Goal: Task Accomplishment & Management: Manage account settings

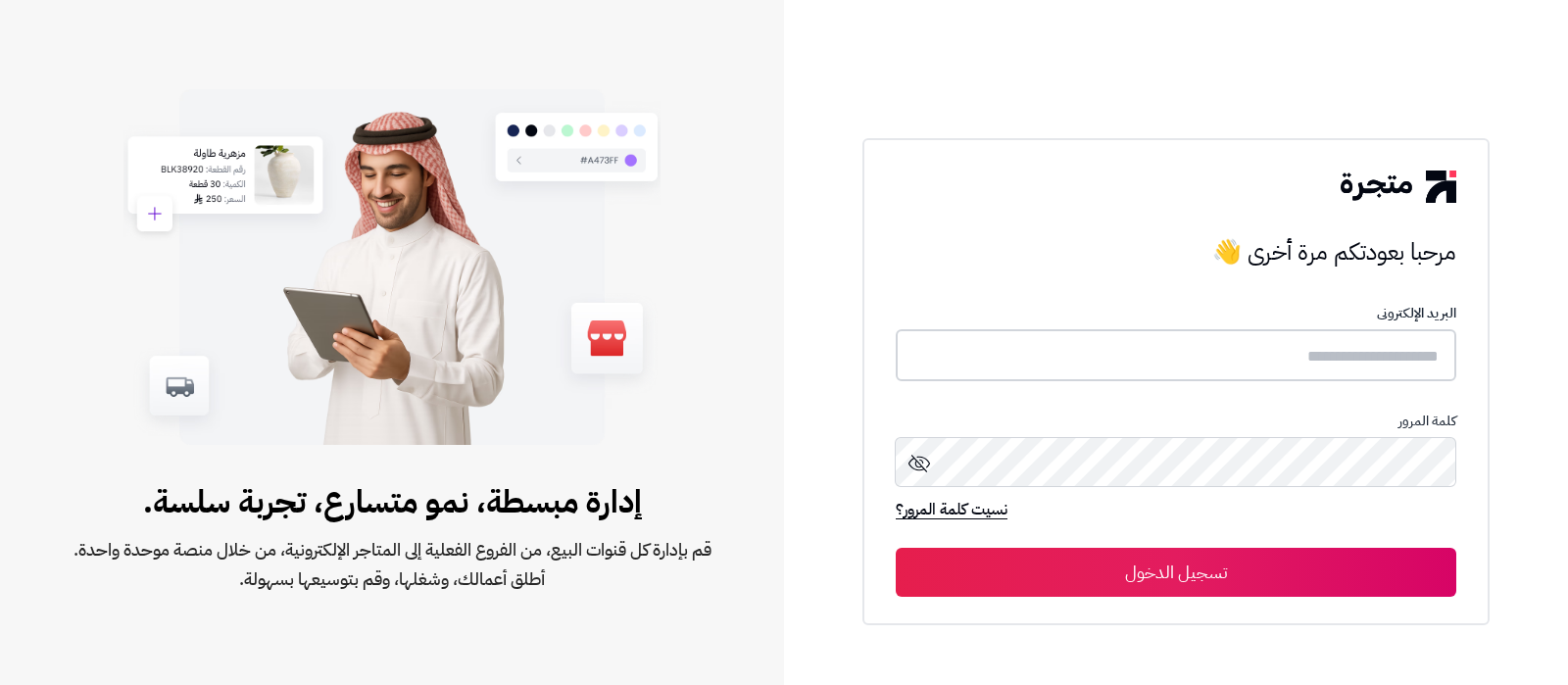
type input "**********"
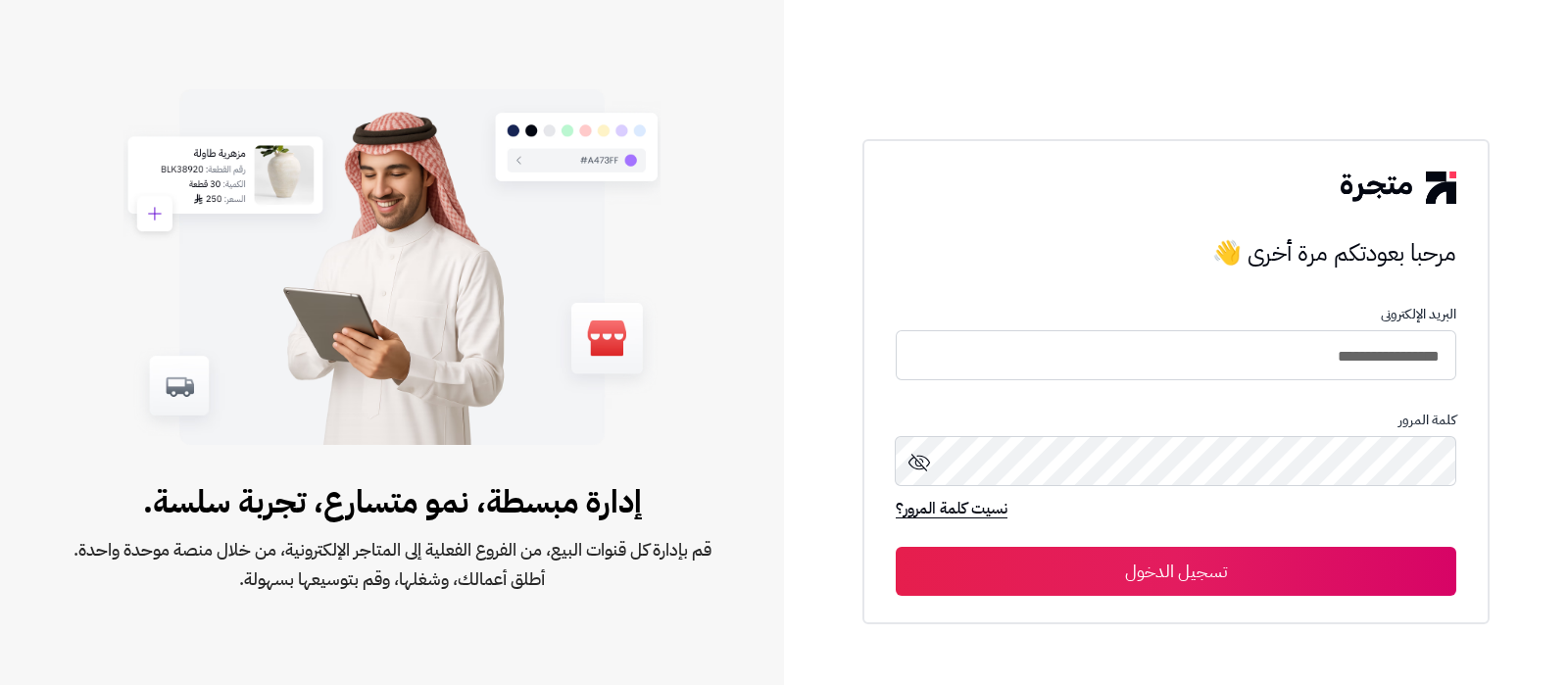
click at [1231, 562] on button "تسجيل الدخول" at bounding box center [1175, 572] width 561 height 49
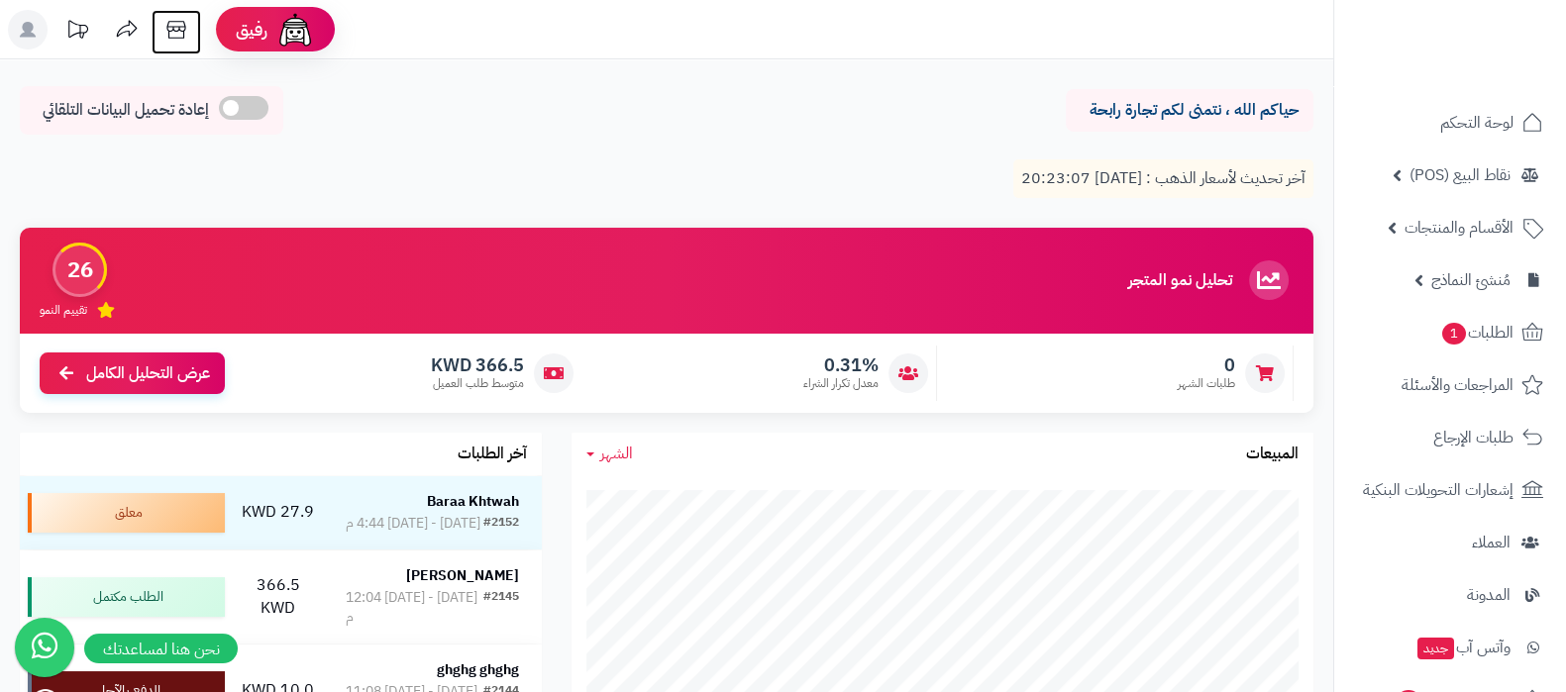
click at [167, 30] on icon at bounding box center [175, 30] width 19 height 18
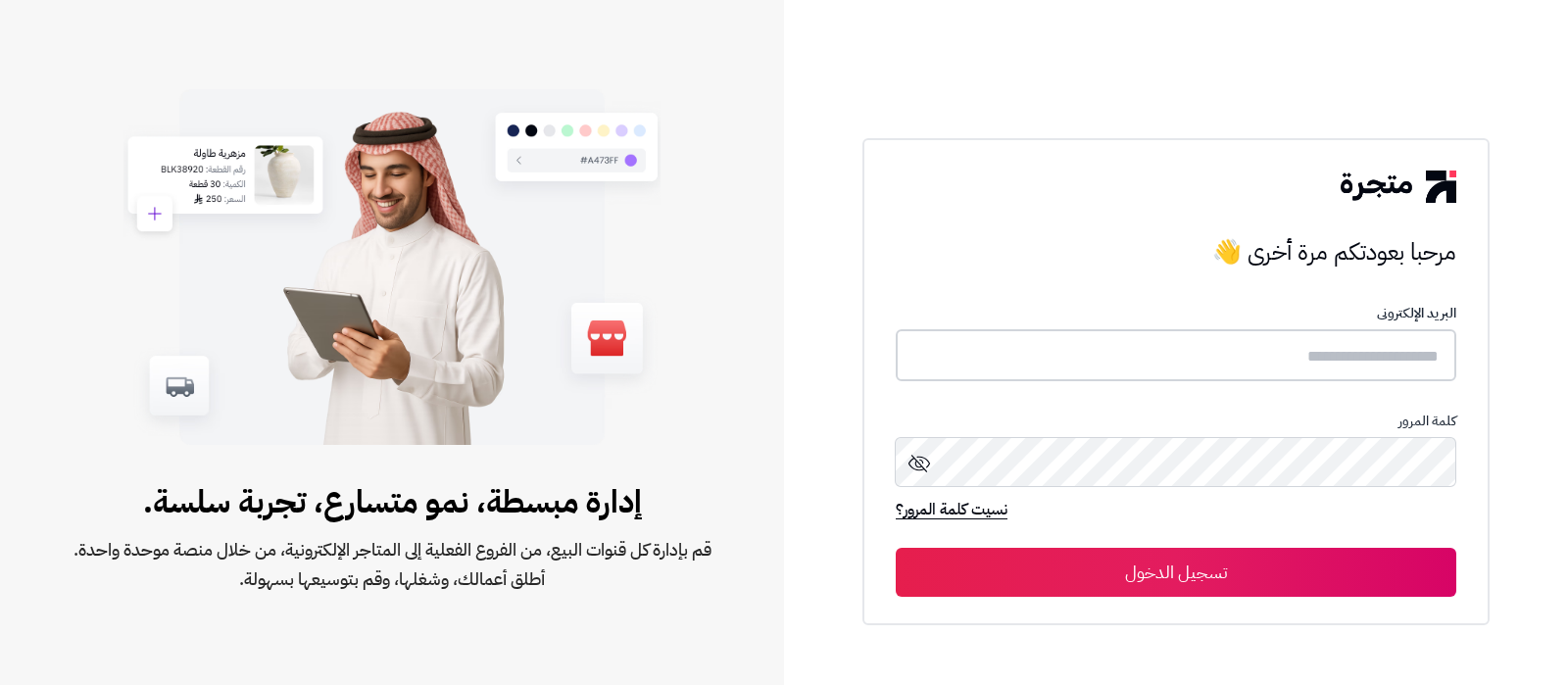
click at [1183, 342] on input "text" at bounding box center [1175, 355] width 561 height 51
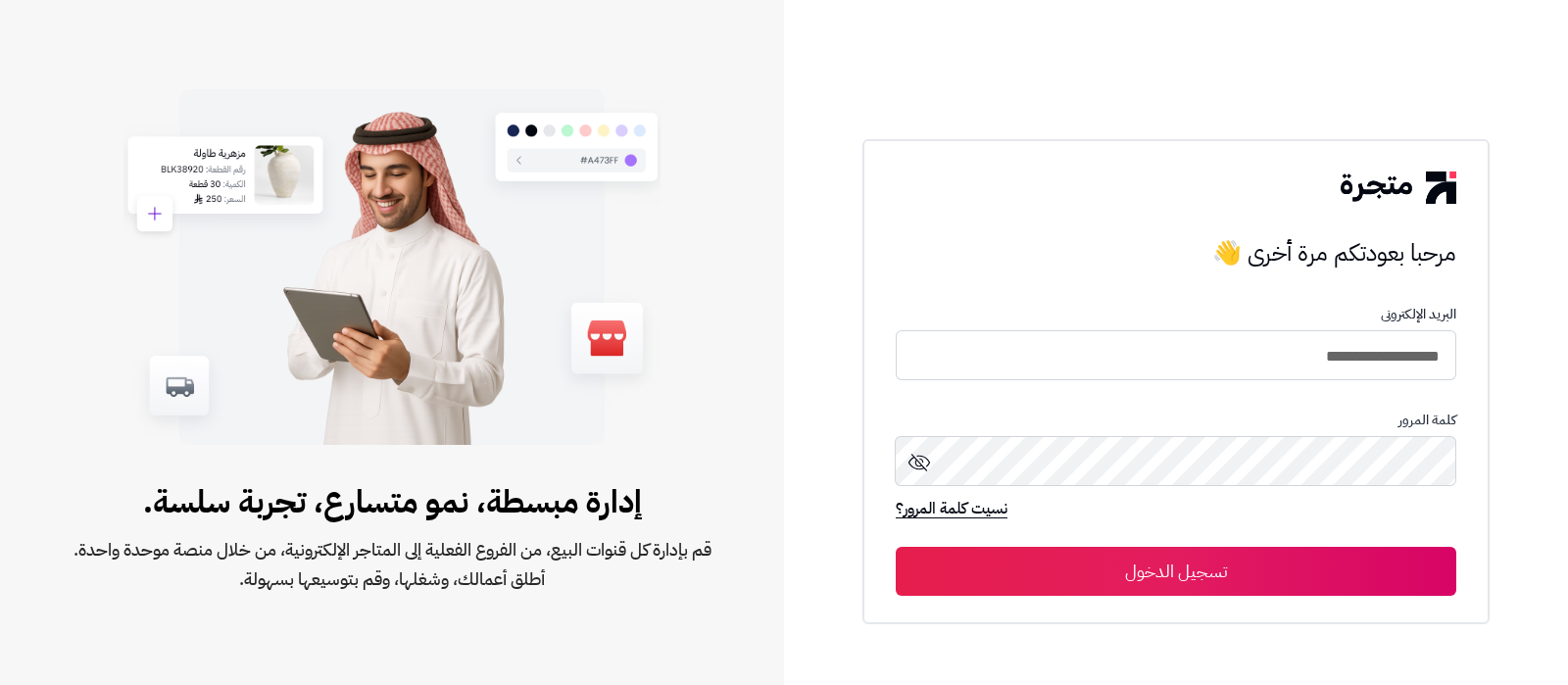
type input "**********"
click at [1022, 558] on button "تسجيل الدخول" at bounding box center [1175, 572] width 561 height 49
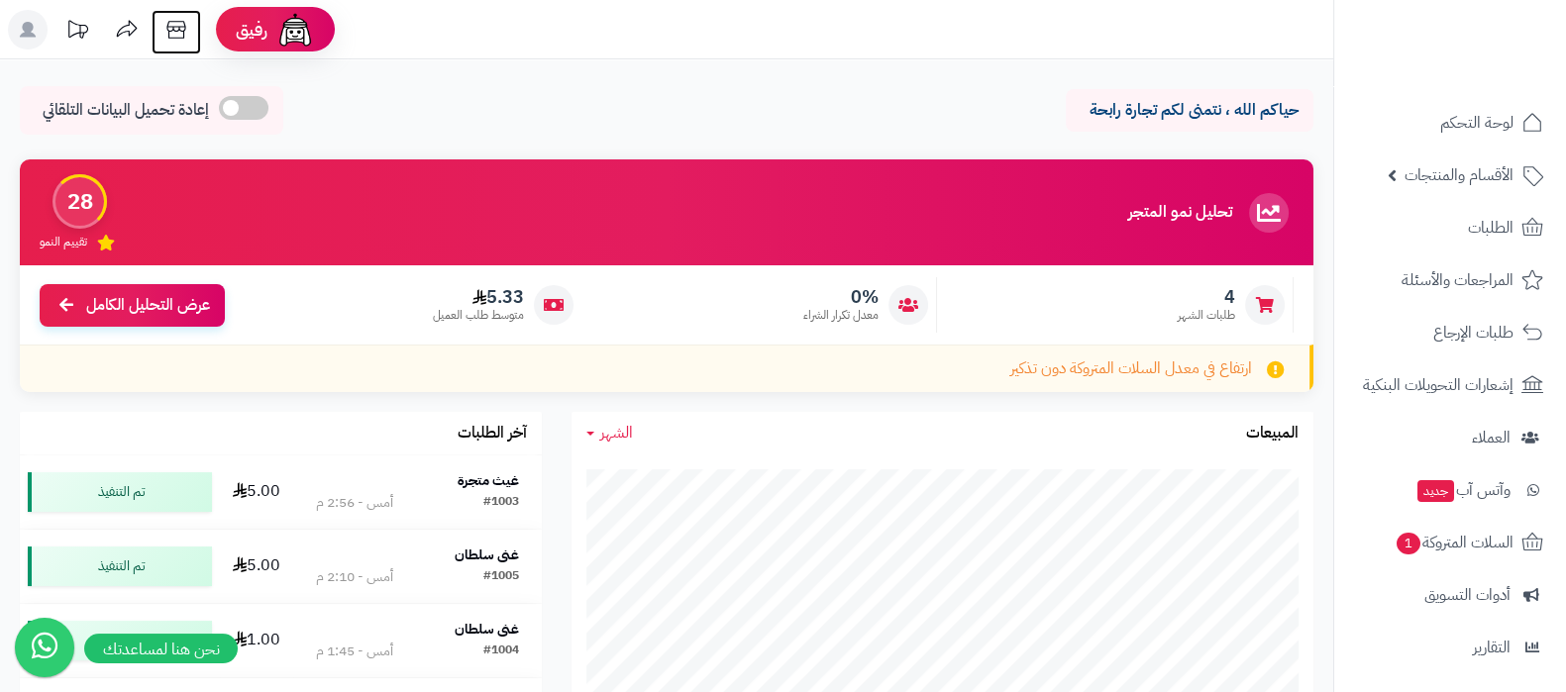
click at [177, 28] on icon at bounding box center [176, 30] width 40 height 40
click at [1452, 173] on span "الأقسام والمنتجات" at bounding box center [1459, 175] width 109 height 28
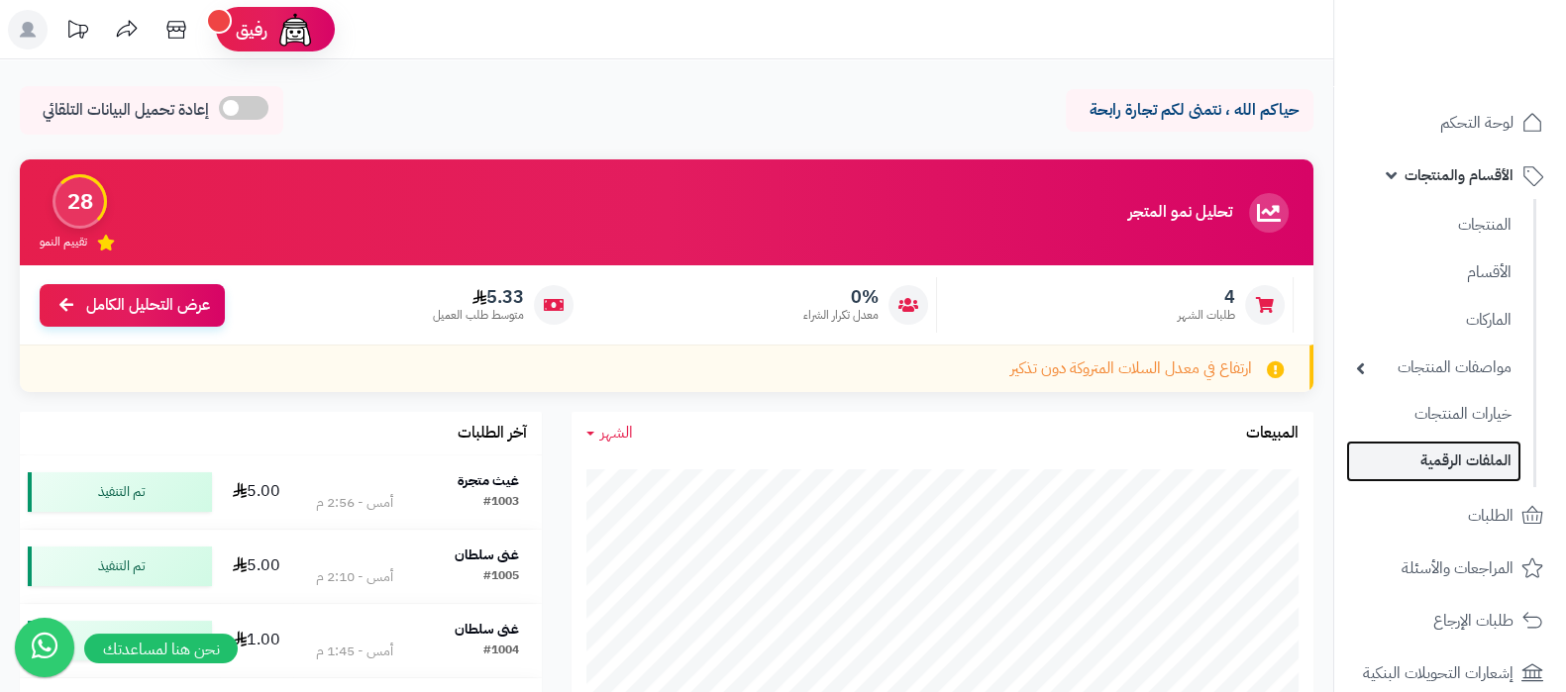
click at [1443, 459] on link "الملفات الرقمية" at bounding box center [1433, 461] width 175 height 41
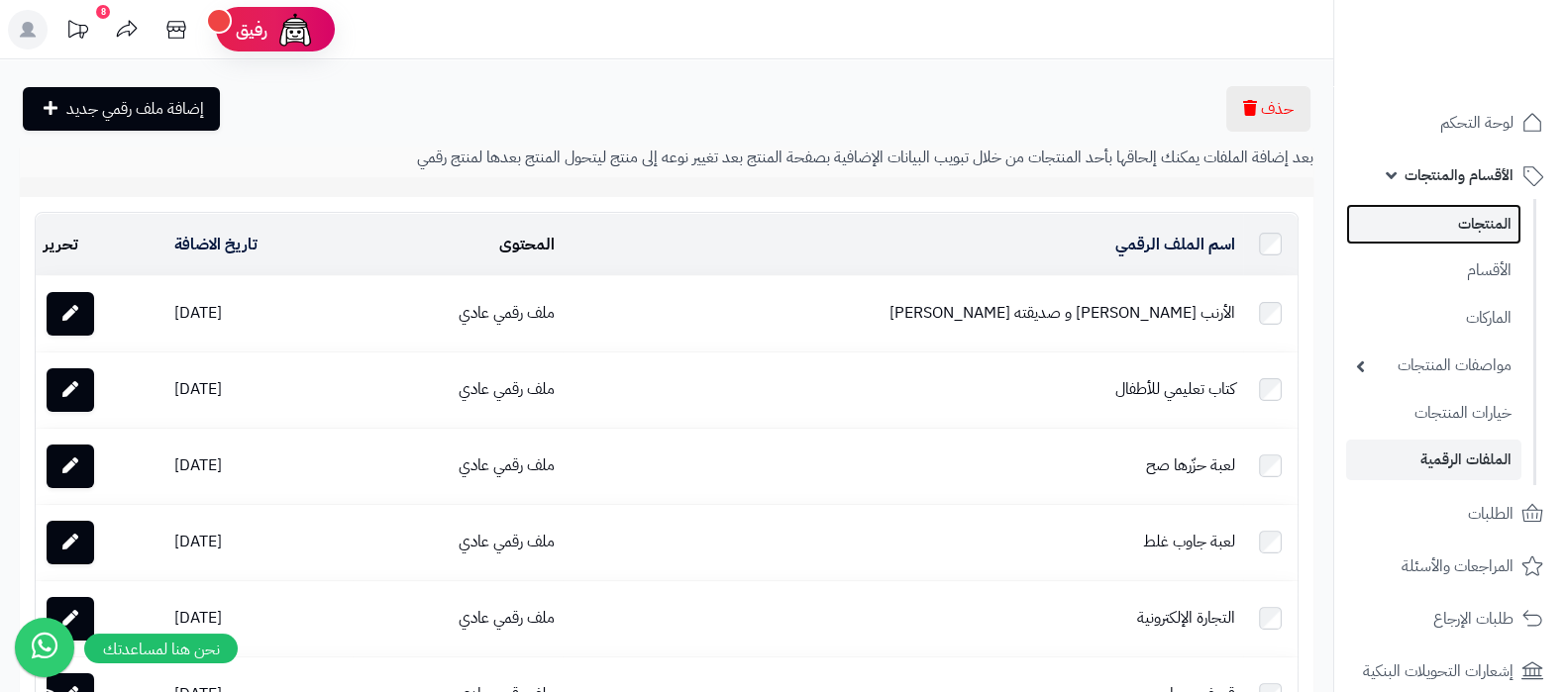
click at [1456, 215] on link "المنتجات" at bounding box center [1433, 224] width 175 height 41
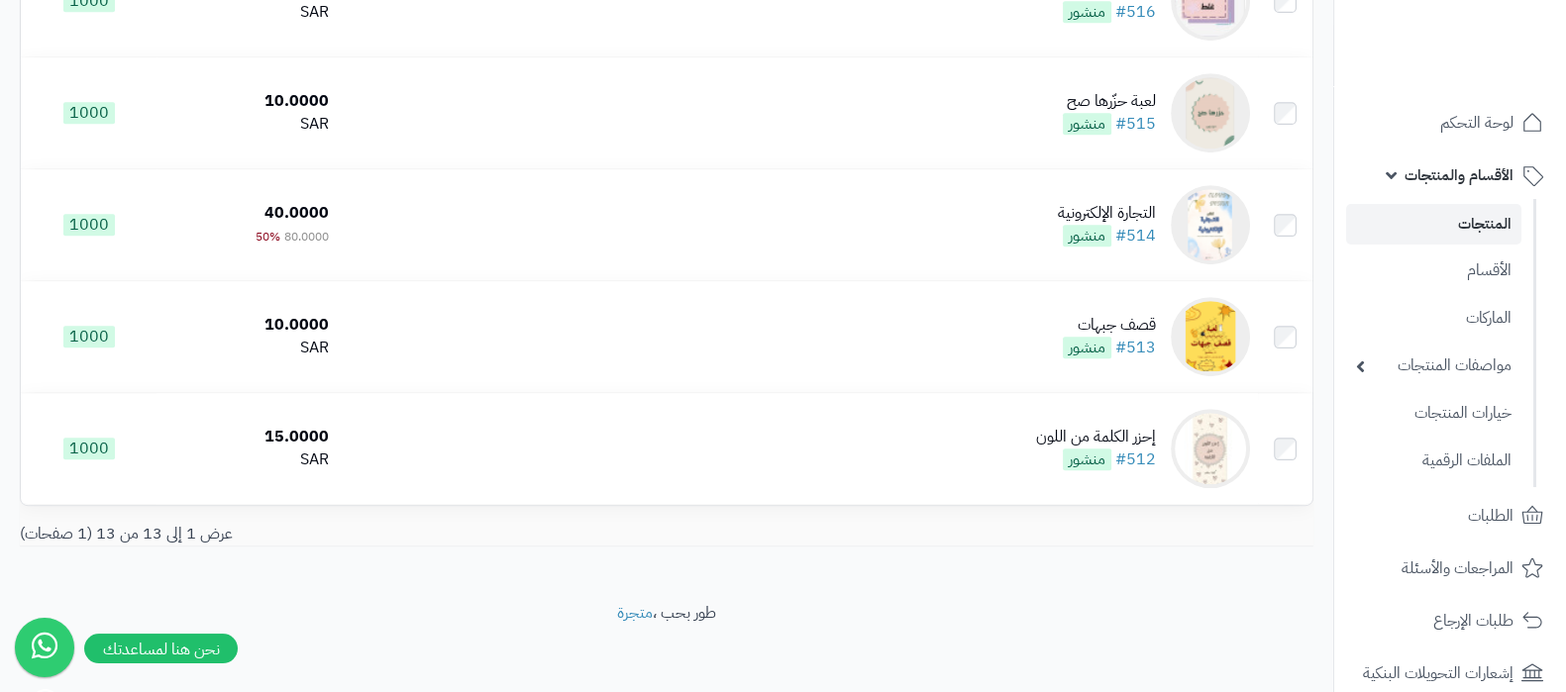
scroll to position [1212, 0]
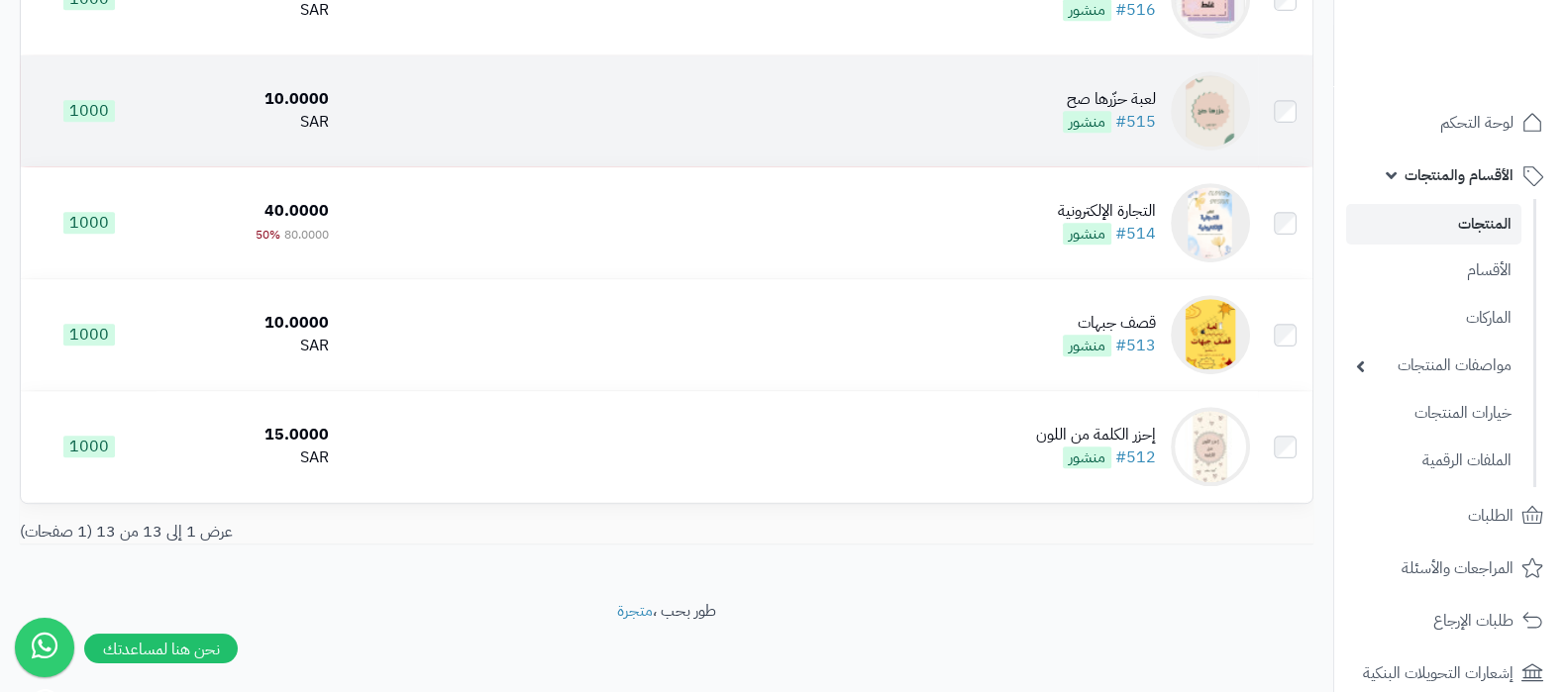
click at [1094, 88] on div "لعبة حزّرها صح" at bounding box center [1109, 99] width 93 height 23
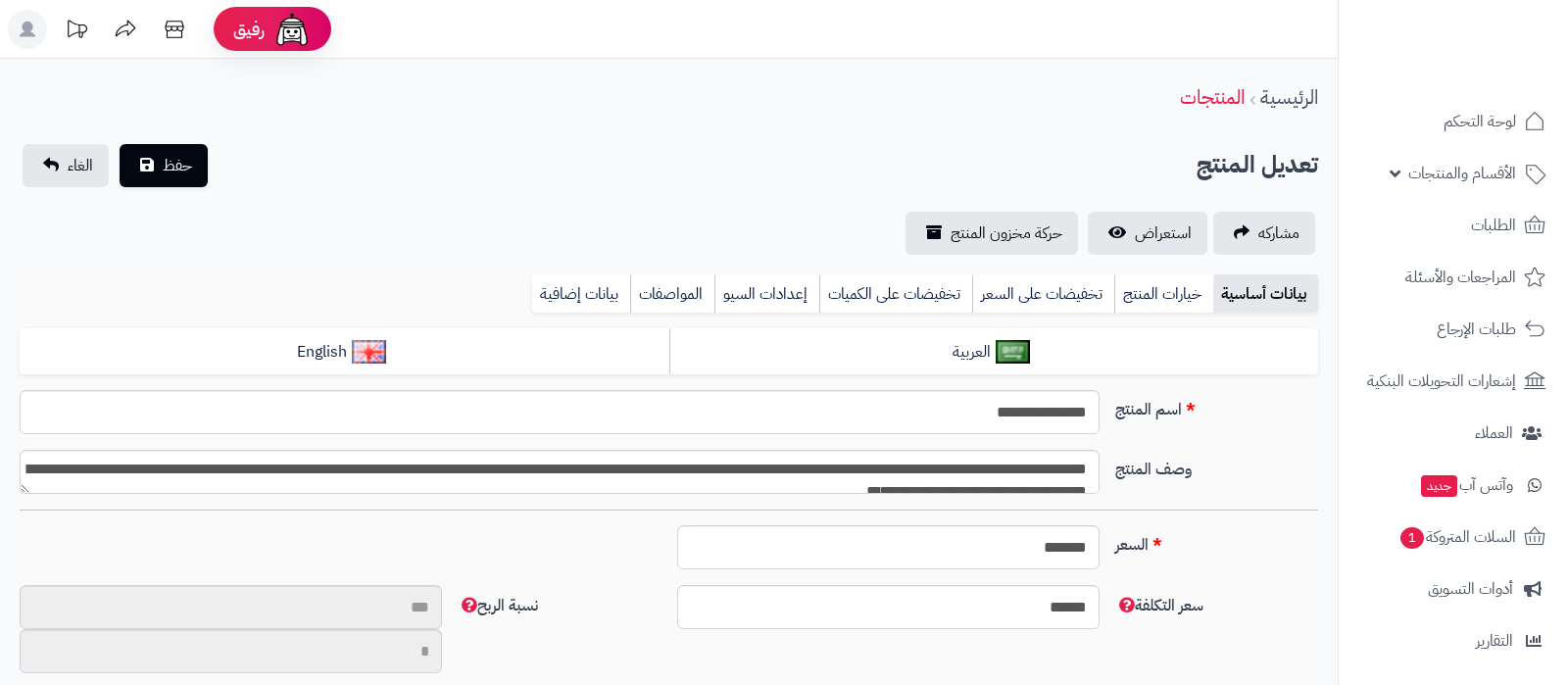
type input "**"
type input "*********"
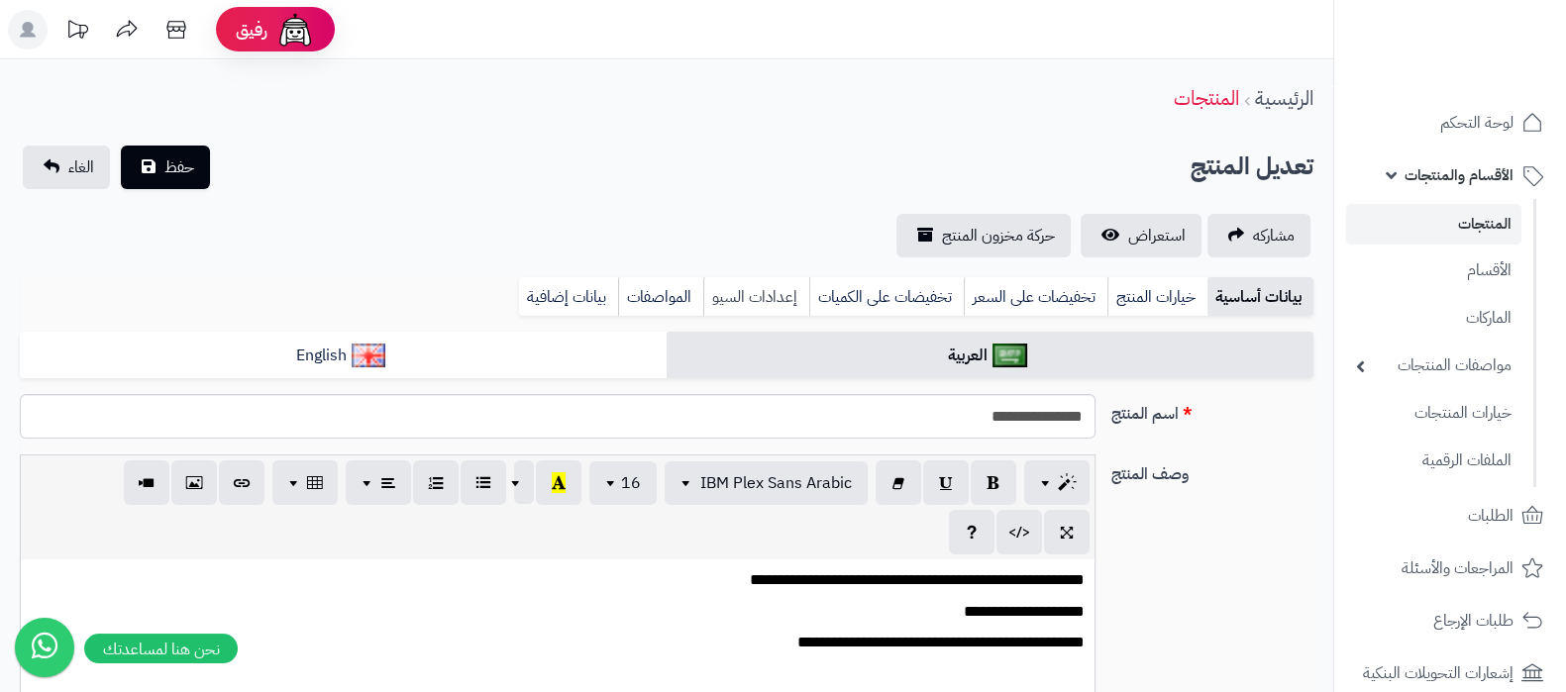
type input "*****"
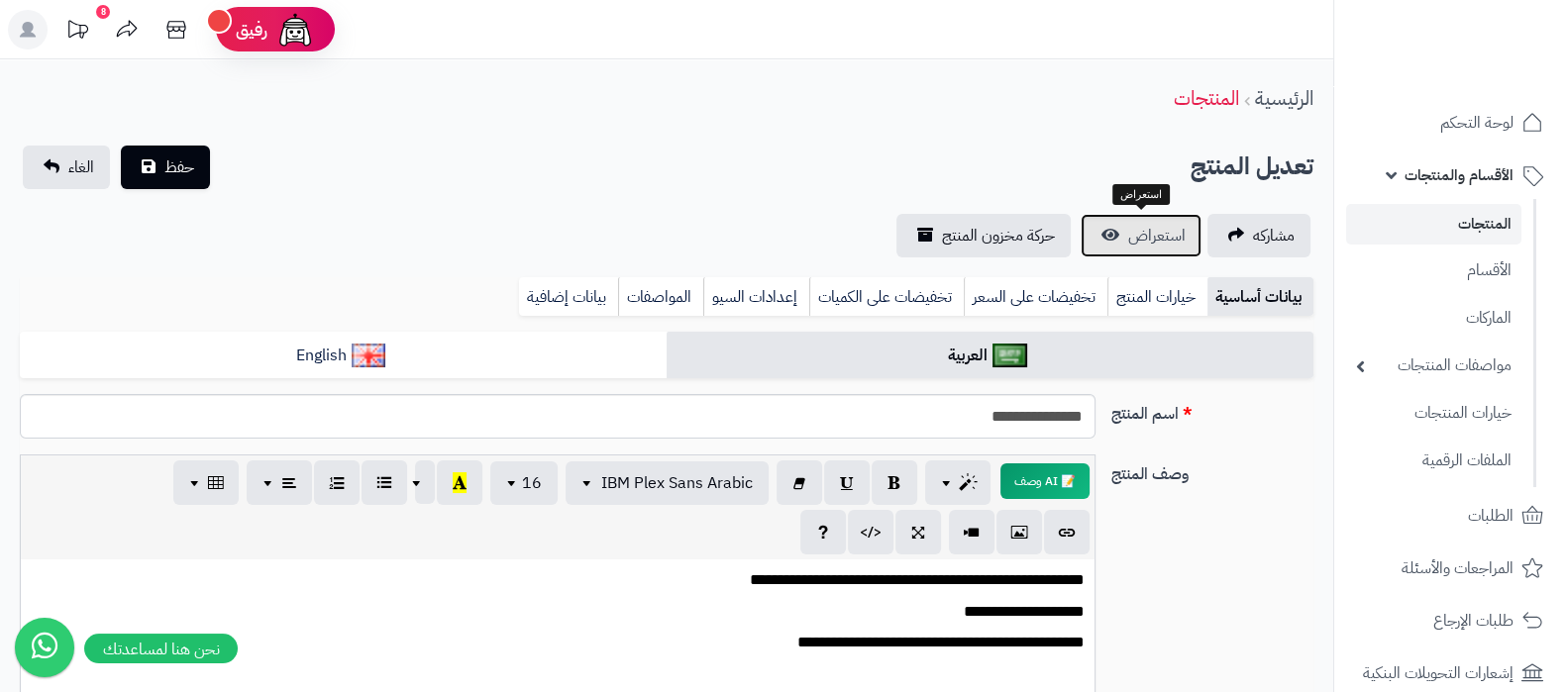
click at [1161, 244] on span "استعراض" at bounding box center [1156, 236] width 57 height 24
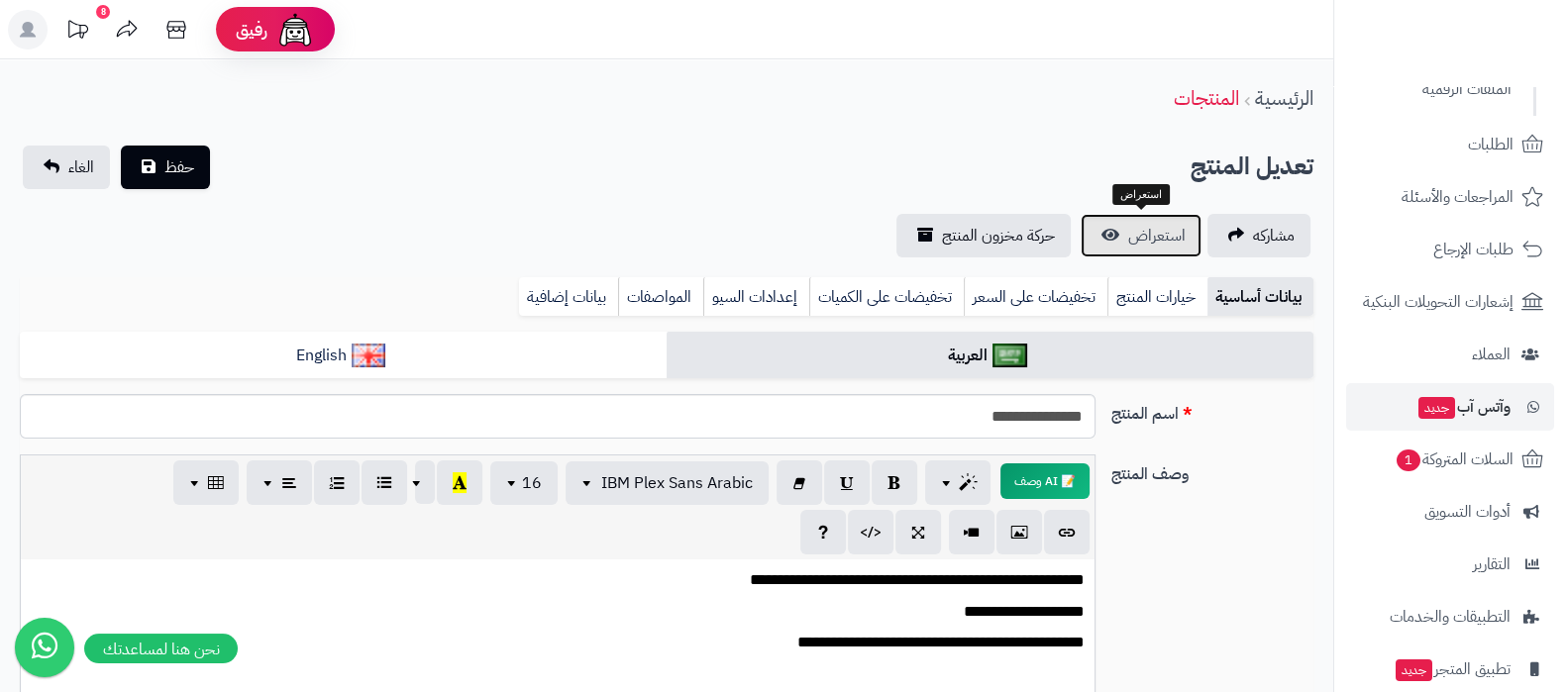
scroll to position [123, 0]
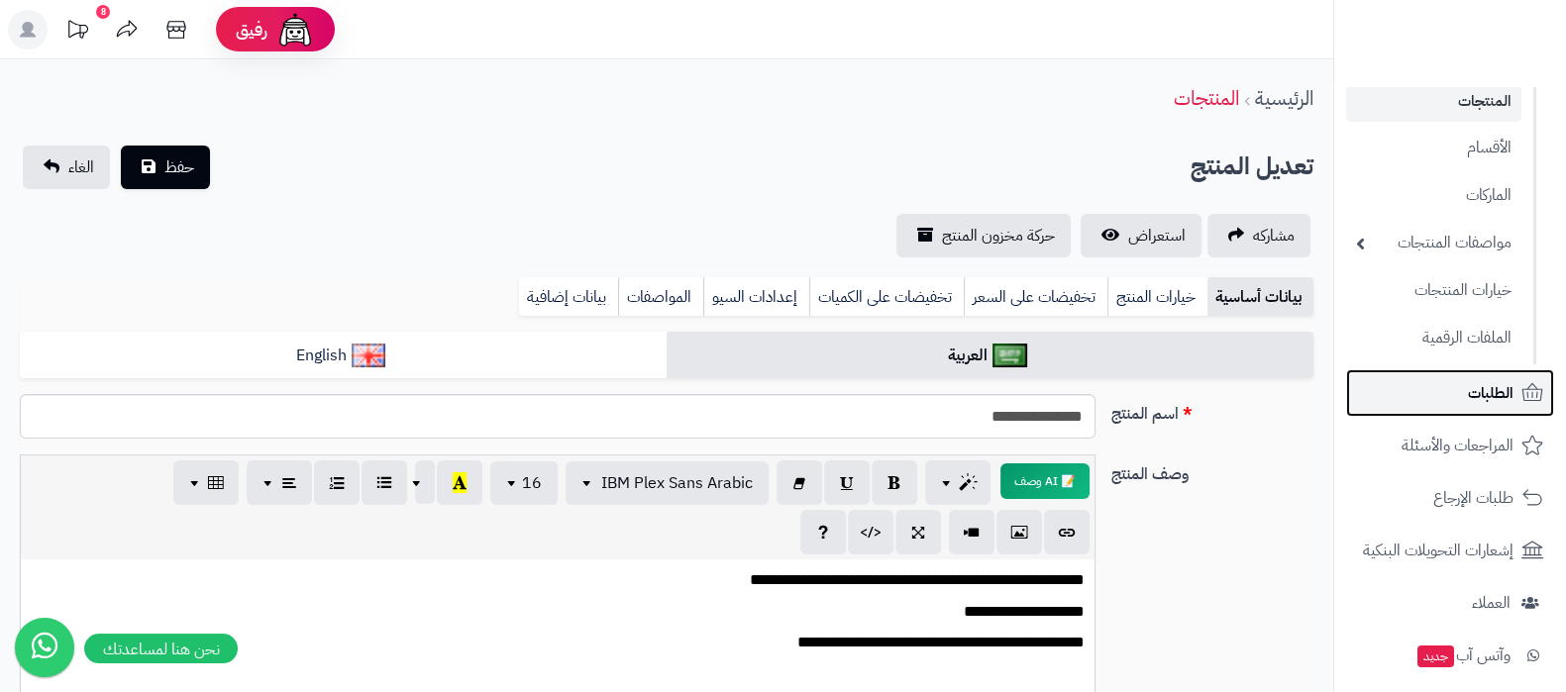
click at [1466, 399] on link "الطلبات" at bounding box center [1450, 393] width 208 height 48
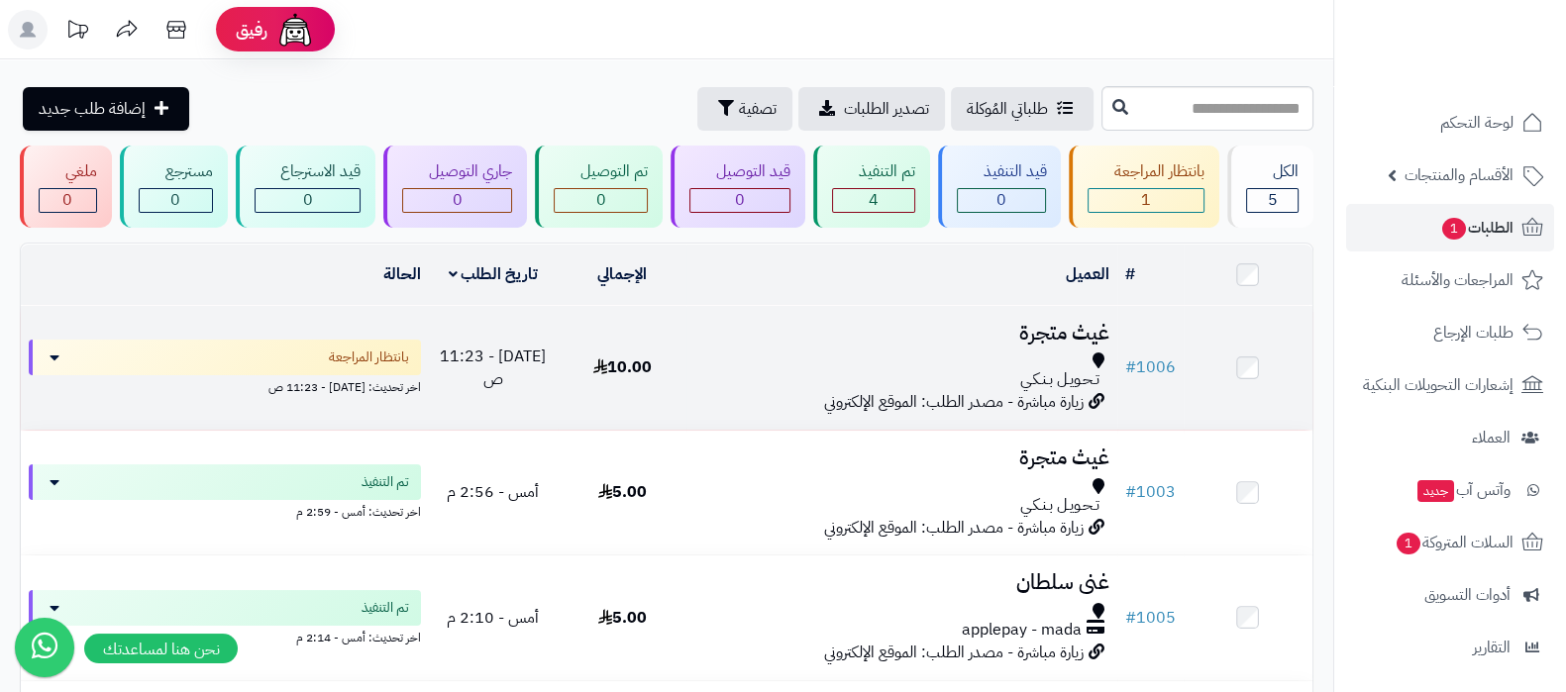
click at [1010, 329] on h3 "غيث متجرة" at bounding box center [901, 333] width 414 height 23
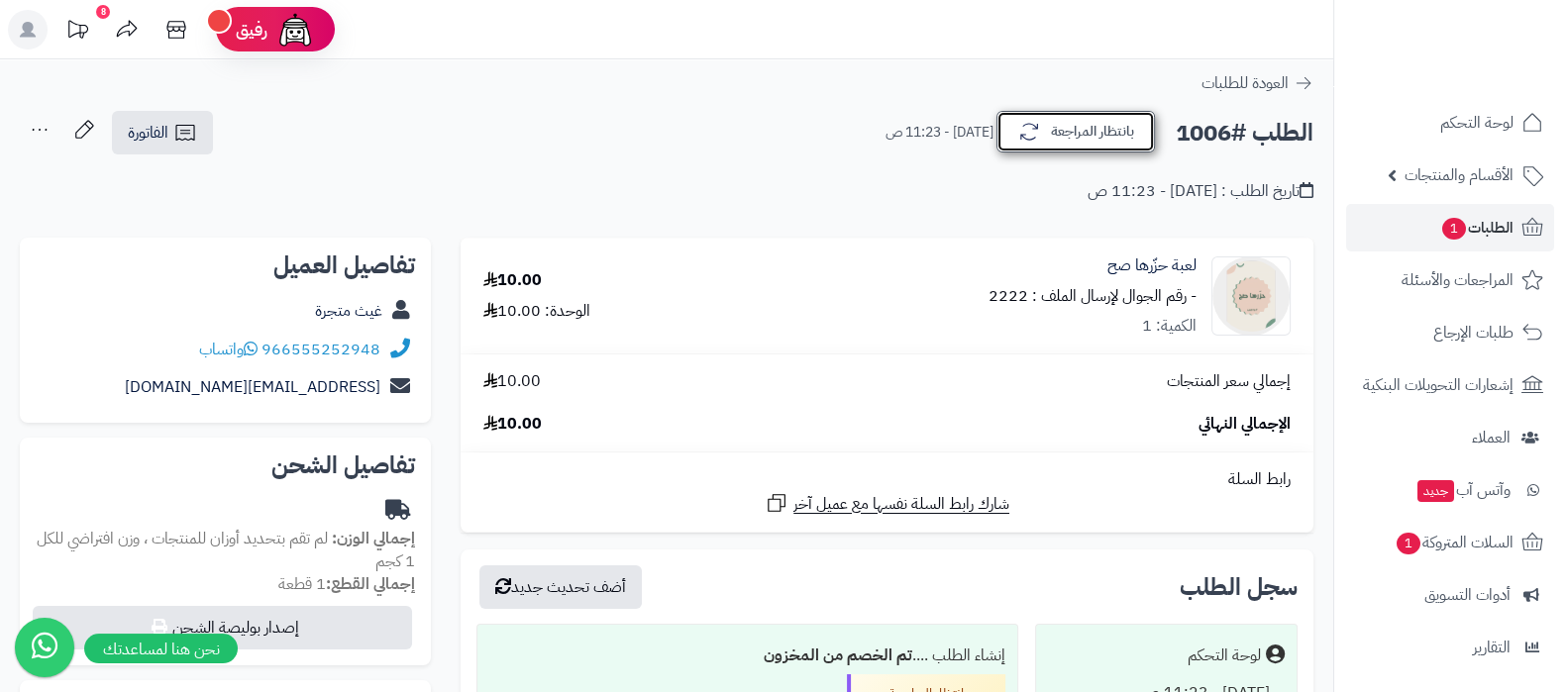
click at [1094, 141] on button "بانتظار المراجعة" at bounding box center [1075, 132] width 158 height 42
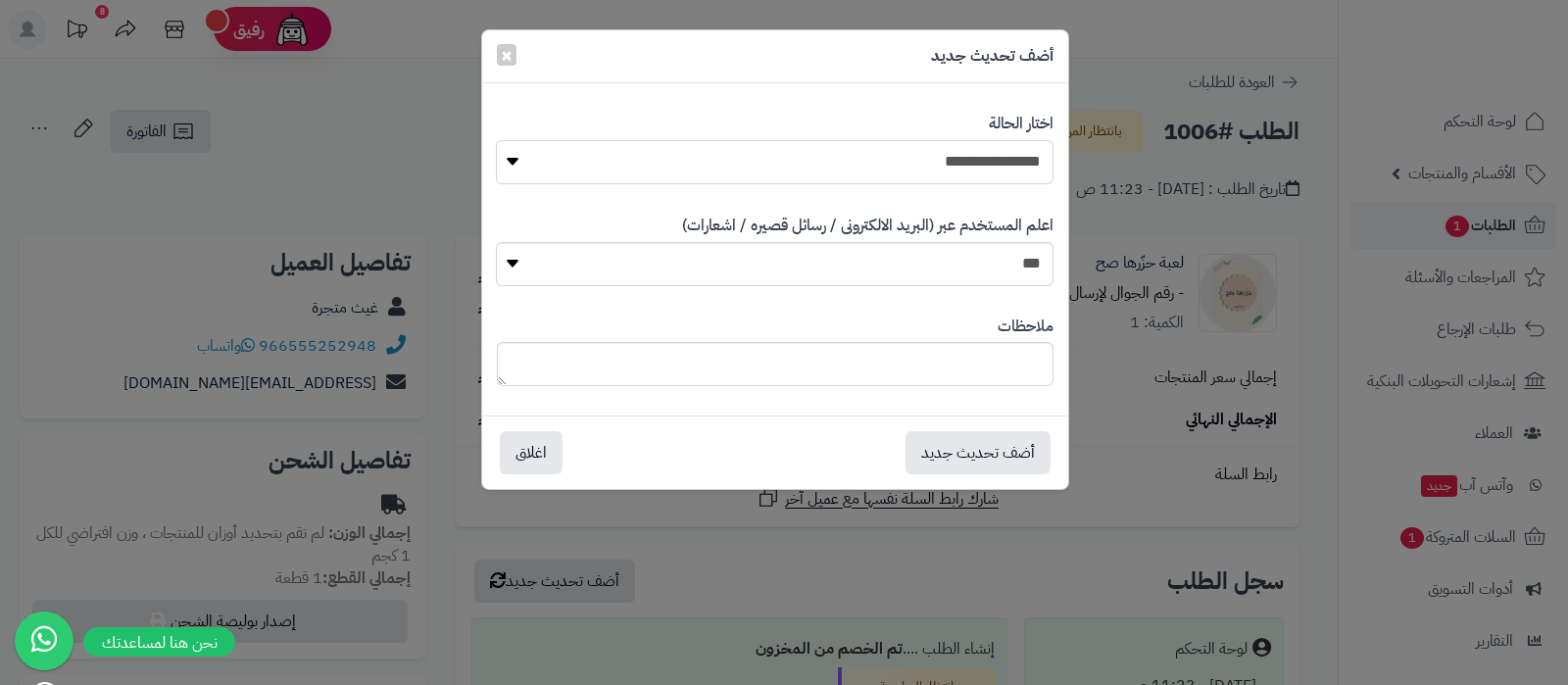
click at [976, 147] on select "**********" at bounding box center [774, 162] width 557 height 45
select select "*"
click at [496, 141] on select "**********" at bounding box center [774, 162] width 557 height 45
click at [976, 447] on button "أضف تحديث جديد" at bounding box center [977, 452] width 145 height 44
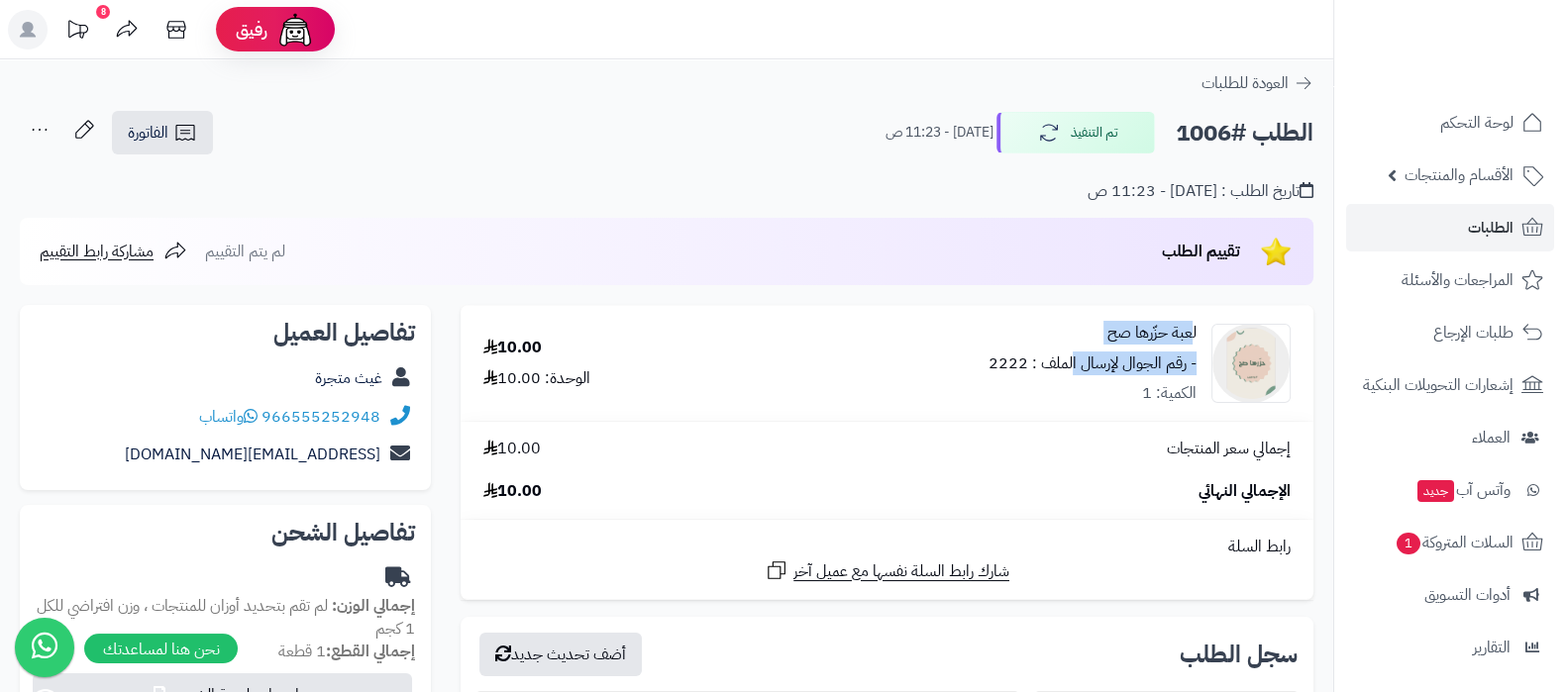
drag, startPoint x: 1074, startPoint y: 325, endPoint x: 1191, endPoint y: 335, distance: 117.3
click at [1191, 335] on div "لعبة حزّرها صح - رقم الجوال لإرسال الملف : 2222 الكمية: 1" at bounding box center [1093, 364] width 208 height 84
click at [1189, 333] on link "لعبة حزّرها صح" at bounding box center [1151, 333] width 89 height 23
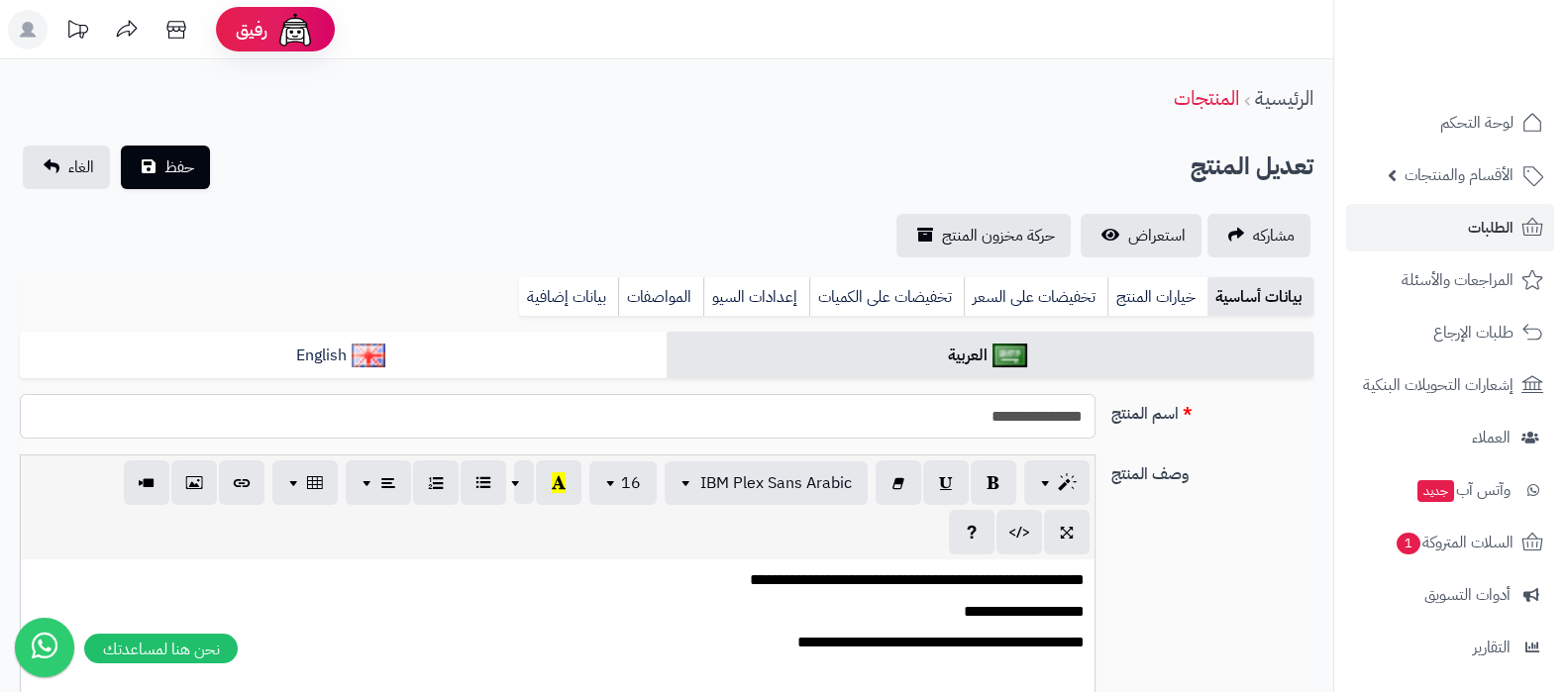
scroll to position [6, 0]
click at [1030, 422] on input "**********" at bounding box center [558, 416] width 1076 height 45
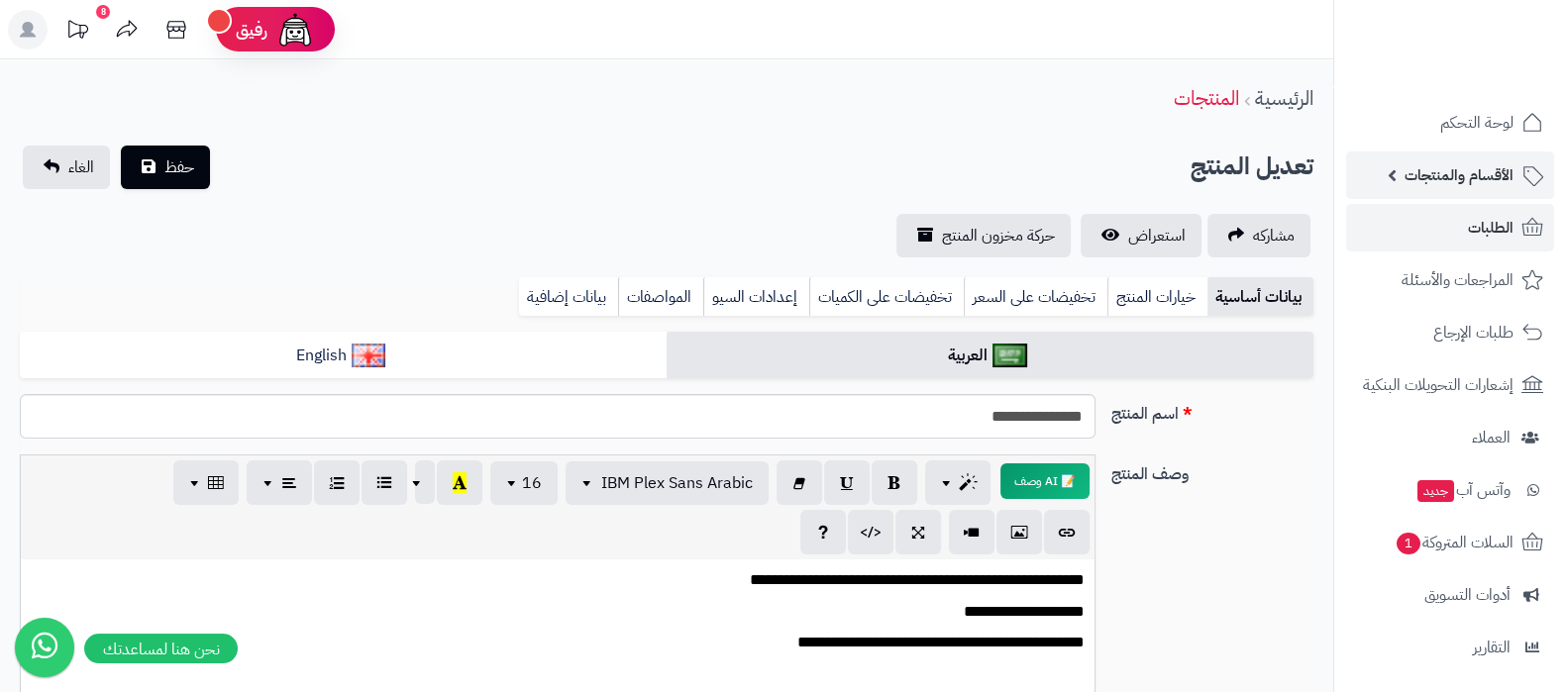
click at [1461, 173] on span "الأقسام والمنتجات" at bounding box center [1459, 175] width 109 height 28
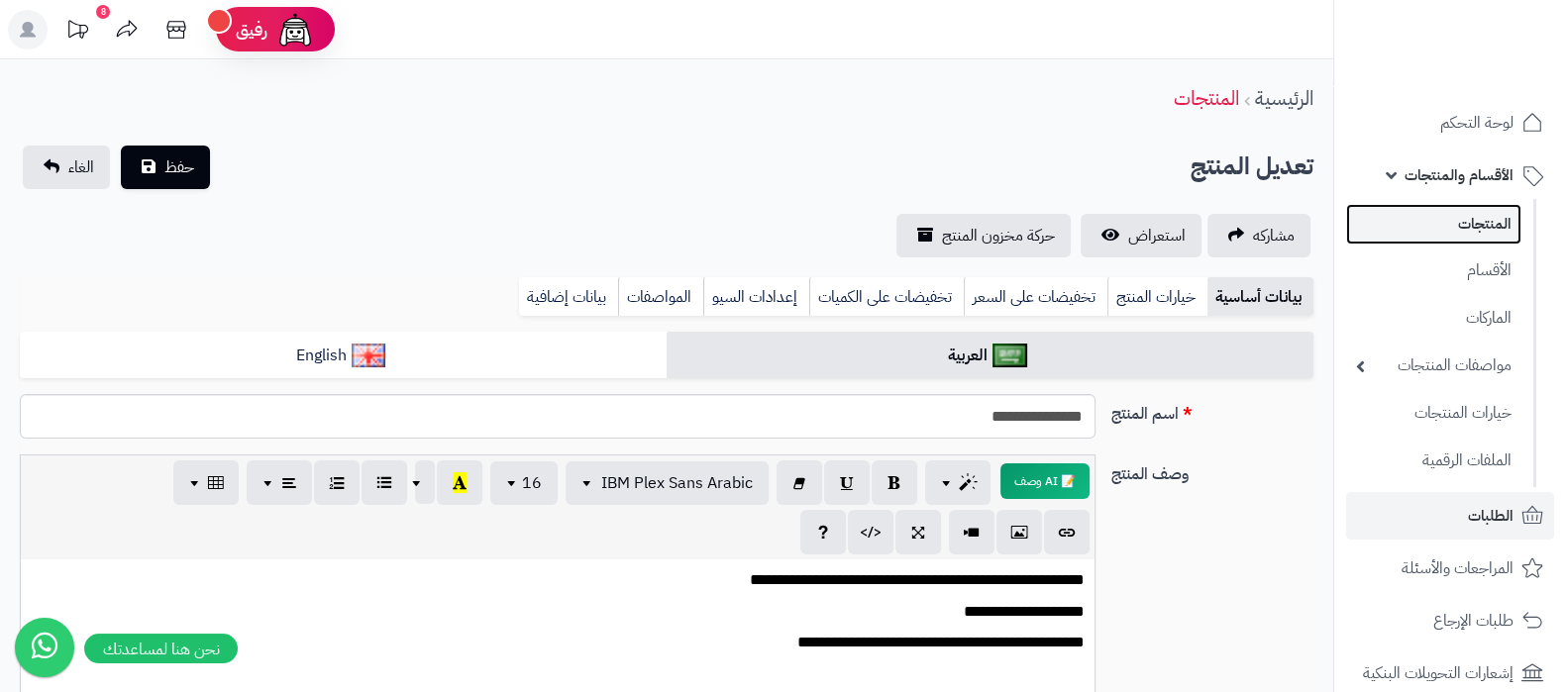
click at [1462, 242] on link "المنتجات" at bounding box center [1433, 224] width 175 height 41
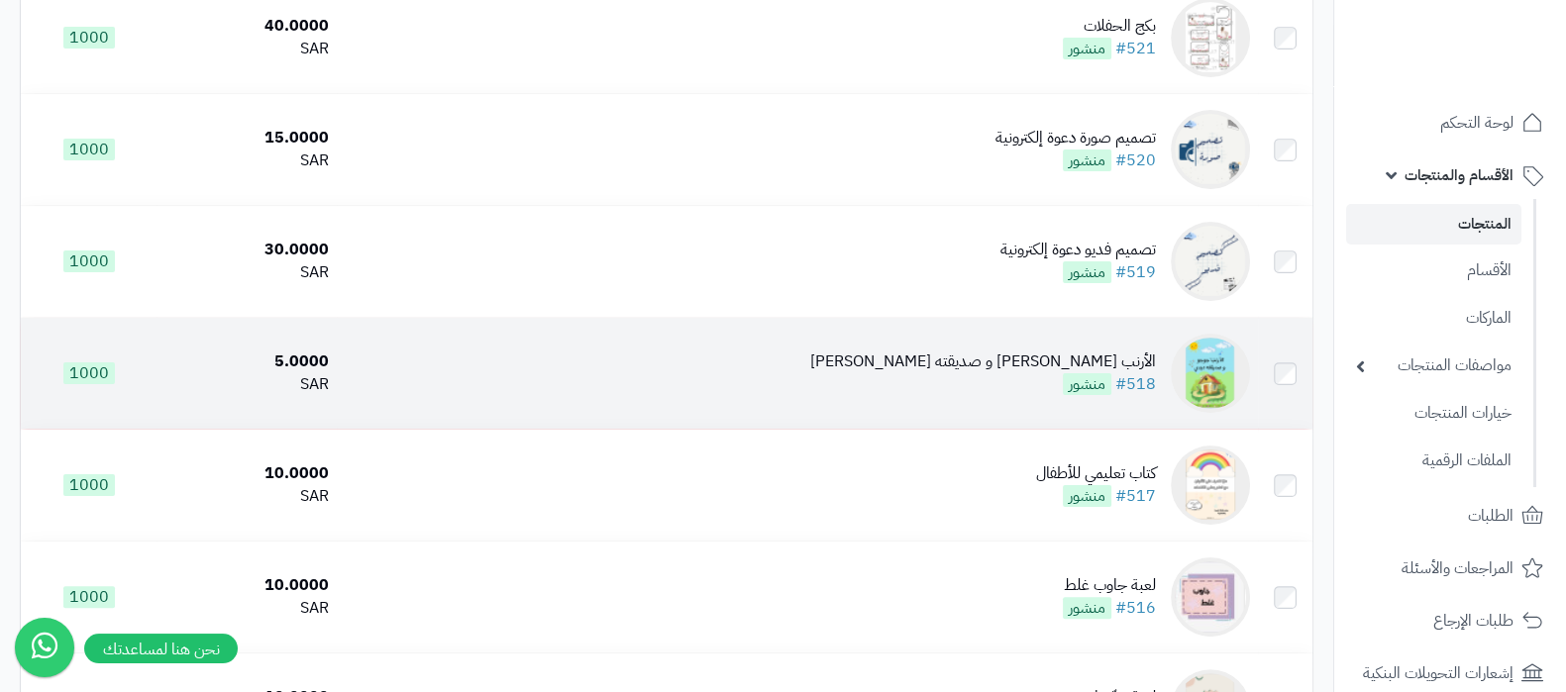
scroll to position [619, 0]
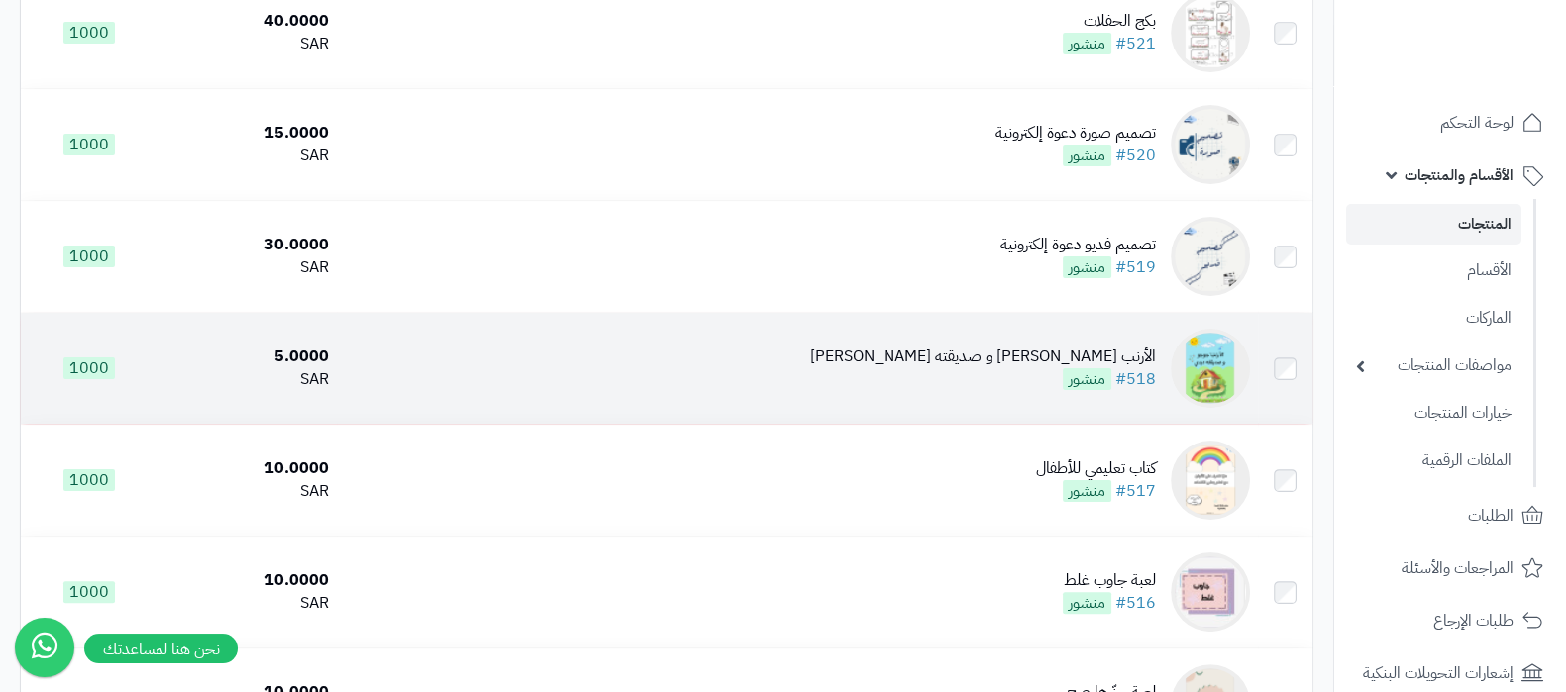
click at [1086, 338] on td "الأرنب جوجو و صديقته ديدي #518 منشور" at bounding box center [797, 368] width 921 height 111
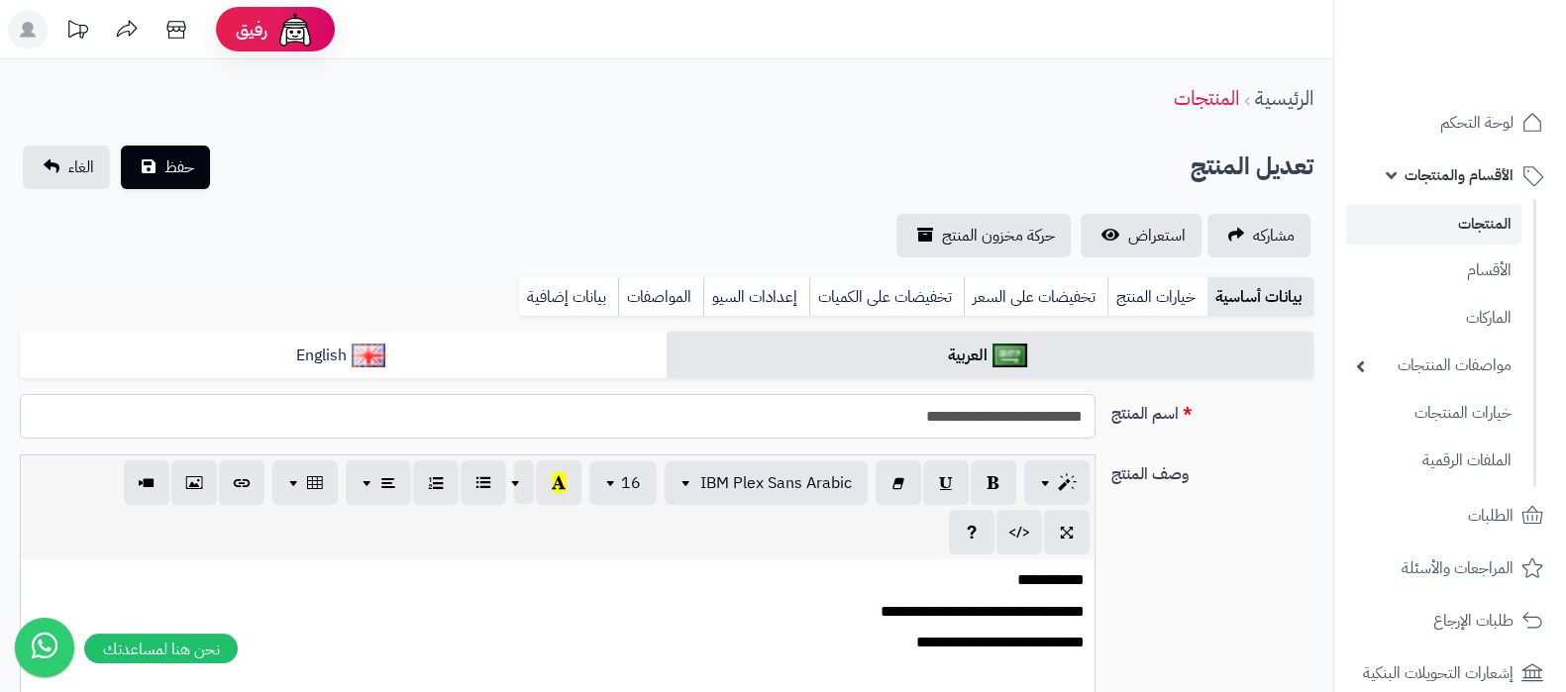
click at [1001, 419] on input "**********" at bounding box center [558, 416] width 1076 height 45
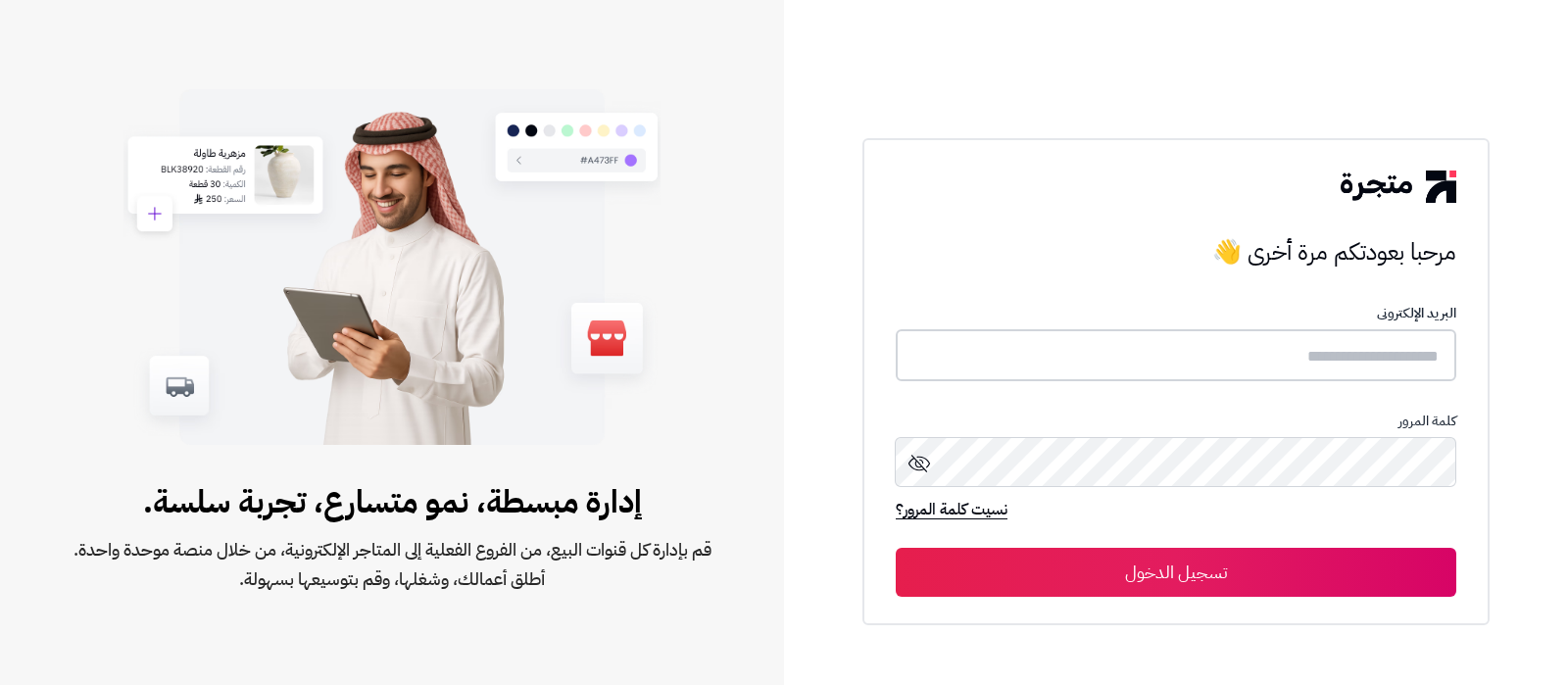
type input "**********"
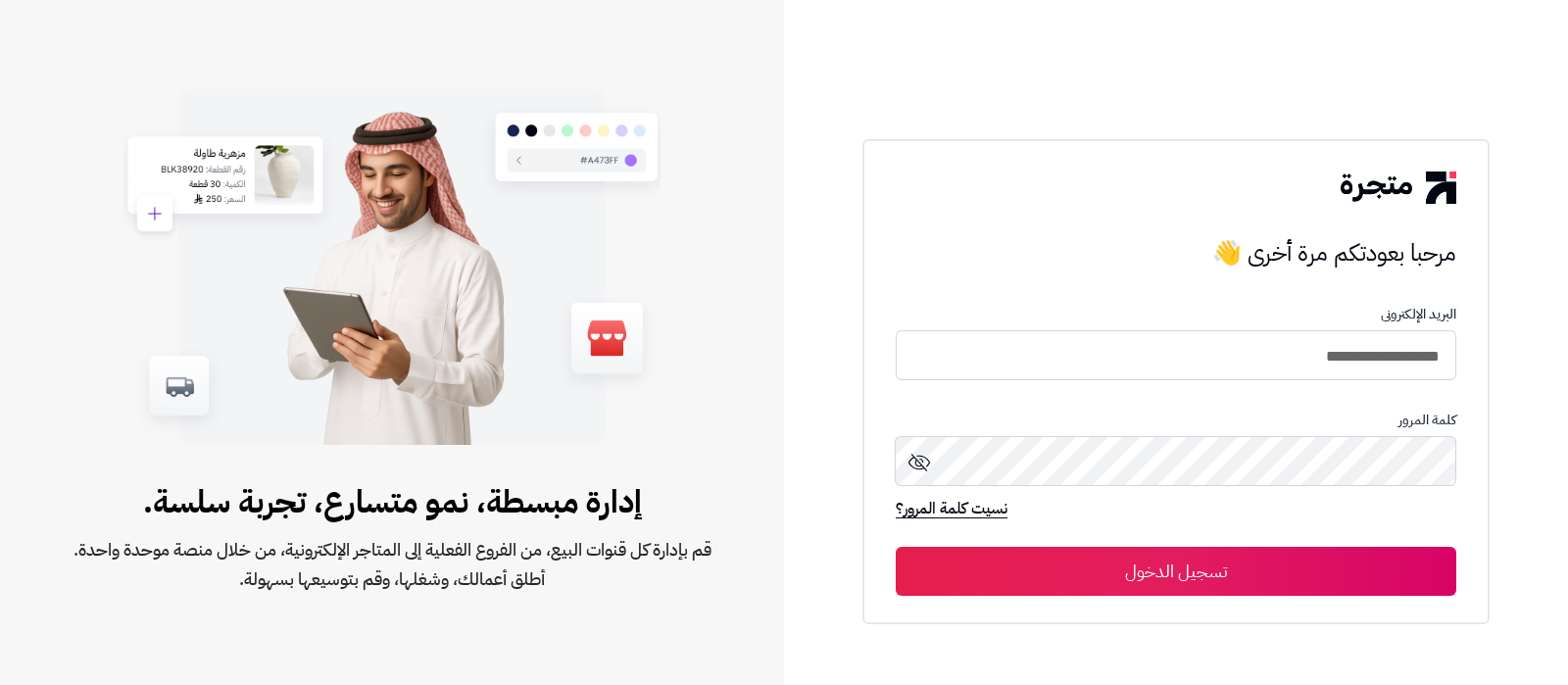
click at [1220, 581] on button "تسجيل الدخول" at bounding box center [1175, 572] width 561 height 49
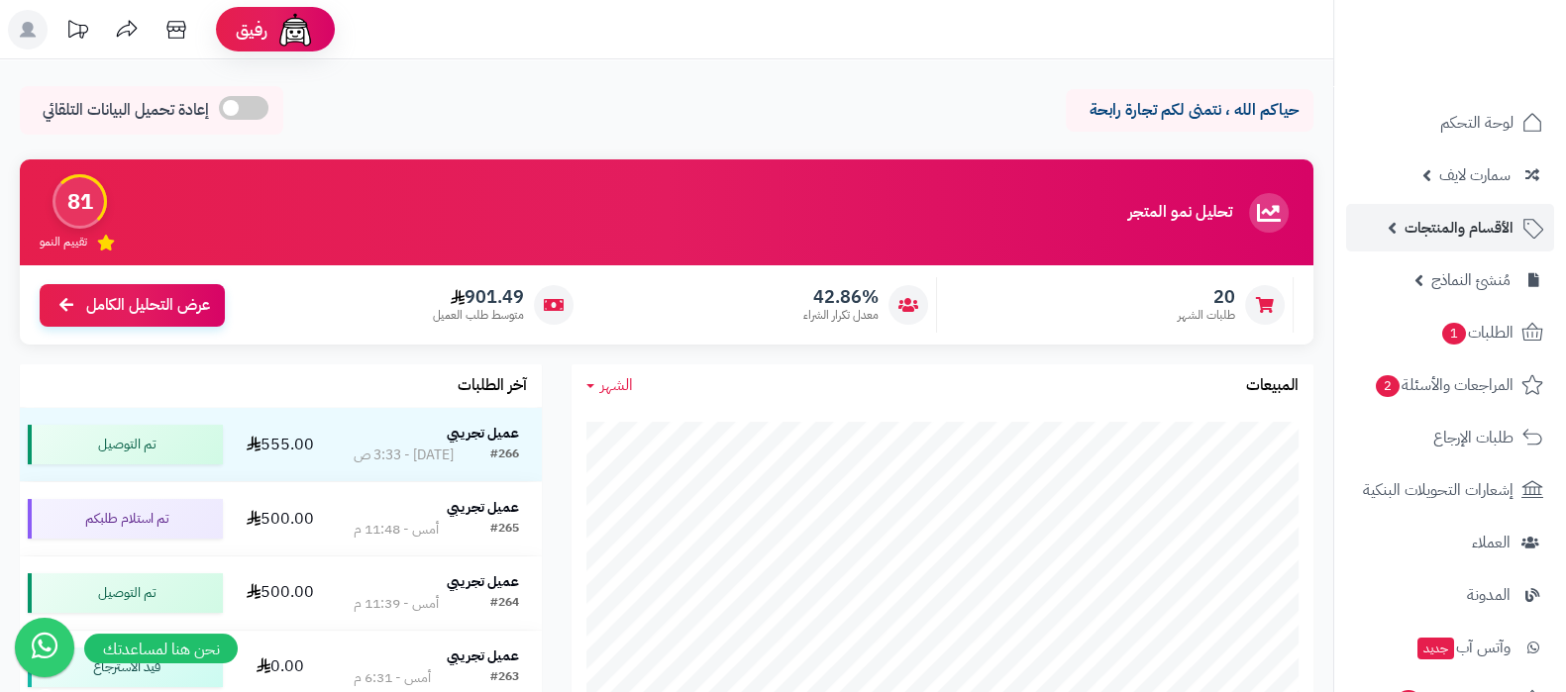
click at [1455, 245] on link "الأقسام والمنتجات" at bounding box center [1450, 228] width 208 height 48
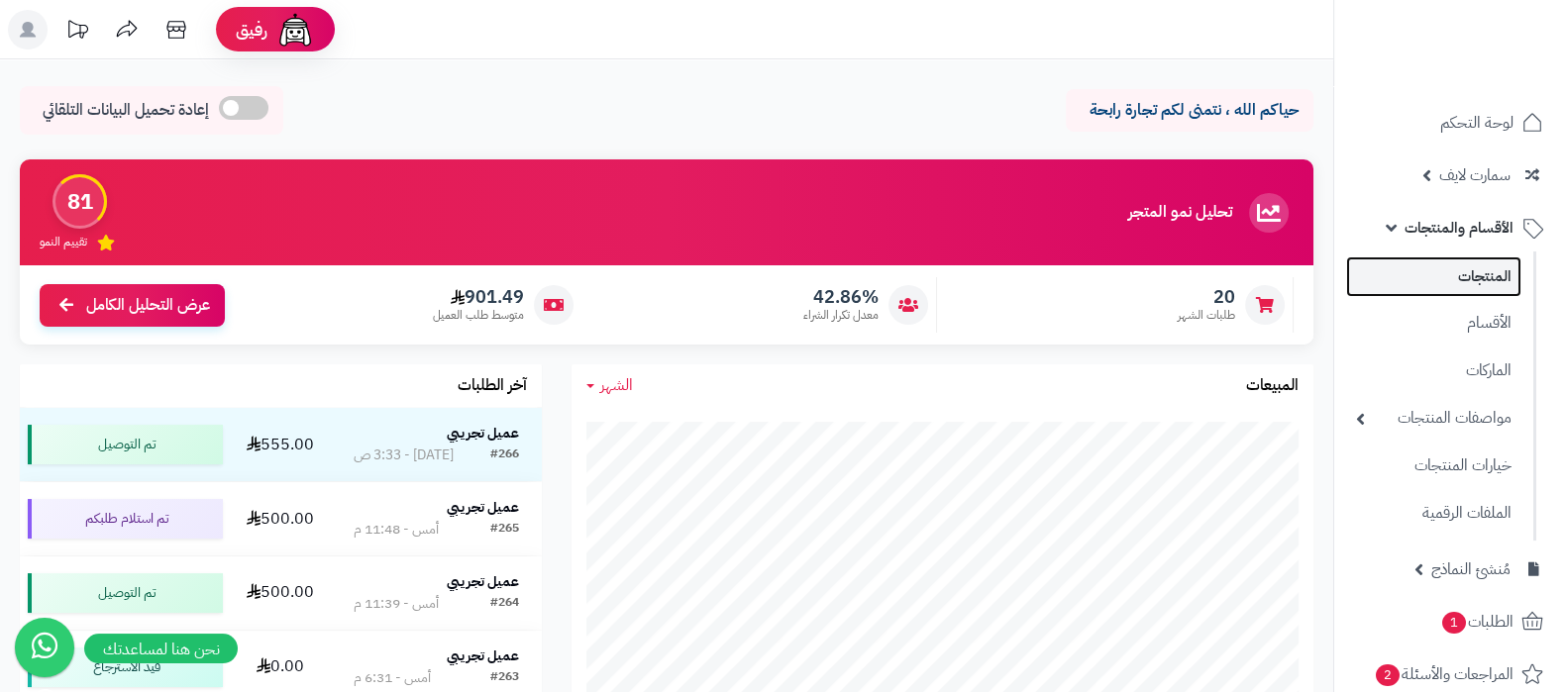
click at [1442, 286] on link "المنتجات" at bounding box center [1433, 277] width 175 height 41
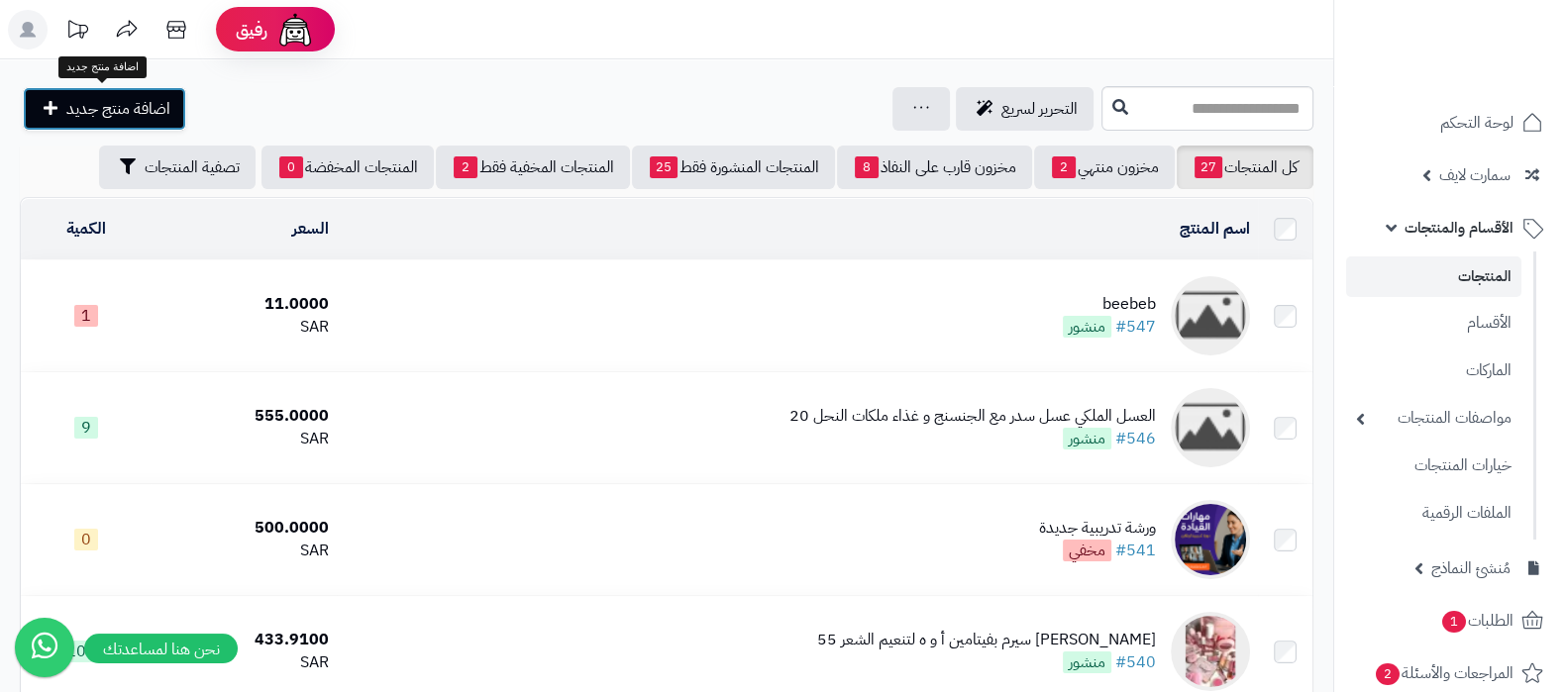
click at [119, 97] on span "اضافة منتج جديد" at bounding box center [118, 109] width 104 height 24
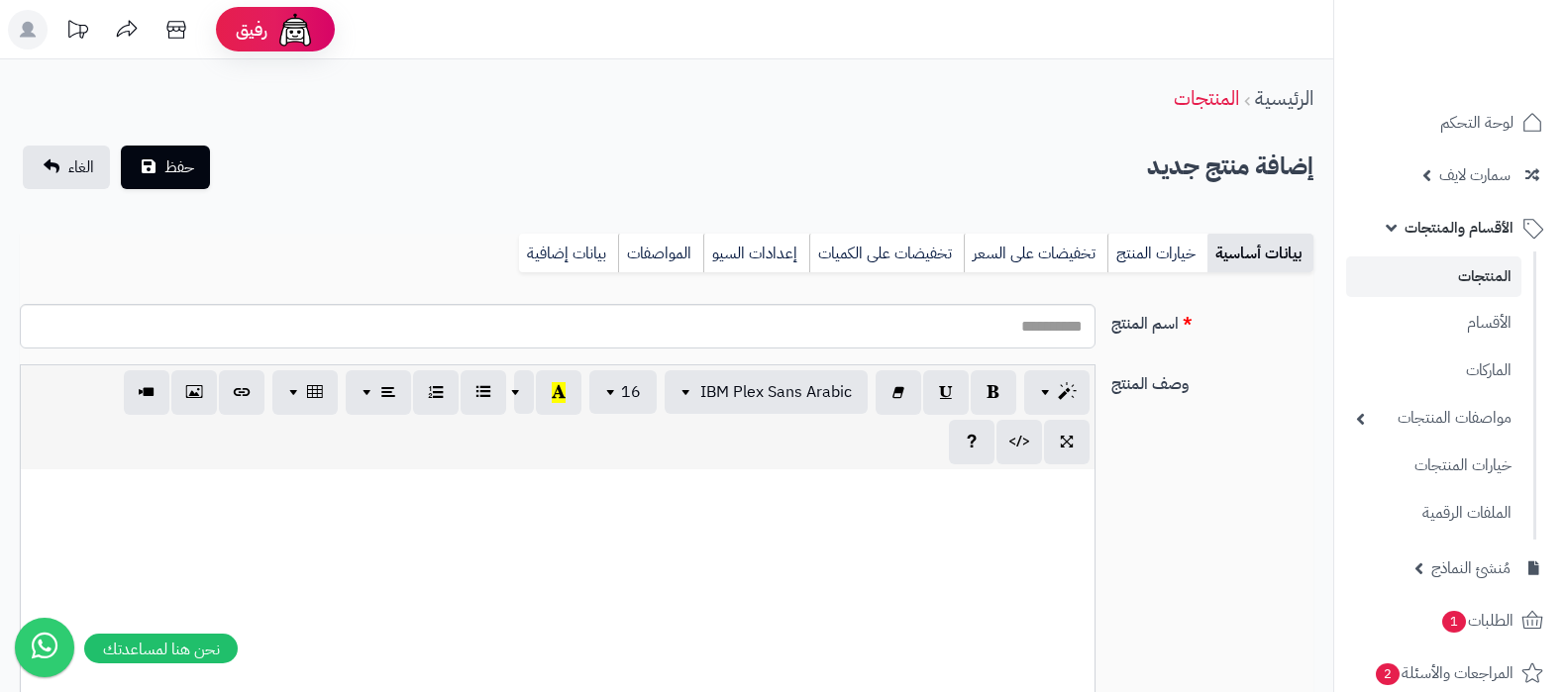
select select
click at [1028, 336] on input "اسم المنتج" at bounding box center [558, 326] width 1076 height 45
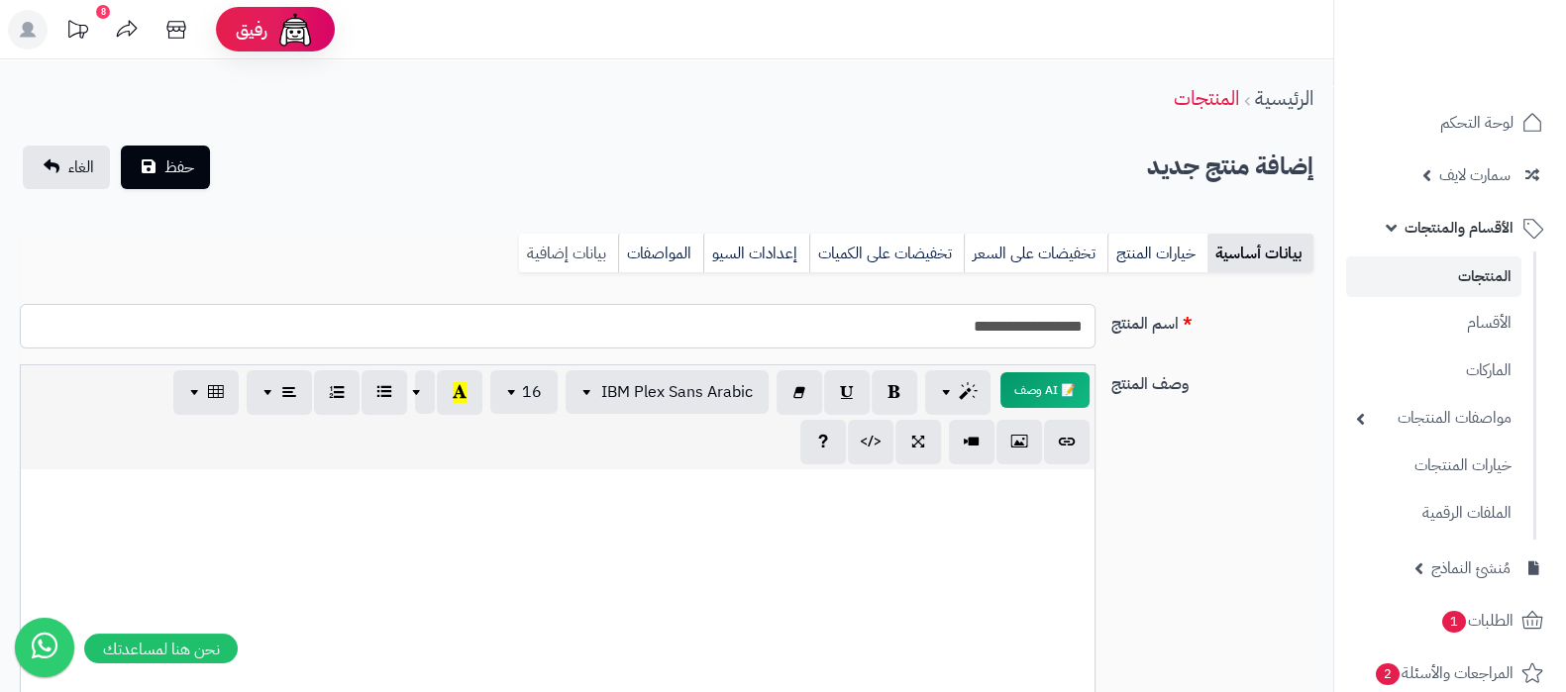
type input "**********"
click at [599, 252] on link "بيانات إضافية" at bounding box center [568, 254] width 99 height 40
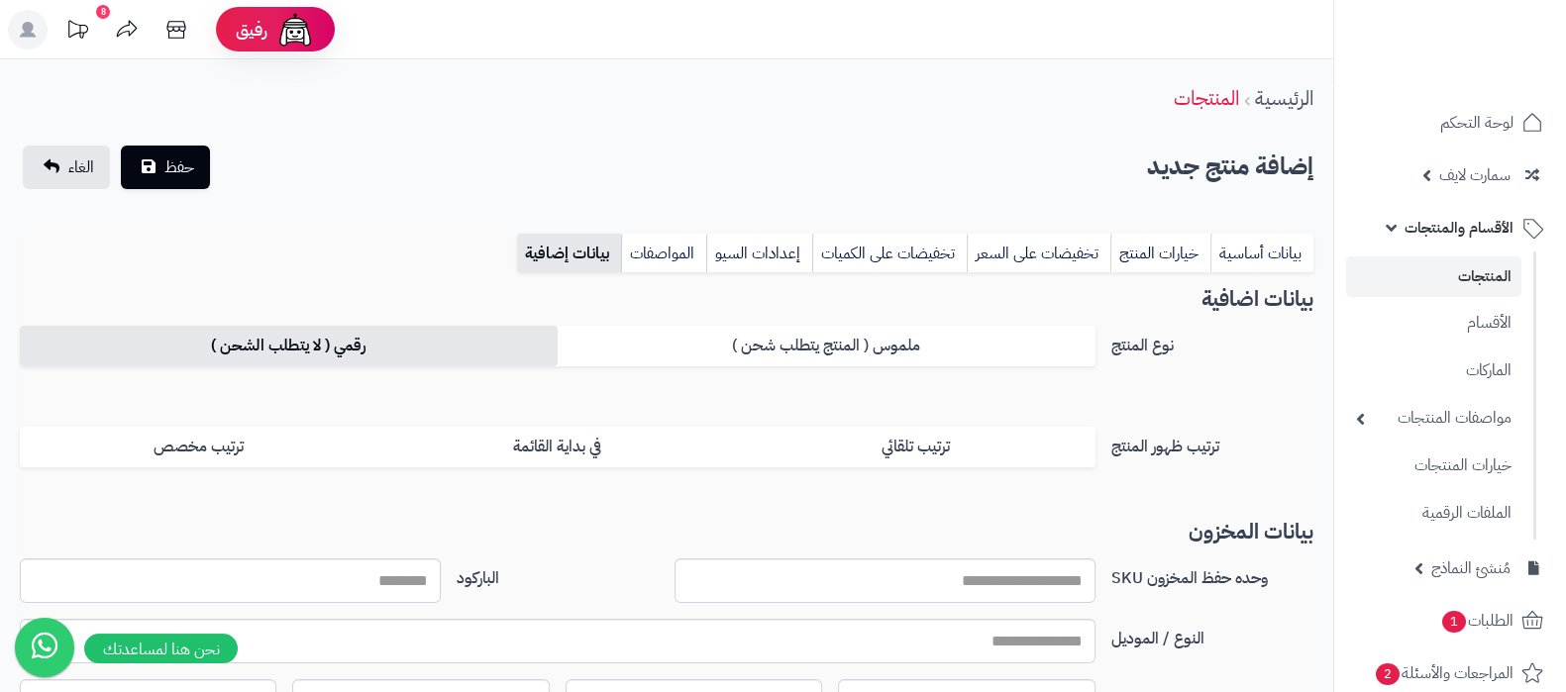
click at [395, 339] on label "رقمي ( لا يتطلب الشحن )" at bounding box center [289, 346] width 538 height 41
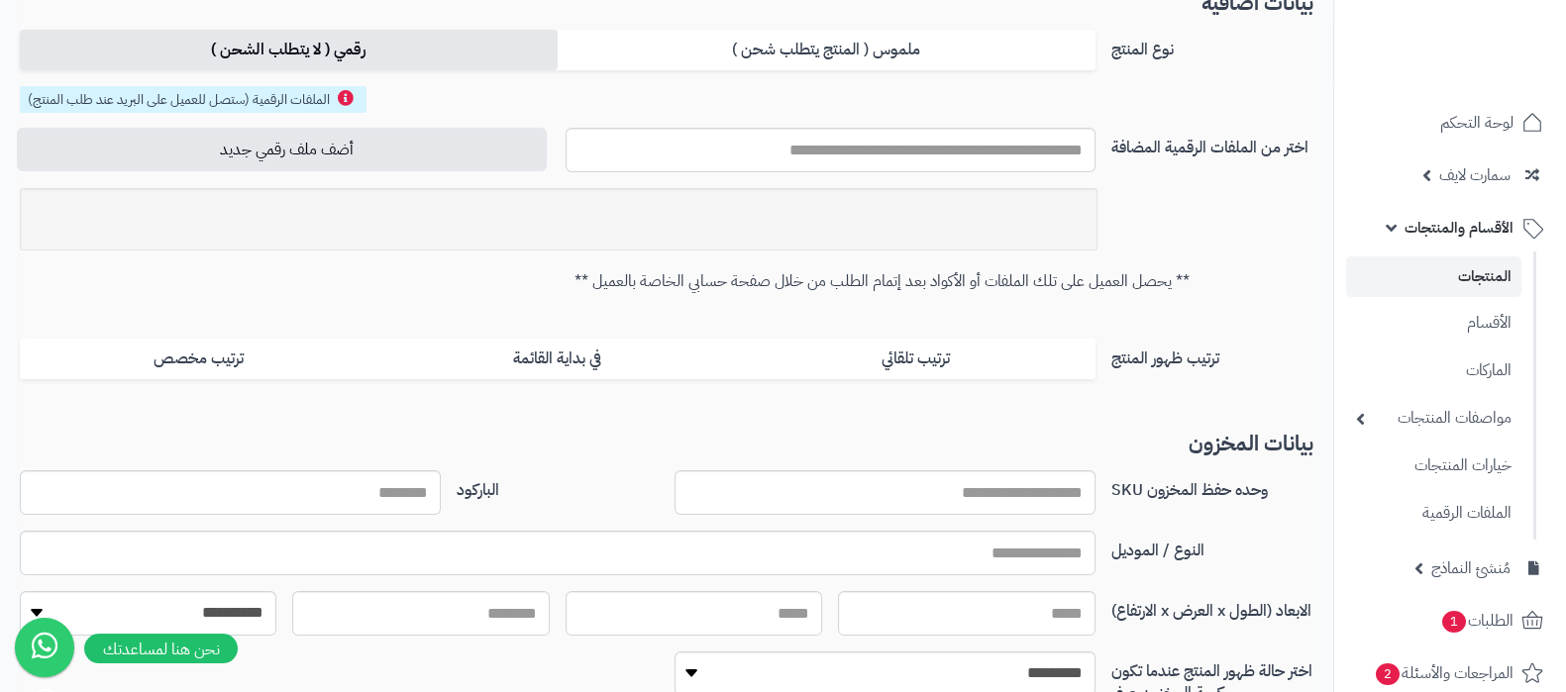
scroll to position [371, 0]
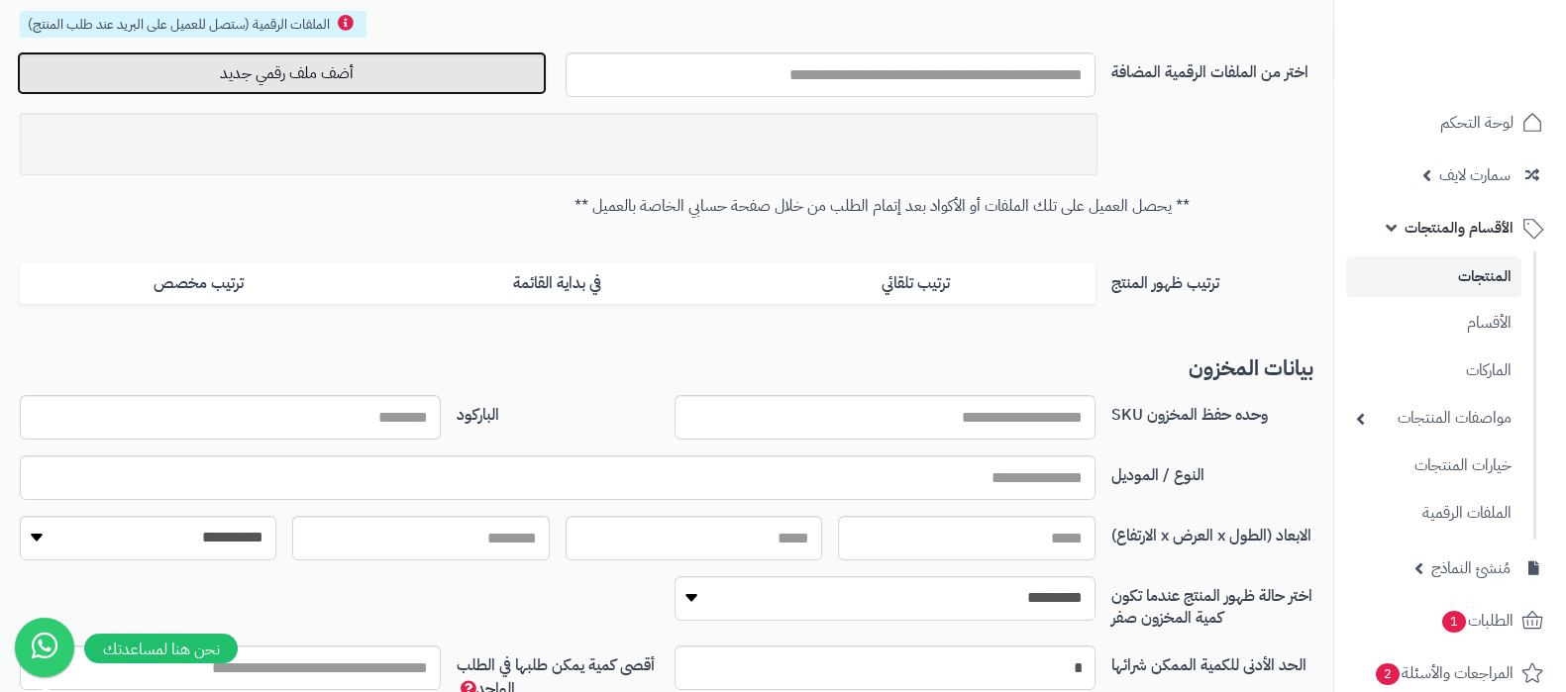
click at [340, 64] on button "أضف ملف رقمي جديد" at bounding box center [282, 74] width 530 height 44
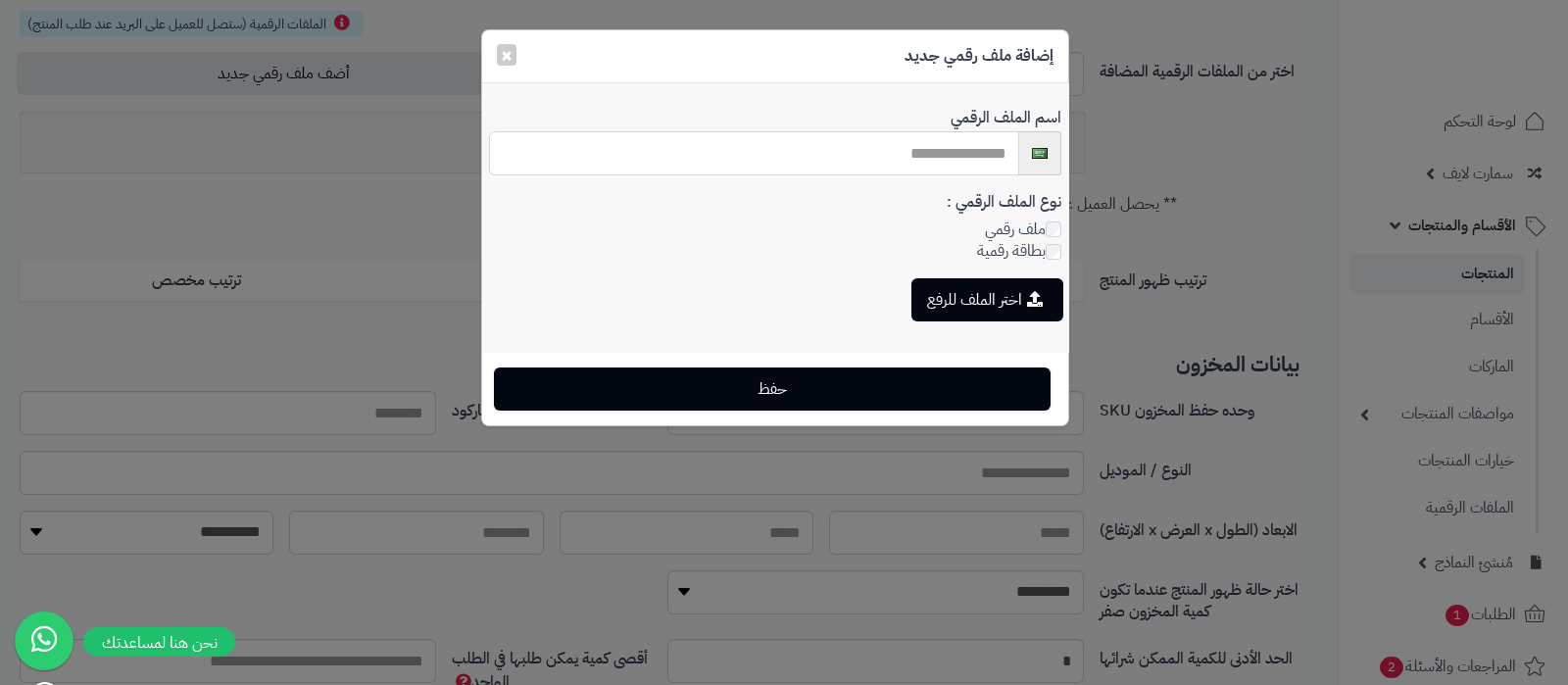
click at [945, 160] on input "text" at bounding box center [754, 153] width 530 height 45
type input "******"
click at [993, 295] on button "اختر الملف للرفع" at bounding box center [987, 299] width 152 height 44
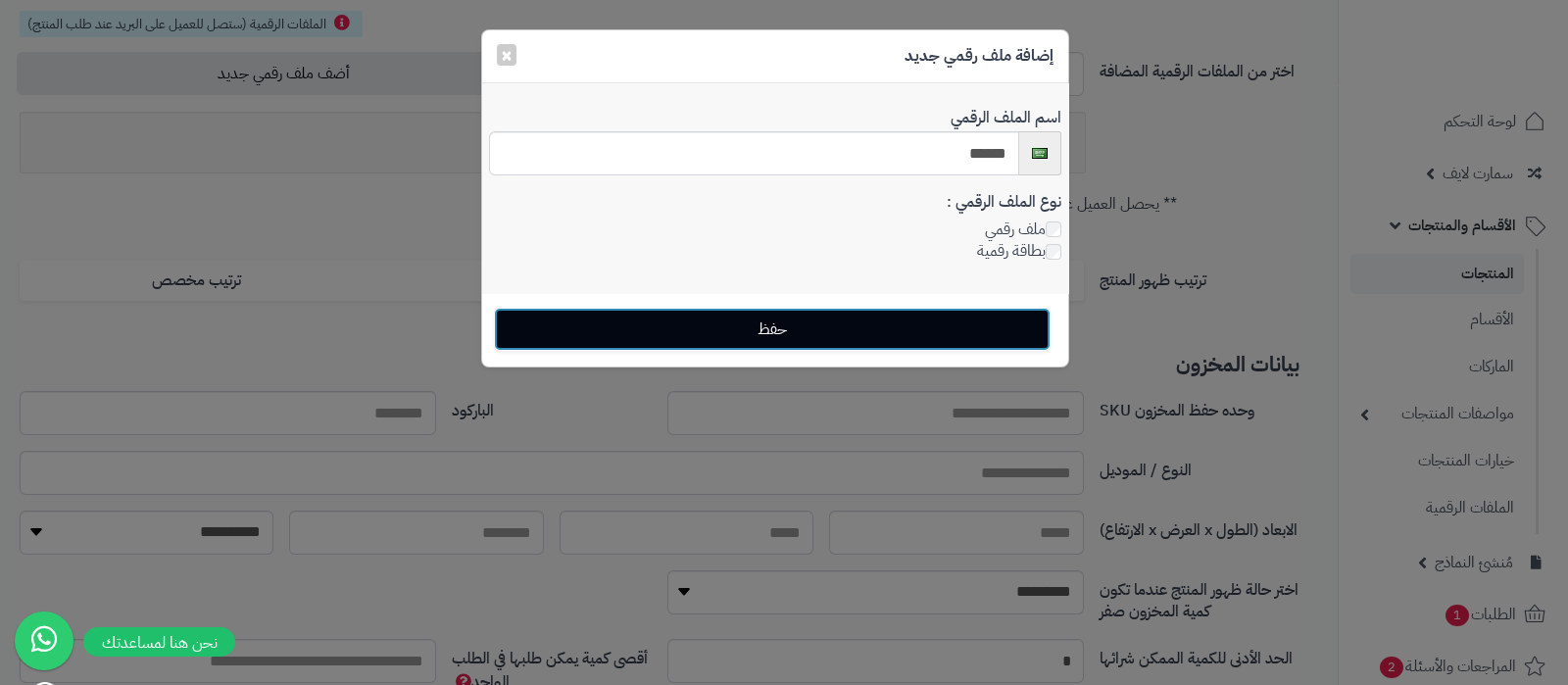
click at [777, 326] on button "حفظ" at bounding box center [772, 330] width 557 height 44
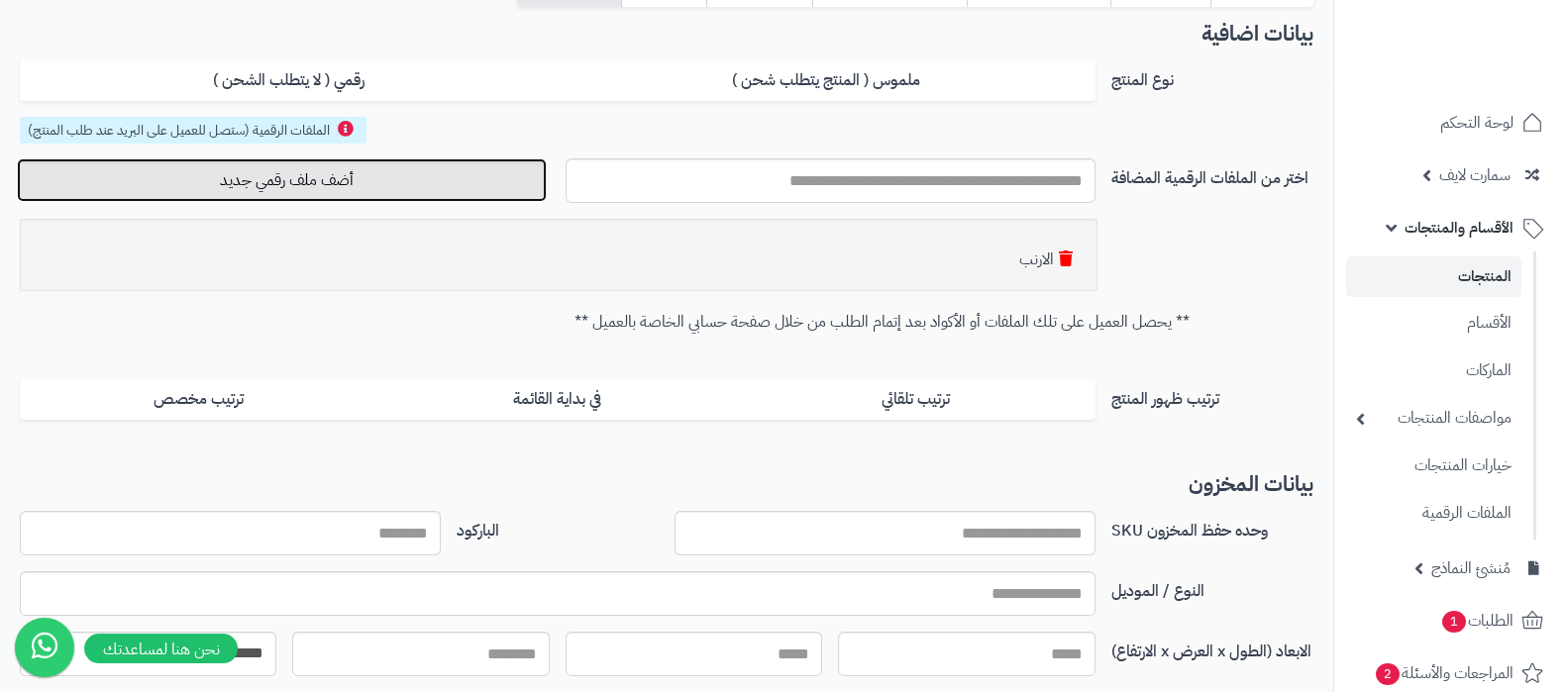
scroll to position [0, 0]
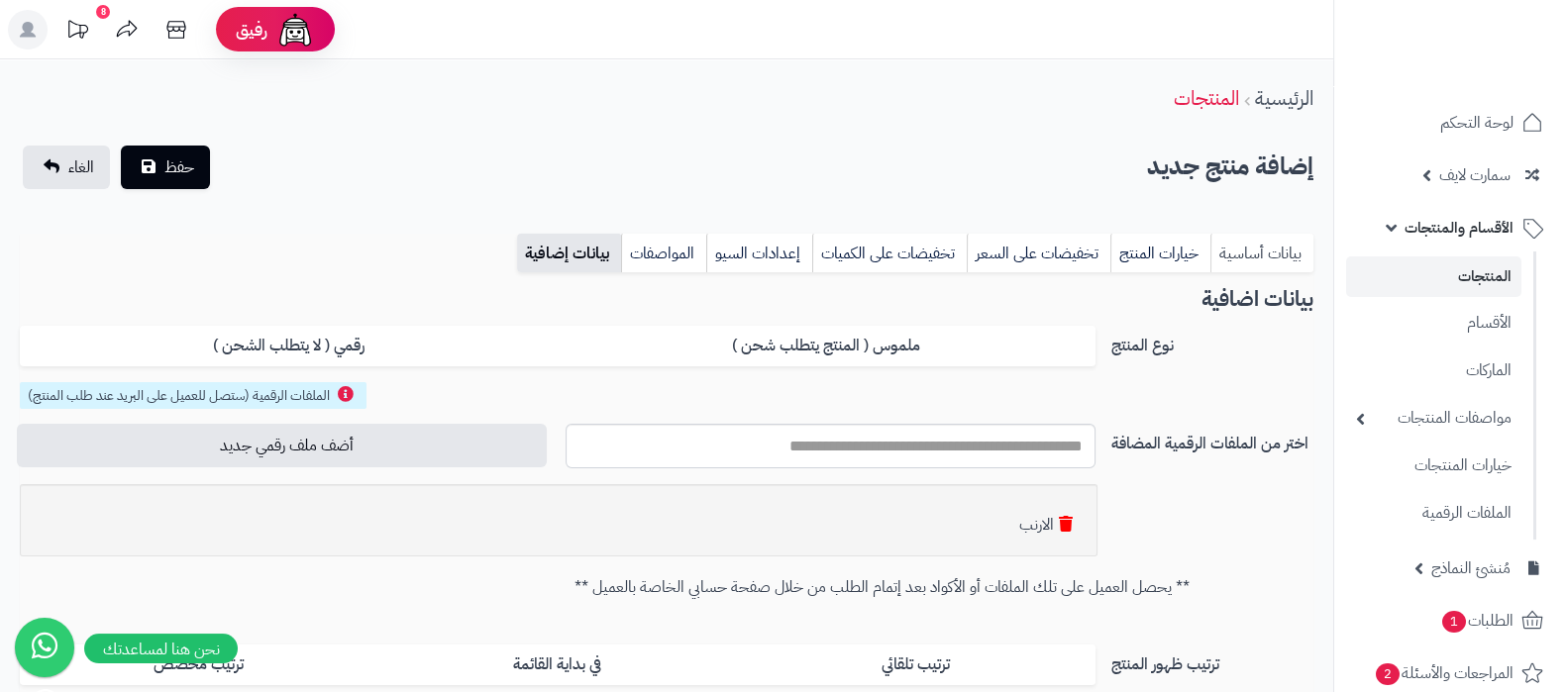
click at [1256, 247] on link "بيانات أساسية" at bounding box center [1261, 254] width 103 height 40
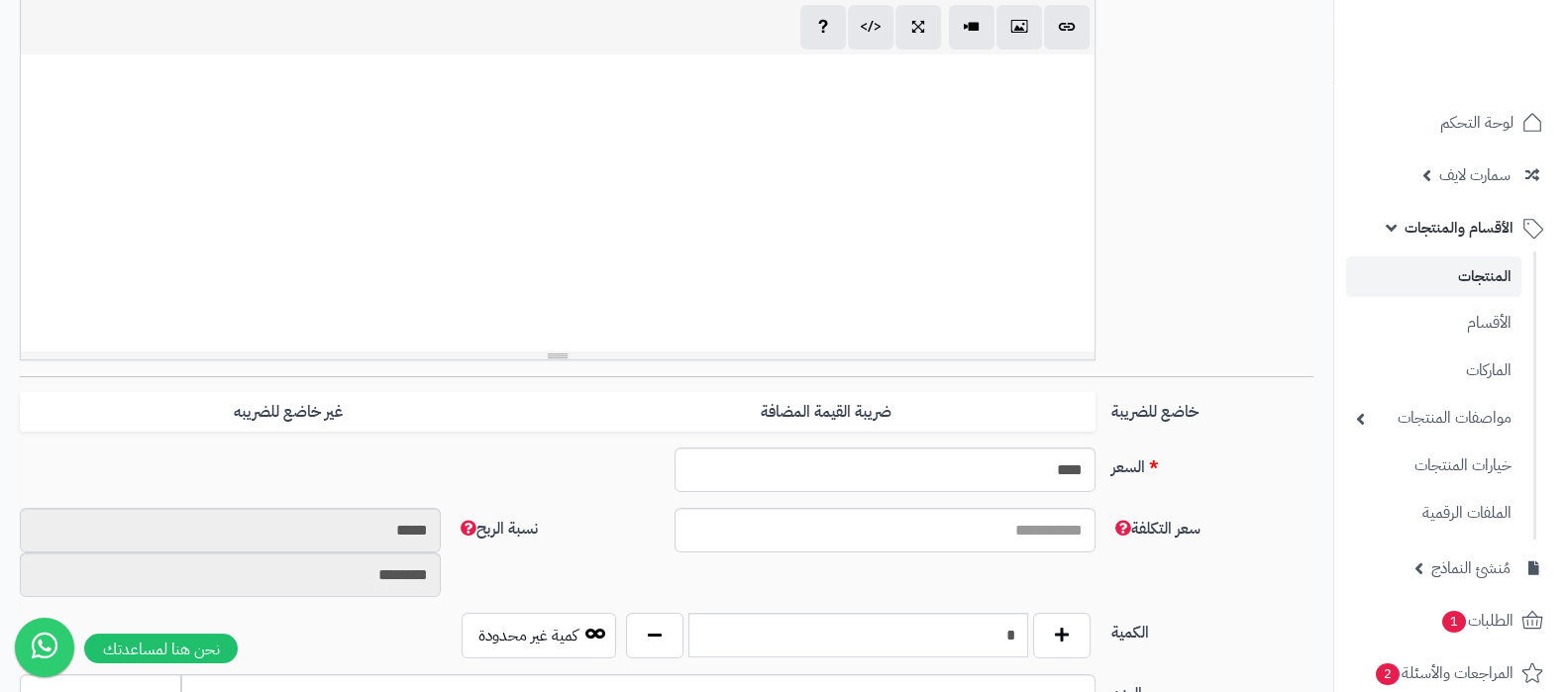
scroll to position [494, 0]
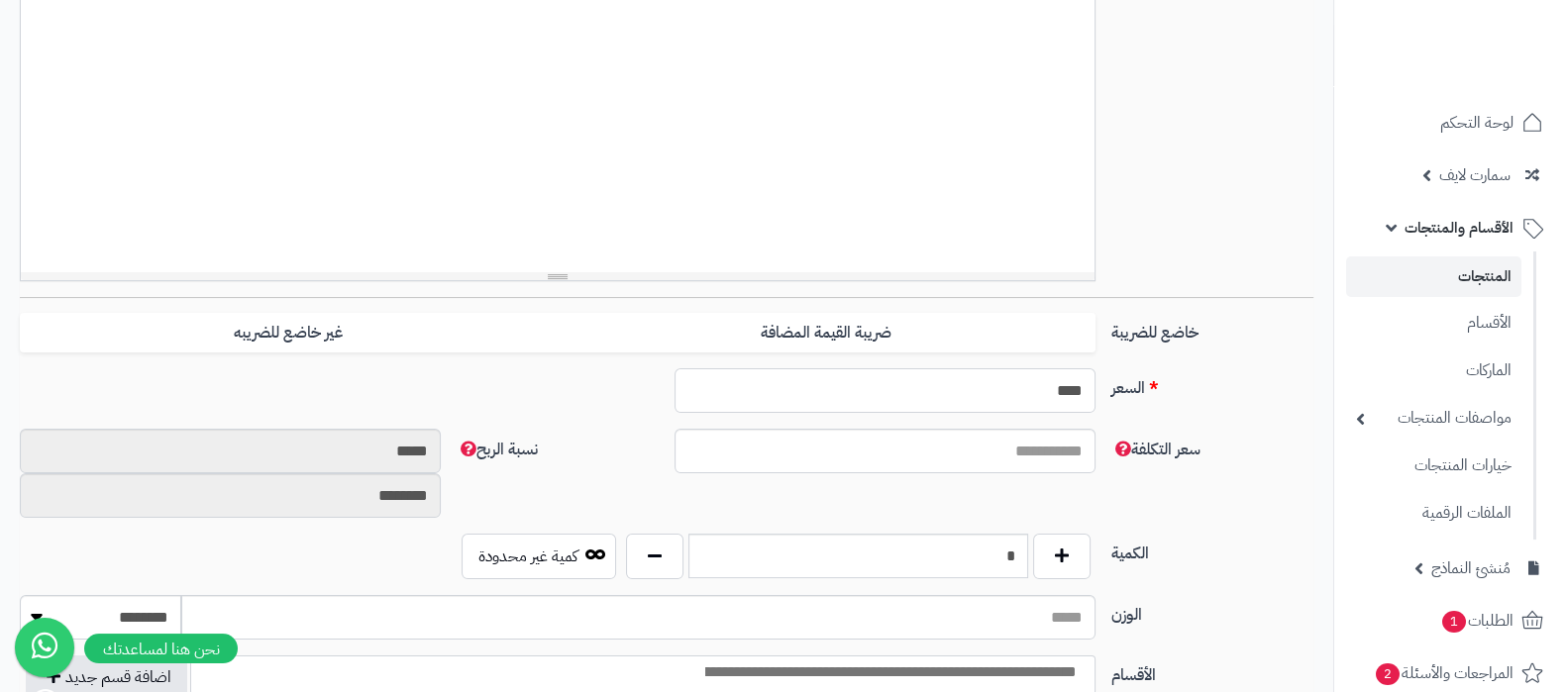
drag, startPoint x: 1057, startPoint y: 388, endPoint x: 1047, endPoint y: 390, distance: 10.1
click at [1047, 390] on input "****" at bounding box center [885, 390] width 421 height 45
type input "*****"
drag, startPoint x: 995, startPoint y: 545, endPoint x: 1014, endPoint y: 550, distance: 19.5
click at [1014, 550] on input "*" at bounding box center [858, 556] width 340 height 45
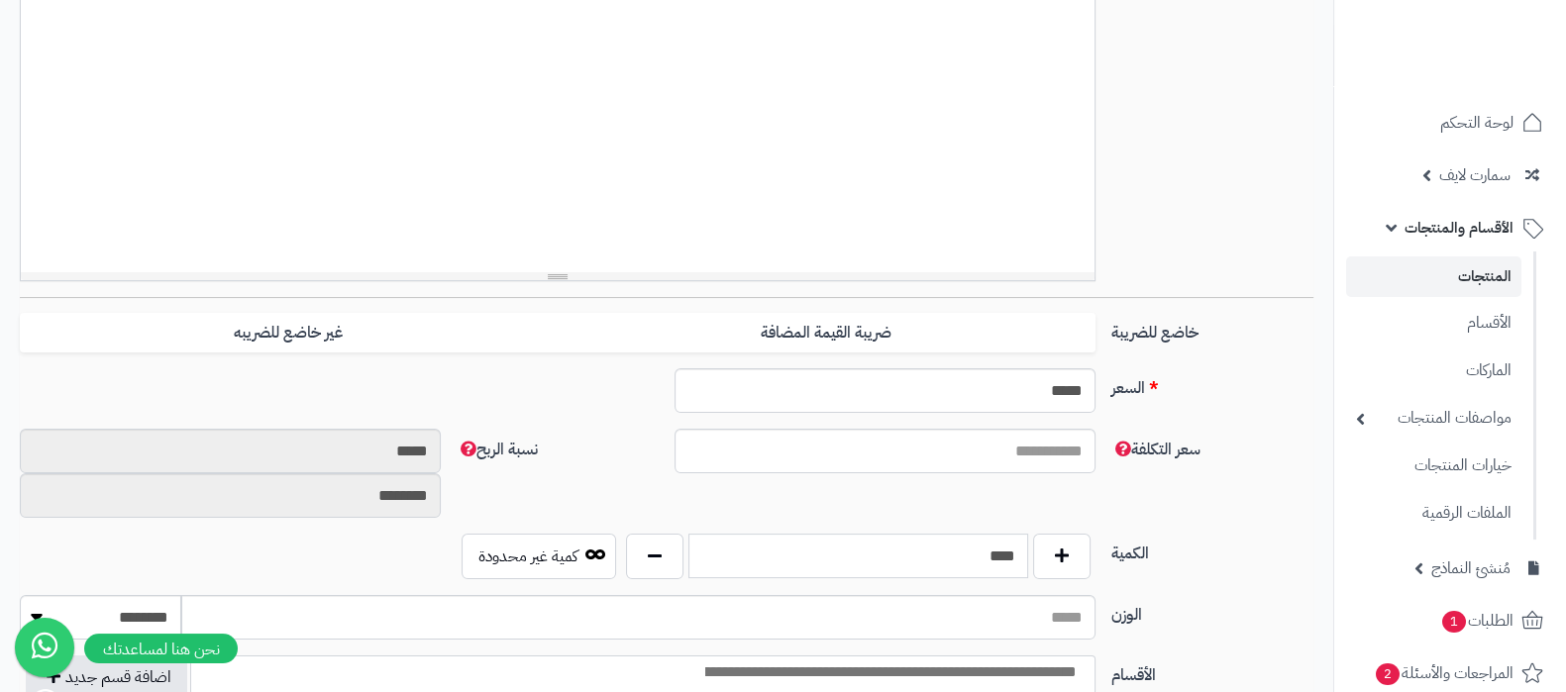
scroll to position [0, 0]
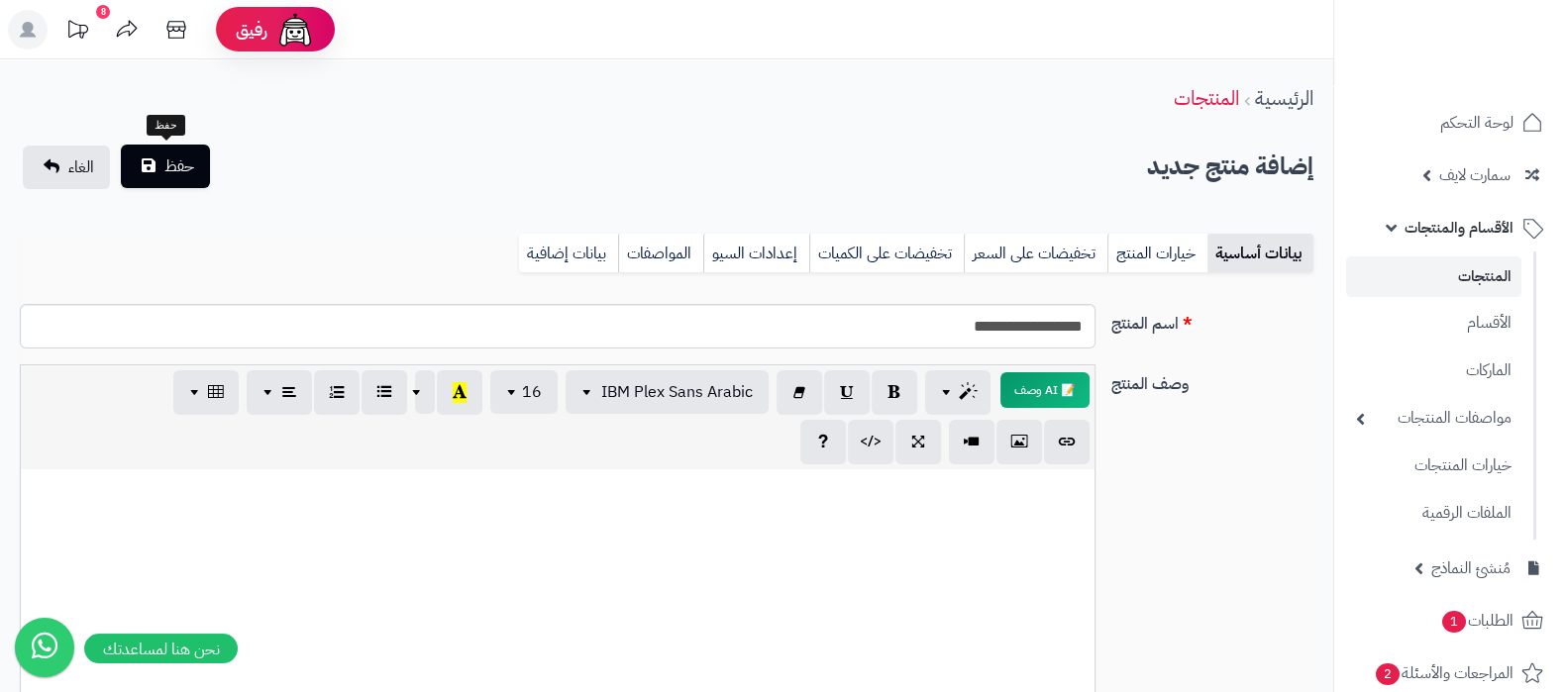
type input "****"
click at [187, 169] on span "حفظ" at bounding box center [179, 167] width 30 height 24
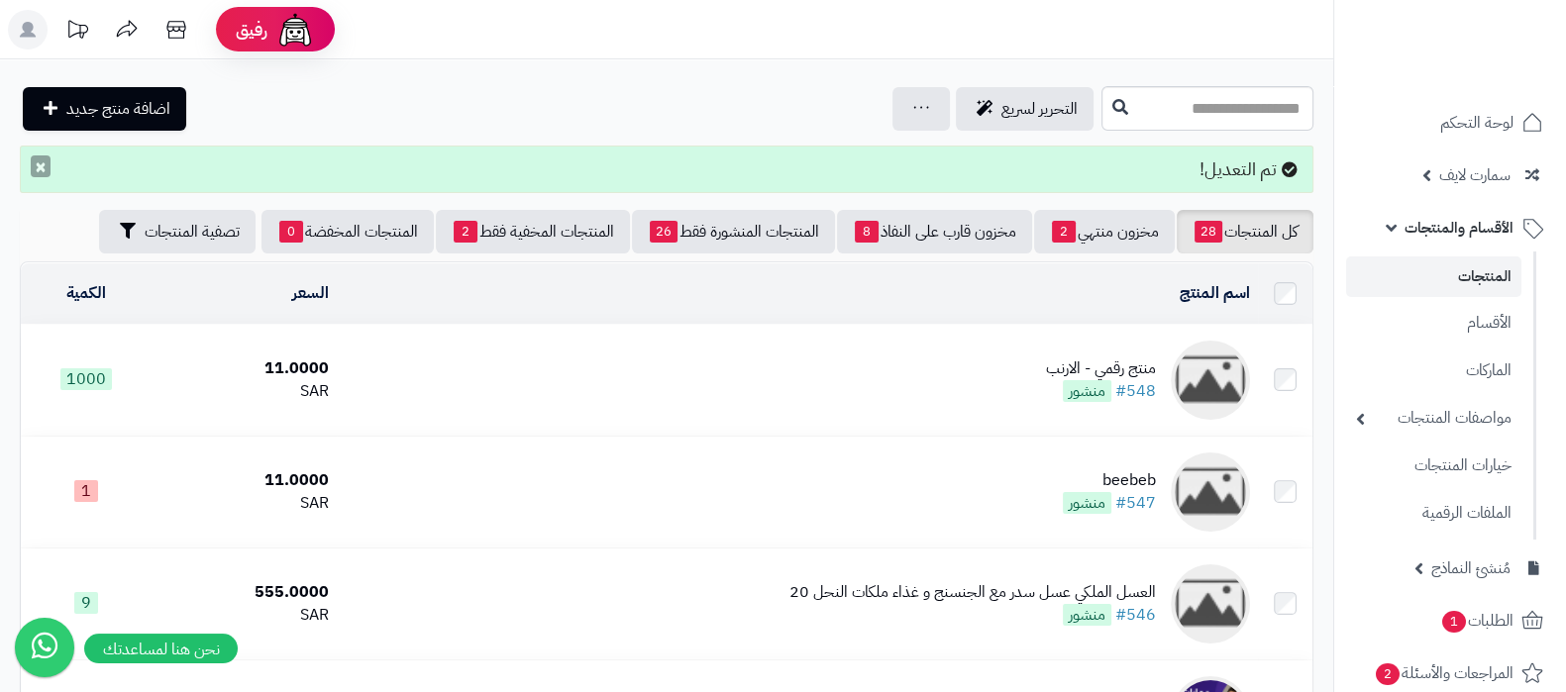
click at [43, 166] on button "×" at bounding box center [41, 167] width 20 height 22
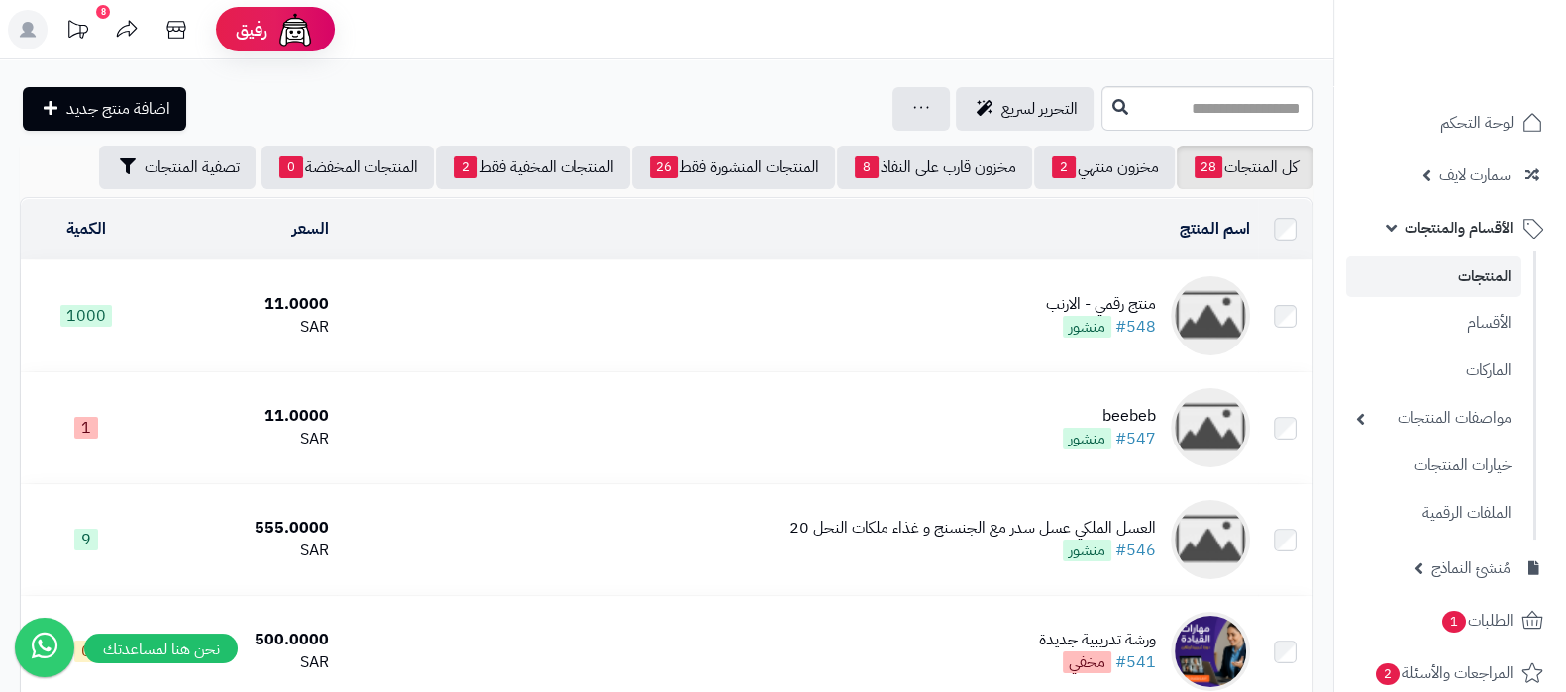
click at [1058, 309] on div "منتج رقمي - الارنب" at bounding box center [1101, 304] width 110 height 23
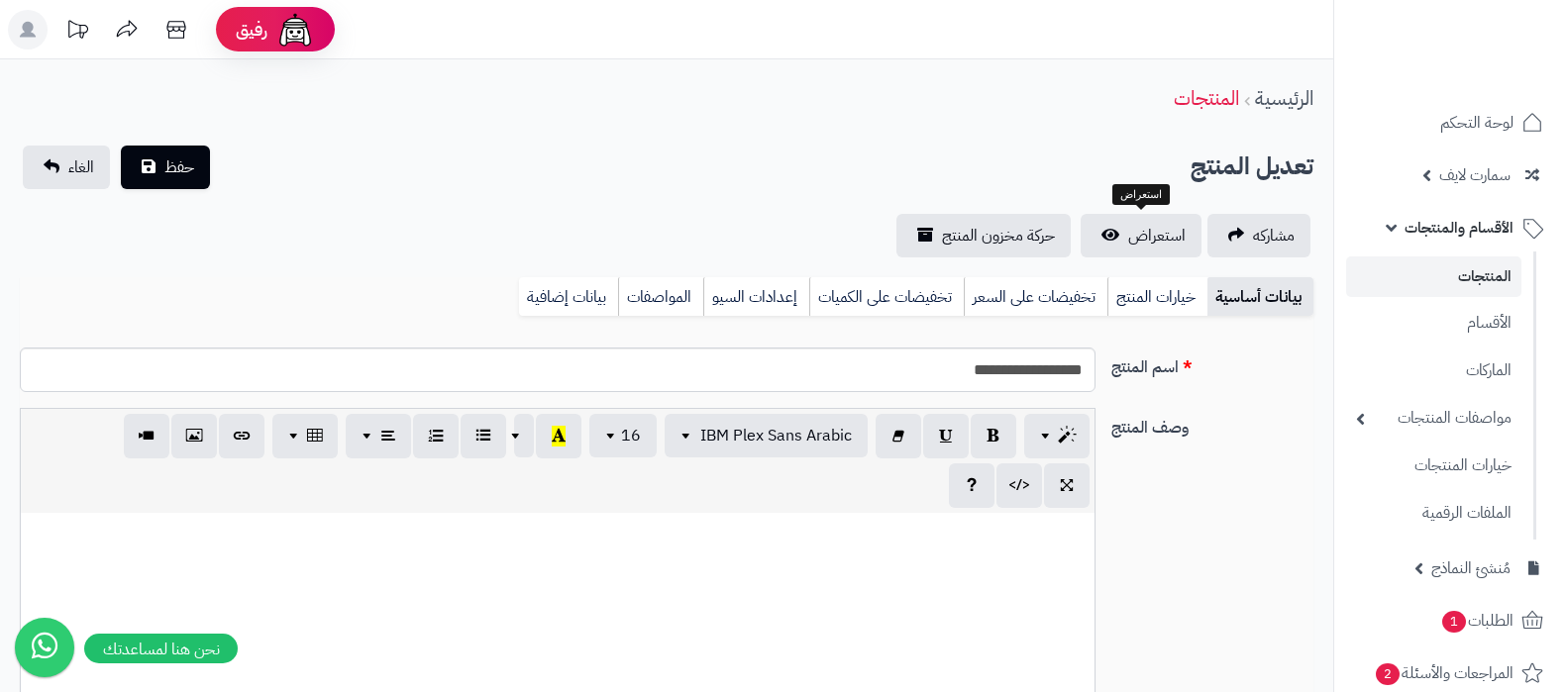
select select
click at [1138, 225] on span "استعراض" at bounding box center [1156, 236] width 57 height 24
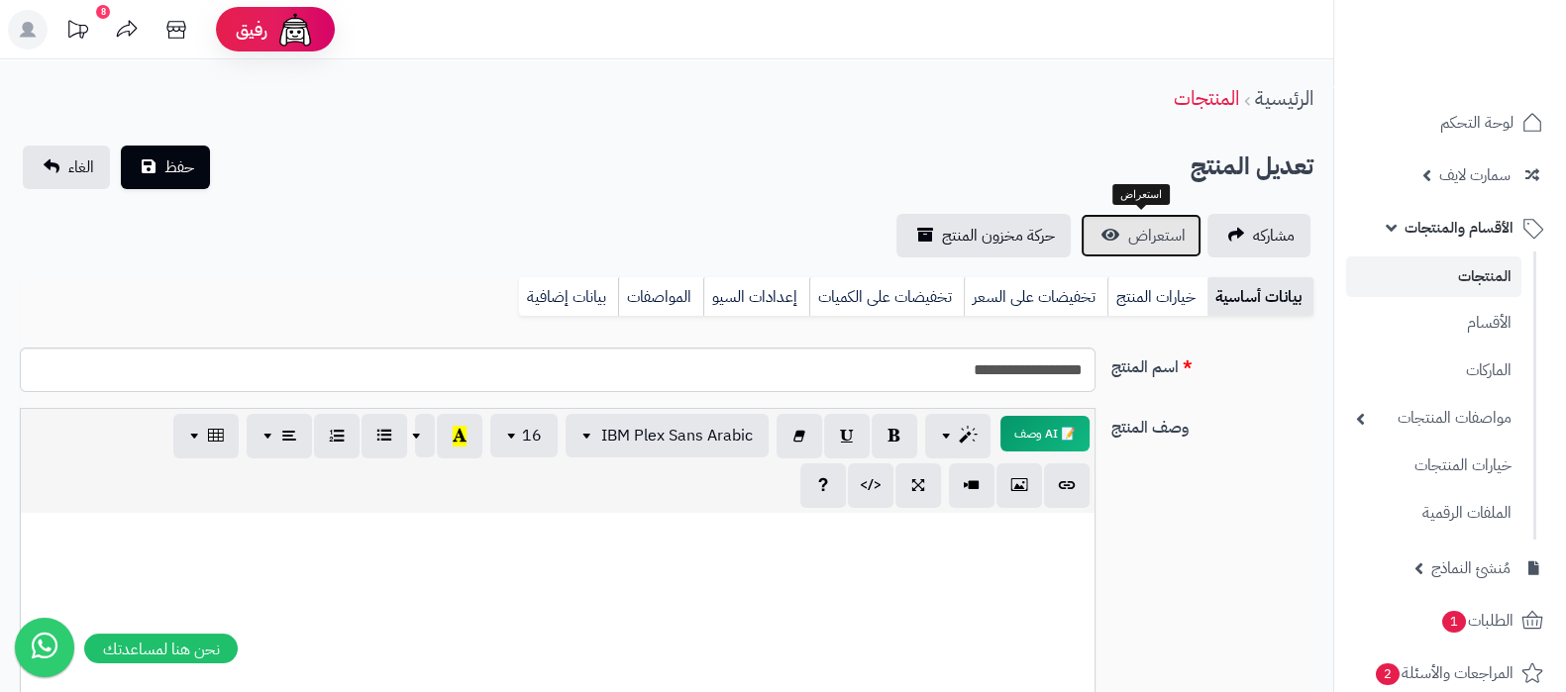
scroll to position [0, 19]
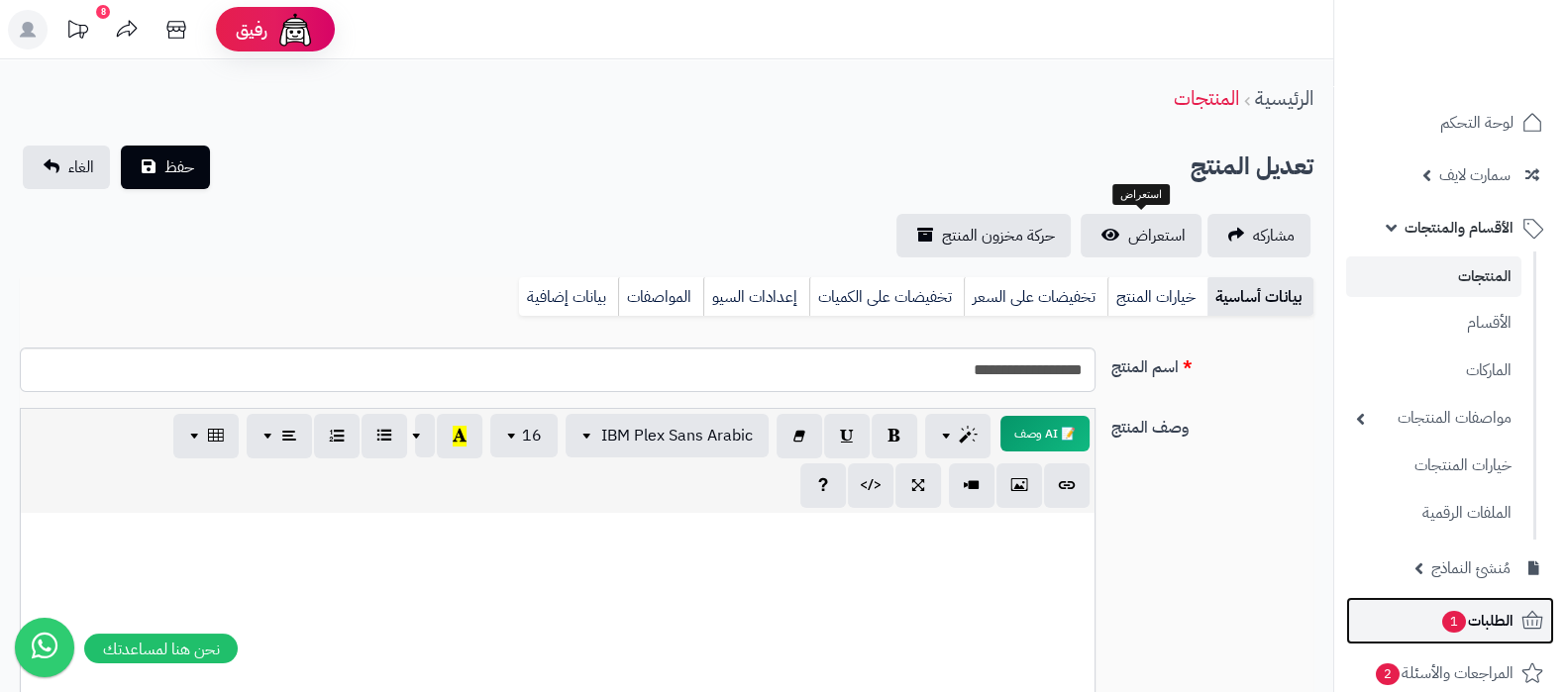
click at [1450, 619] on span "1" at bounding box center [1454, 621] width 25 height 23
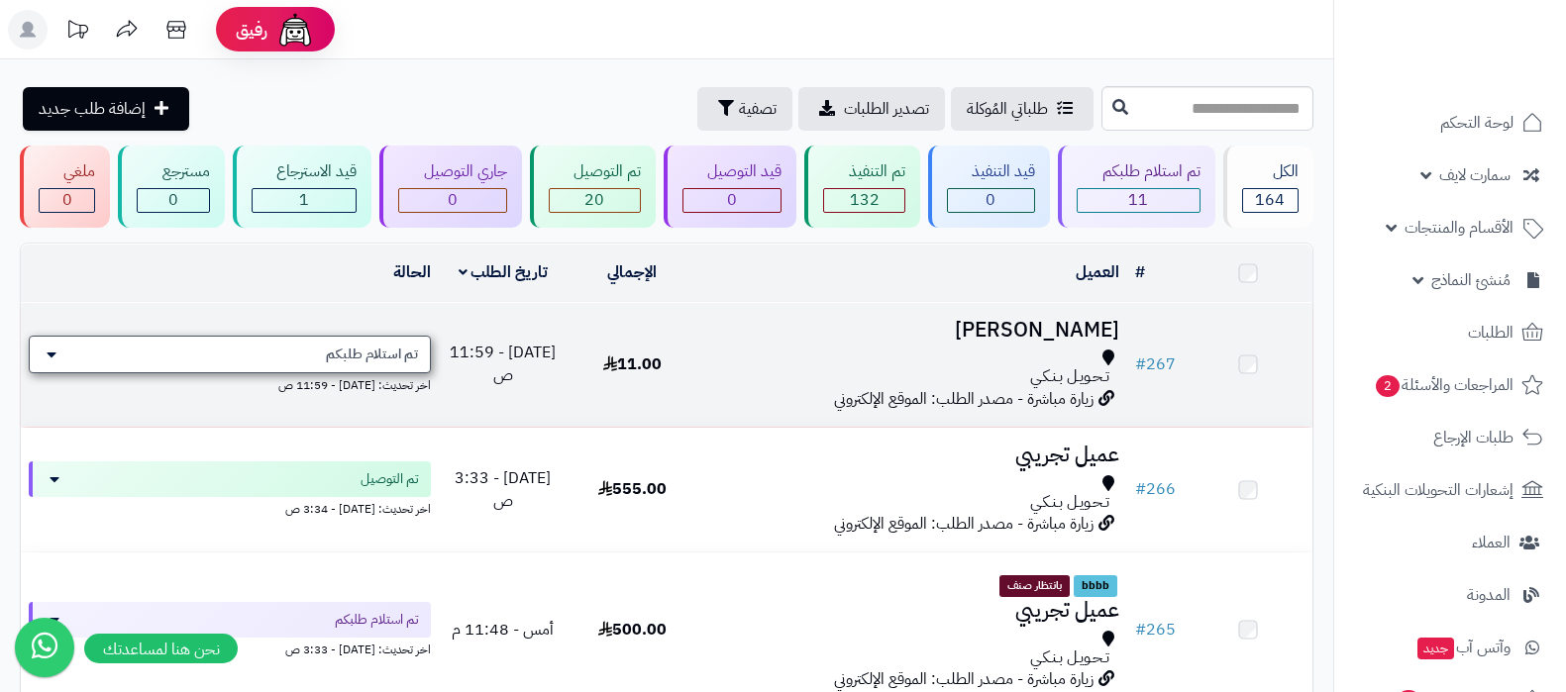
click at [332, 356] on span "تم استلام طلبكم" at bounding box center [372, 355] width 92 height 20
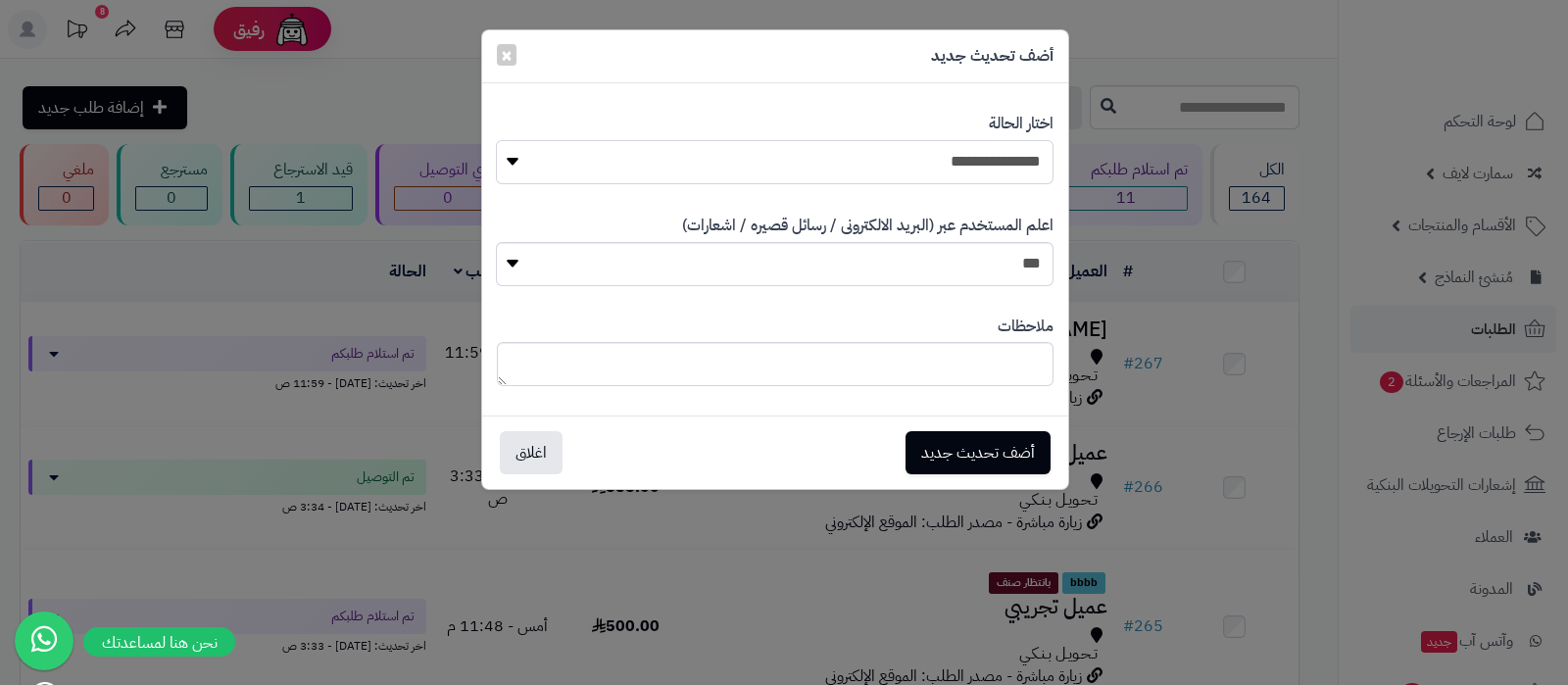
click at [971, 161] on select "**********" at bounding box center [774, 162] width 557 height 45
select select "*"
click at [496, 141] on select "**********" at bounding box center [774, 162] width 557 height 45
click at [998, 428] on div "أضف تحديث جديد اغلاق" at bounding box center [775, 452] width 586 height 73
click at [997, 450] on button "أضف تحديث جديد" at bounding box center [977, 452] width 145 height 44
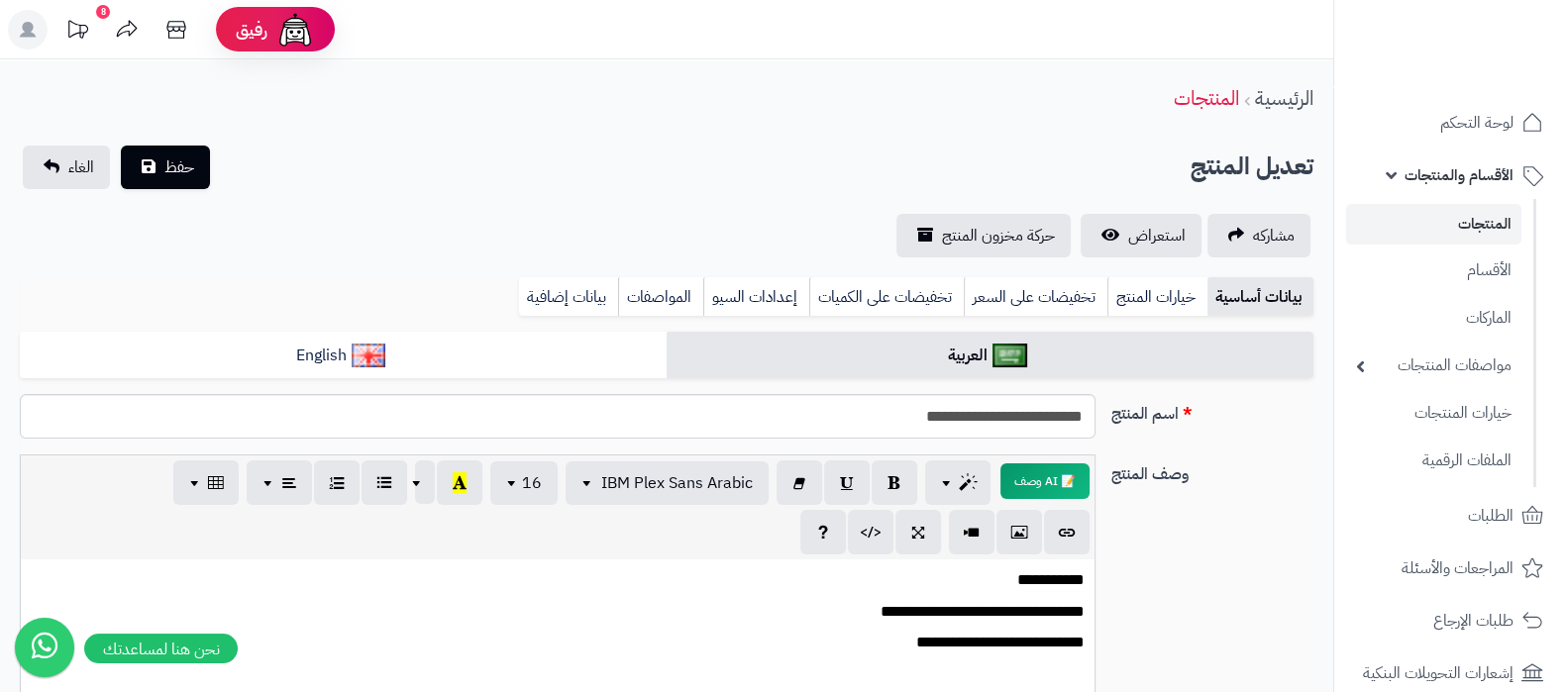
scroll to position [83, 0]
click at [1285, 549] on div "**********" at bounding box center [666, 668] width 1309 height 427
click at [594, 288] on link "بيانات إضافية" at bounding box center [568, 297] width 99 height 40
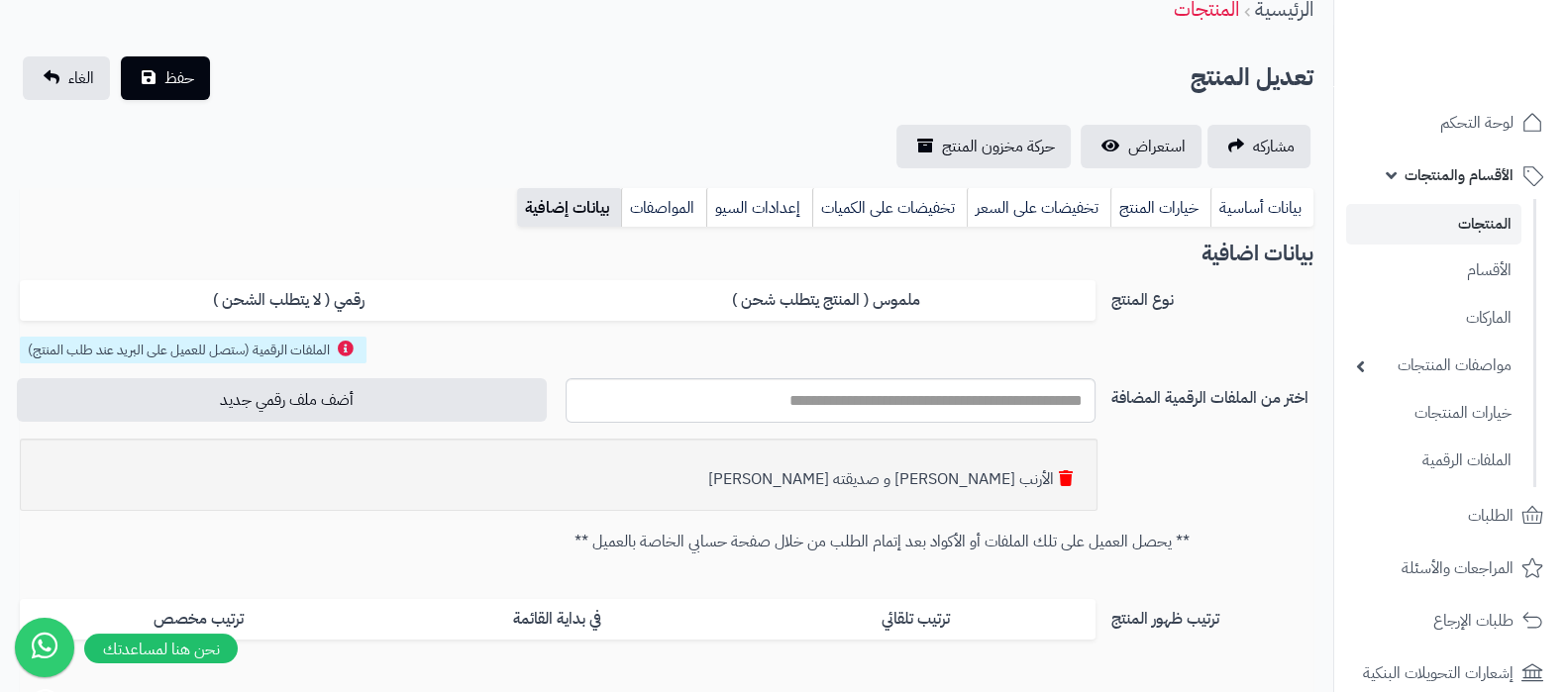
scroll to position [247, 0]
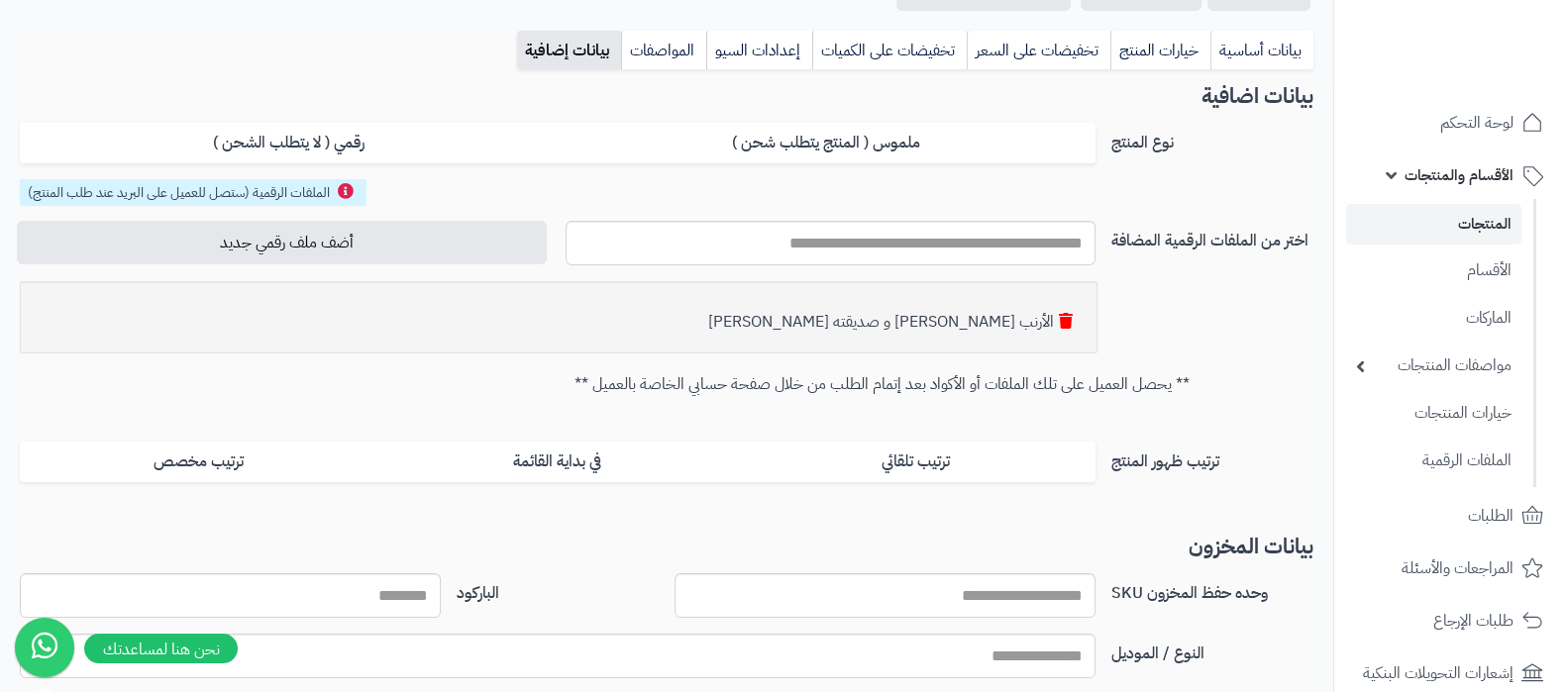
click at [1064, 319] on icon at bounding box center [1066, 321] width 14 height 16
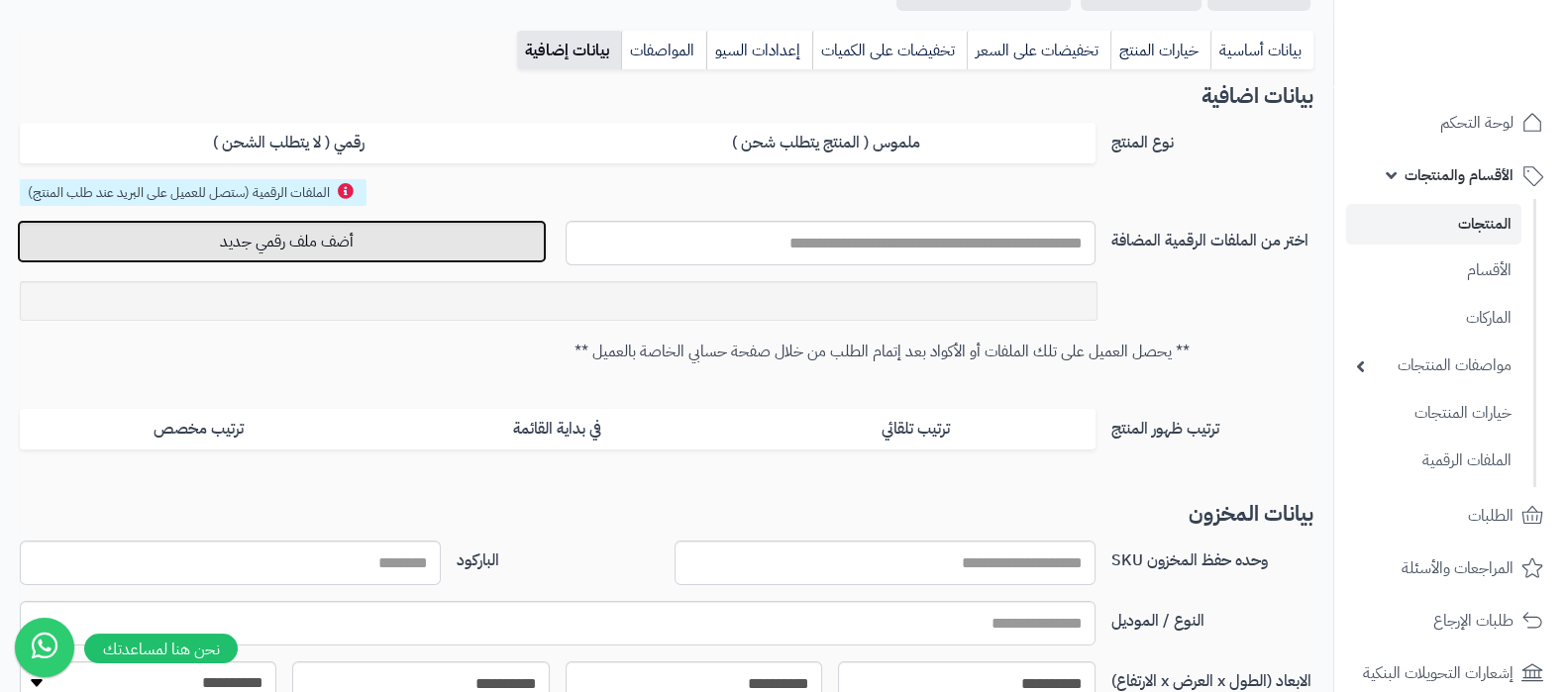
click at [394, 250] on button "أضف ملف رقمي جديد" at bounding box center [282, 242] width 530 height 44
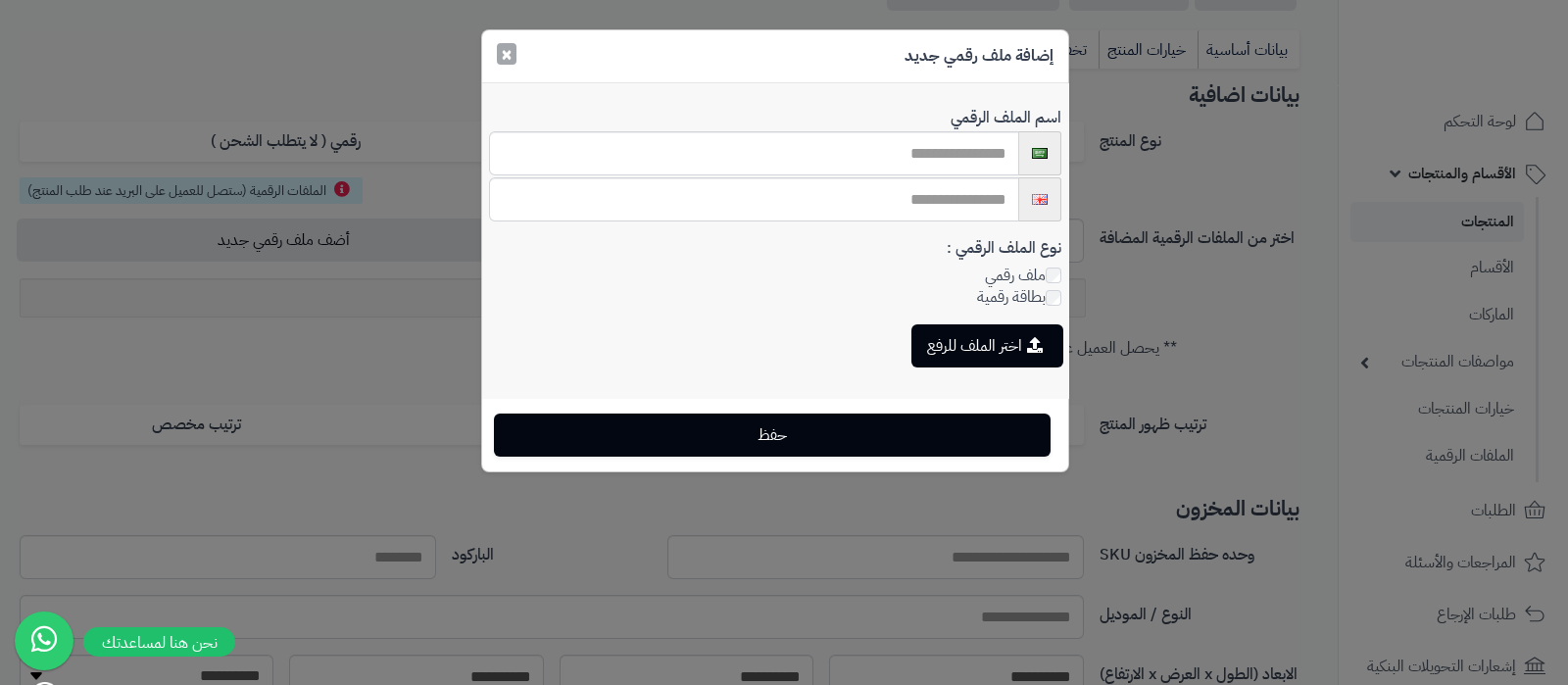
click at [513, 54] on button "×" at bounding box center [507, 54] width 20 height 22
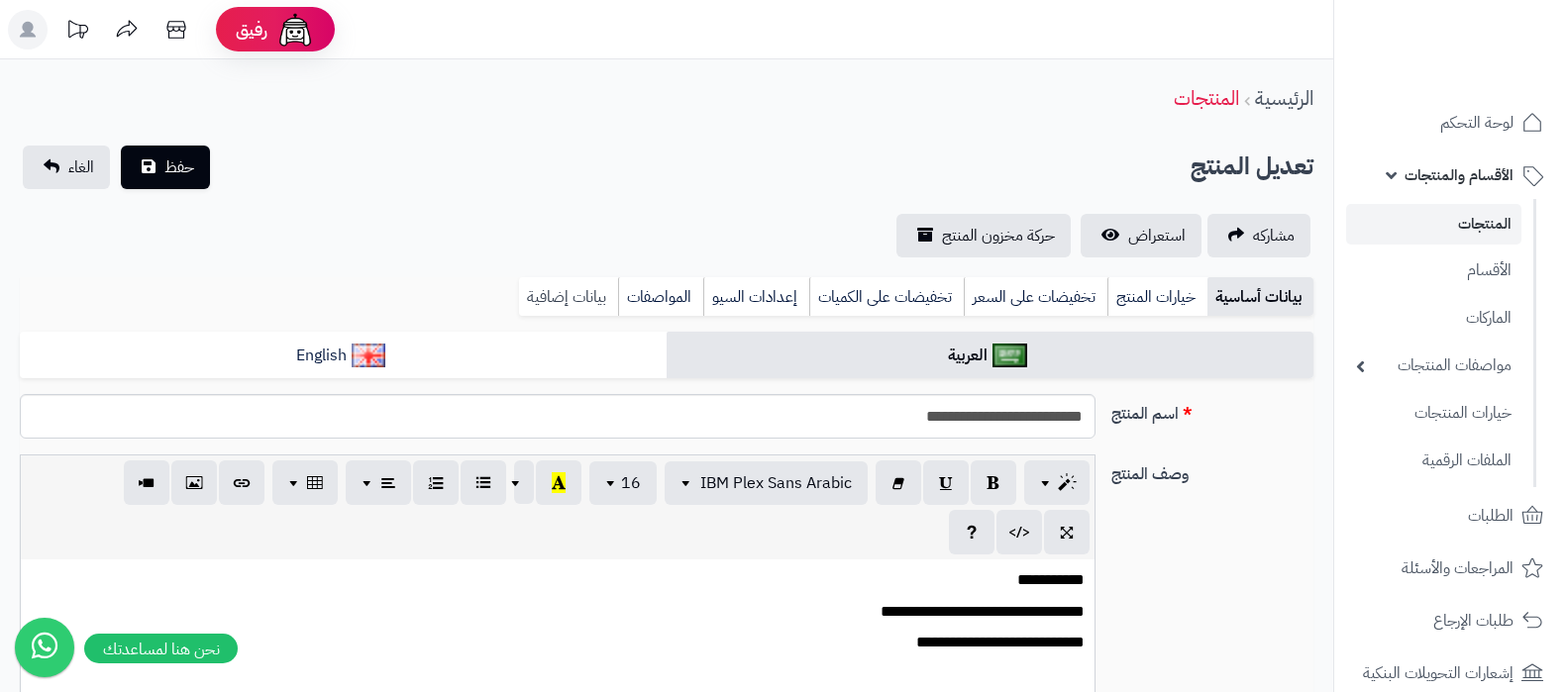
click at [558, 277] on link "بيانات إضافية" at bounding box center [568, 297] width 99 height 40
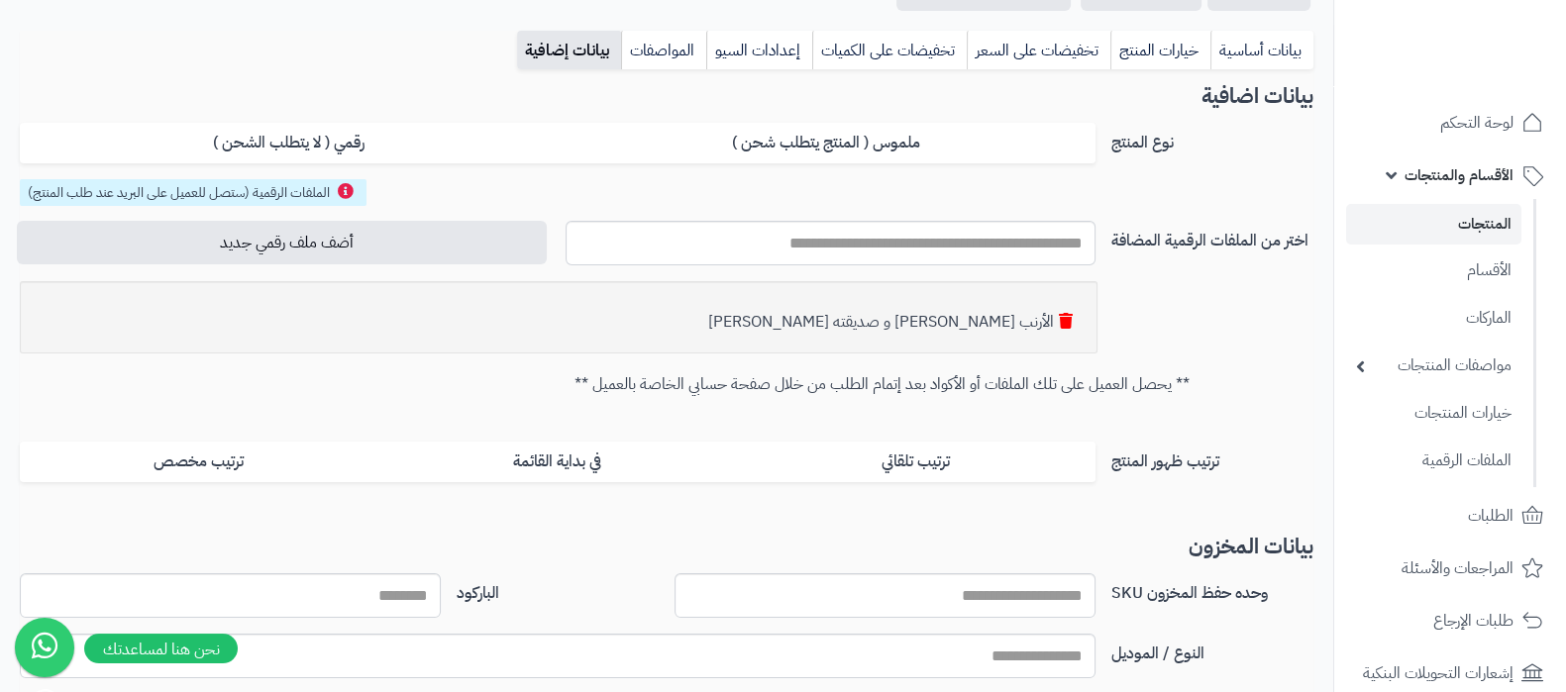
scroll to position [247, 0]
click at [1268, 45] on link "بيانات أساسية" at bounding box center [1261, 51] width 103 height 40
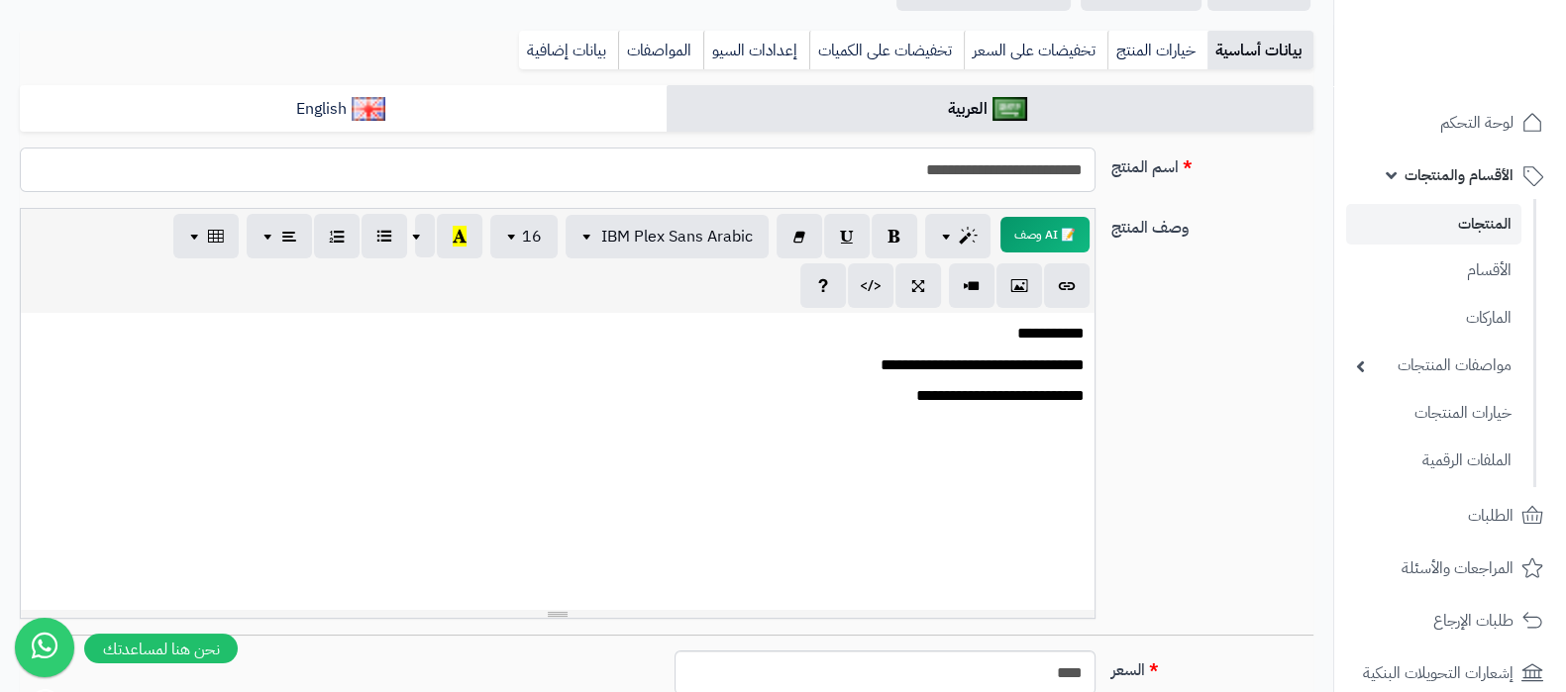
click at [986, 180] on input "**********" at bounding box center [558, 170] width 1076 height 45
click at [1193, 361] on div "**********" at bounding box center [666, 421] width 1309 height 427
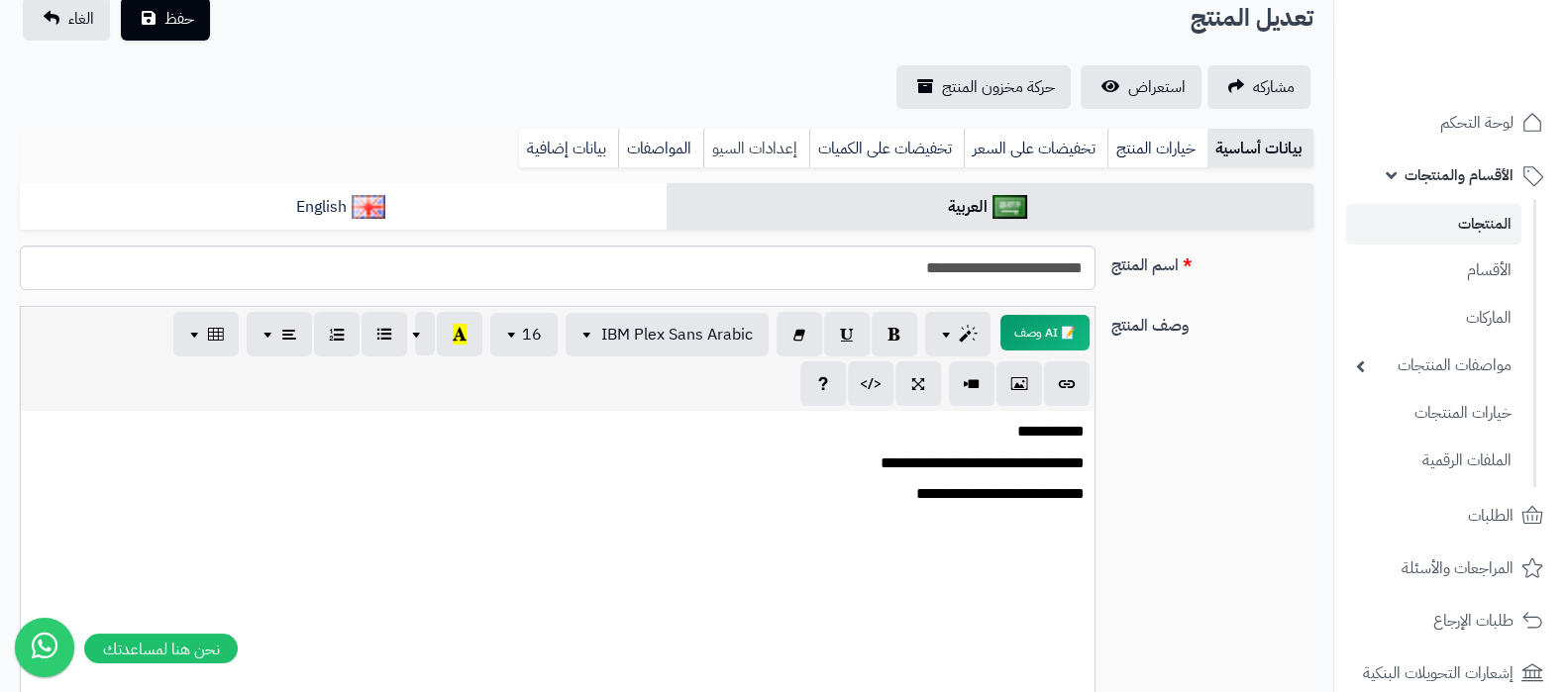
scroll to position [0, 0]
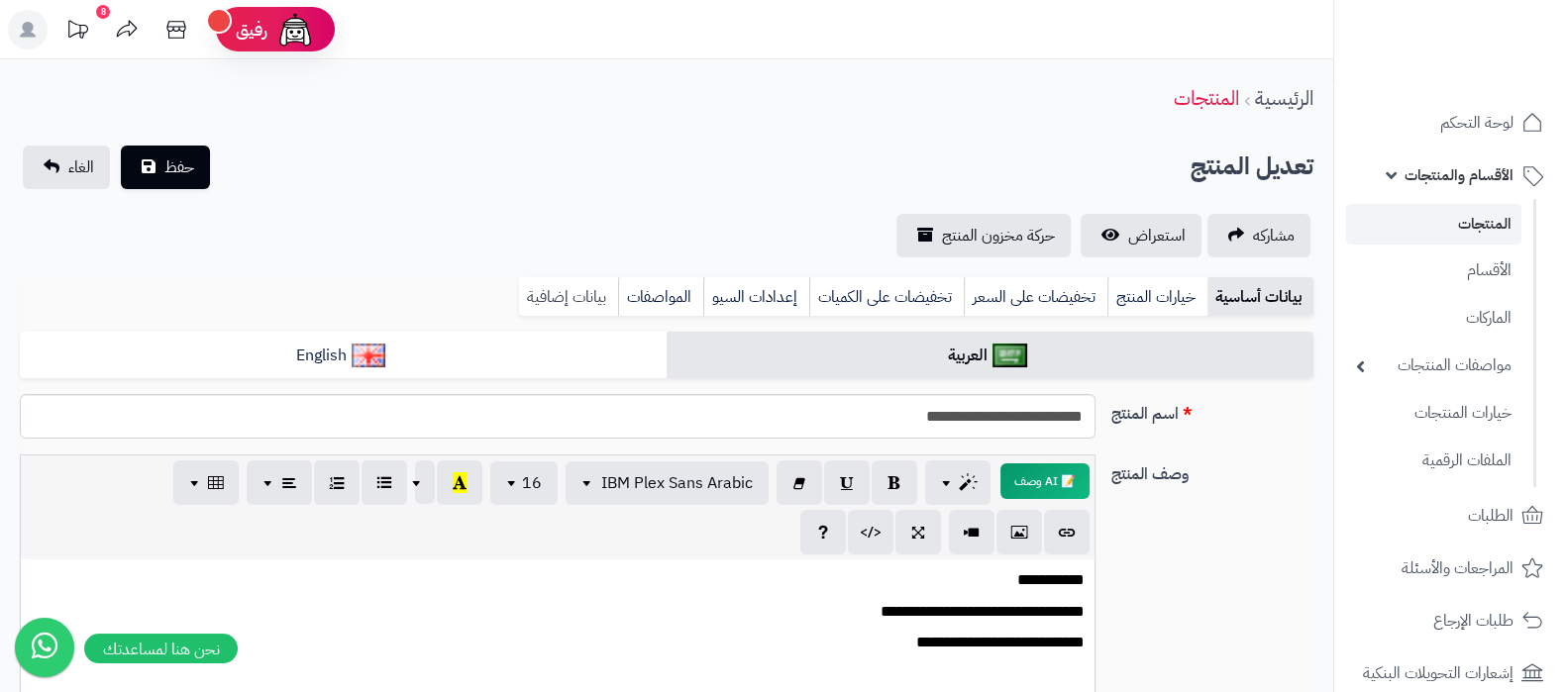
click at [552, 296] on link "بيانات إضافية" at bounding box center [568, 297] width 99 height 40
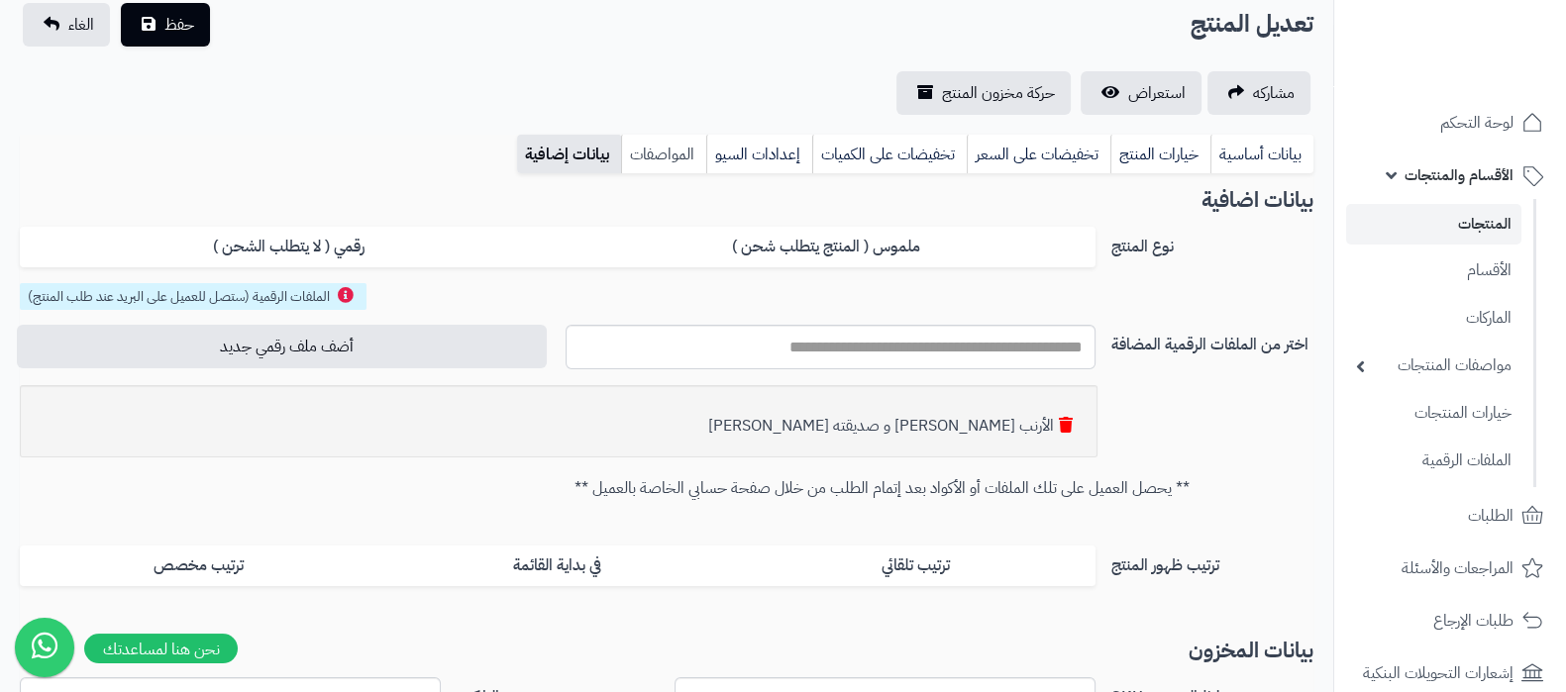
scroll to position [247, 0]
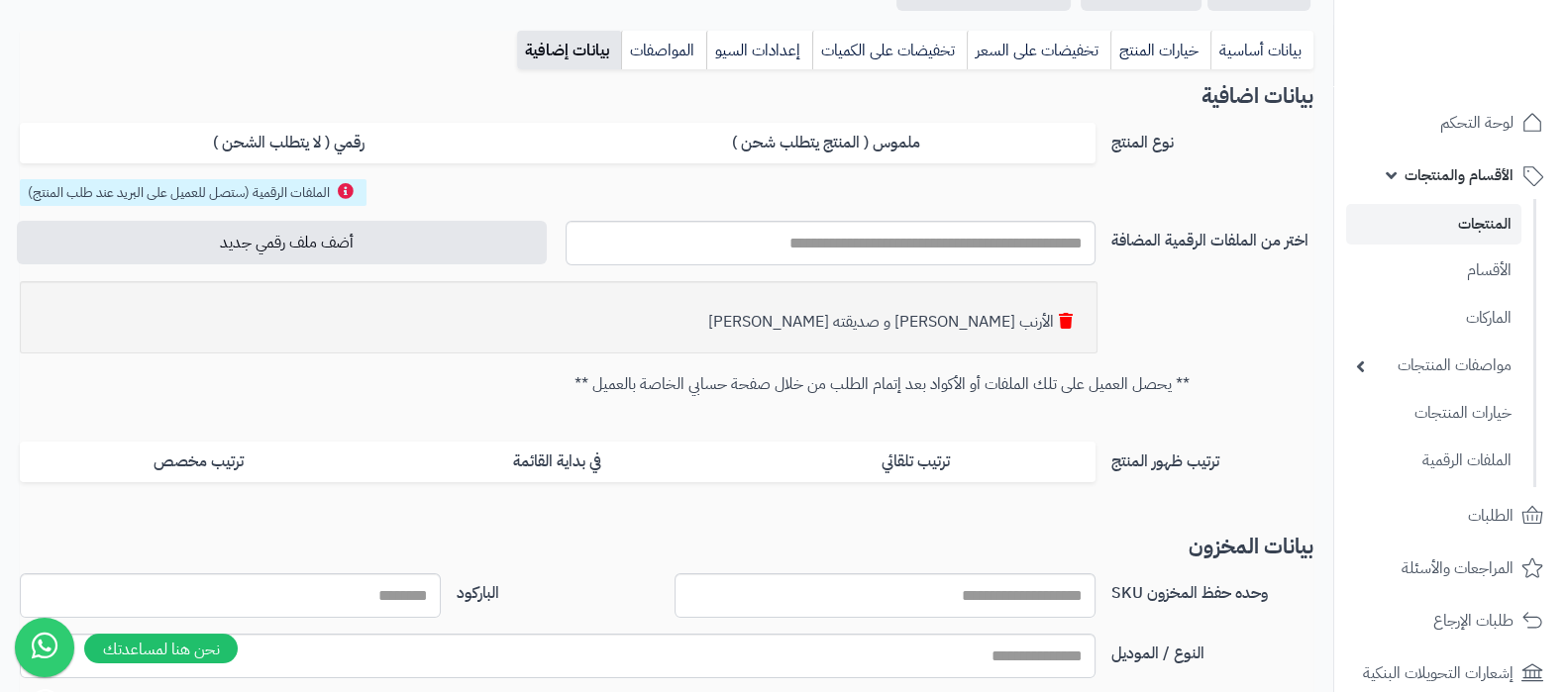
click at [1066, 321] on icon at bounding box center [1066, 321] width 14 height 16
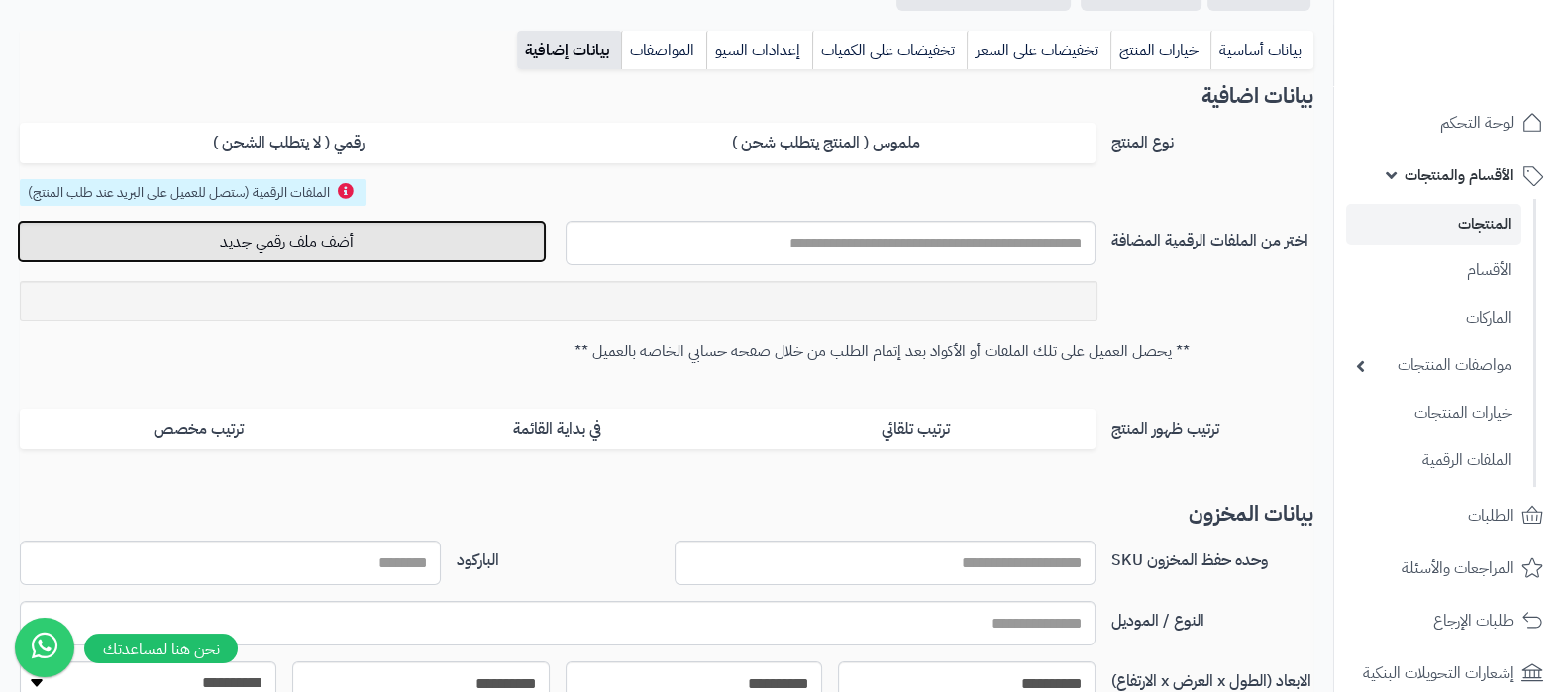
click at [393, 239] on button "أضف ملف رقمي جديد" at bounding box center [282, 242] width 530 height 44
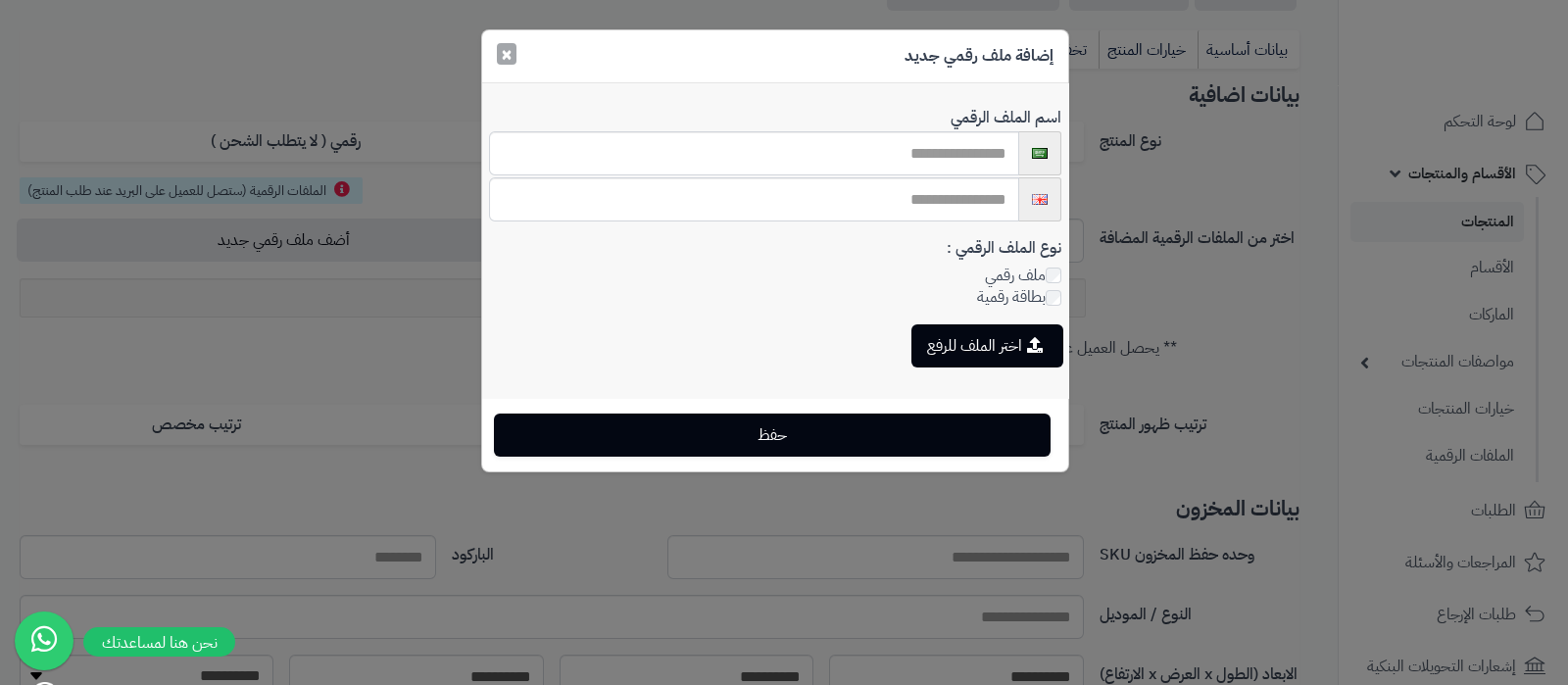
click at [505, 64] on button "×" at bounding box center [507, 54] width 20 height 22
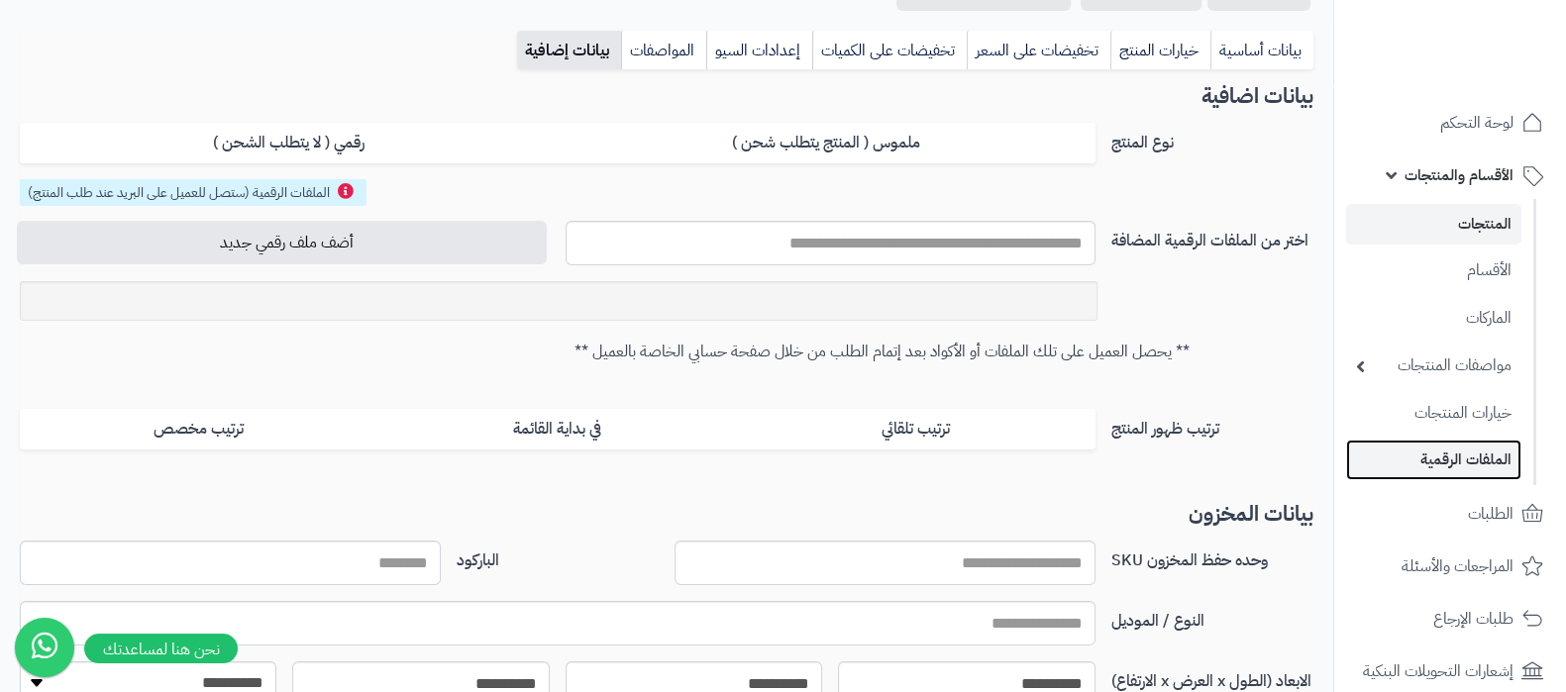
click at [1464, 461] on link "الملفات الرقمية" at bounding box center [1433, 460] width 175 height 41
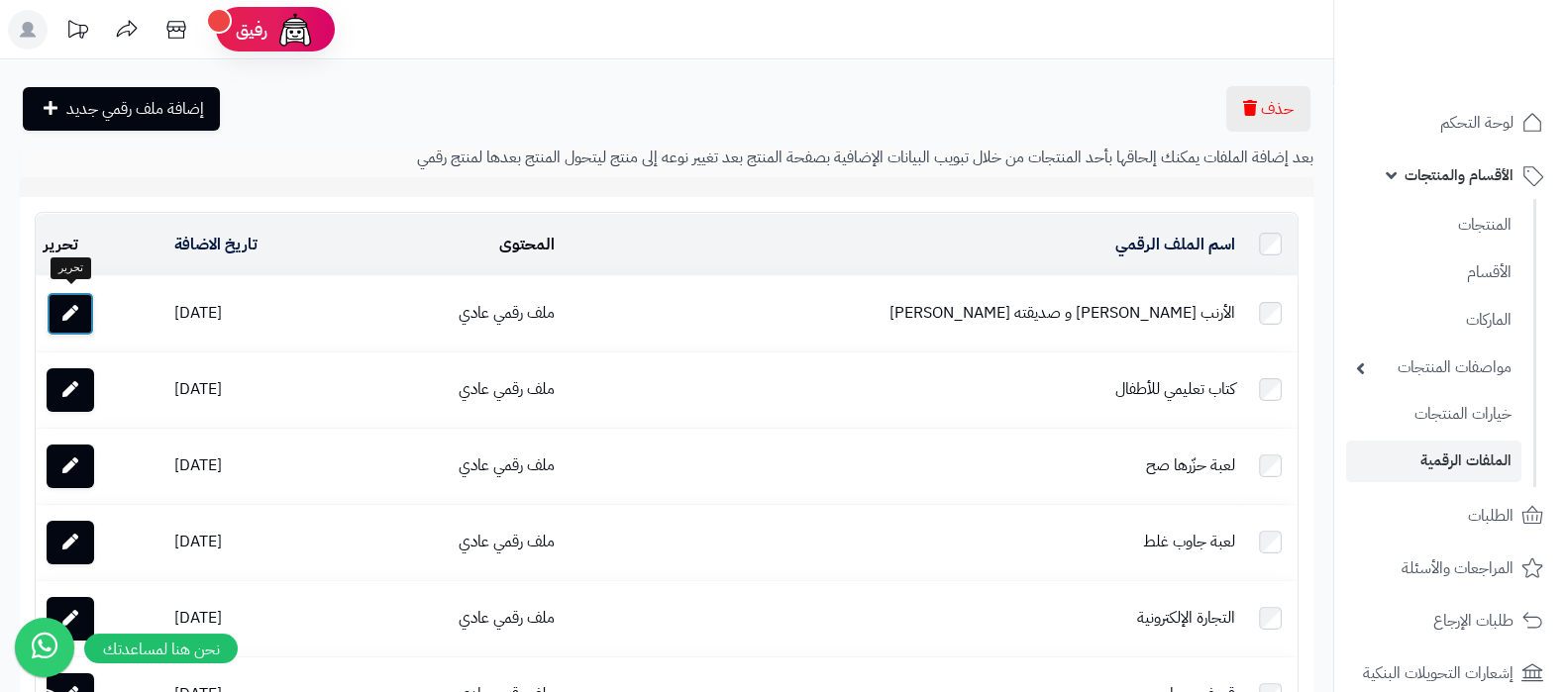
click at [80, 295] on link at bounding box center [71, 314] width 48 height 44
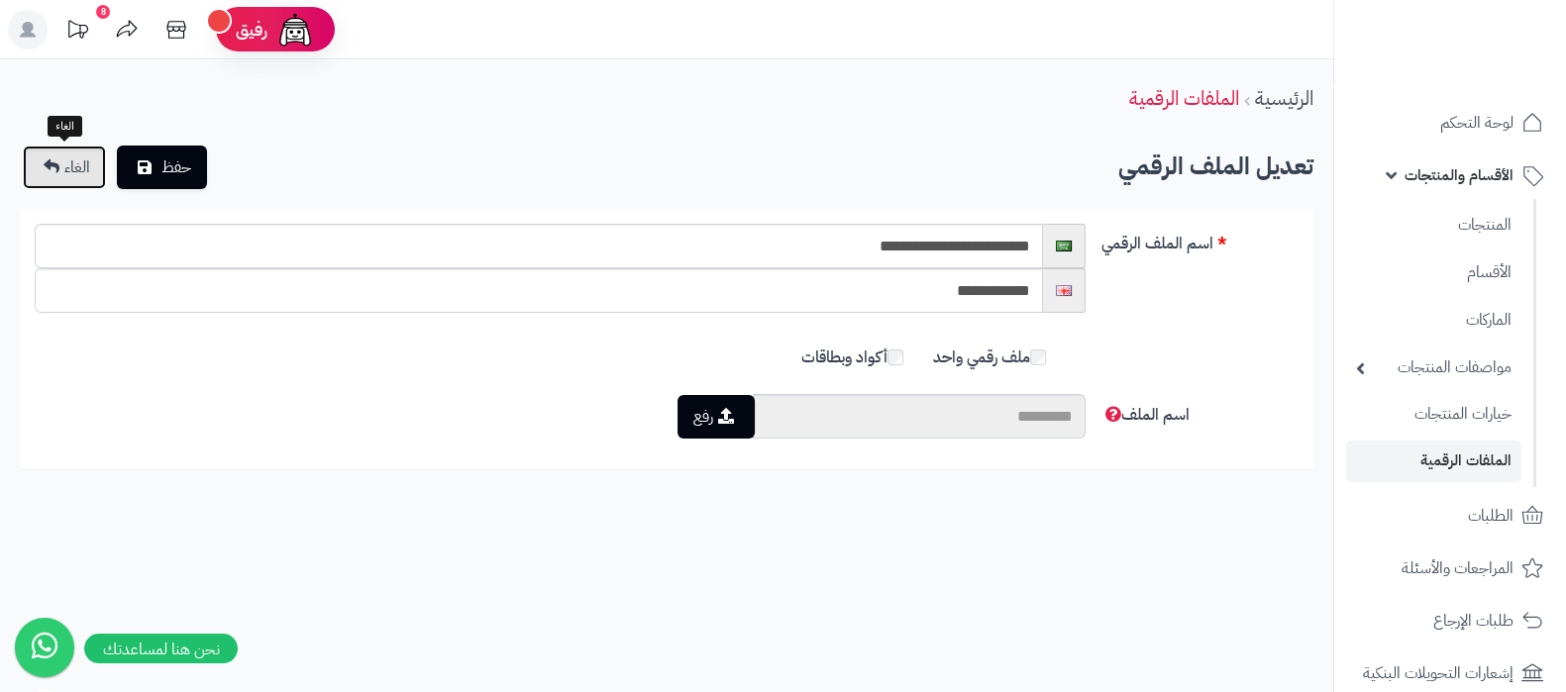
click at [60, 160] on link "الغاء" at bounding box center [64, 168] width 83 height 44
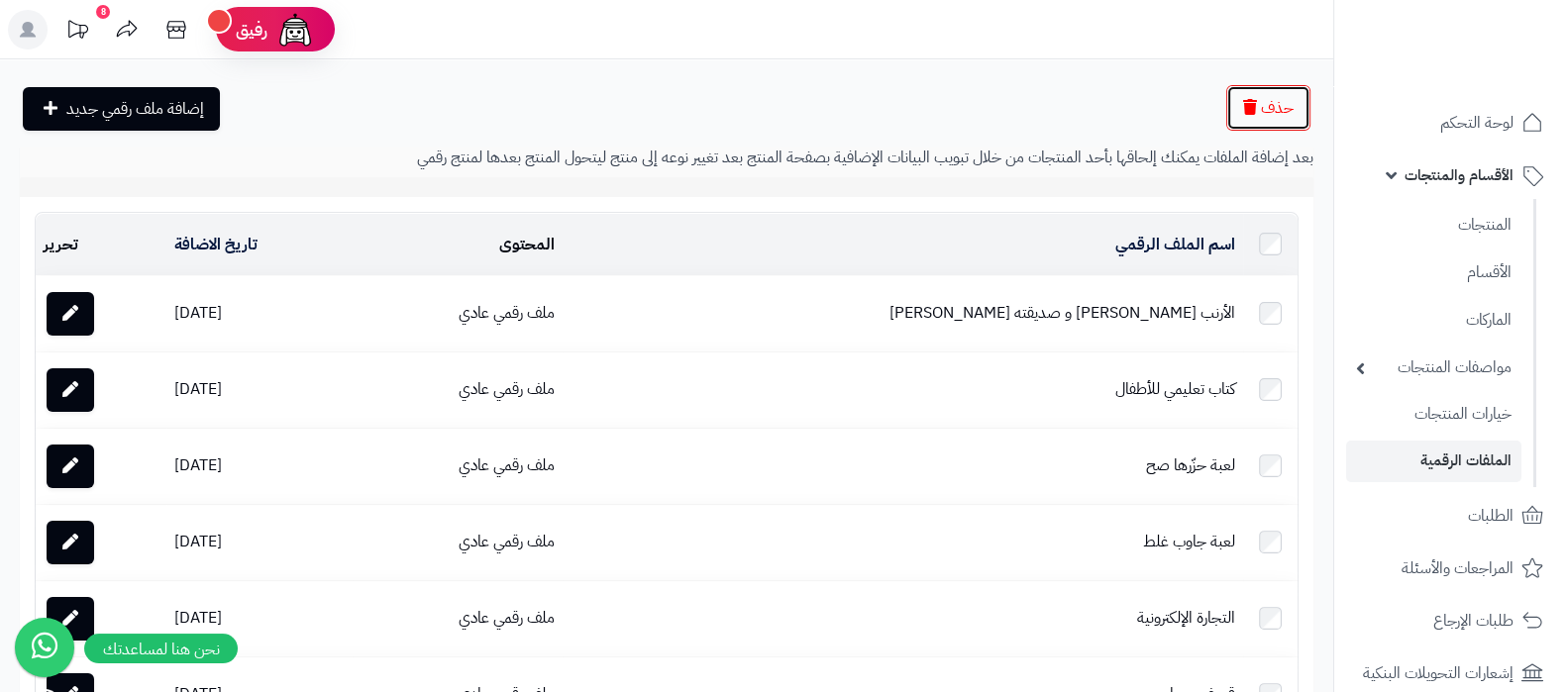
click at [1273, 114] on span "حذف" at bounding box center [1277, 108] width 33 height 24
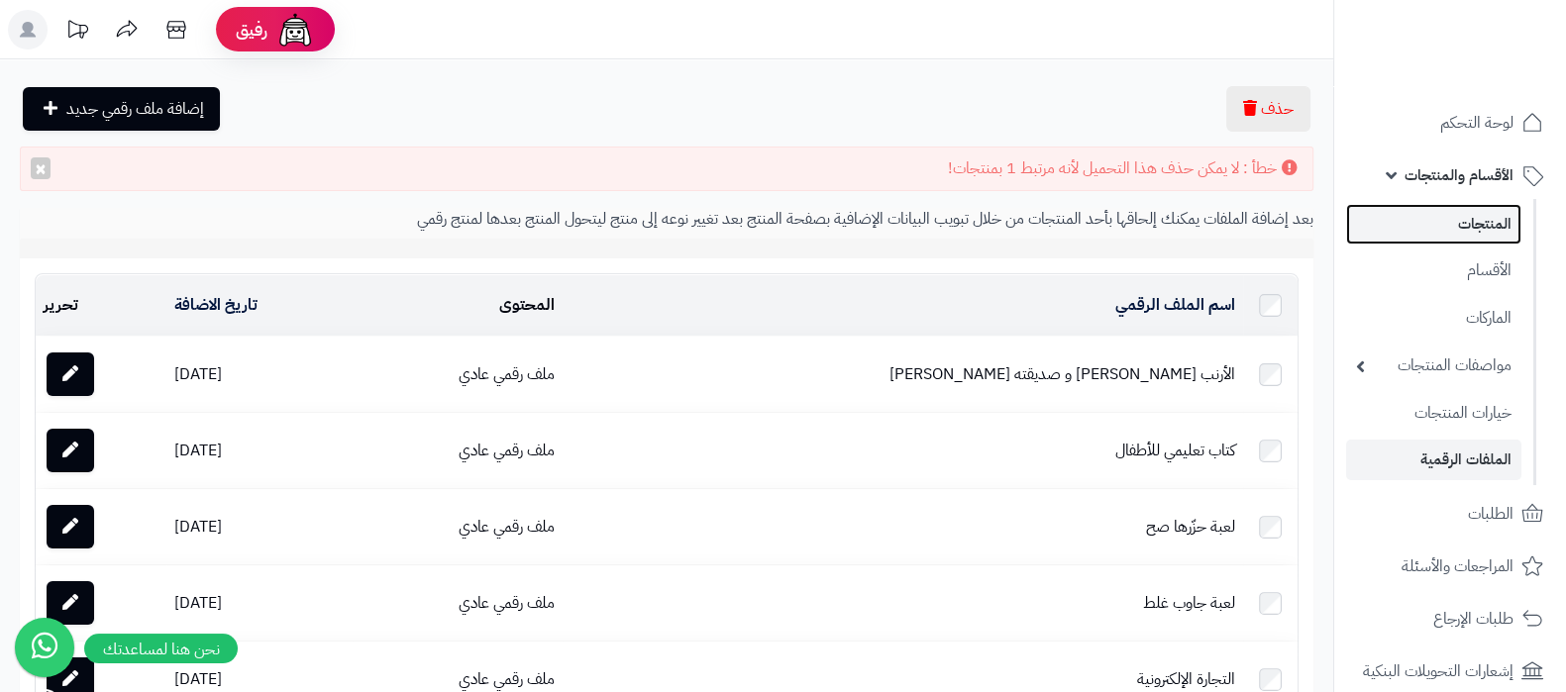
click at [1434, 232] on link "المنتجات" at bounding box center [1433, 224] width 175 height 41
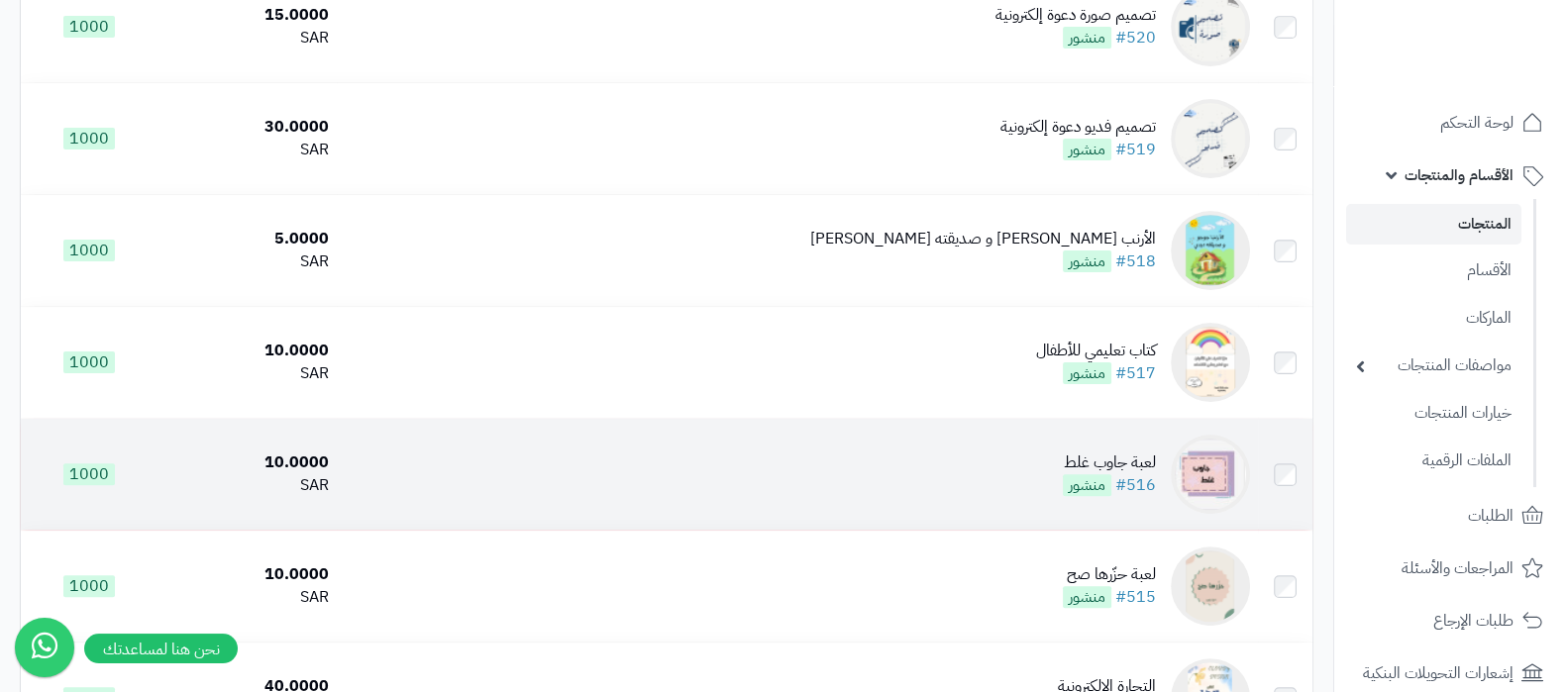
scroll to position [743, 0]
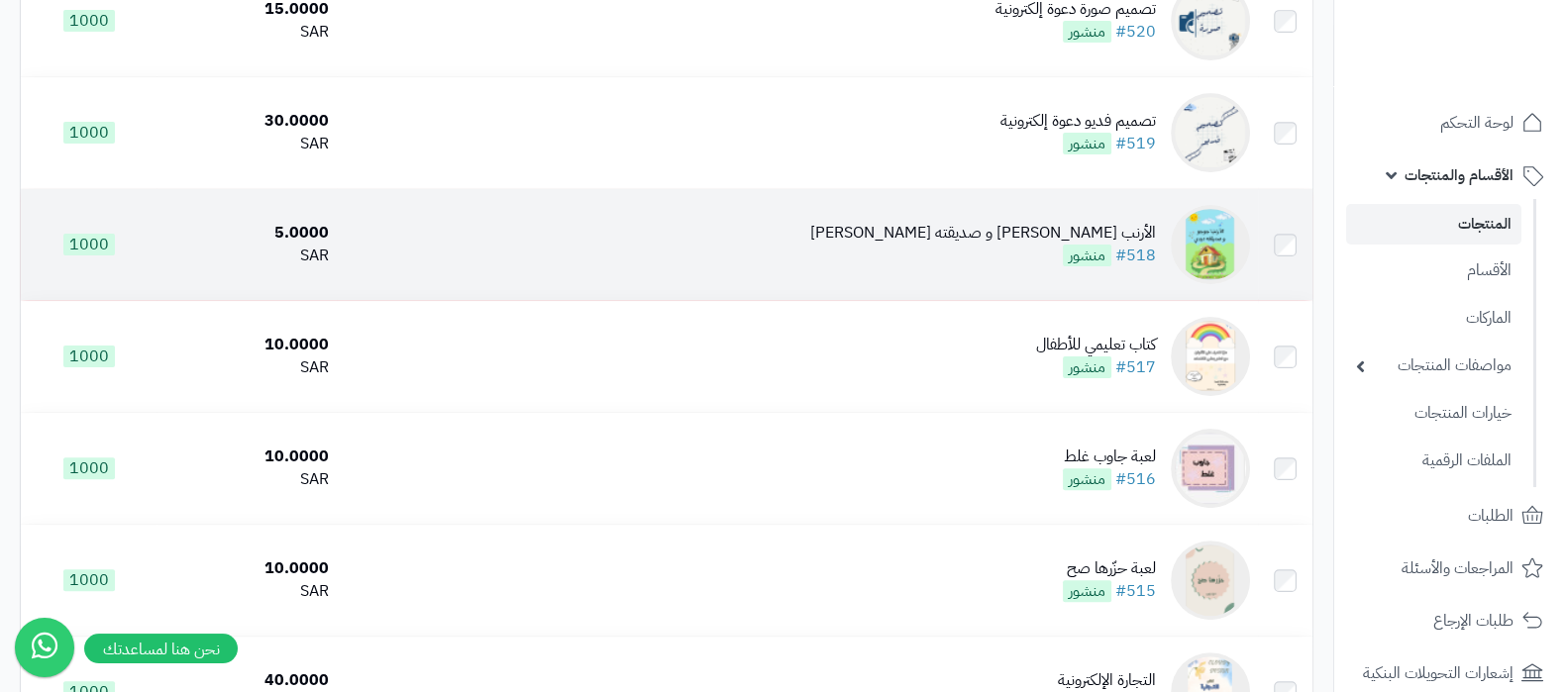
click at [1016, 246] on div "الأرنب [PERSON_NAME] و صديقته ديدي #518 منشور" at bounding box center [983, 245] width 346 height 46
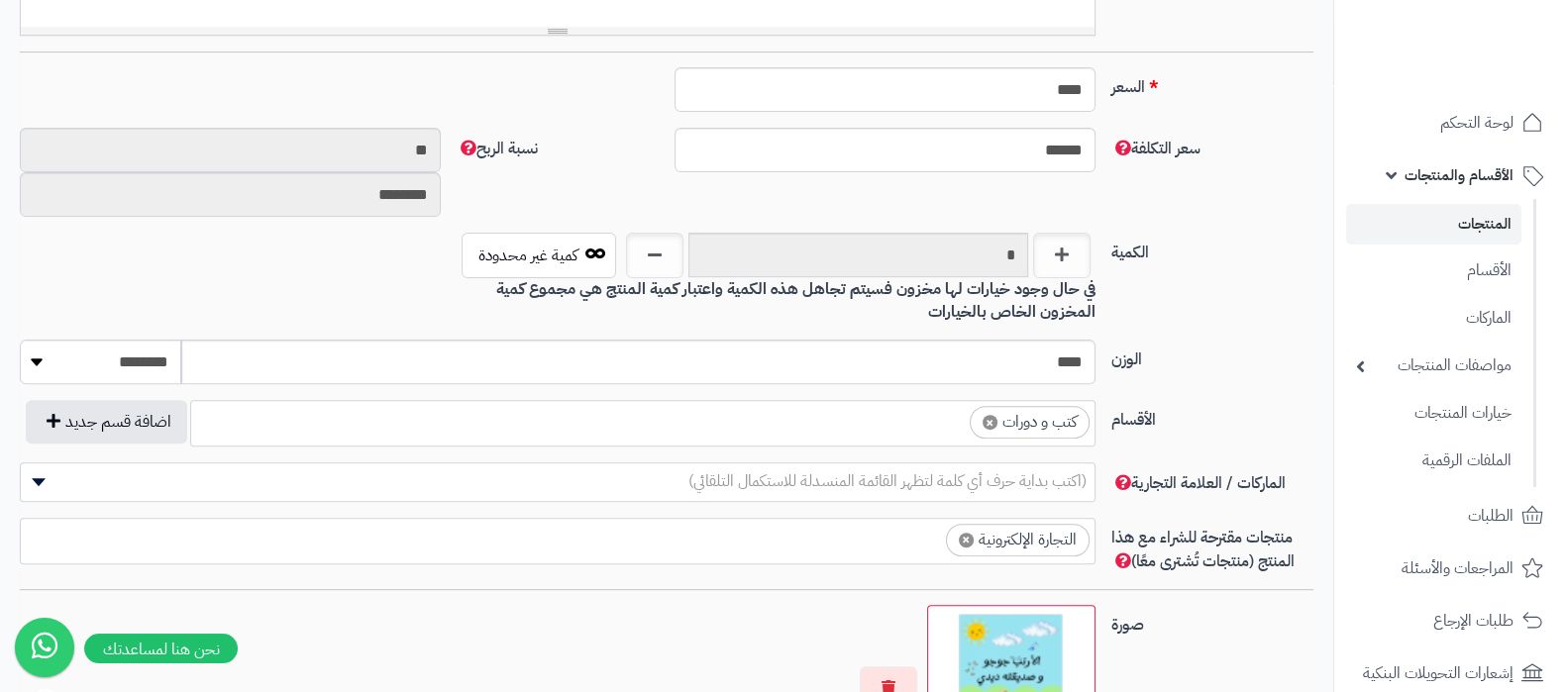
scroll to position [1238, 0]
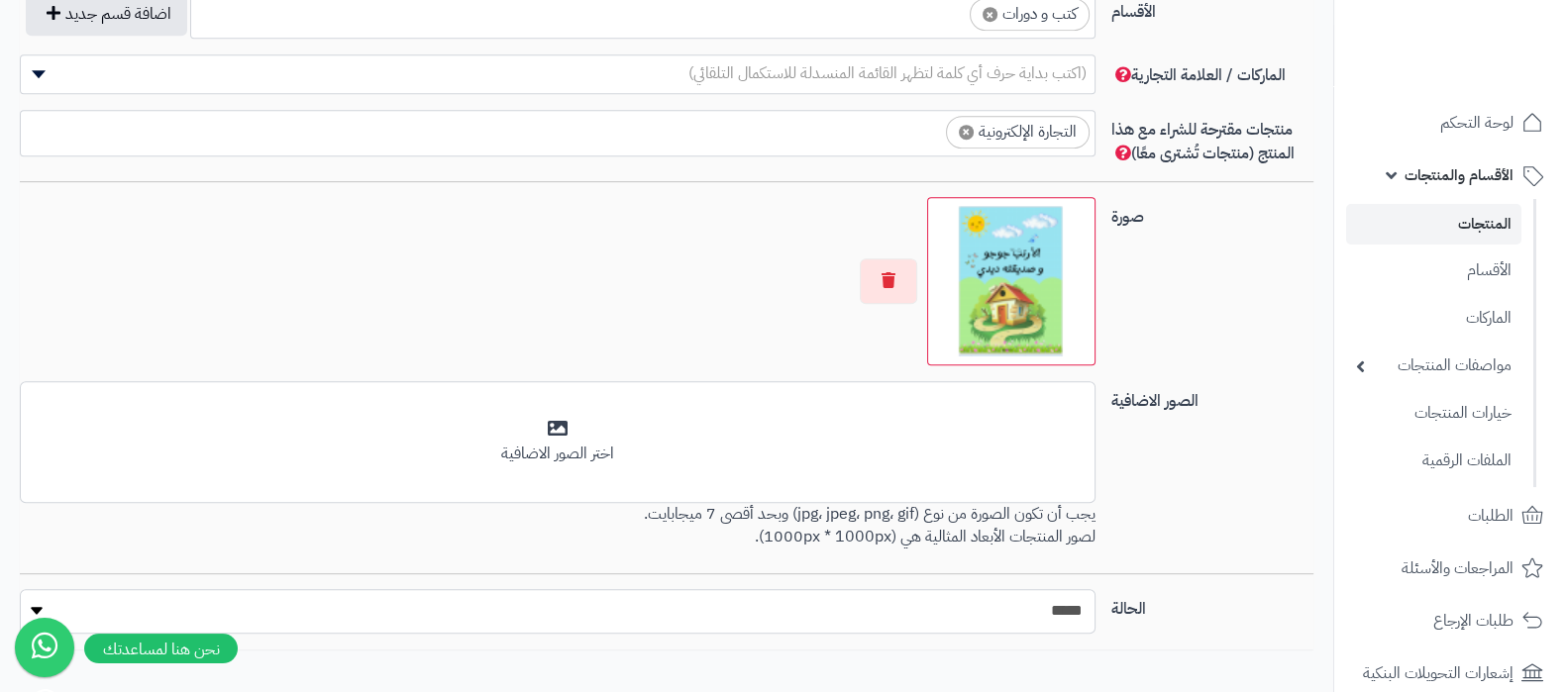
drag, startPoint x: 1016, startPoint y: 601, endPoint x: 1020, endPoint y: 585, distance: 16.3
click at [1016, 601] on select "***** ****" at bounding box center [558, 611] width 1076 height 45
select select "*"
click at [20, 589] on select "***** ****" at bounding box center [558, 611] width 1076 height 45
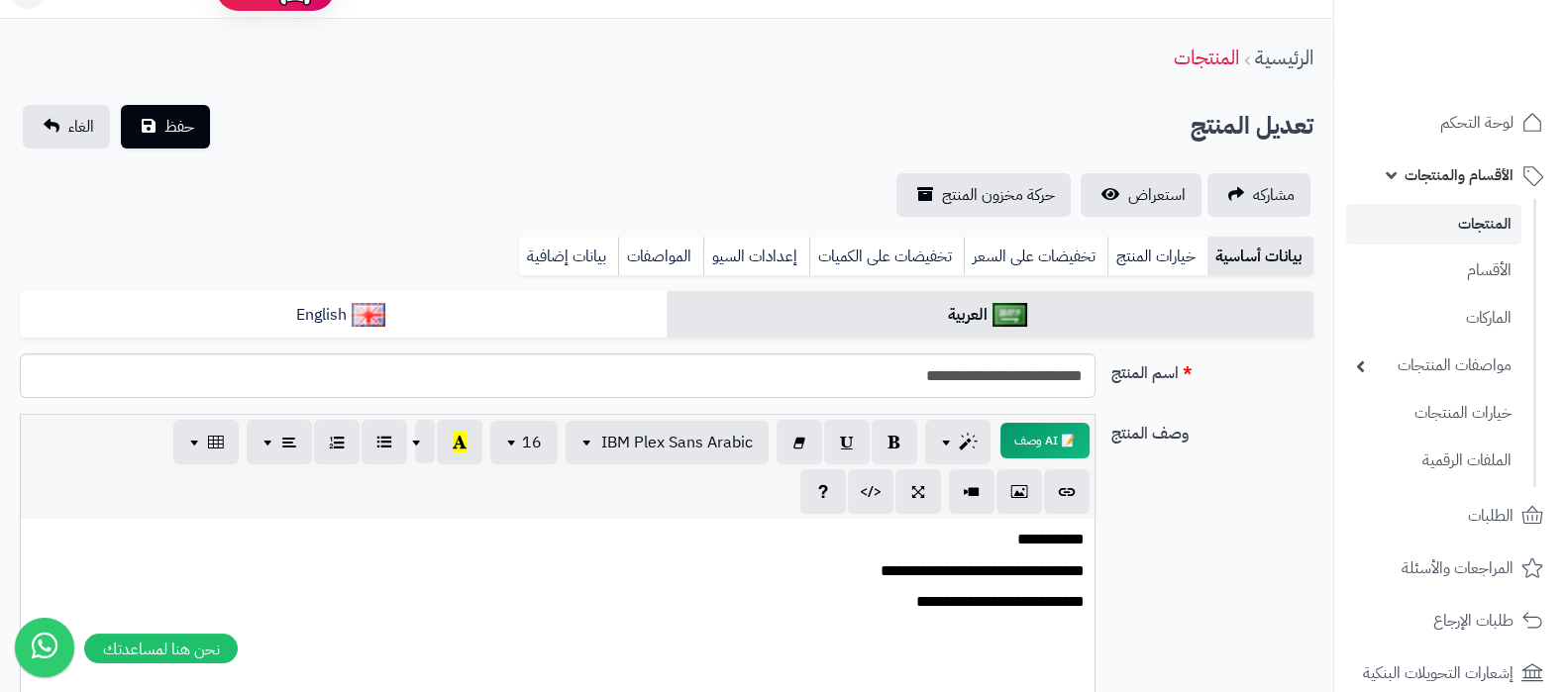
scroll to position [0, 0]
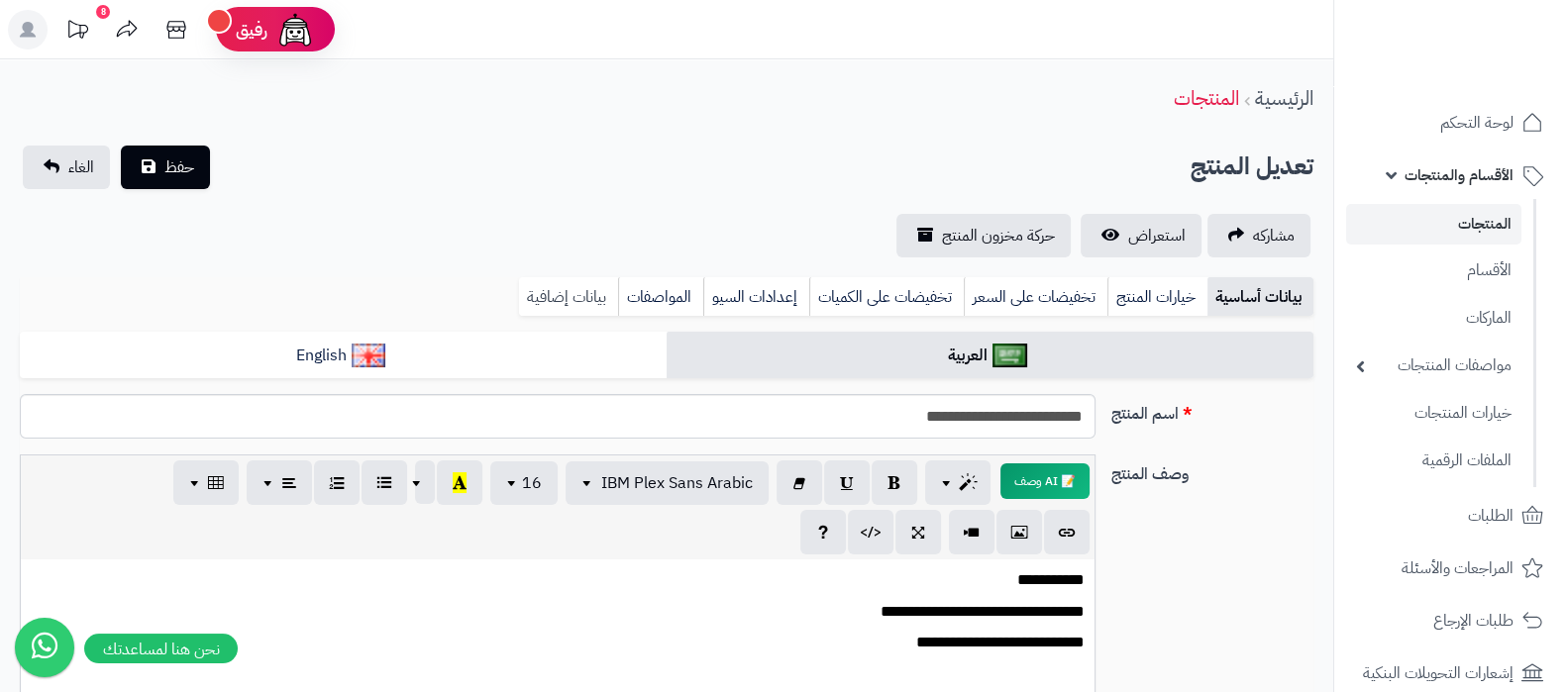
click at [574, 294] on link "بيانات إضافية" at bounding box center [568, 297] width 99 height 40
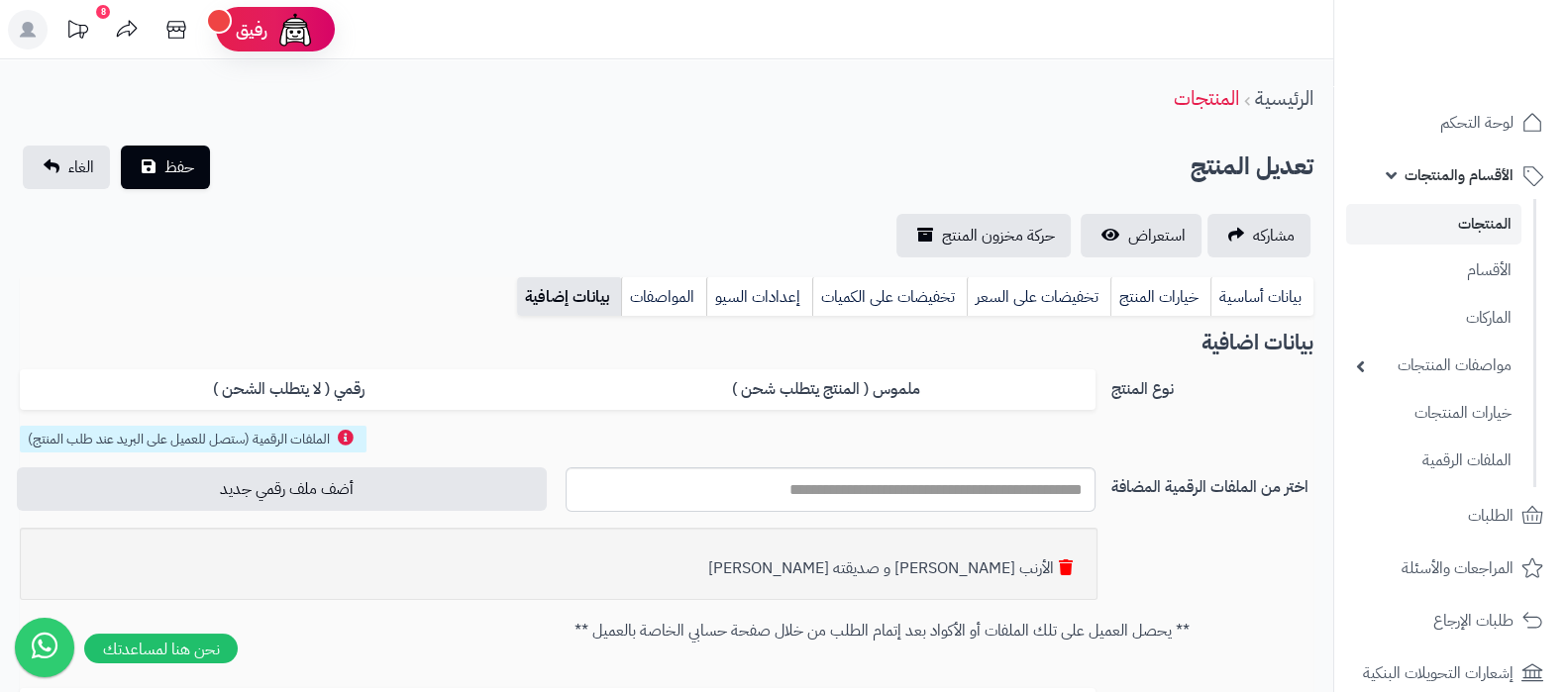
click at [1070, 571] on icon at bounding box center [1066, 568] width 14 height 16
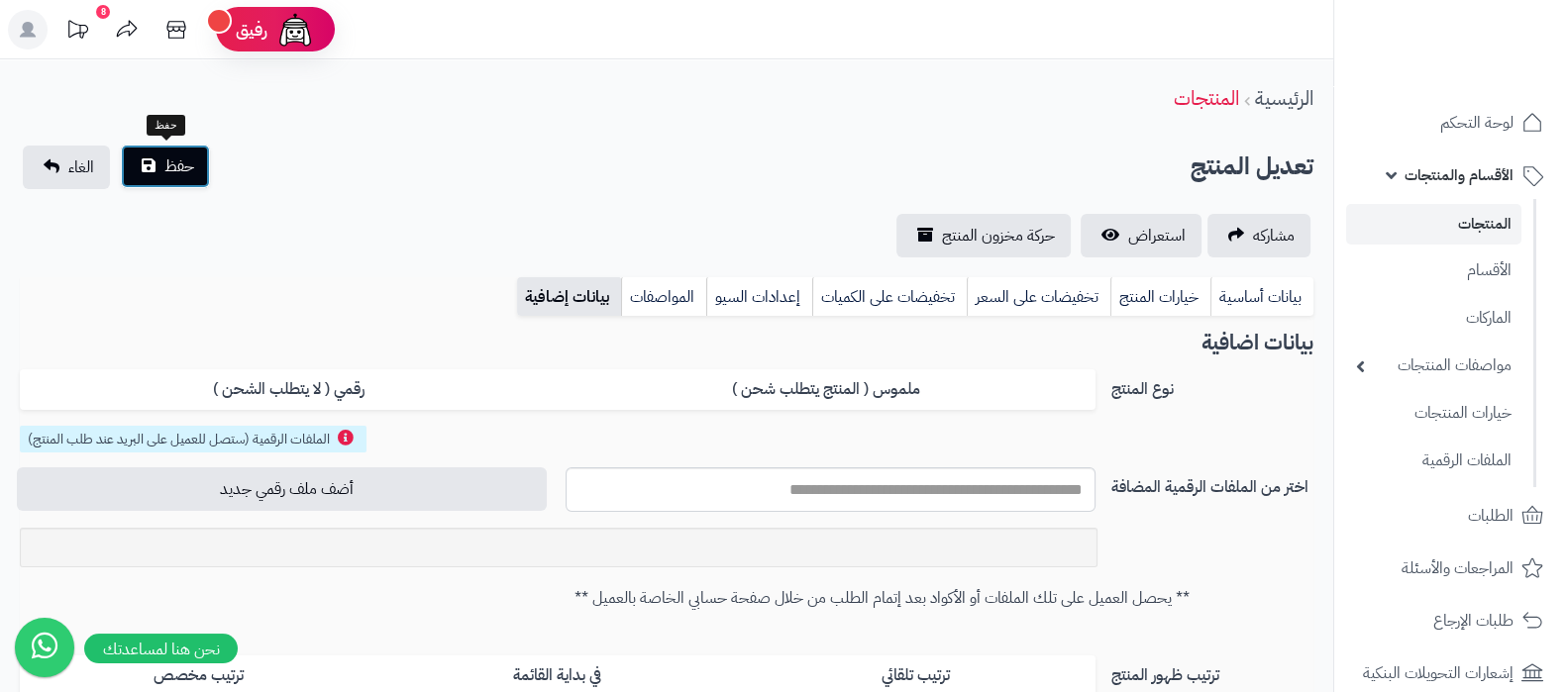
click at [173, 171] on span "حفظ" at bounding box center [179, 167] width 30 height 24
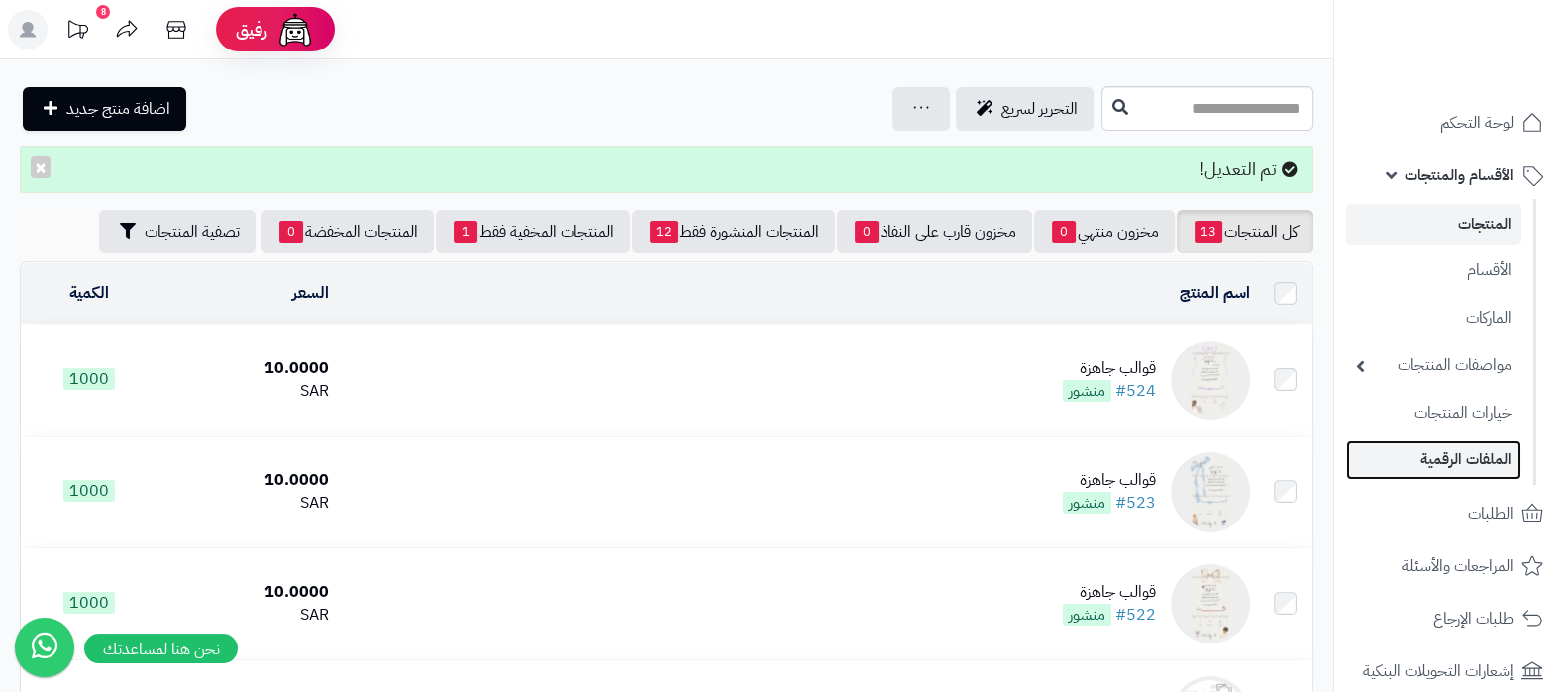
click at [1456, 457] on link "الملفات الرقمية" at bounding box center [1433, 460] width 175 height 41
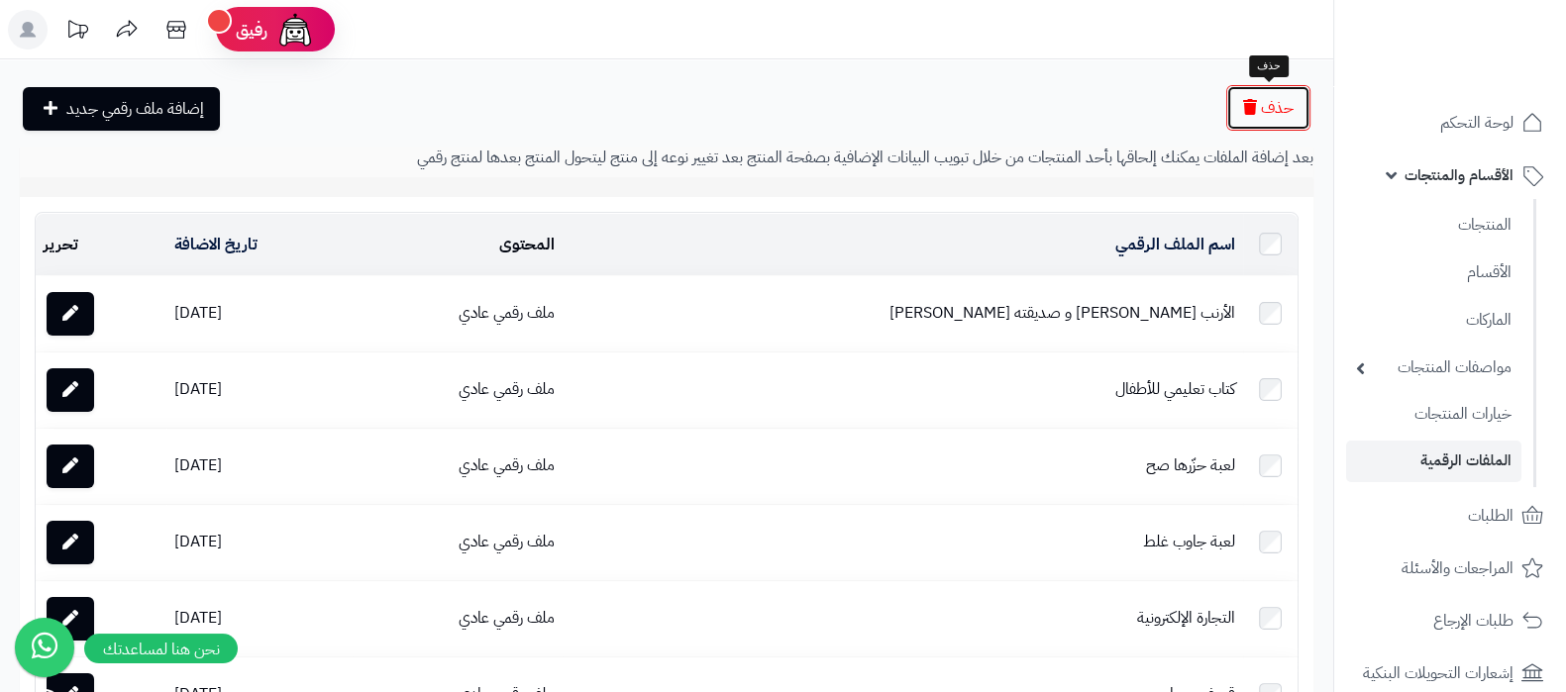
click at [1267, 116] on span "حذف" at bounding box center [1277, 108] width 33 height 24
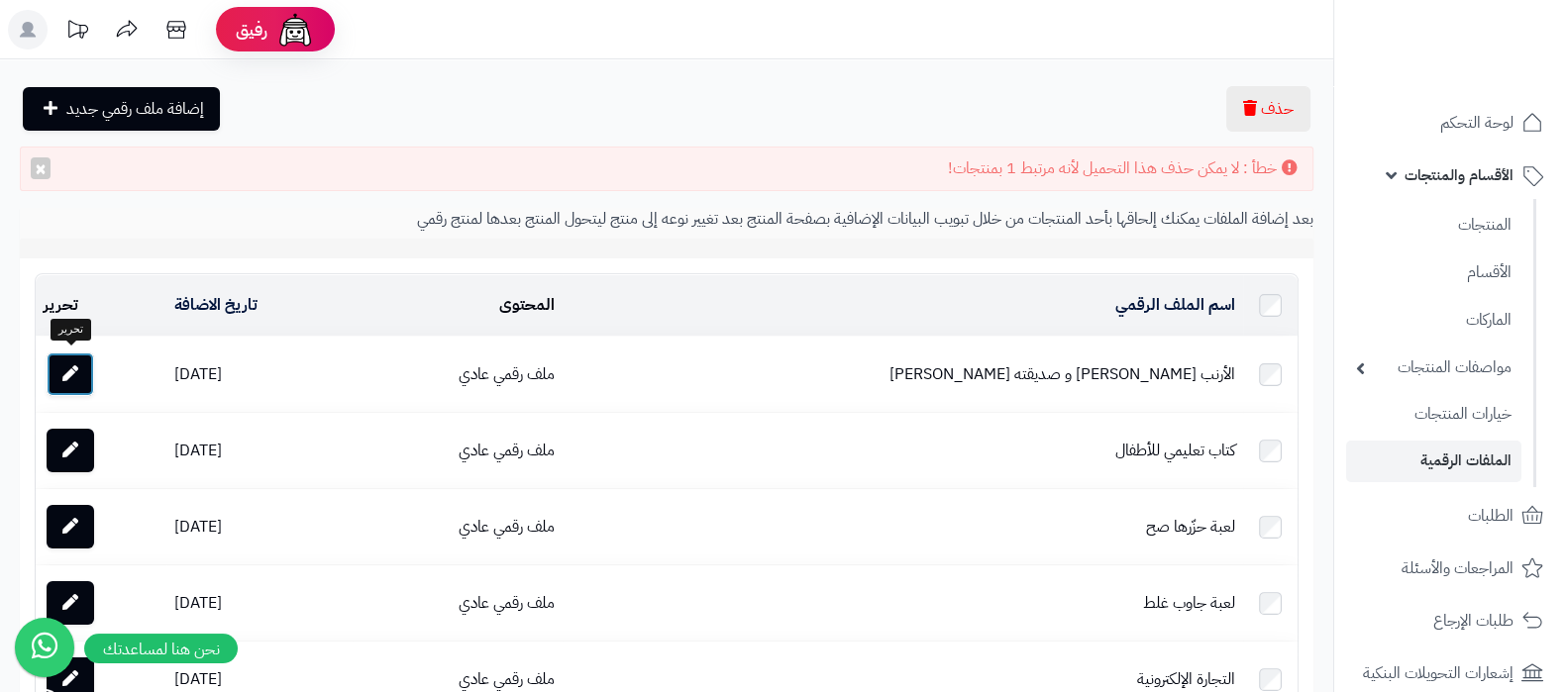
click at [72, 368] on icon at bounding box center [70, 373] width 16 height 16
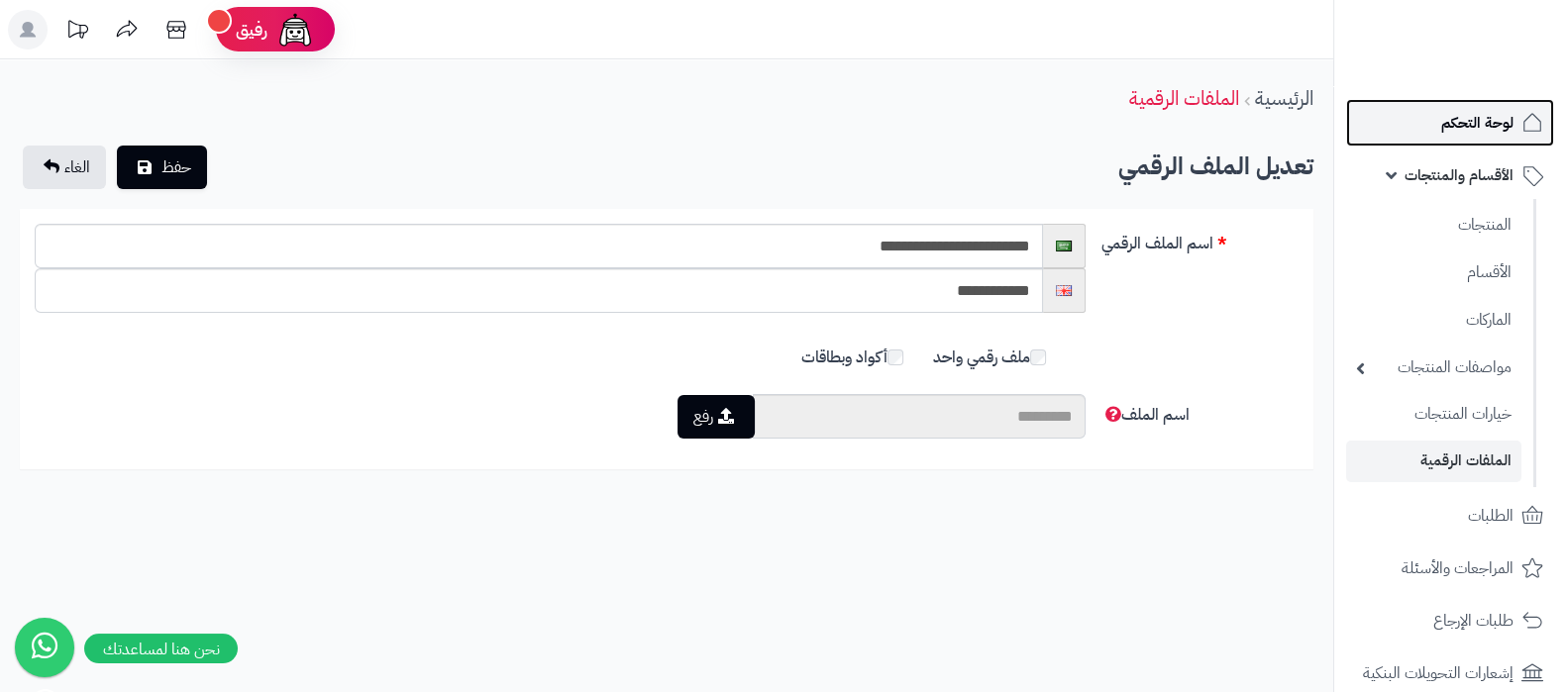
click at [1465, 134] on span "لوحة التحكم" at bounding box center [1477, 123] width 72 height 28
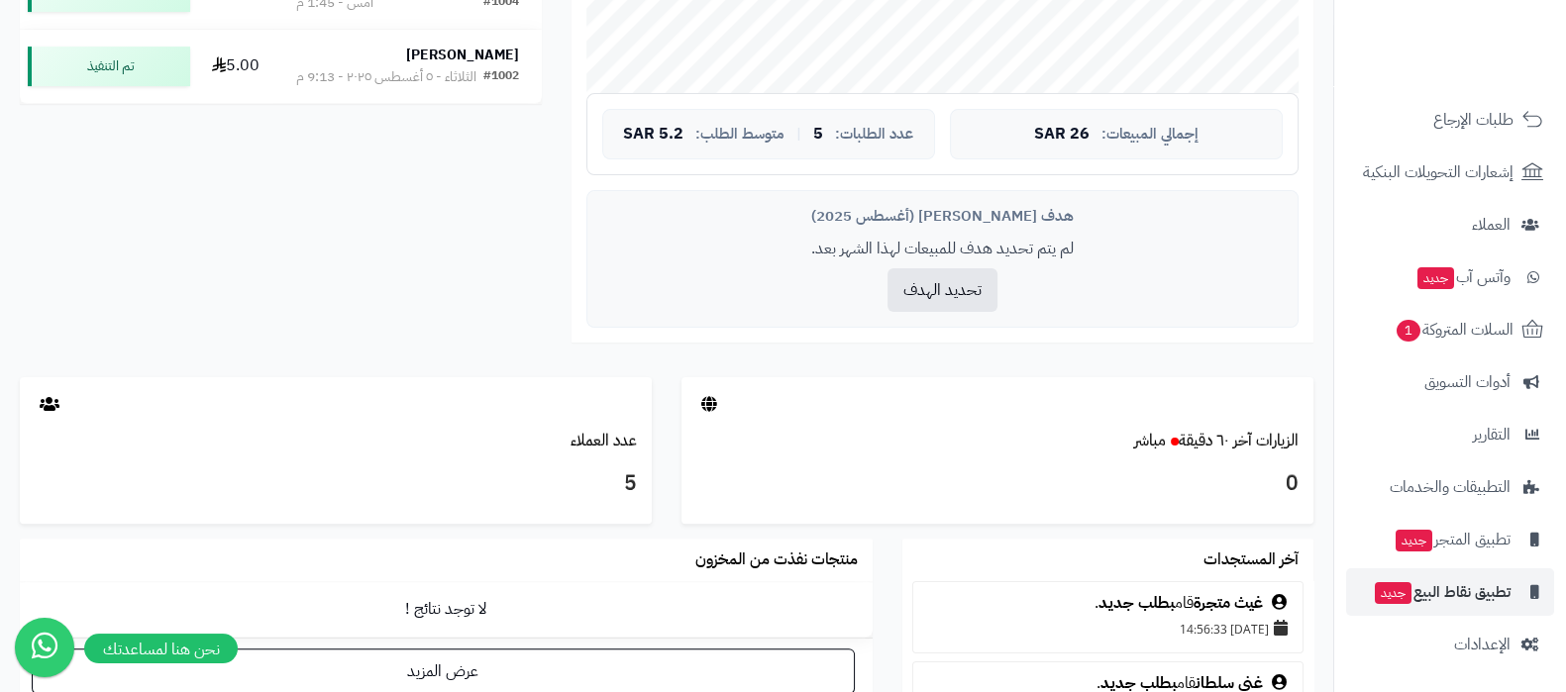
scroll to position [743, 0]
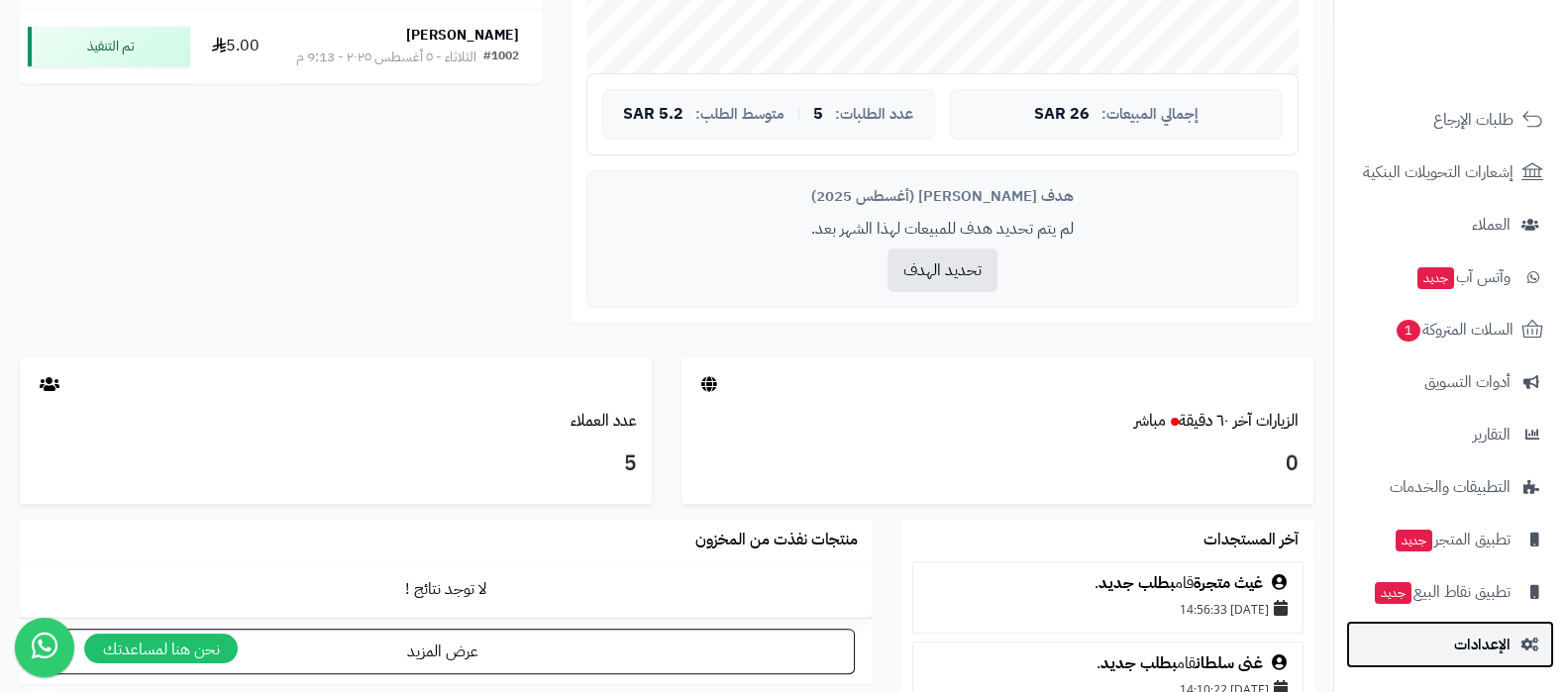
click at [1481, 638] on span "الإعدادات" at bounding box center [1482, 645] width 56 height 28
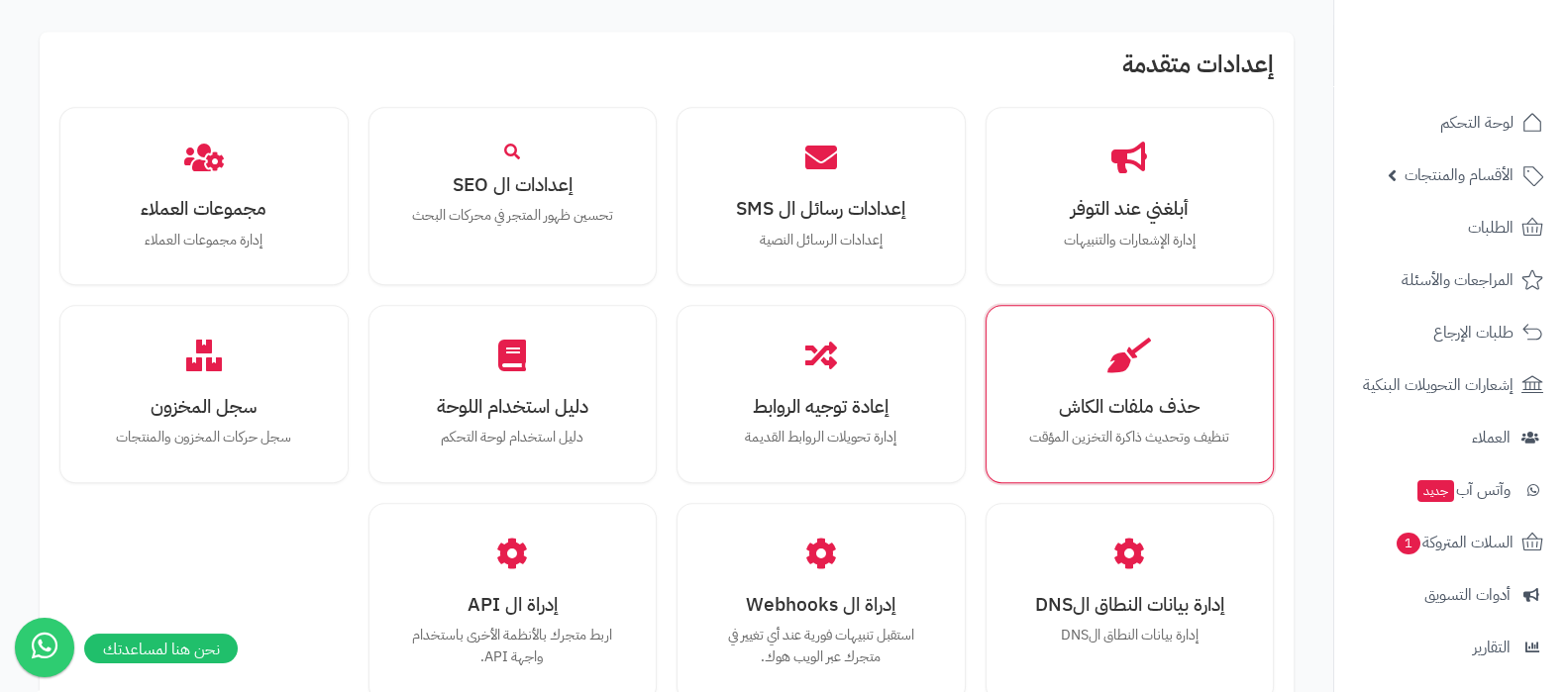
scroll to position [1732, 0]
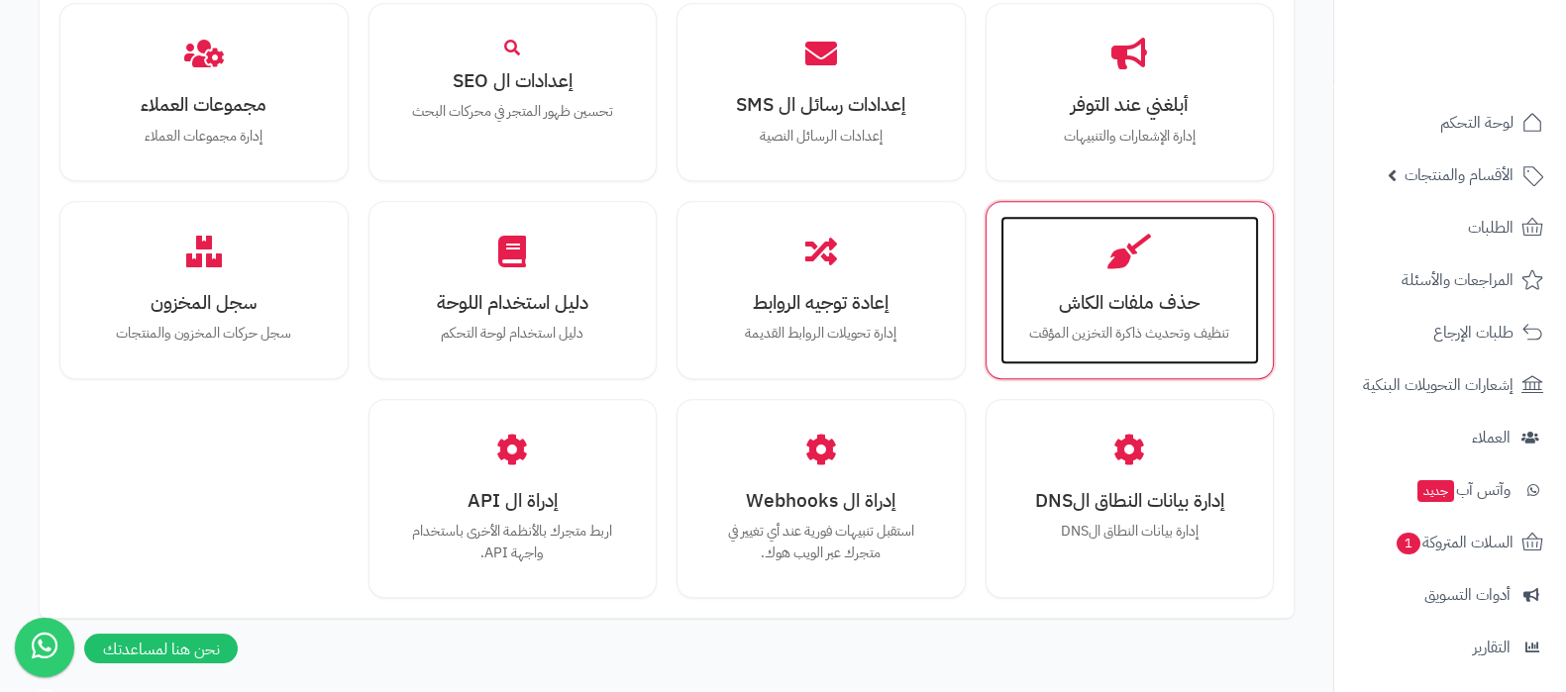
click at [1149, 323] on p "تنظيف وتحديث ذاكرة التخزين المؤقت" at bounding box center [1130, 334] width 220 height 22
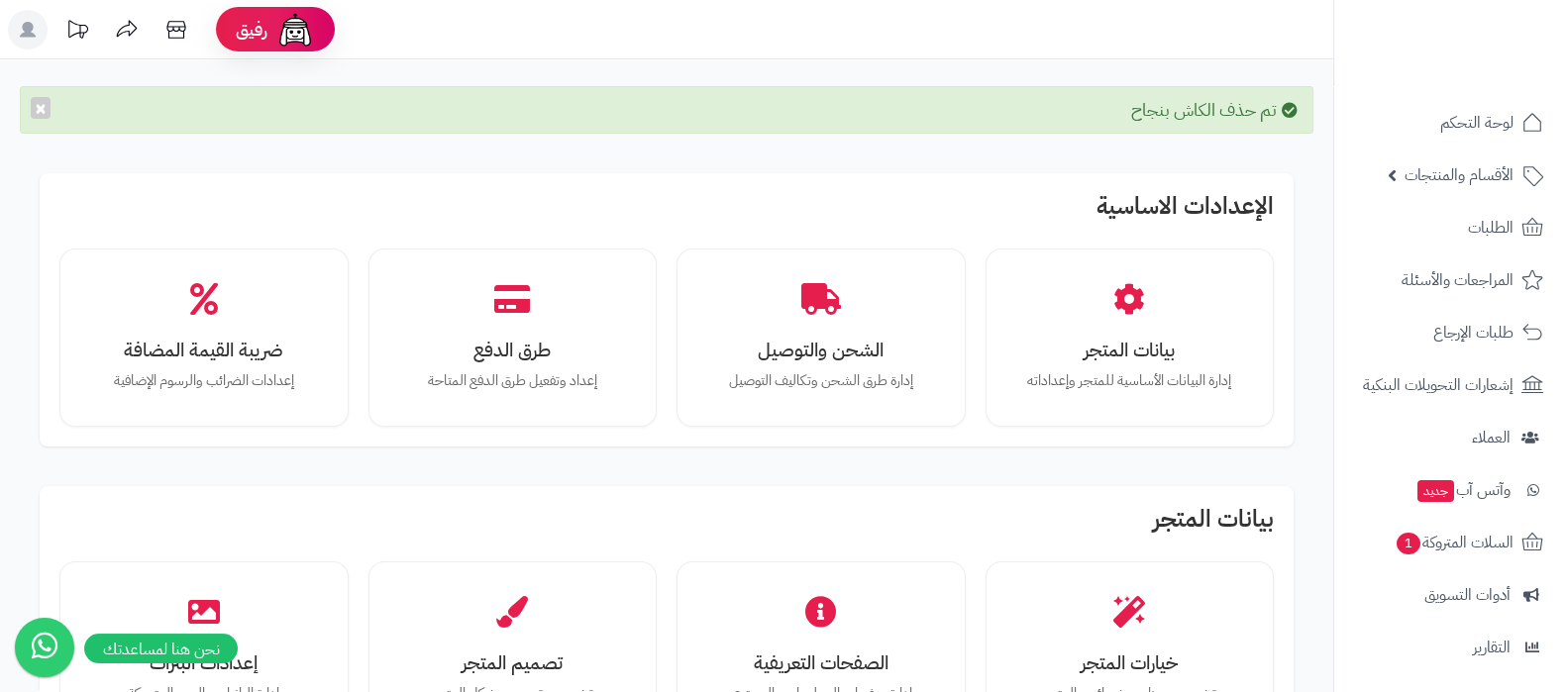
click at [1442, 169] on span "الأقسام والمنتجات" at bounding box center [1459, 175] width 109 height 28
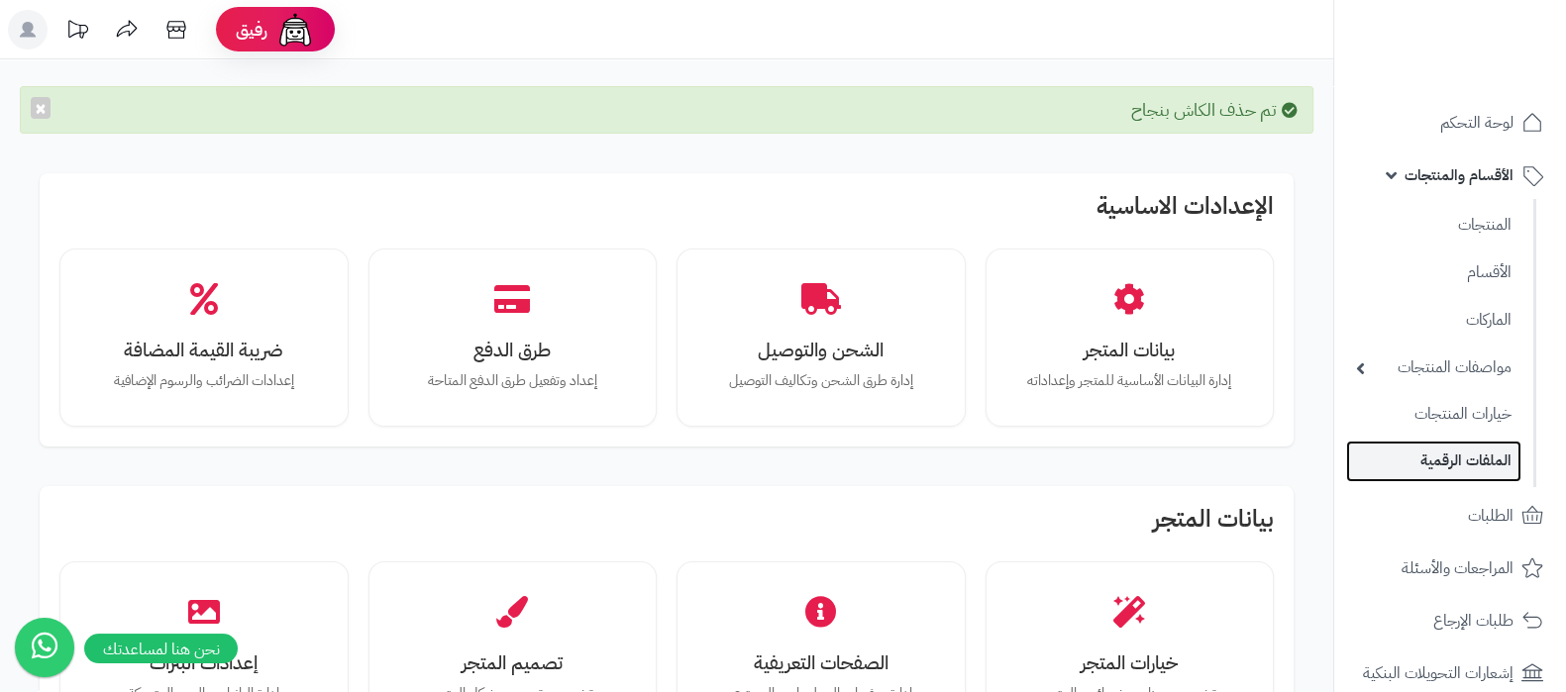
click at [1456, 449] on link "الملفات الرقمية" at bounding box center [1433, 461] width 175 height 41
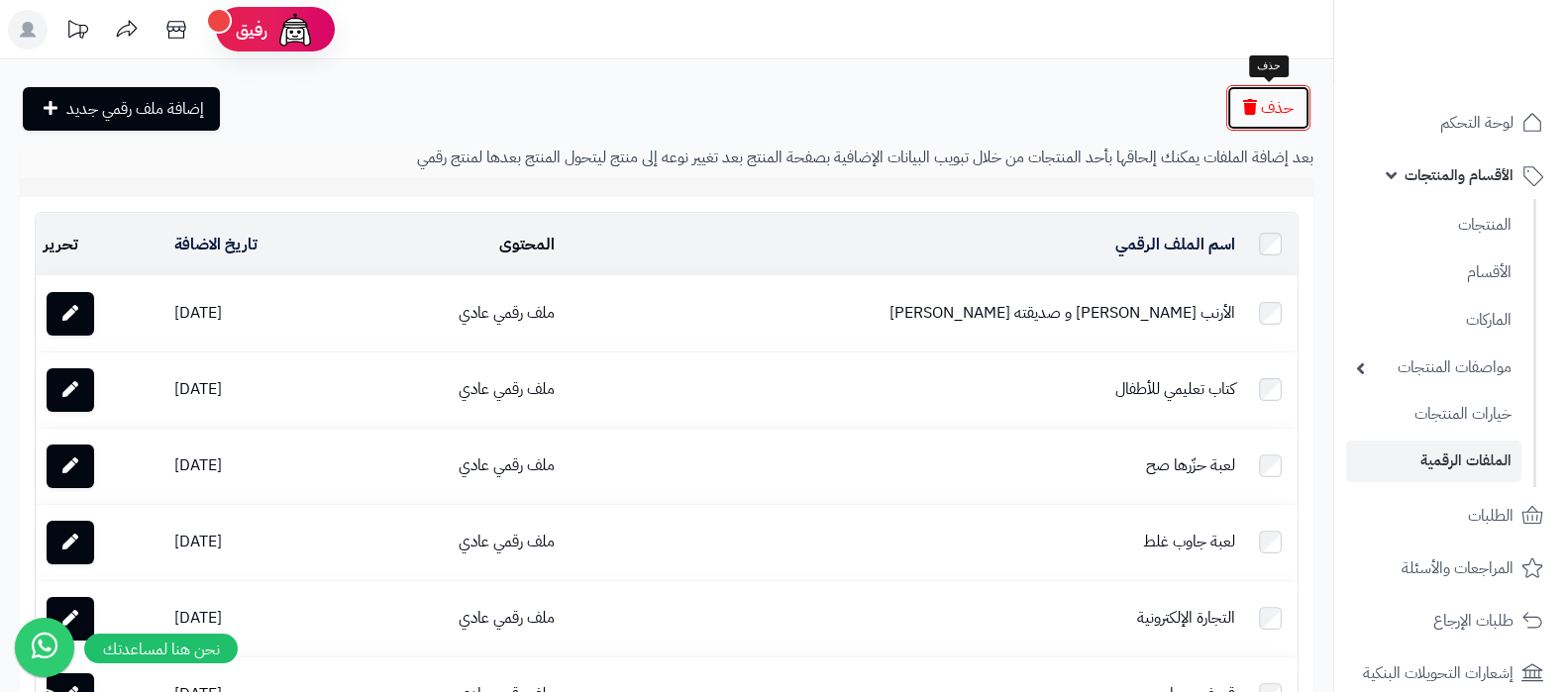
click at [1263, 112] on span "حذف" at bounding box center [1277, 108] width 33 height 24
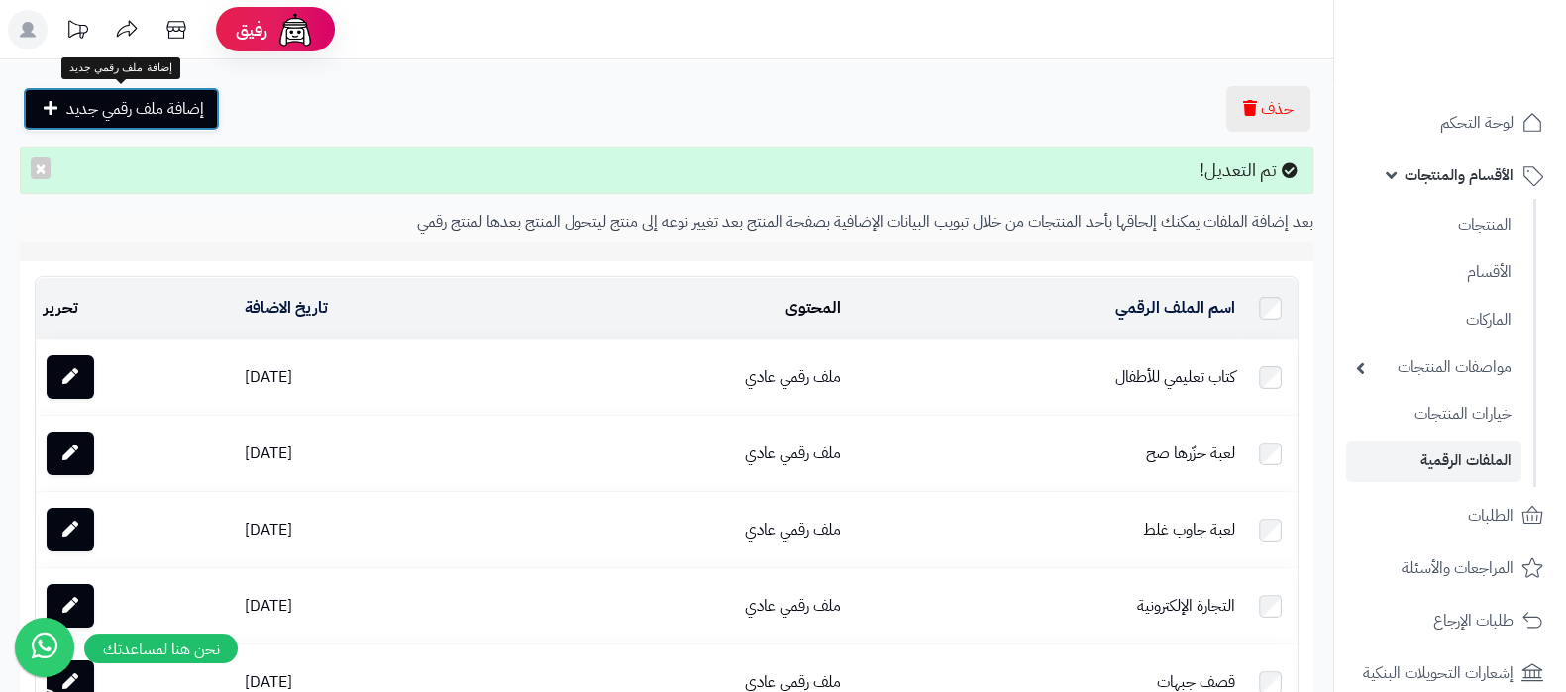
click at [175, 100] on span "إضافة ملف رقمي جديد" at bounding box center [135, 109] width 138 height 24
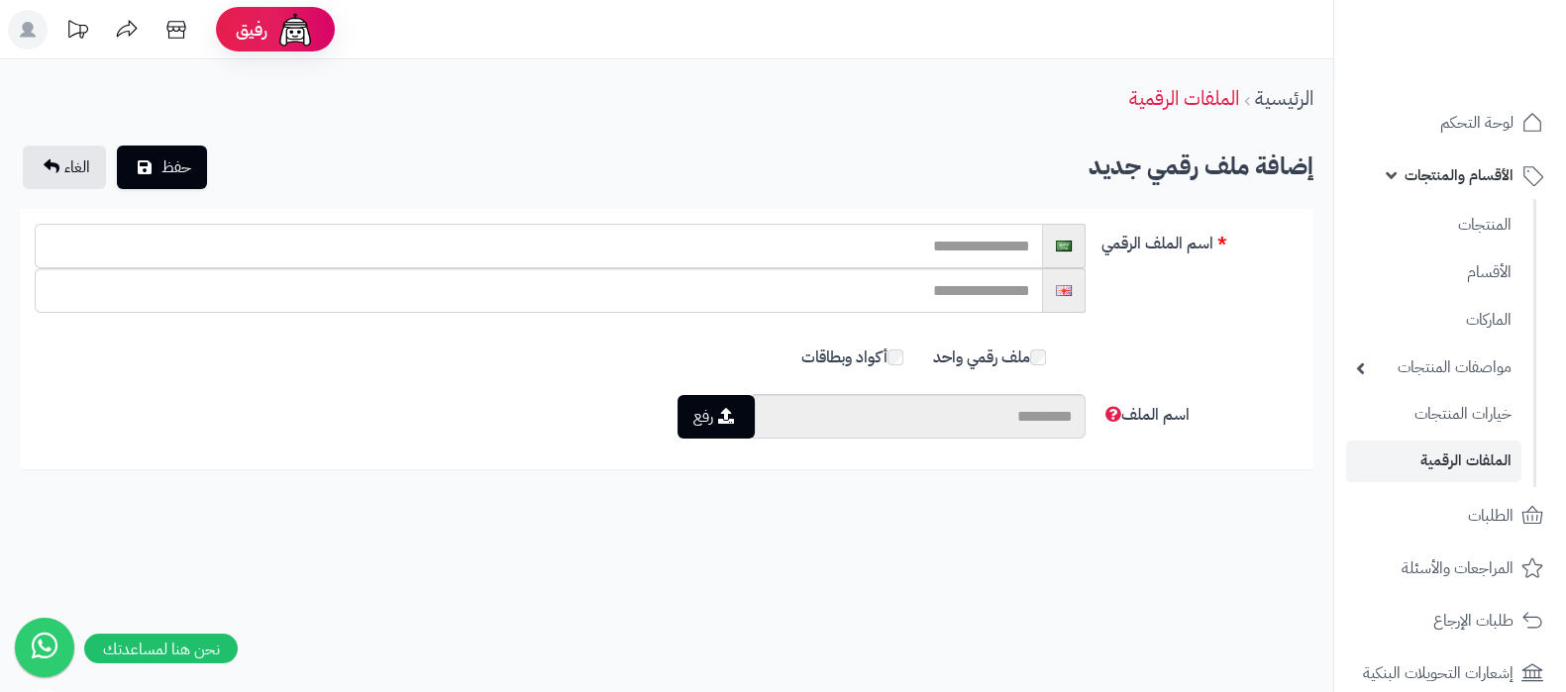
click at [971, 245] on input "text" at bounding box center [539, 246] width 1008 height 45
paste input "**********"
type input "**********"
click at [943, 285] on input "text" at bounding box center [539, 290] width 1008 height 45
type input "**********"
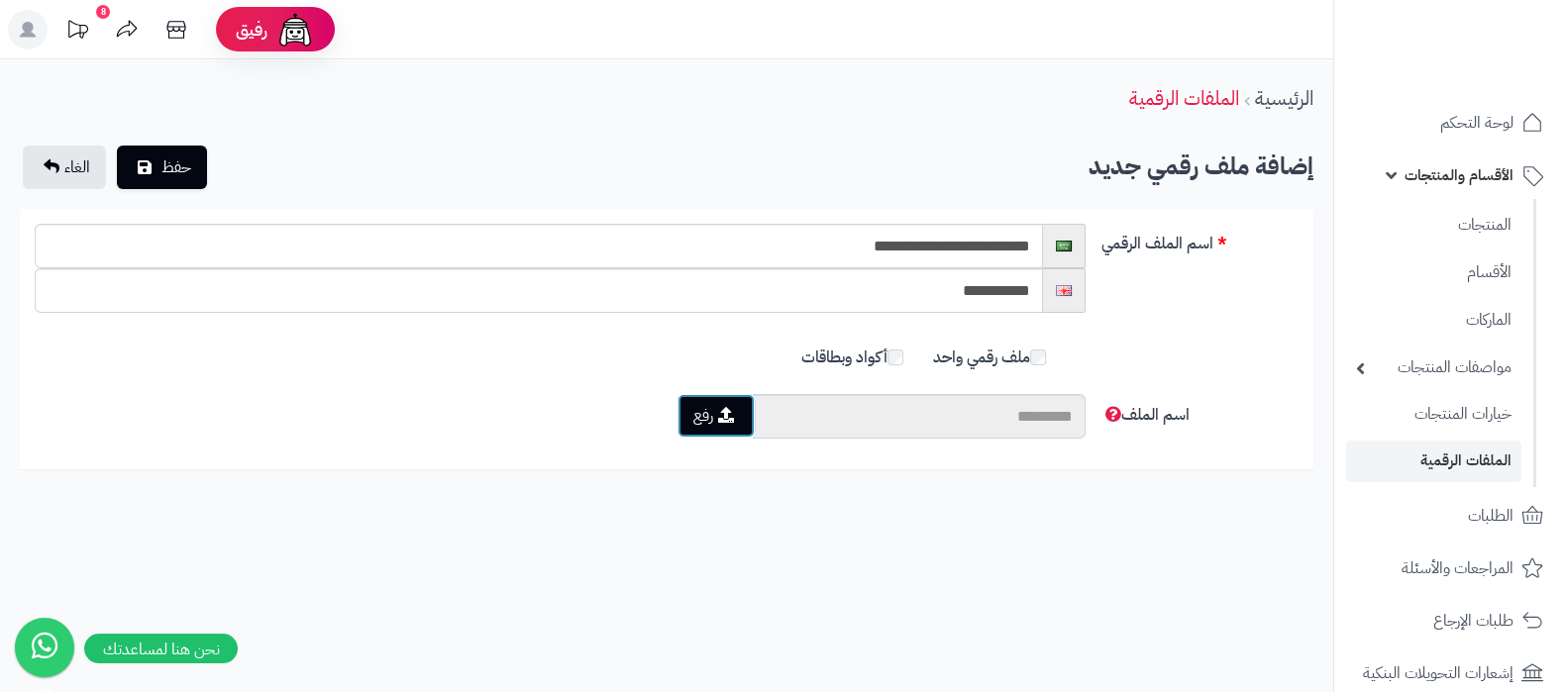
click at [726, 402] on button "رفع" at bounding box center [715, 416] width 77 height 44
type input "**********"
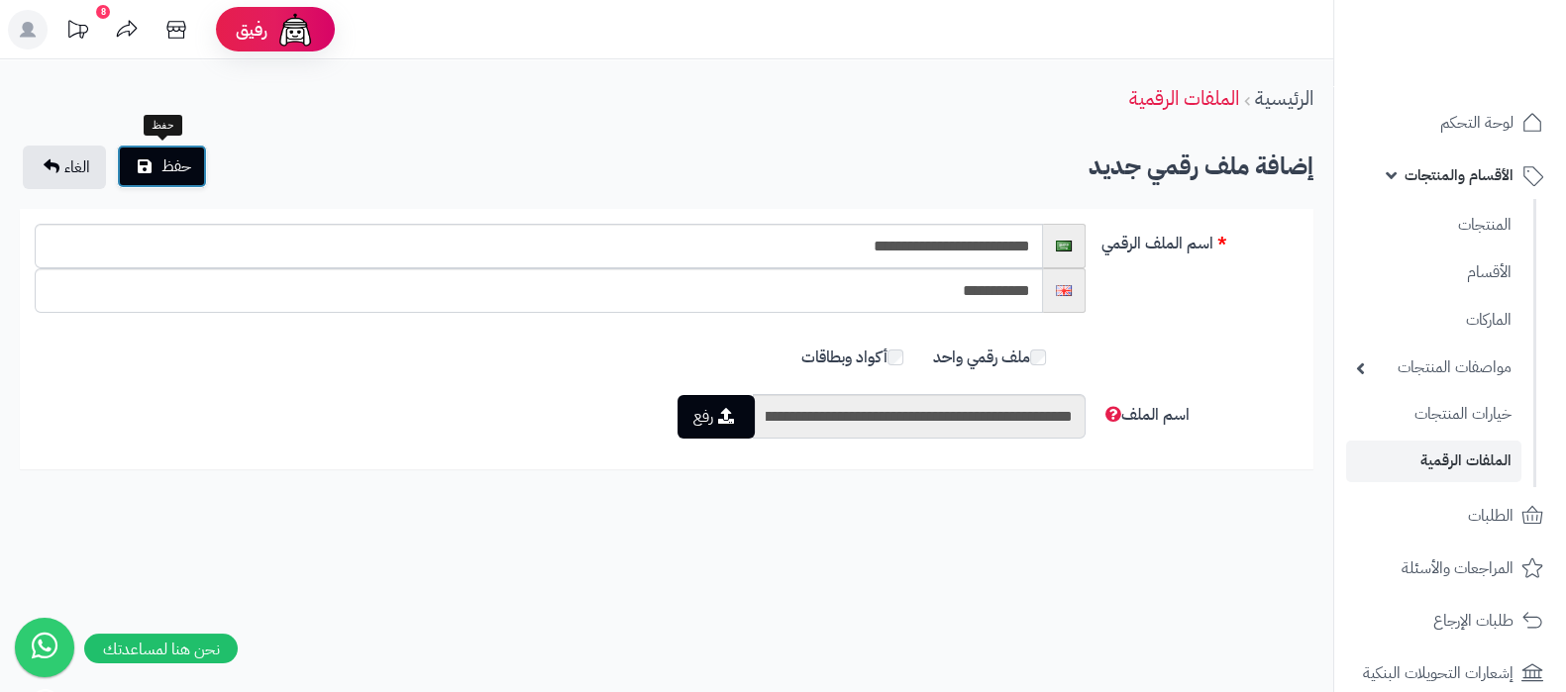
click at [169, 164] on span "حفظ" at bounding box center [176, 167] width 30 height 24
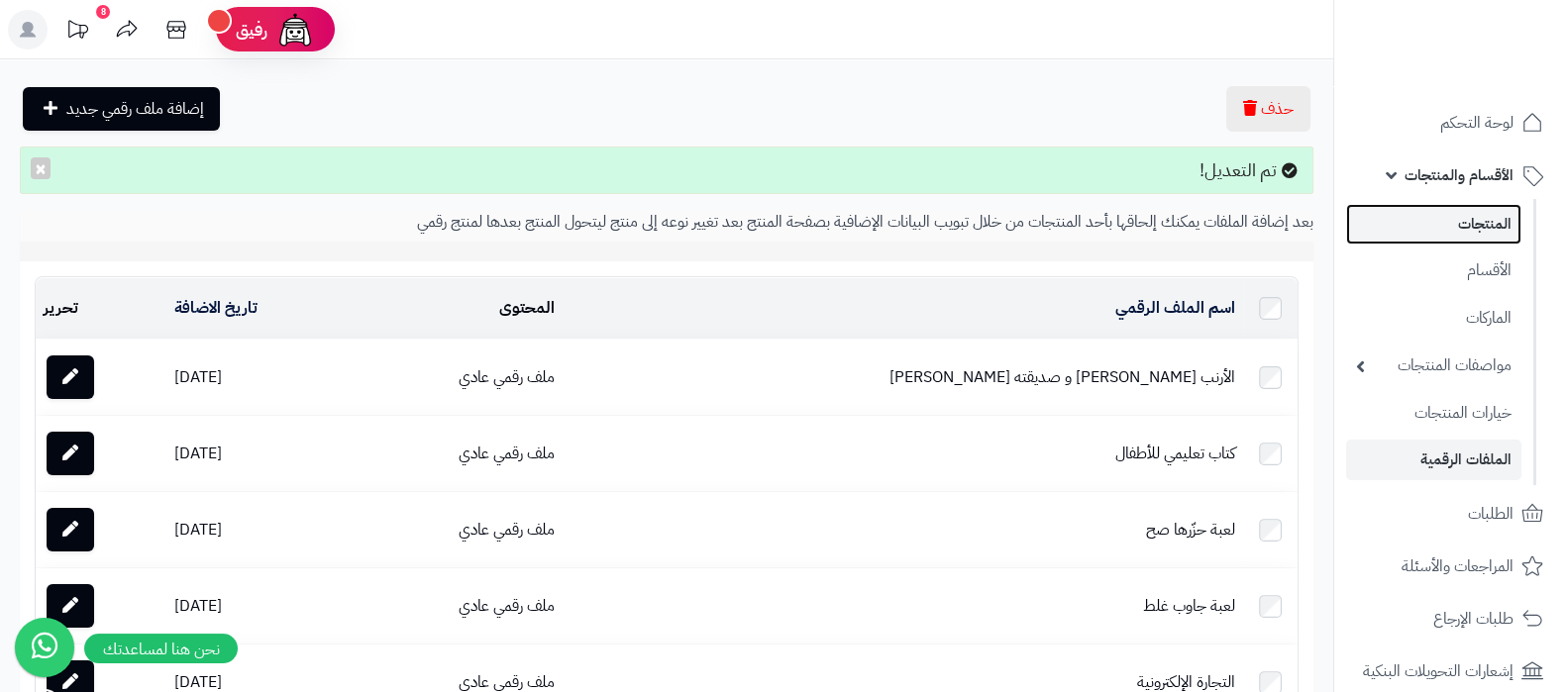
click at [1461, 222] on link "المنتجات" at bounding box center [1433, 224] width 175 height 41
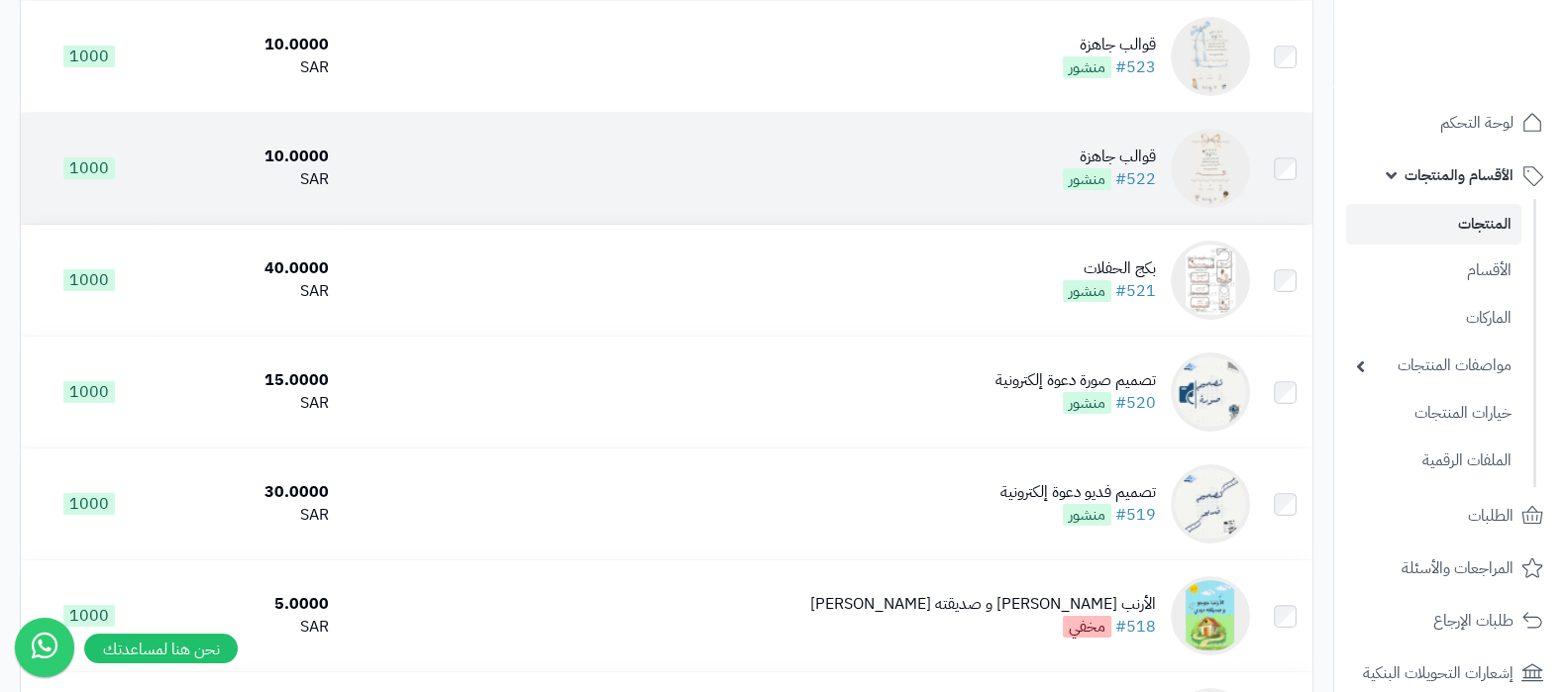
scroll to position [619, 0]
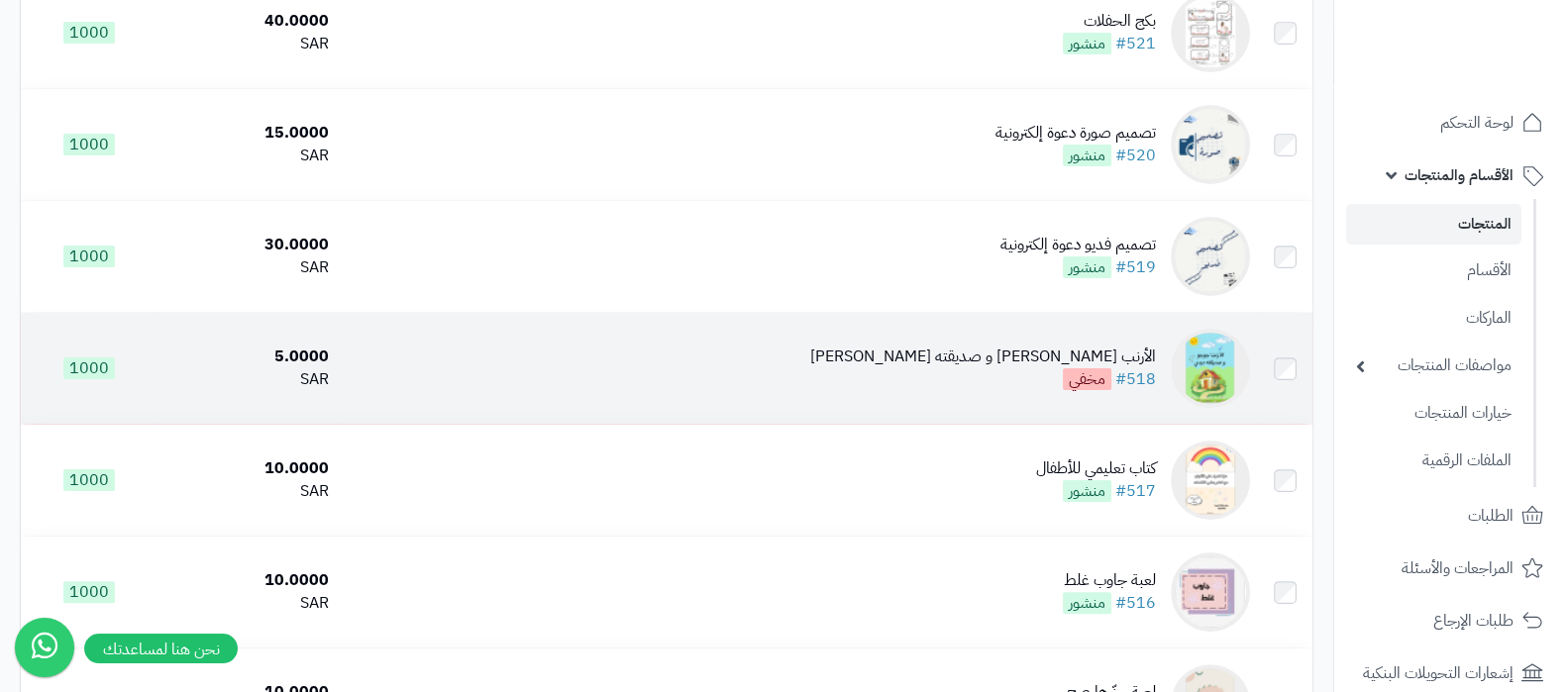
click at [1025, 356] on div "الأرنب جوجو و صديقته ديدي" at bounding box center [983, 357] width 346 height 23
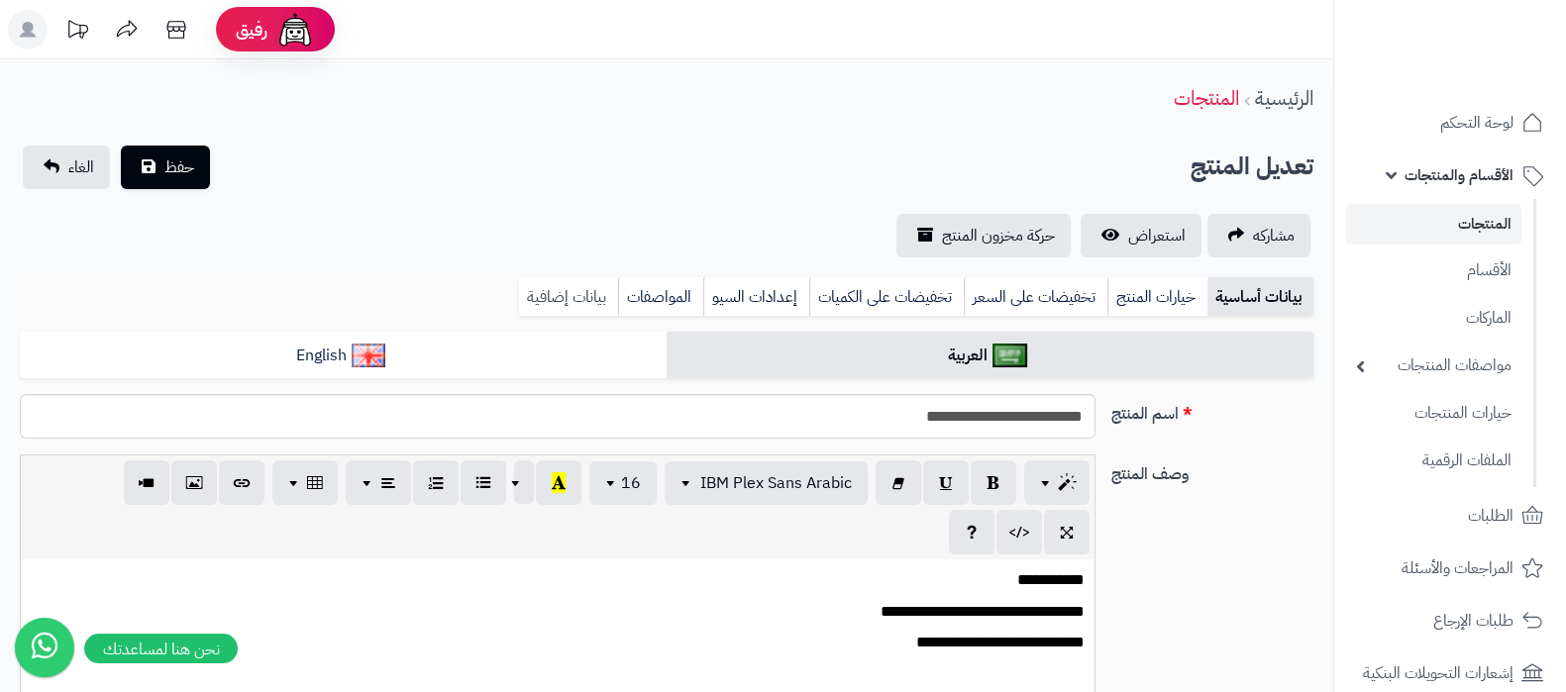
click at [562, 296] on link "بيانات إضافية" at bounding box center [568, 297] width 99 height 40
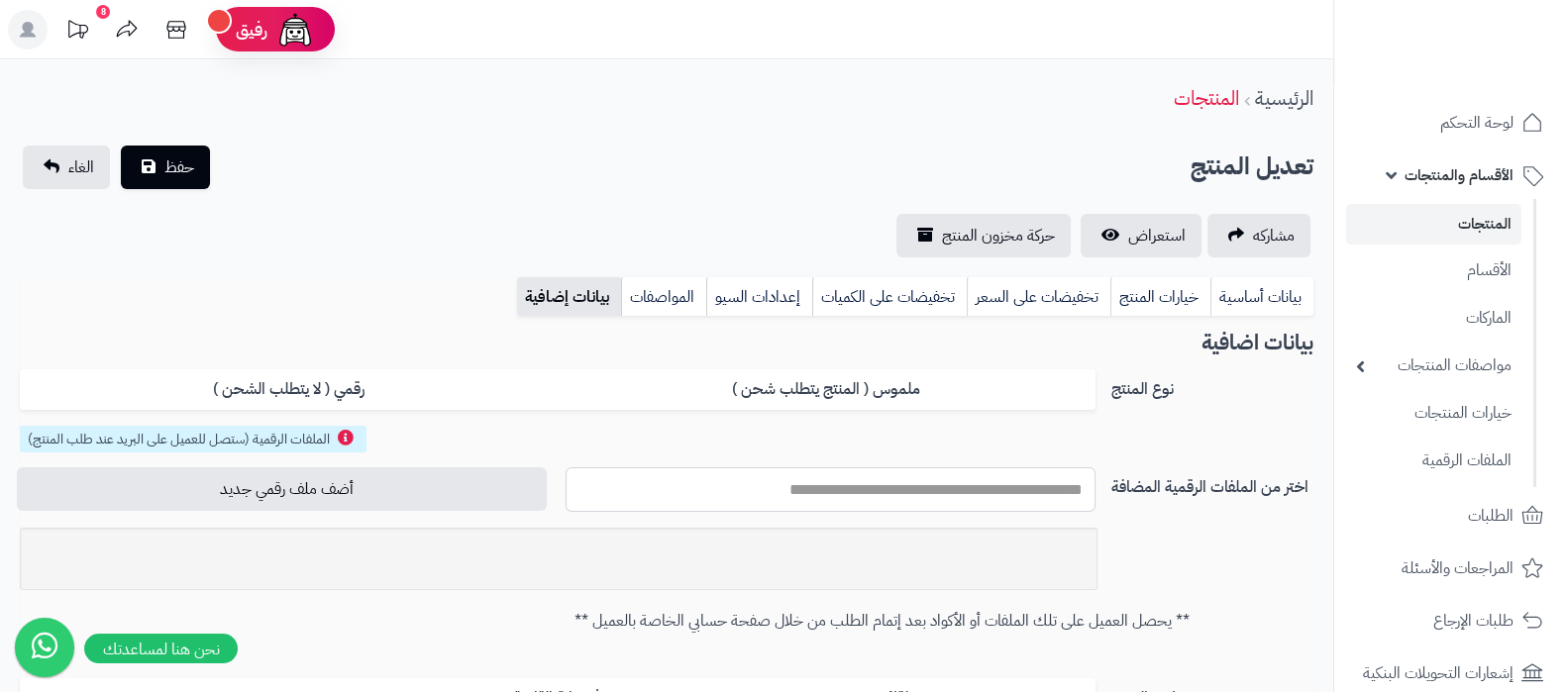
click at [934, 484] on input "text" at bounding box center [831, 490] width 530 height 45
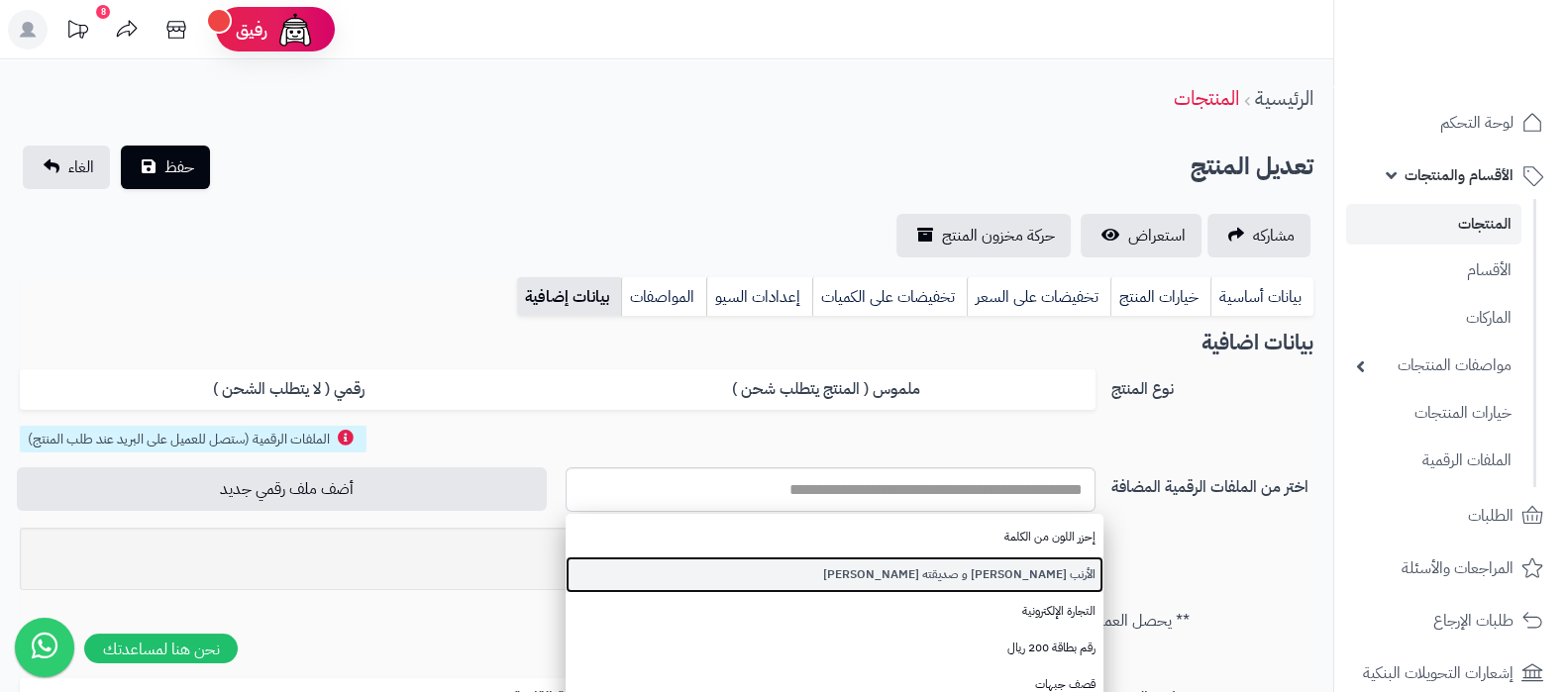
click at [986, 567] on link "الأرنب جوجو و صديقته ديدي" at bounding box center [835, 575] width 538 height 37
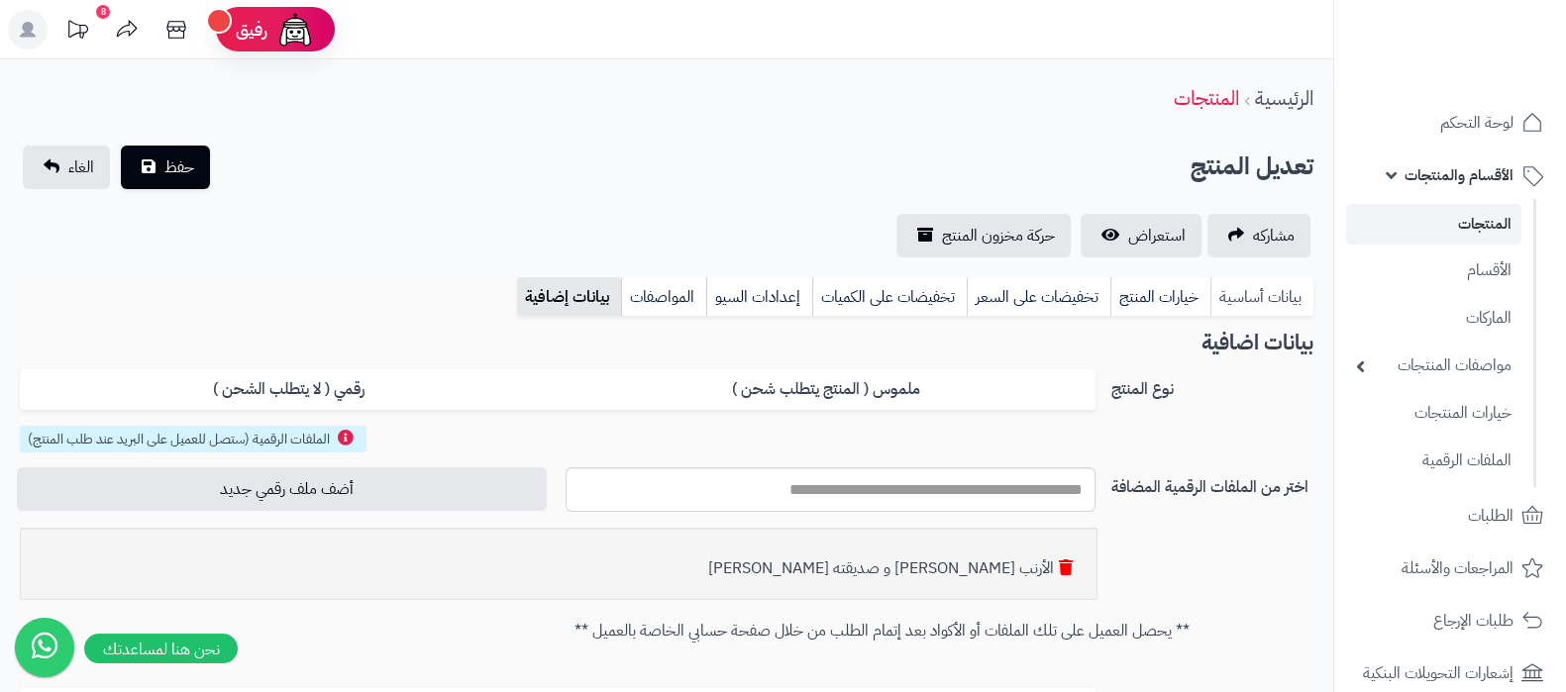
click at [1267, 295] on link "بيانات أساسية" at bounding box center [1261, 297] width 103 height 40
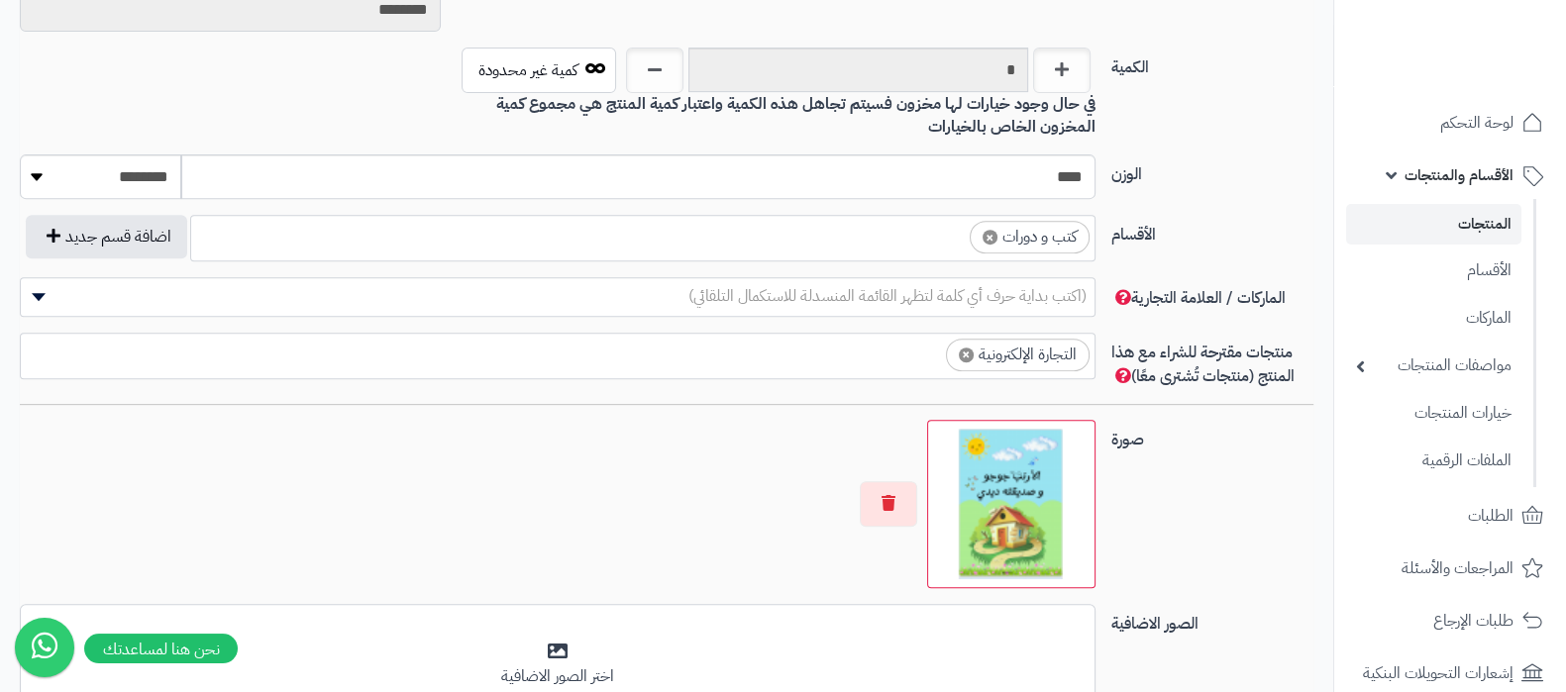
scroll to position [1238, 0]
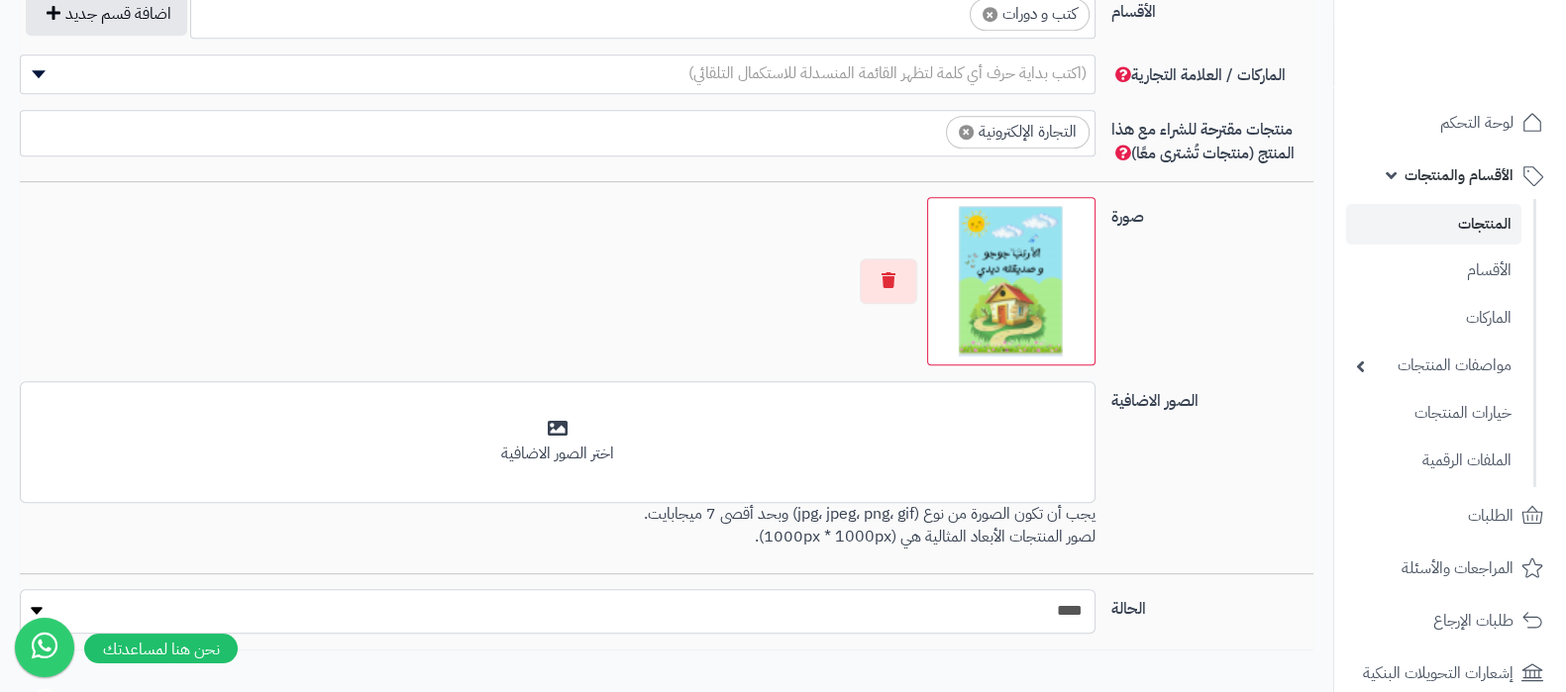
click at [1067, 606] on select "***** ****" at bounding box center [558, 611] width 1076 height 45
select select "*"
click at [20, 589] on select "***** ****" at bounding box center [558, 611] width 1076 height 45
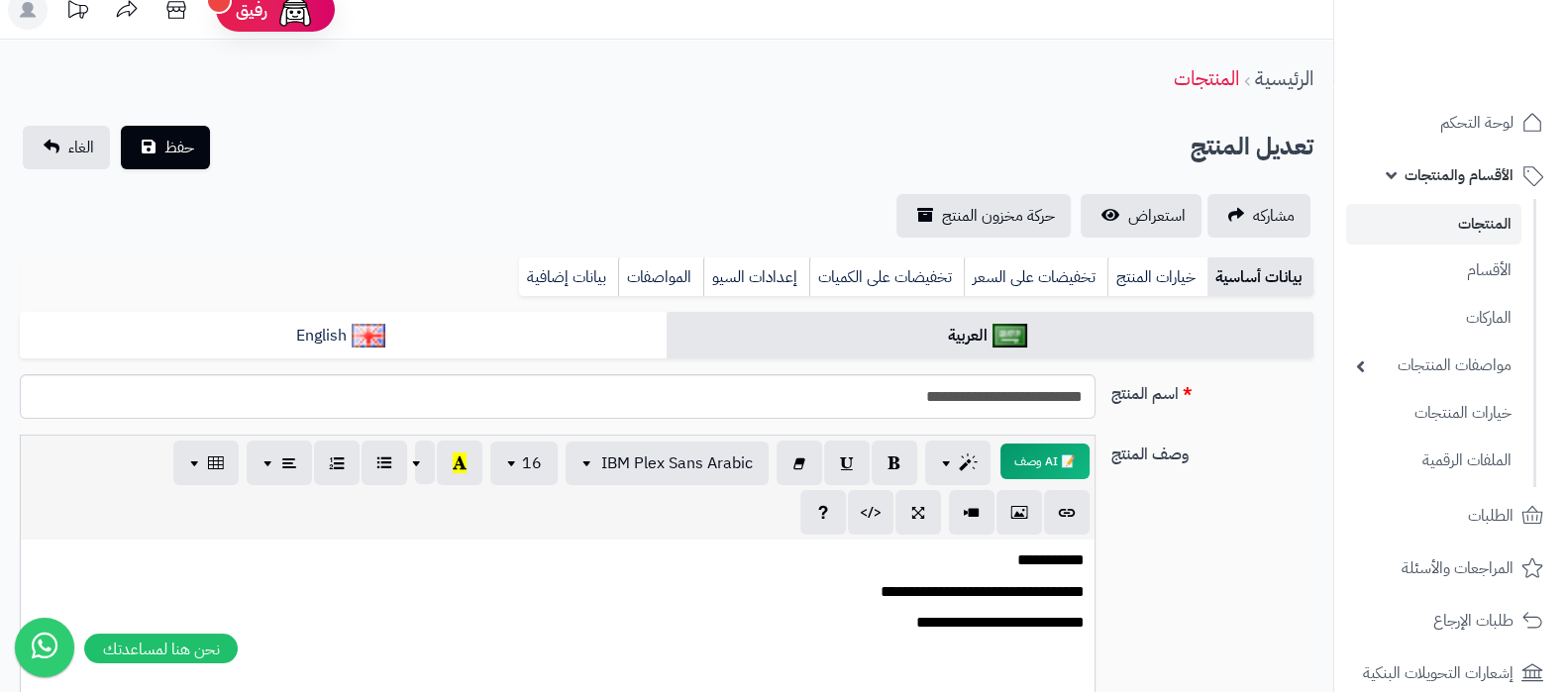
scroll to position [0, 0]
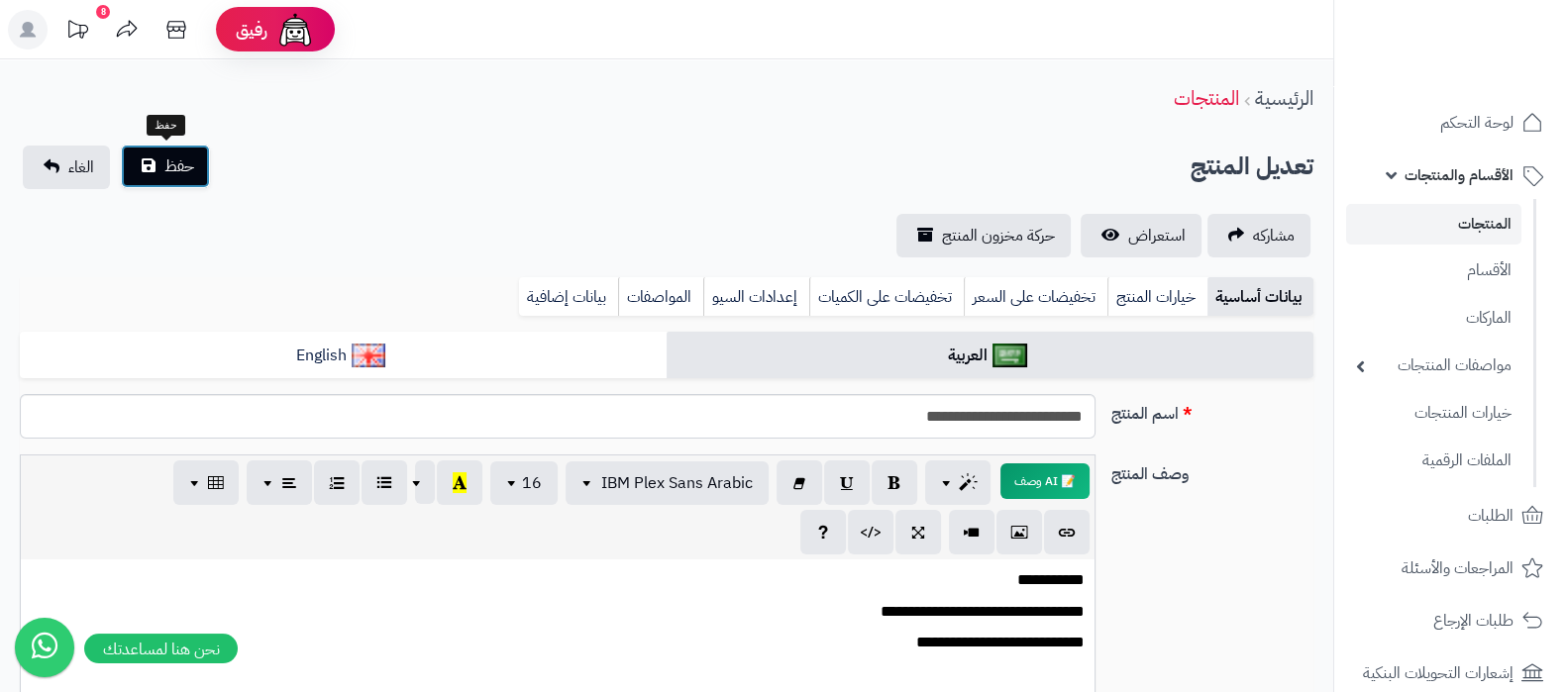
click at [166, 170] on span "حفظ" at bounding box center [179, 167] width 30 height 24
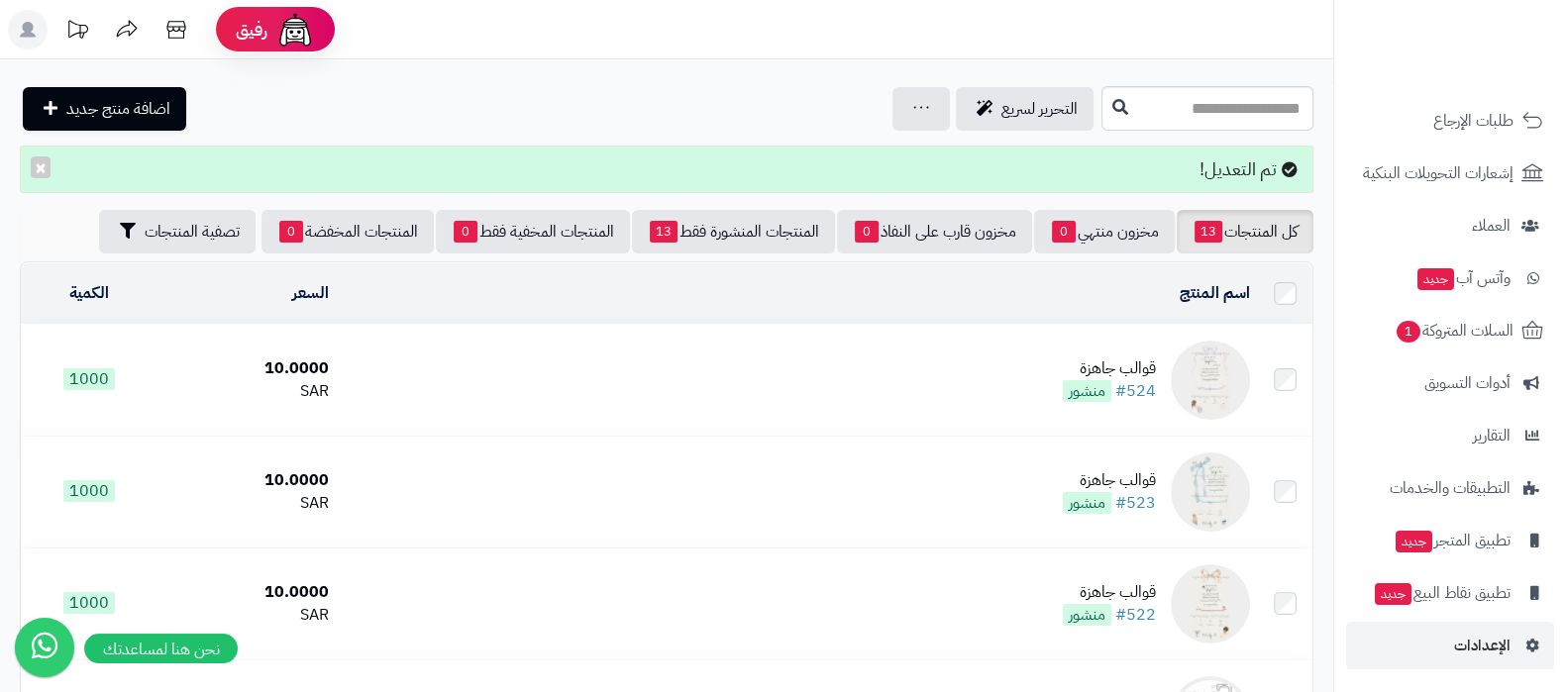
scroll to position [501, 0]
click at [1481, 641] on span "الإعدادات" at bounding box center [1482, 645] width 56 height 28
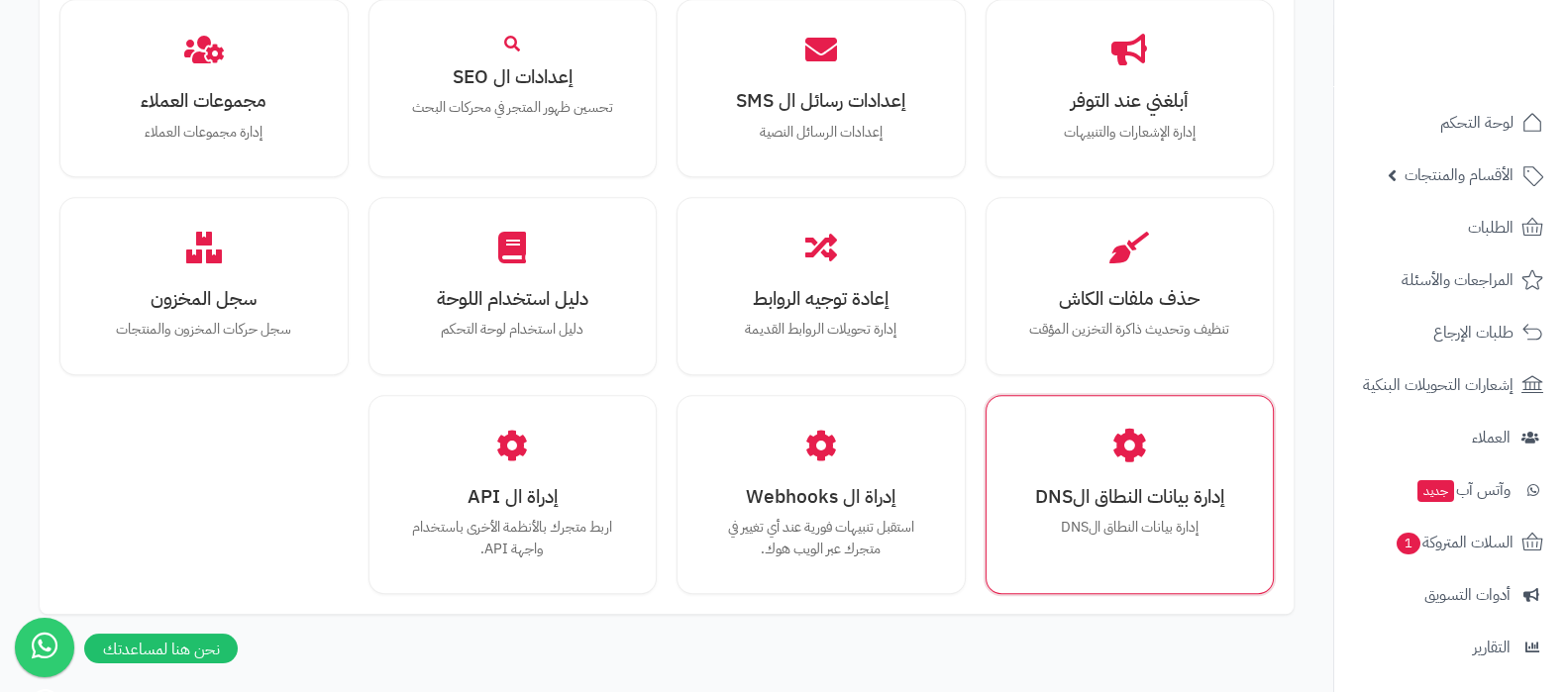
scroll to position [1831, 0]
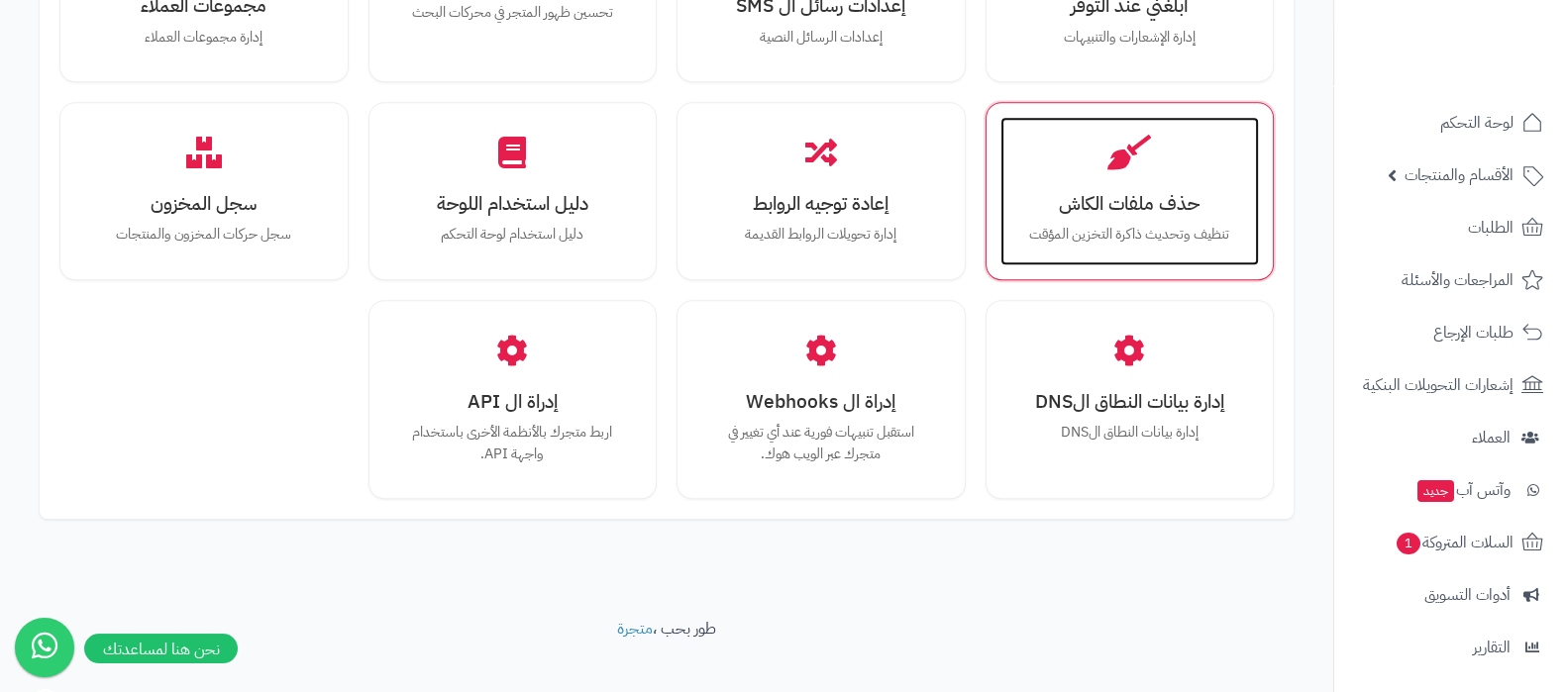
click at [1148, 224] on p "تنظيف وتحديث ذاكرة التخزين المؤقت" at bounding box center [1130, 235] width 220 height 22
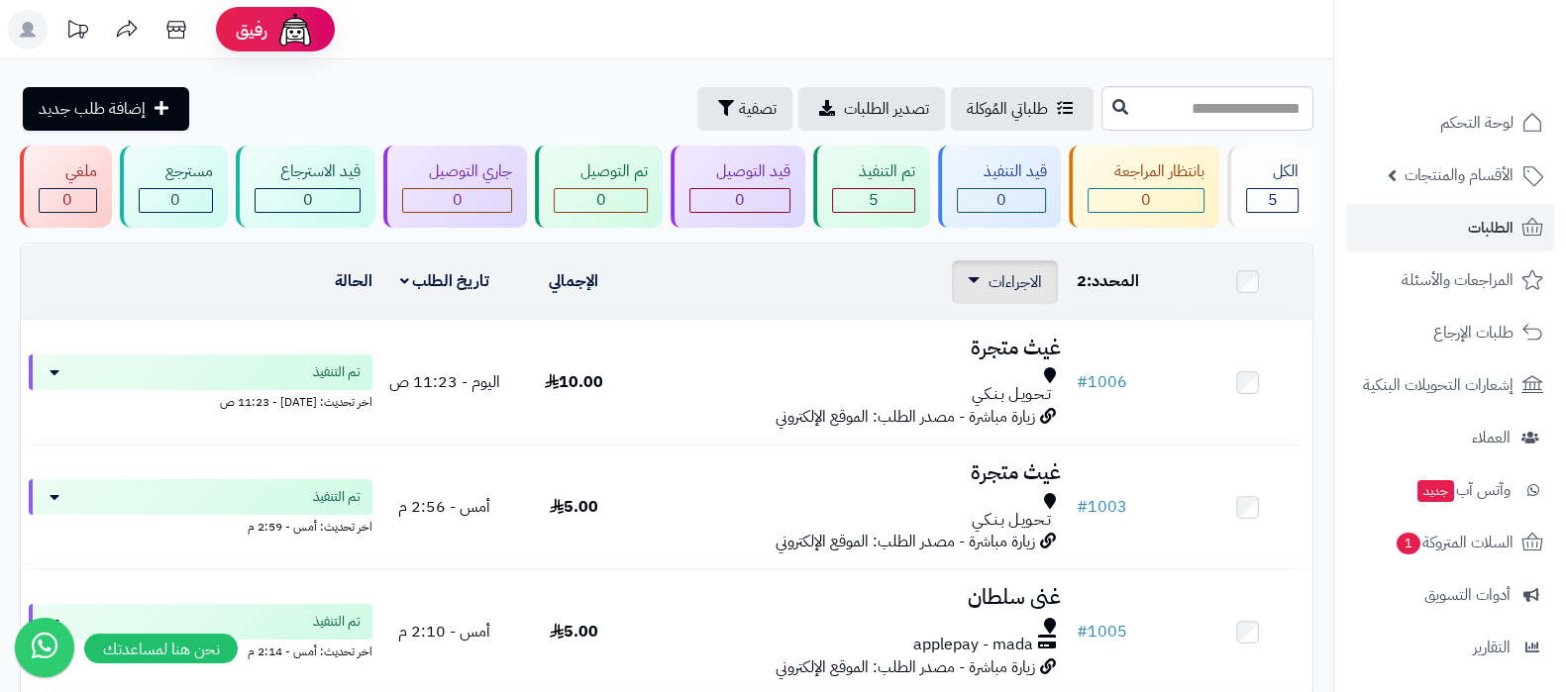
click at [982, 292] on div "الاجراءات تحديث حالة الطلبات تحضير الطلبات إصدار بوليصة الشحنة للطلب طباعة قائم…" at bounding box center [1005, 282] width 106 height 44
click at [986, 282] on link "الاجراءات" at bounding box center [1005, 282] width 74 height 24
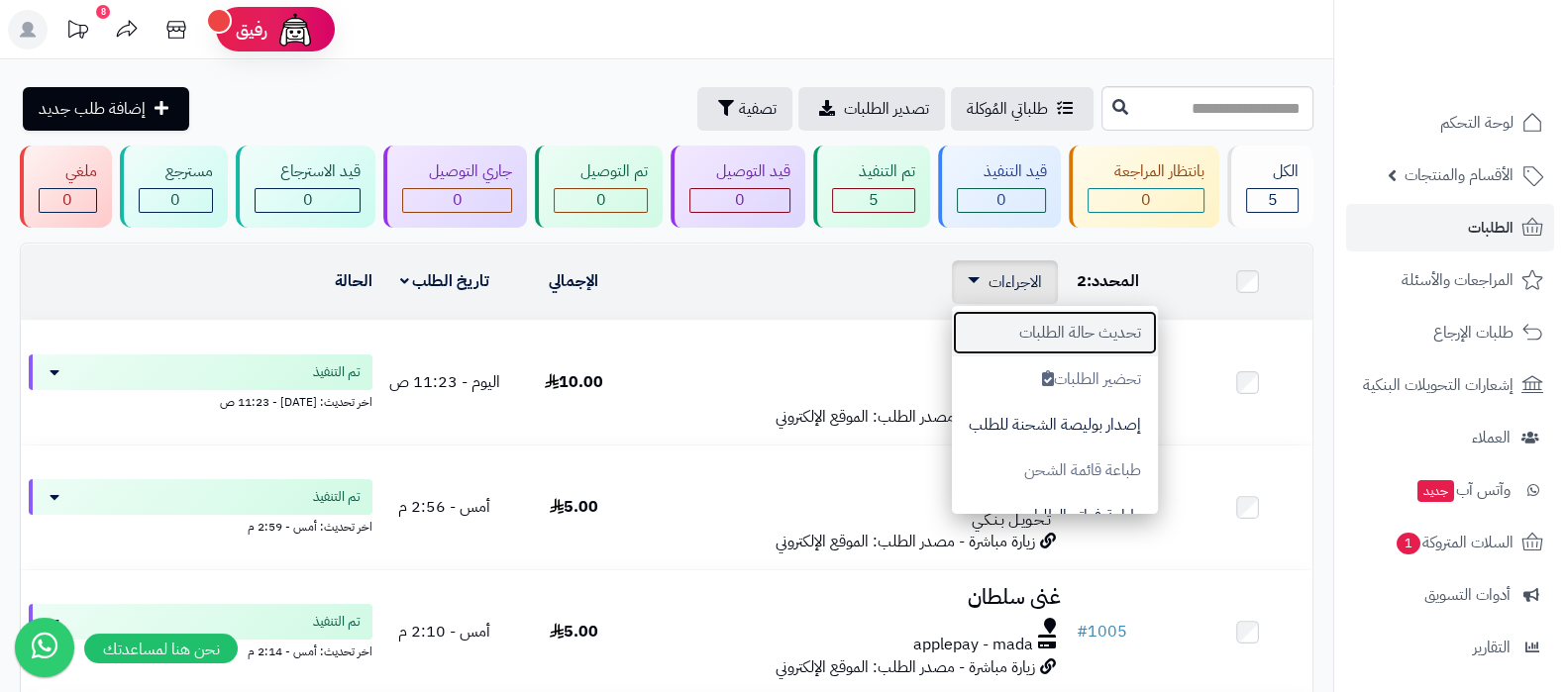
click at [1043, 331] on button "تحديث حالة الطلبات" at bounding box center [1055, 333] width 206 height 46
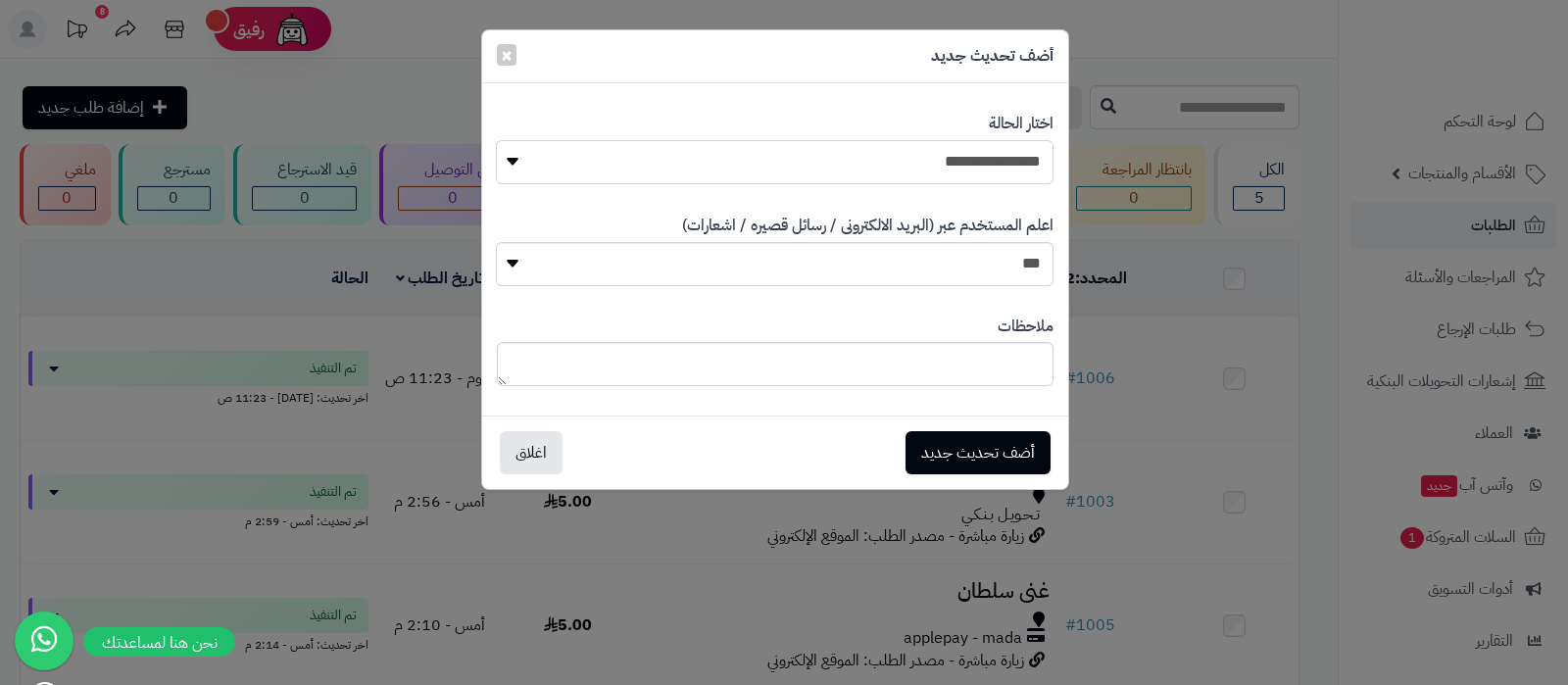
click at [979, 154] on select "**********" at bounding box center [774, 162] width 557 height 45
select select "**"
click at [496, 141] on select "**********" at bounding box center [774, 162] width 557 height 45
click at [1009, 265] on select "*** **" at bounding box center [774, 264] width 557 height 45
select select "*"
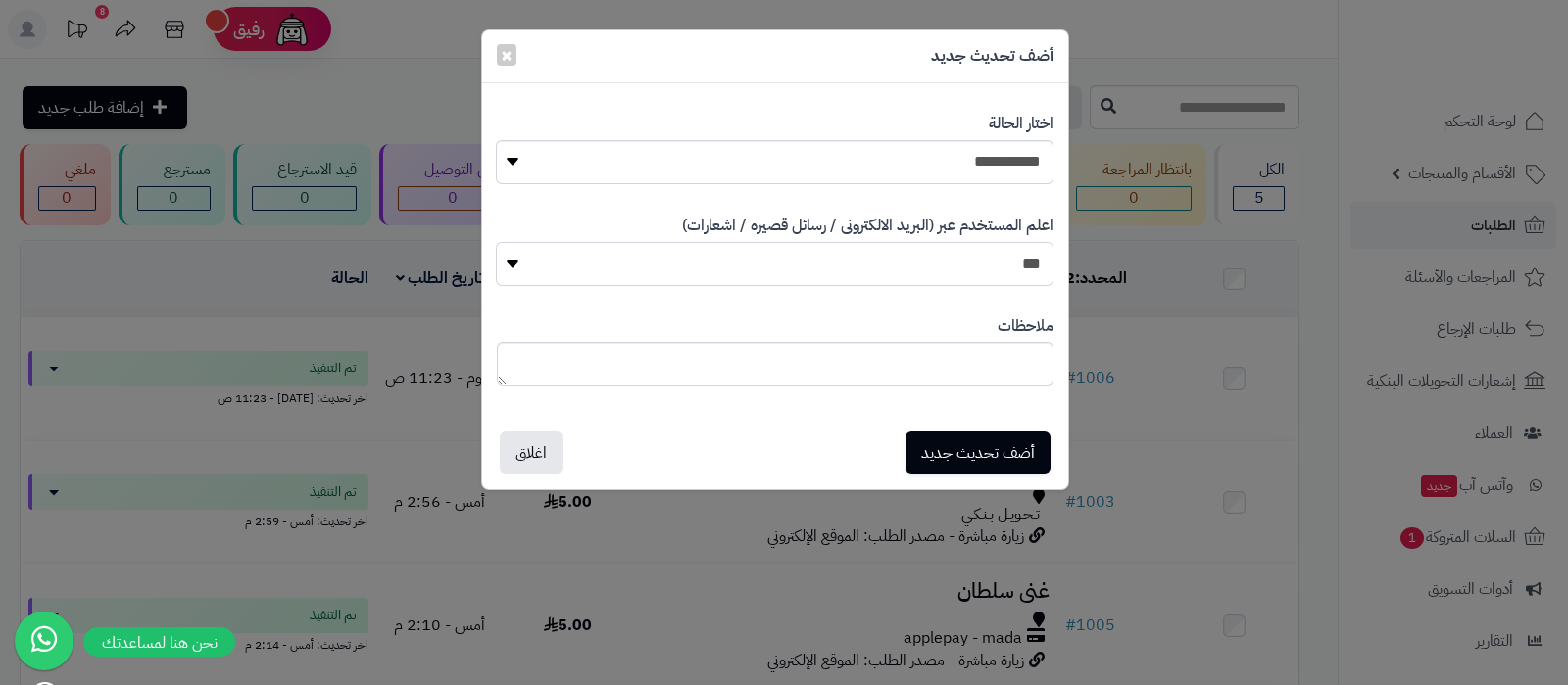
click at [496, 243] on select "*** **" at bounding box center [774, 264] width 557 height 45
click at [989, 443] on button "أضف تحديث جديد" at bounding box center [977, 452] width 145 height 44
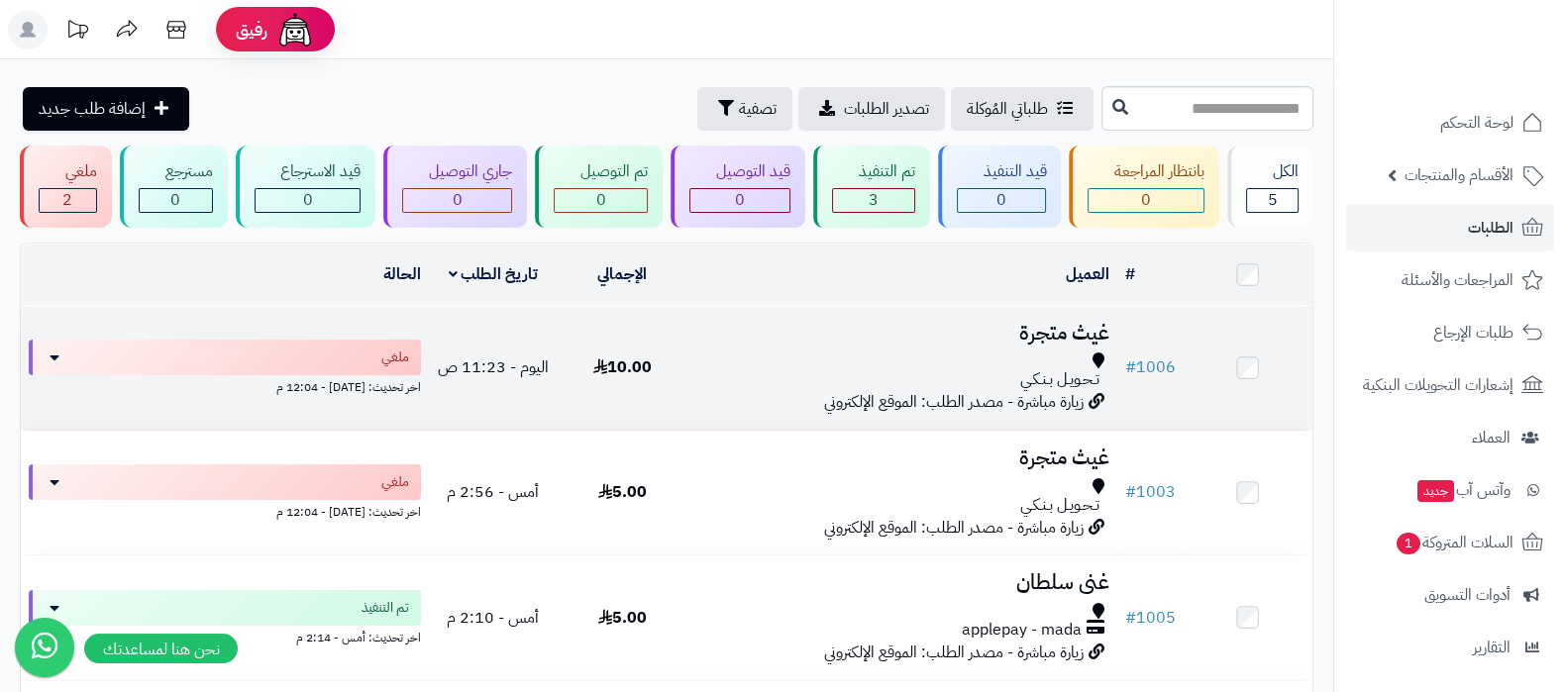
click at [1001, 329] on h3 "غيث متجرة" at bounding box center [901, 333] width 414 height 23
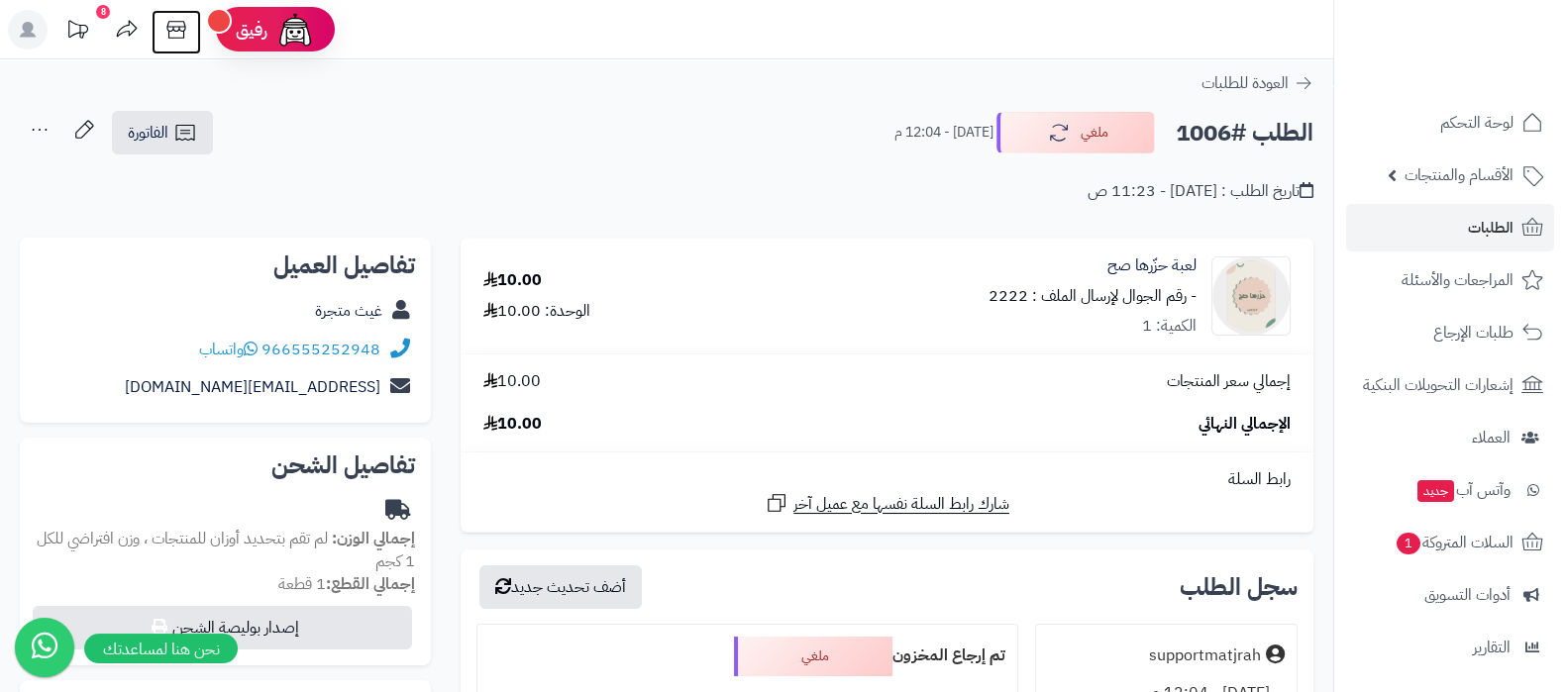
click at [168, 32] on icon at bounding box center [175, 30] width 19 height 18
click at [1443, 234] on link "الطلبات" at bounding box center [1450, 228] width 208 height 48
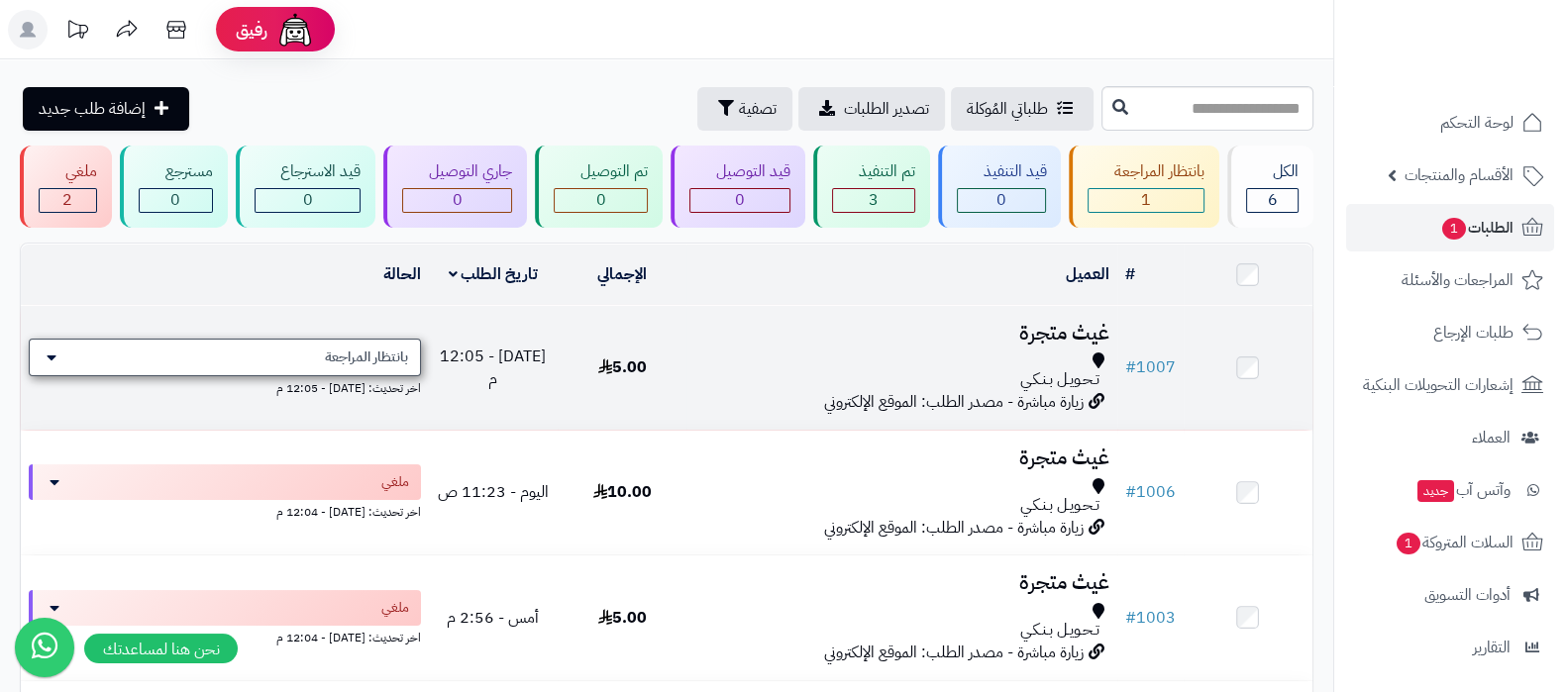
click at [317, 351] on div "بانتظار المراجعة" at bounding box center [225, 358] width 392 height 38
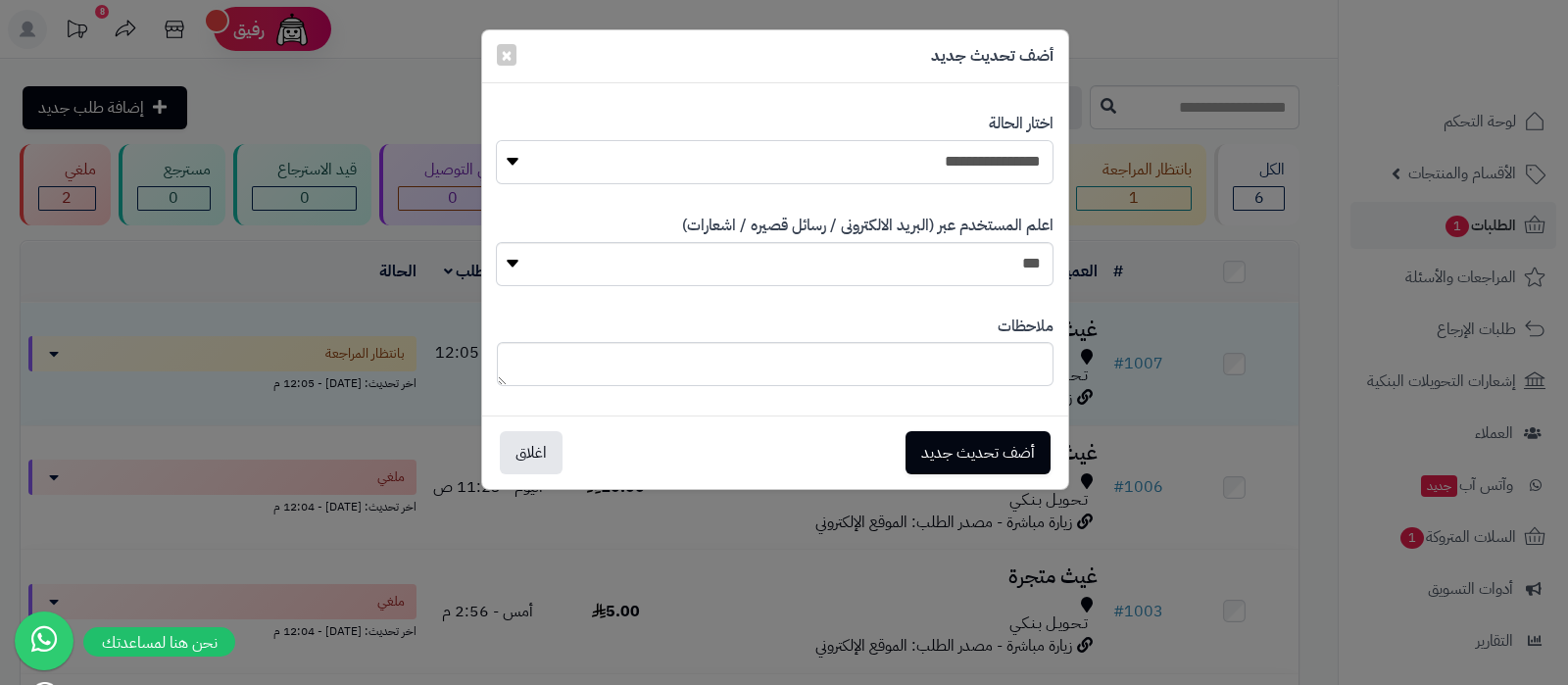
click at [961, 175] on select "**********" at bounding box center [774, 162] width 557 height 45
select select "*"
click at [496, 141] on select "**********" at bounding box center [774, 162] width 557 height 45
click at [994, 432] on button "أضف تحديث جديد" at bounding box center [977, 452] width 145 height 44
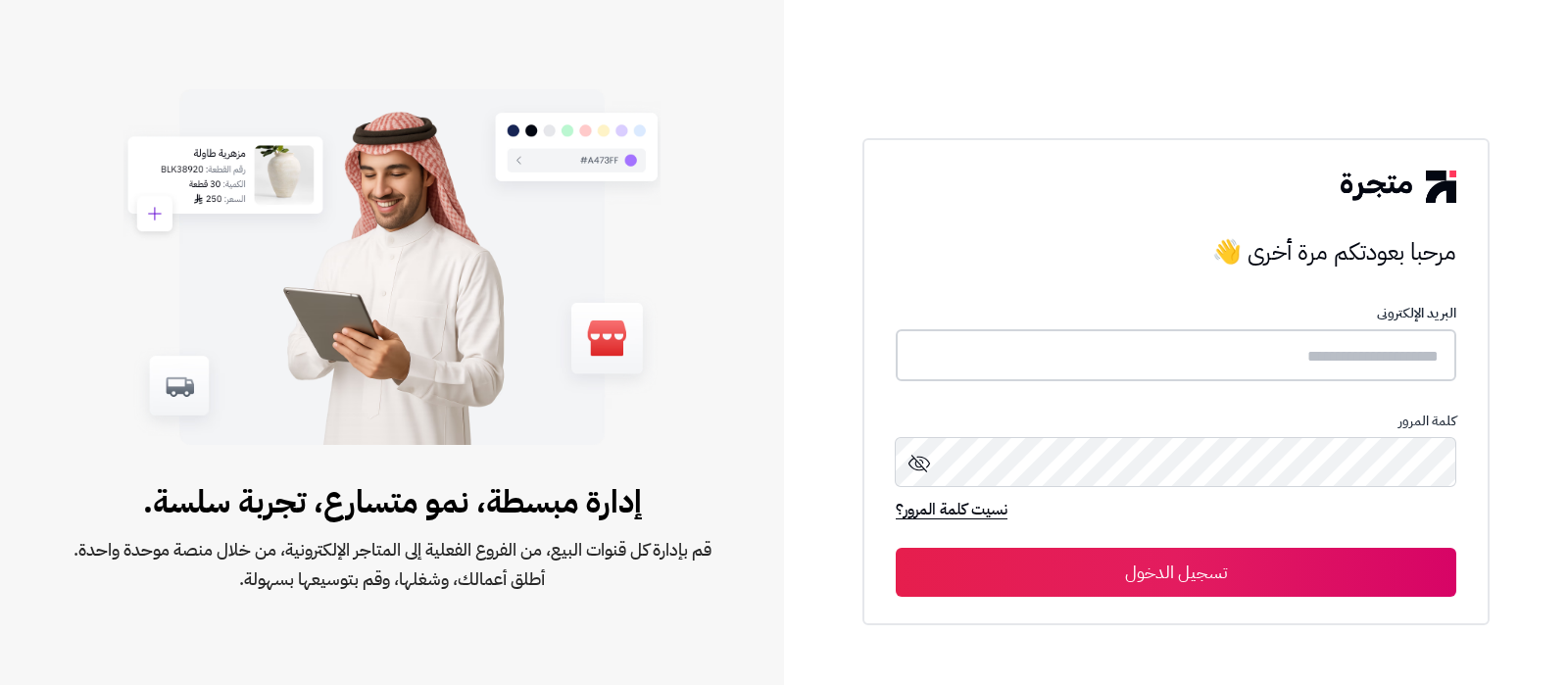
click at [1242, 334] on input "text" at bounding box center [1175, 355] width 561 height 51
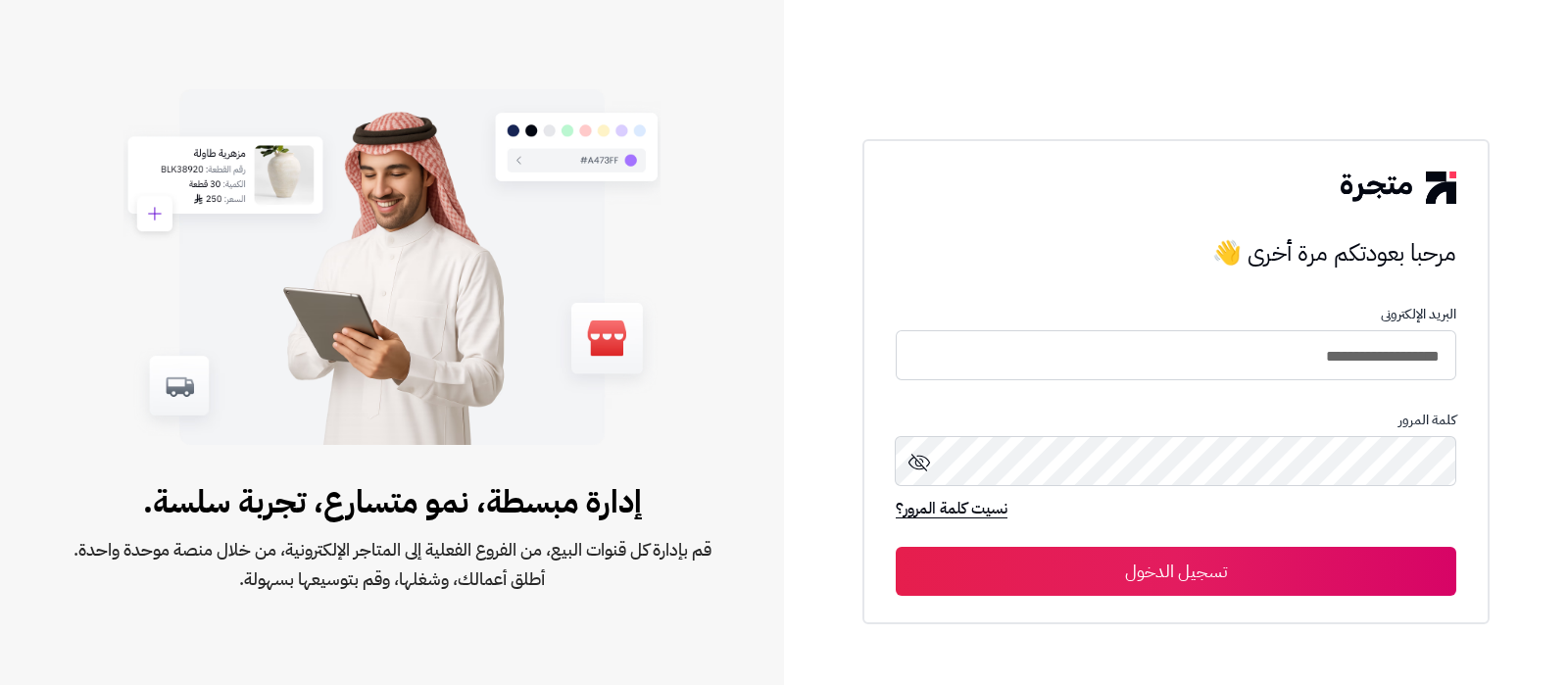
type input "**********"
click at [895, 547] on button "تسجيل الدخول" at bounding box center [1175, 572] width 561 height 49
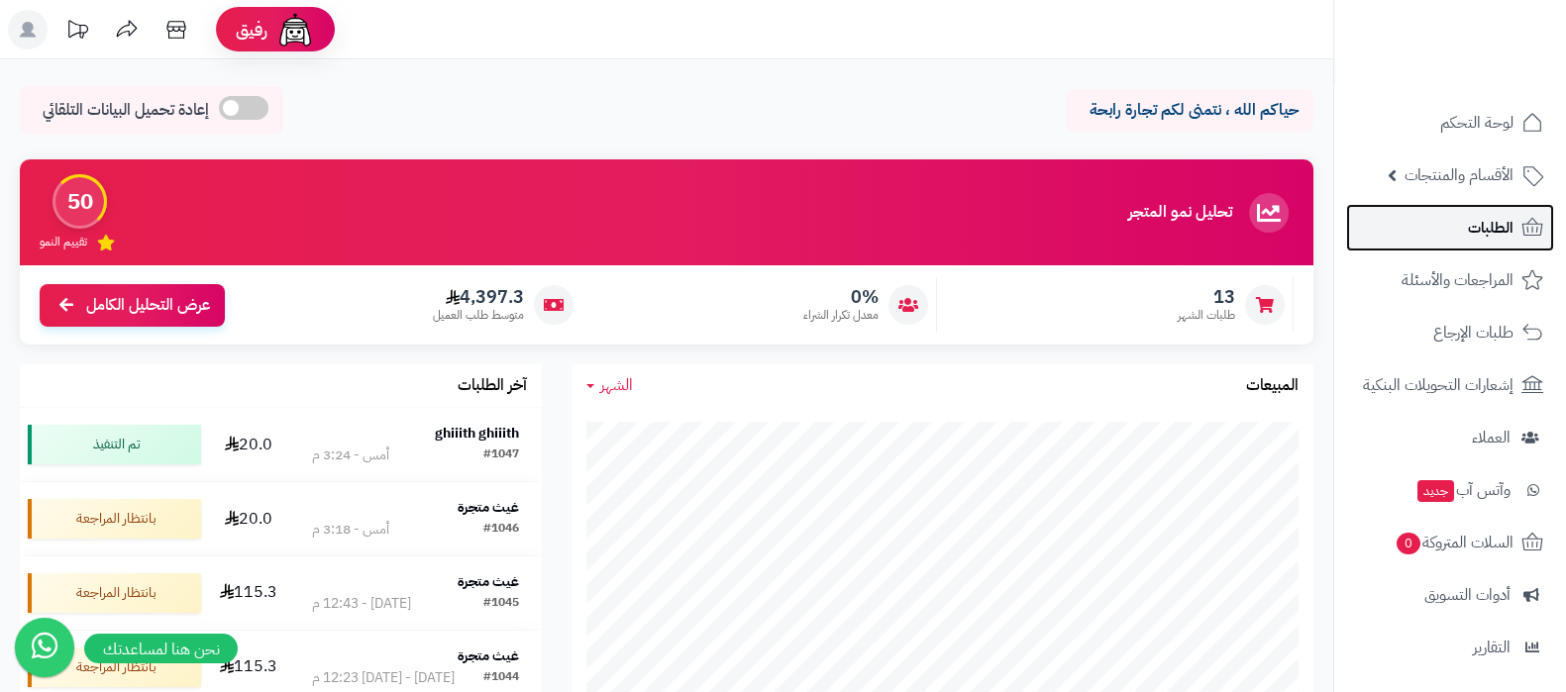
click at [1471, 244] on link "الطلبات" at bounding box center [1450, 228] width 208 height 48
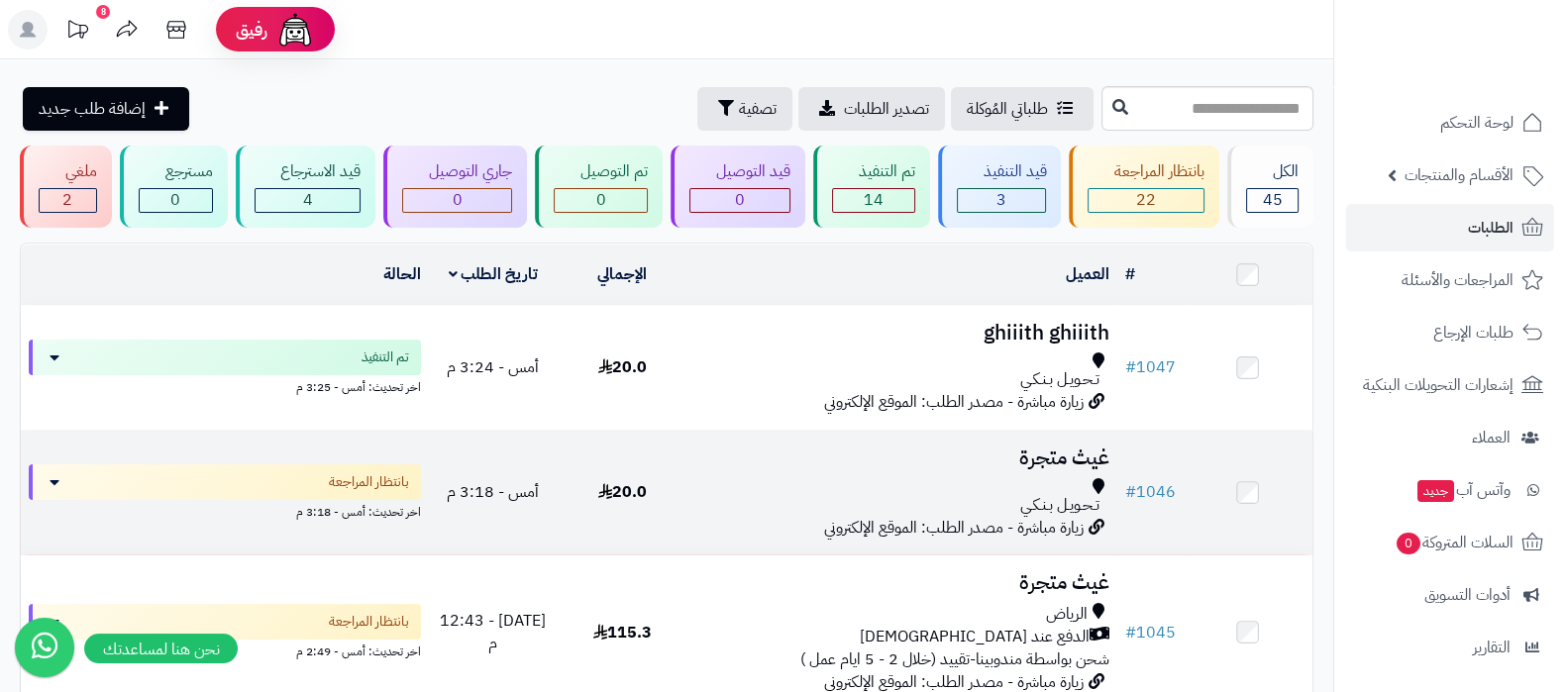
click at [1039, 447] on h3 "غيث متجرة" at bounding box center [901, 458] width 414 height 23
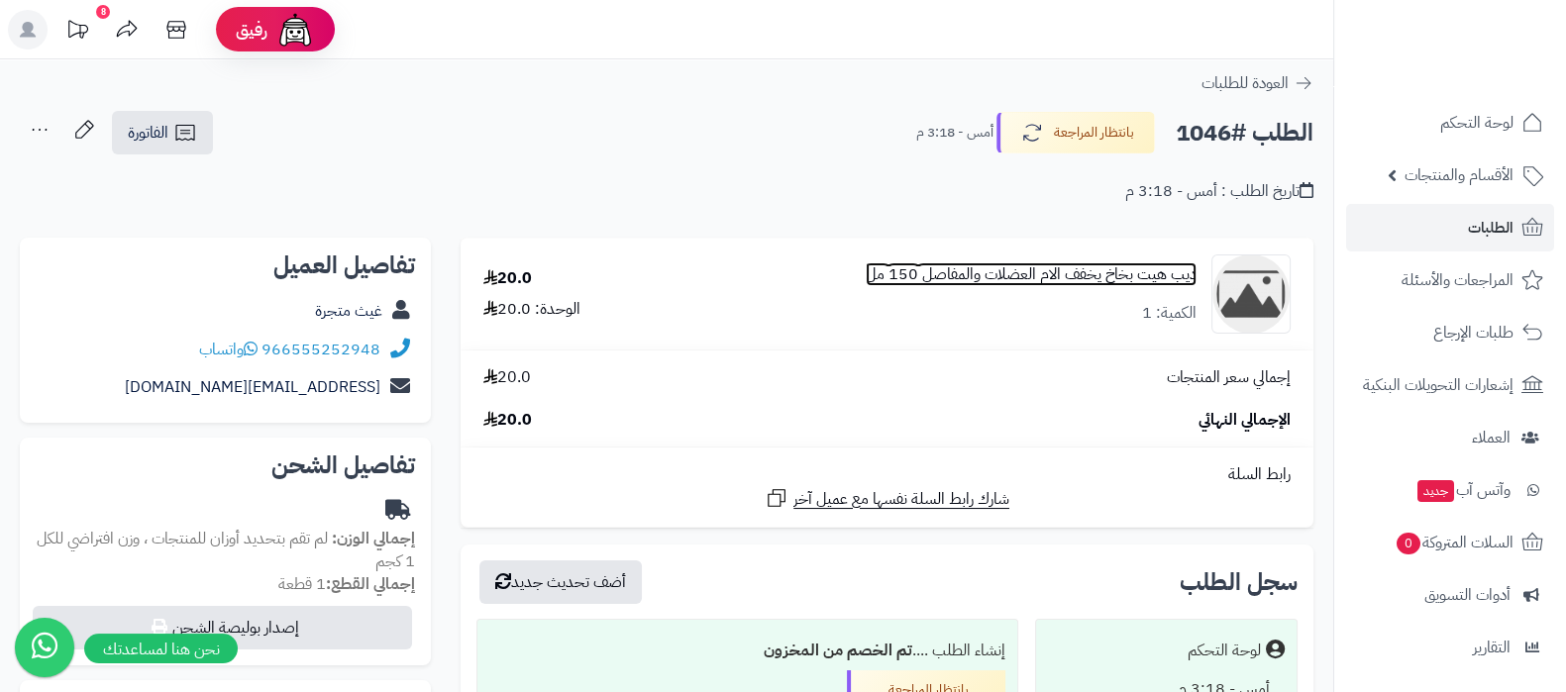
click at [1121, 266] on link "ديب هيت بخاخ يخفف الام العضلات والمفاصل 150 مل" at bounding box center [1031, 274] width 331 height 23
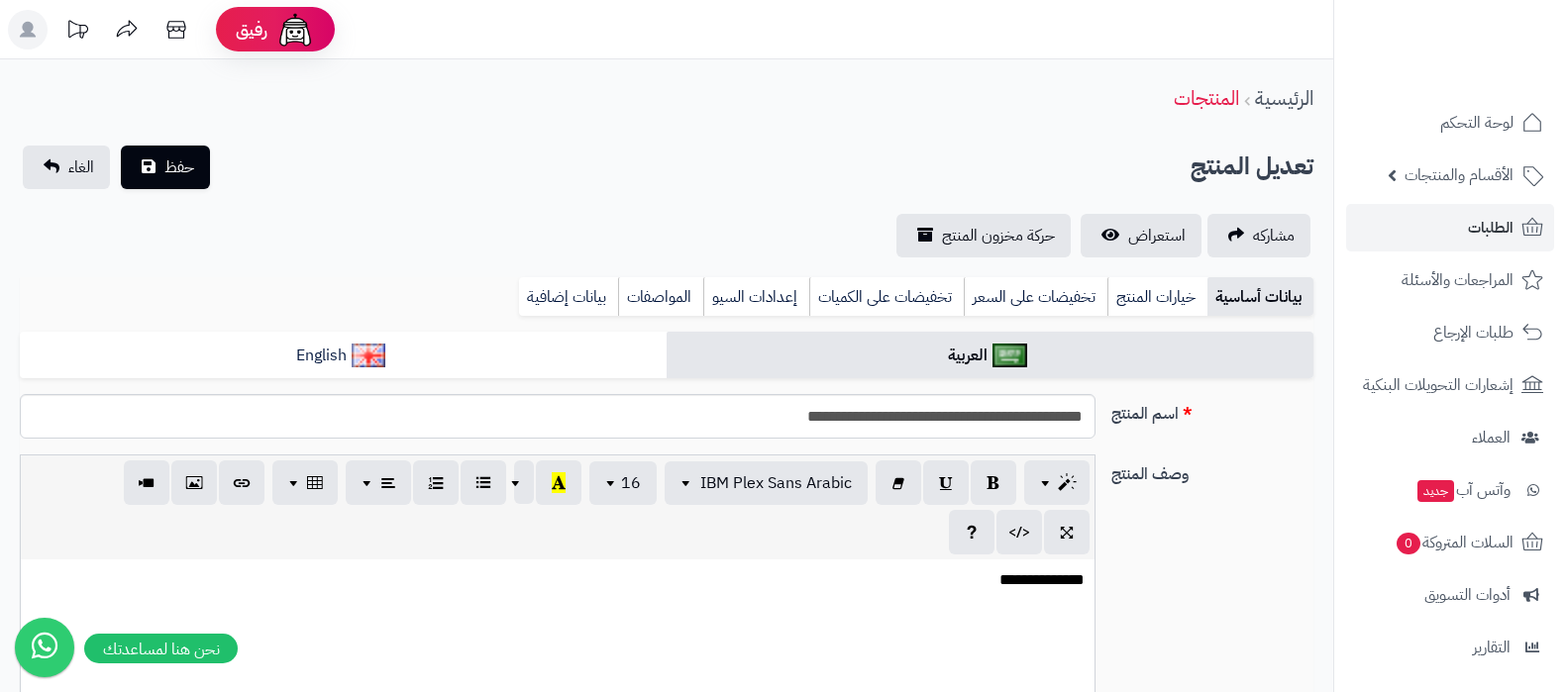
select select
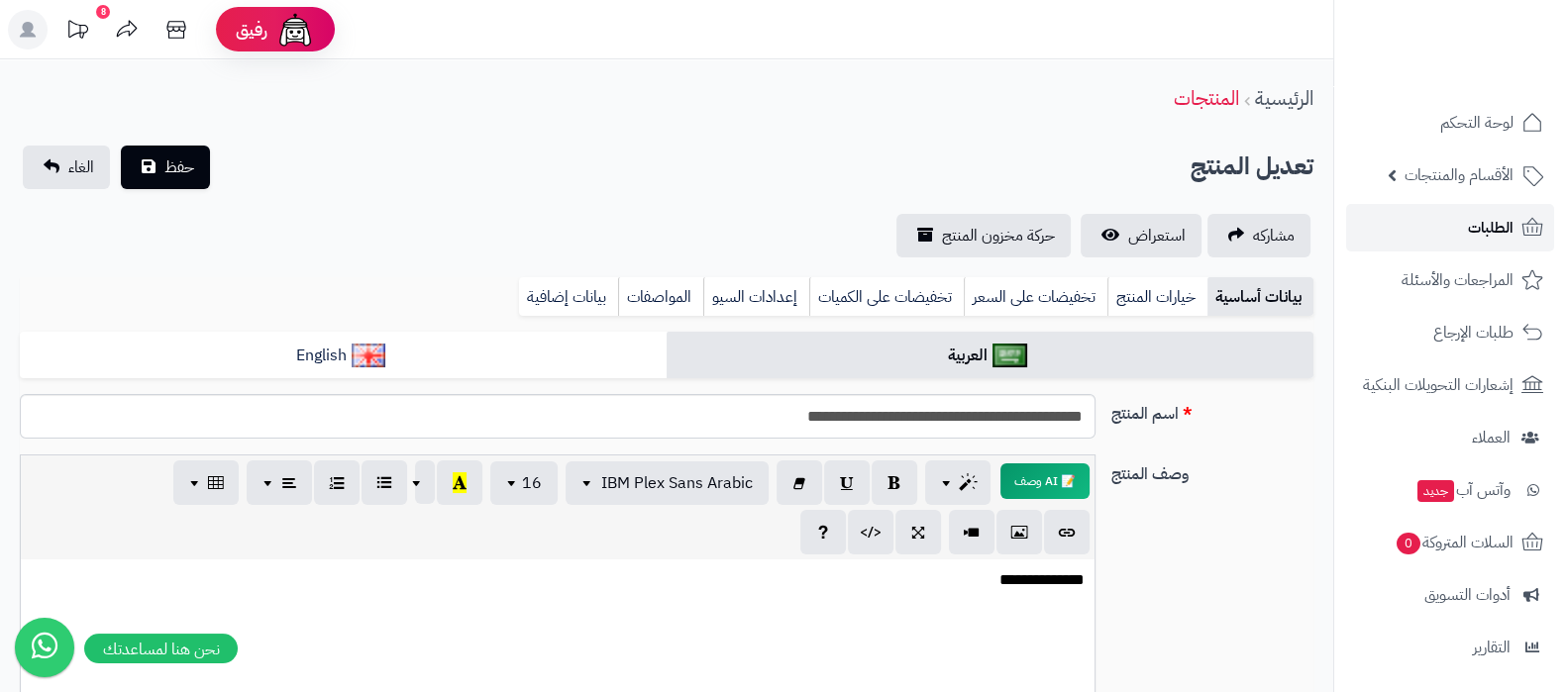
click at [1486, 234] on span "الطلبات" at bounding box center [1491, 228] width 46 height 28
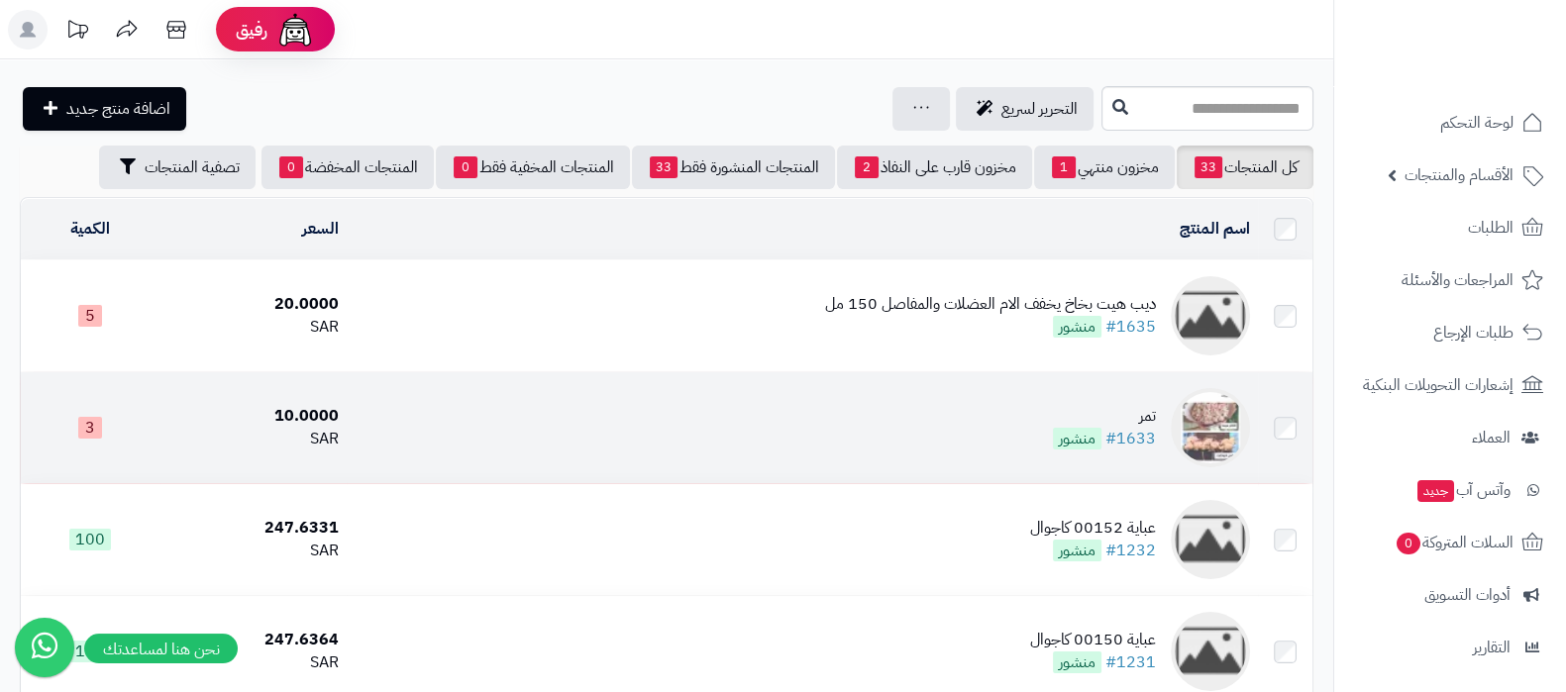
click at [1028, 394] on td "تمر #1633 منشور" at bounding box center [802, 427] width 911 height 111
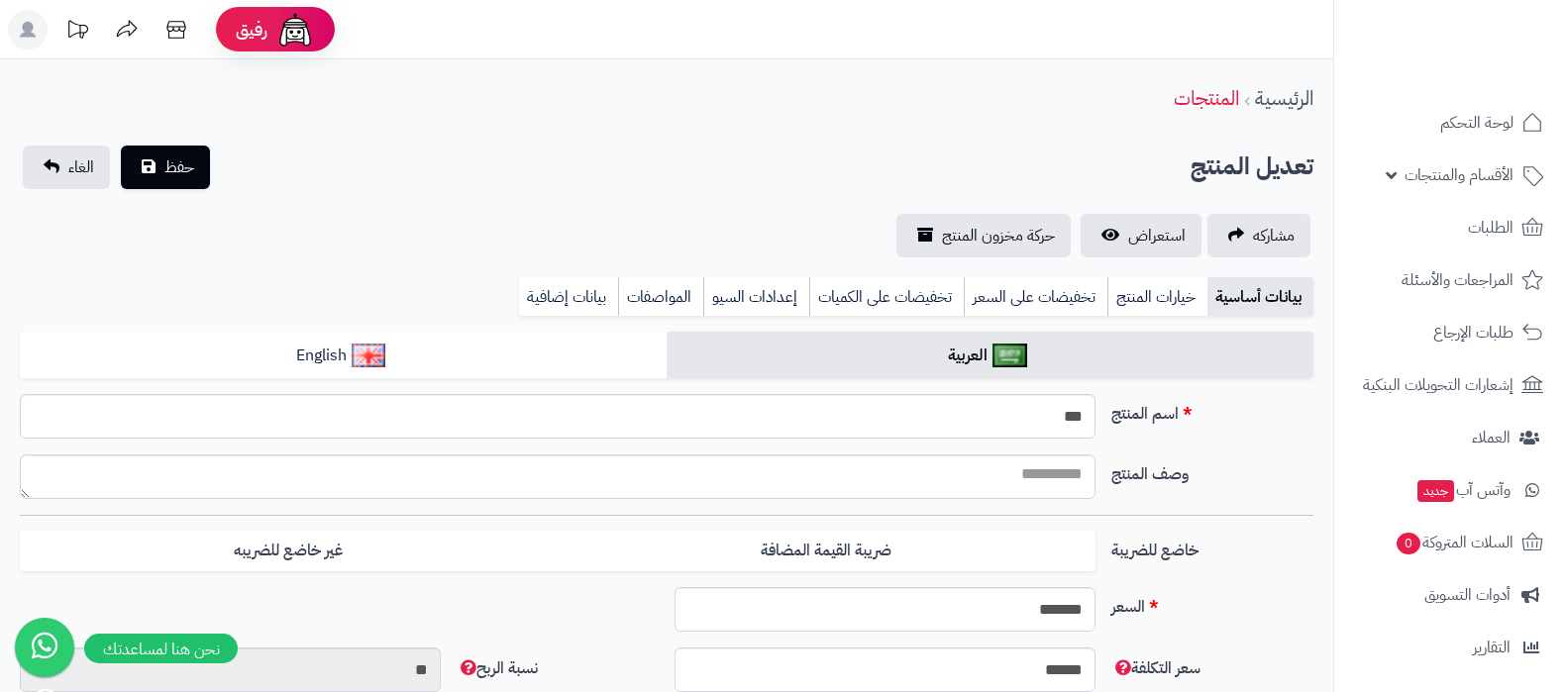
select select
type input "*****"
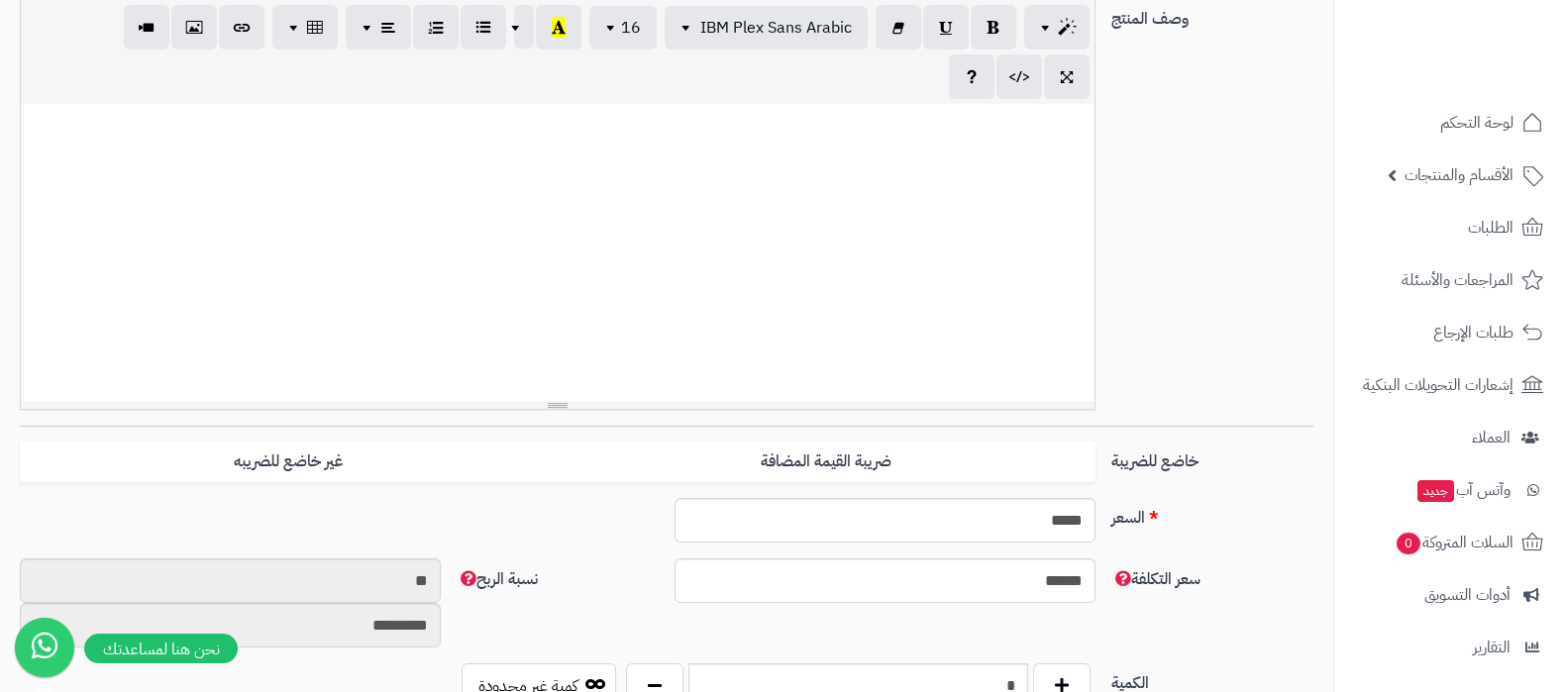
scroll to position [494, 0]
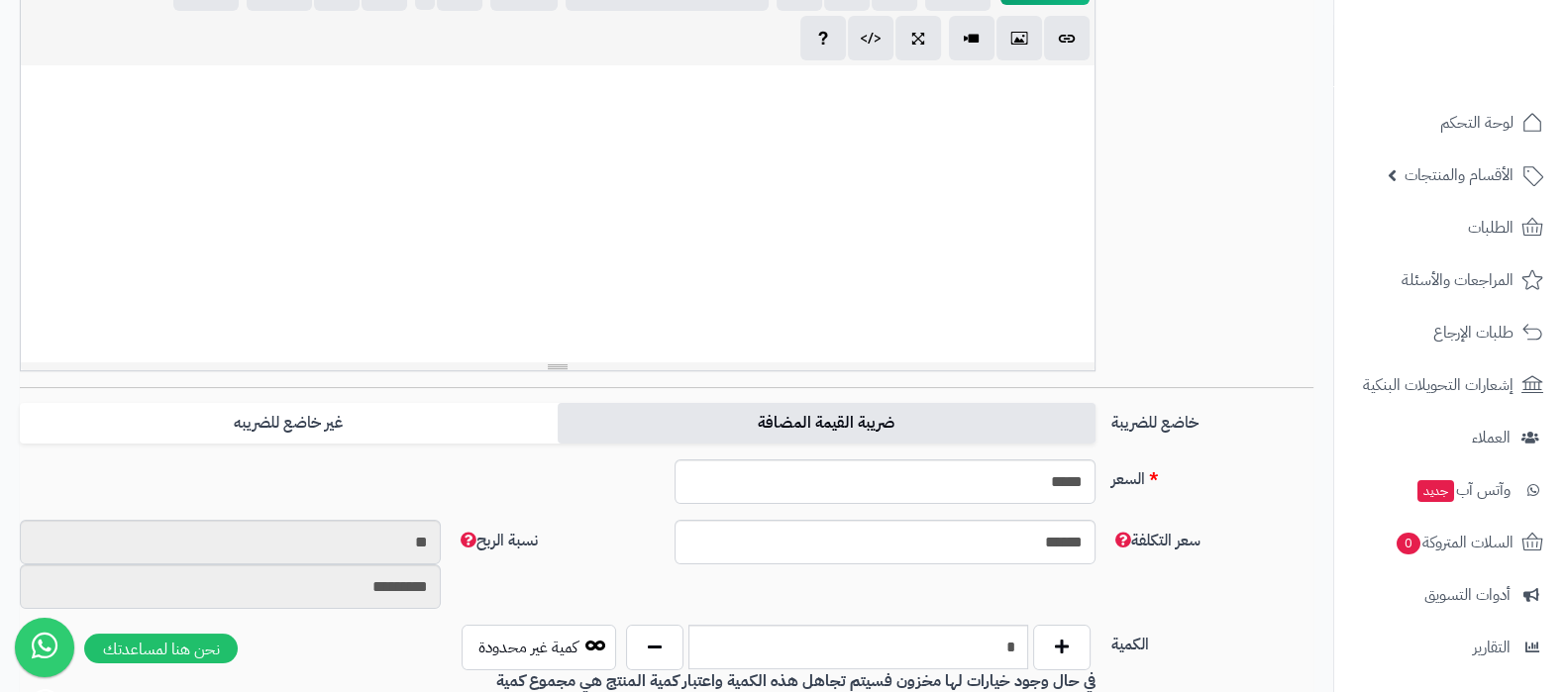
click at [896, 410] on label "ضريبة القيمة المضافة" at bounding box center [827, 423] width 538 height 41
type input "*****"
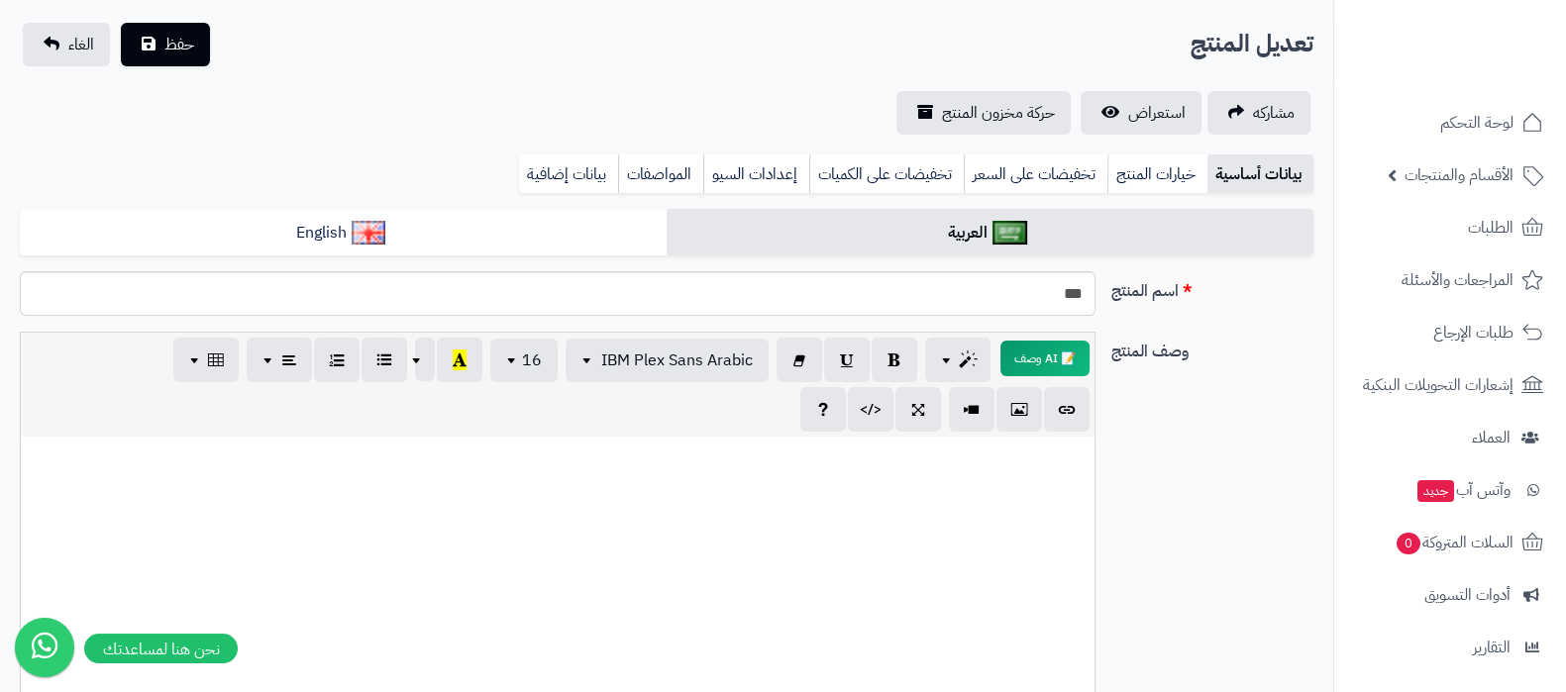
scroll to position [0, 0]
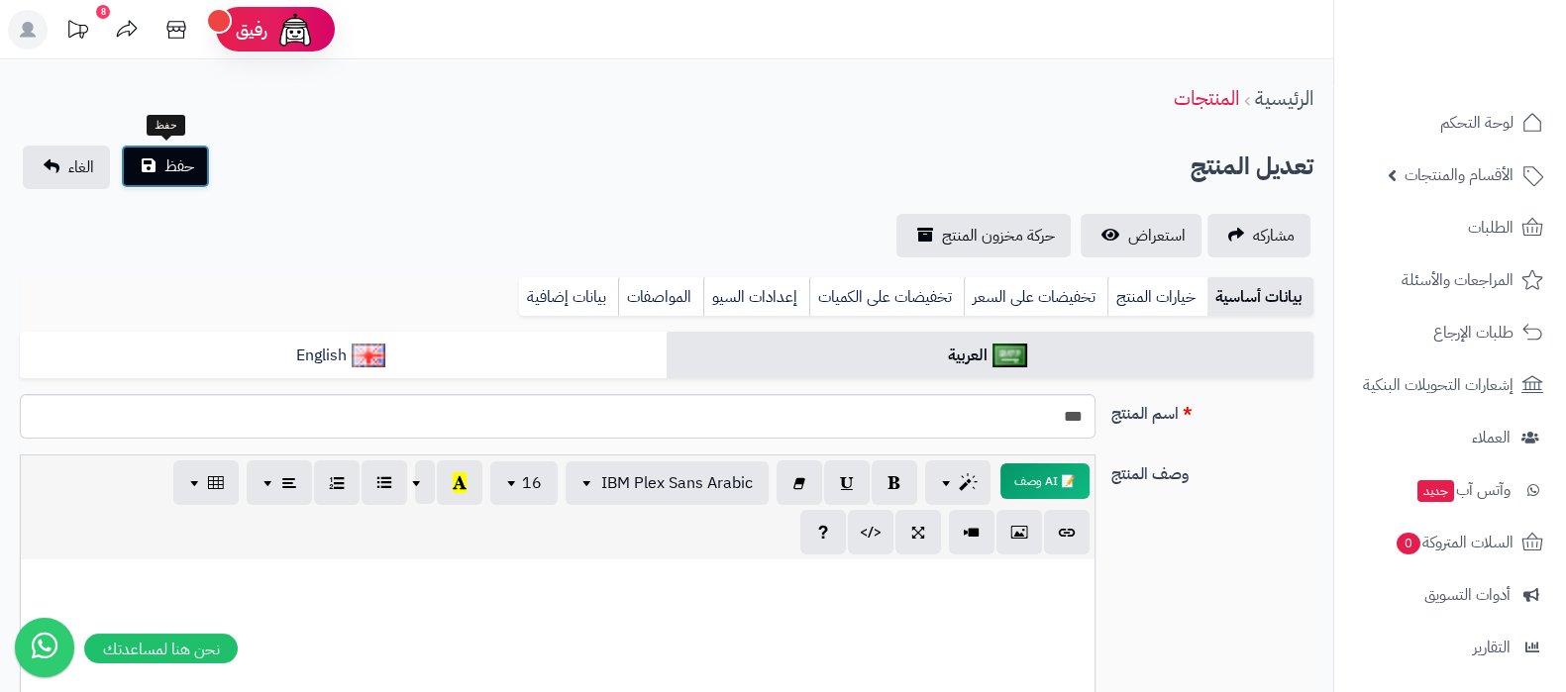
click at [204, 158] on button "حفظ" at bounding box center [165, 167] width 89 height 44
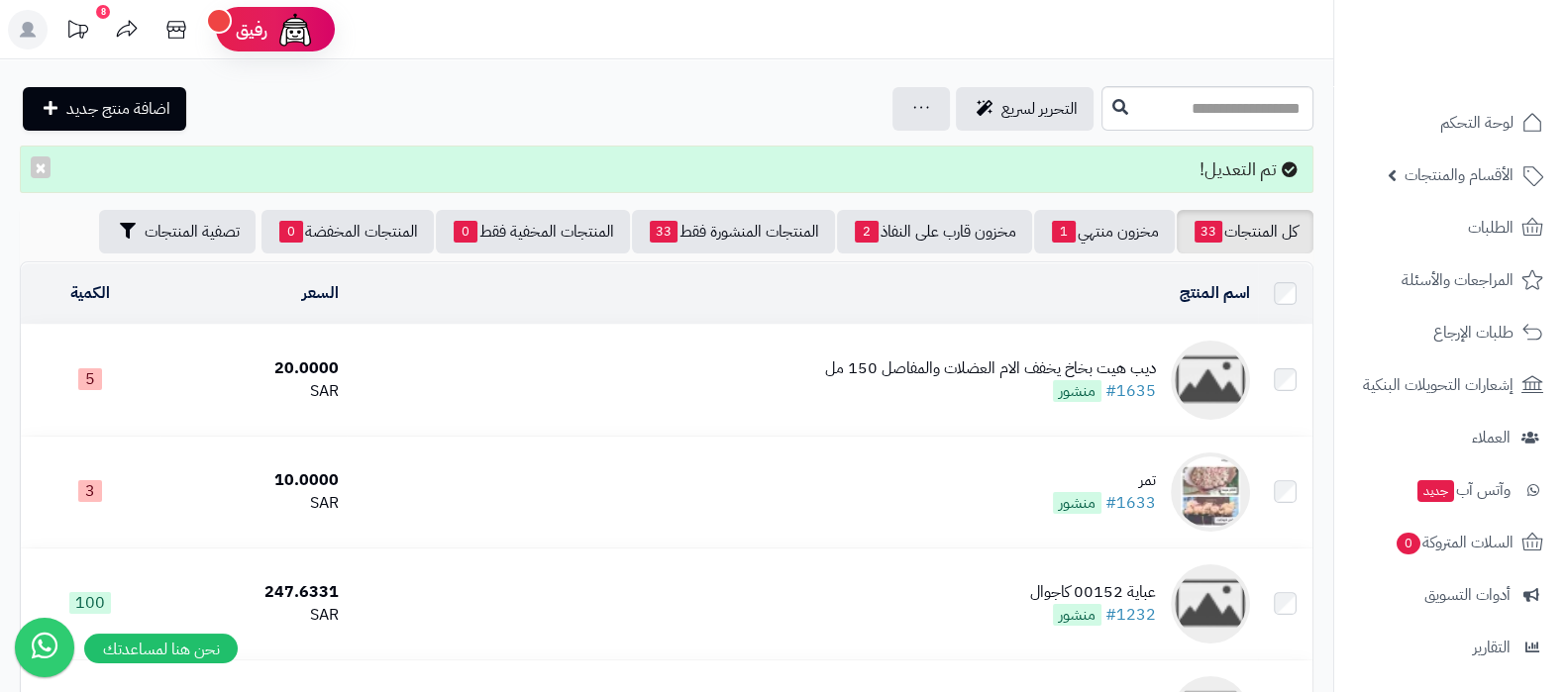
click at [867, 381] on div "ديب هيت بخاخ يخفف الام العضلات والمفاصل 150 مل #1635 منشور" at bounding box center [990, 381] width 331 height 46
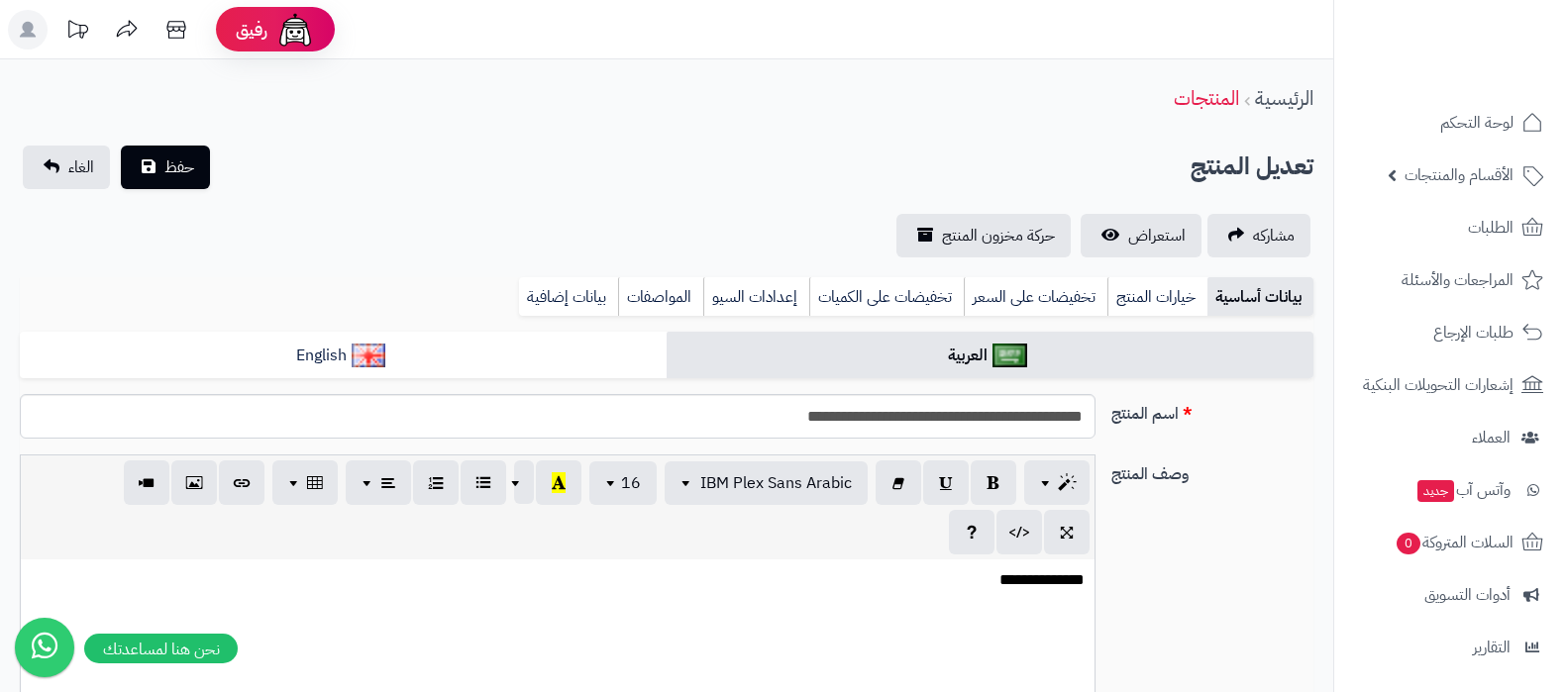
select select
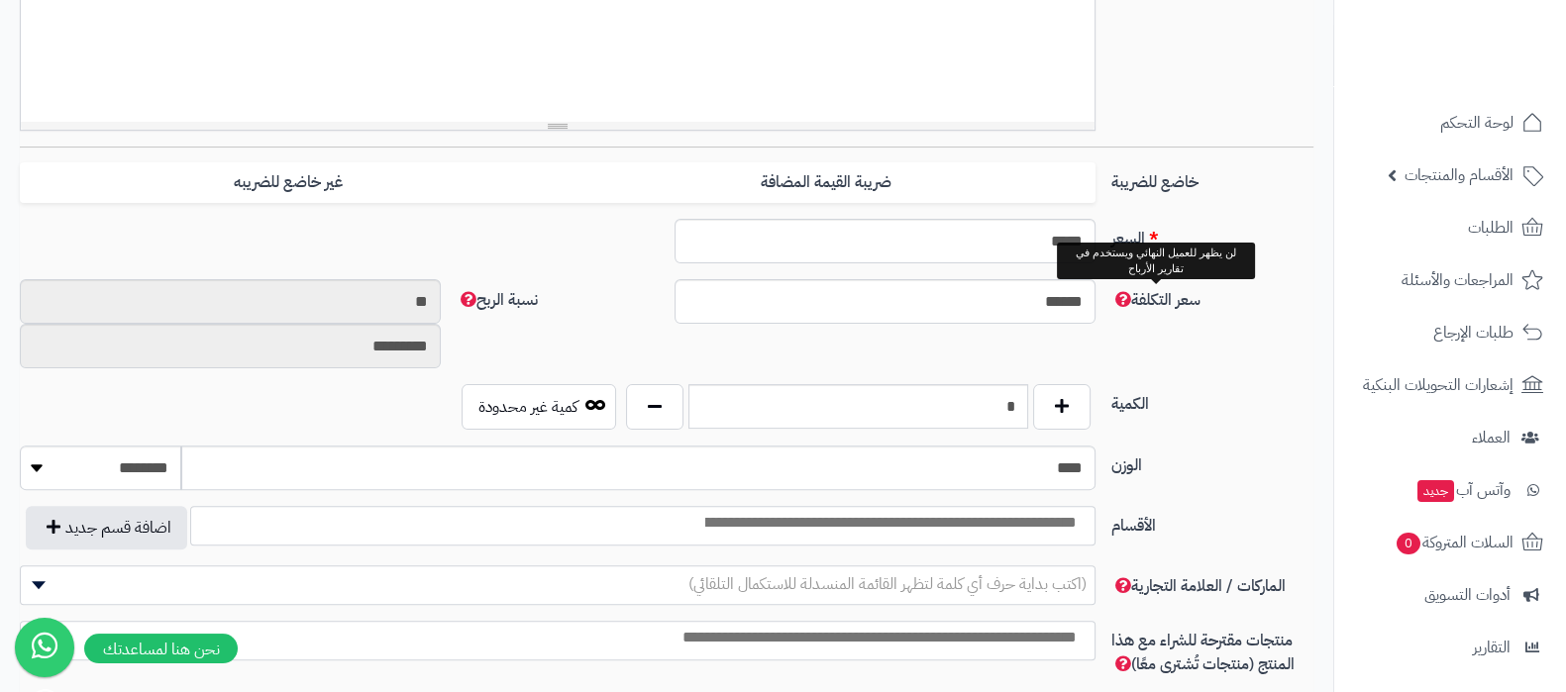
scroll to position [743, 0]
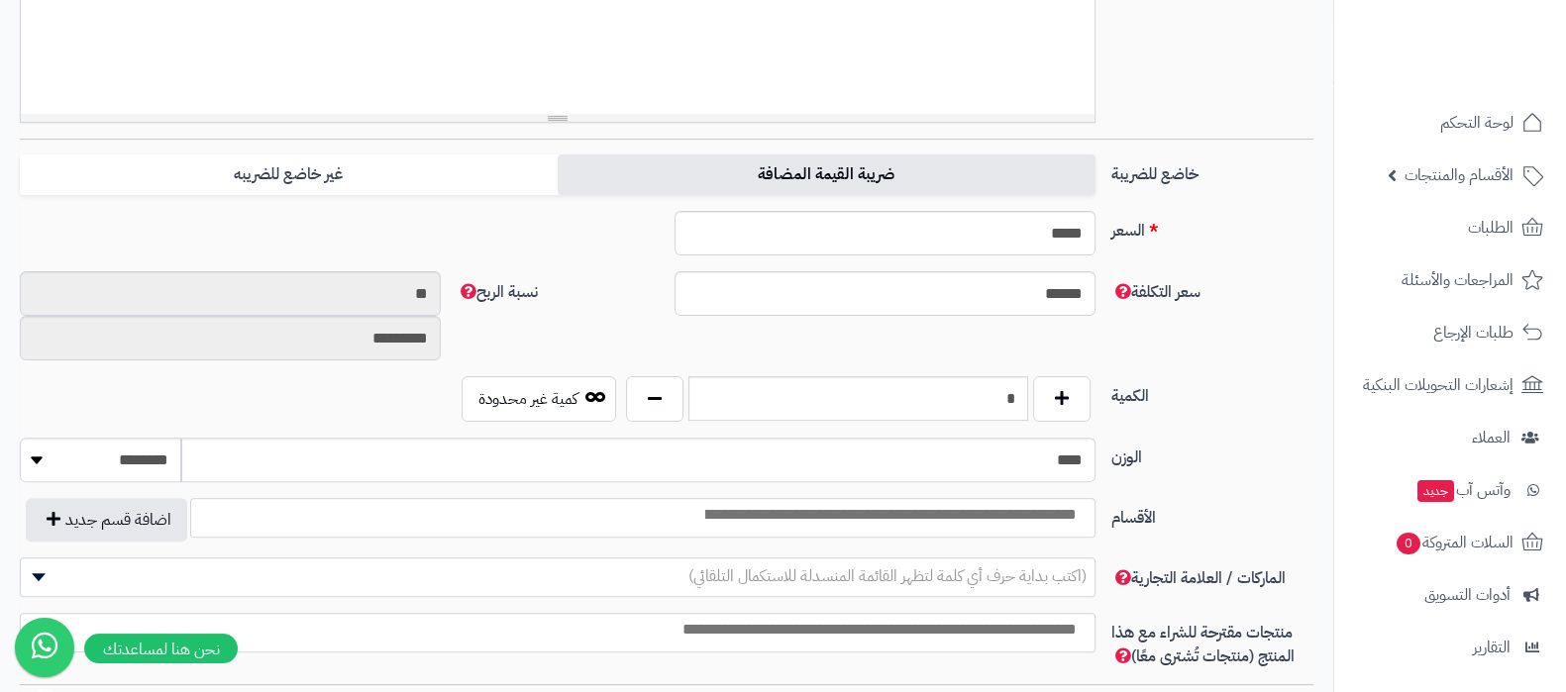
click at [898, 160] on label "ضريبة القيمة المضافة" at bounding box center [827, 175] width 538 height 41
type input "*****"
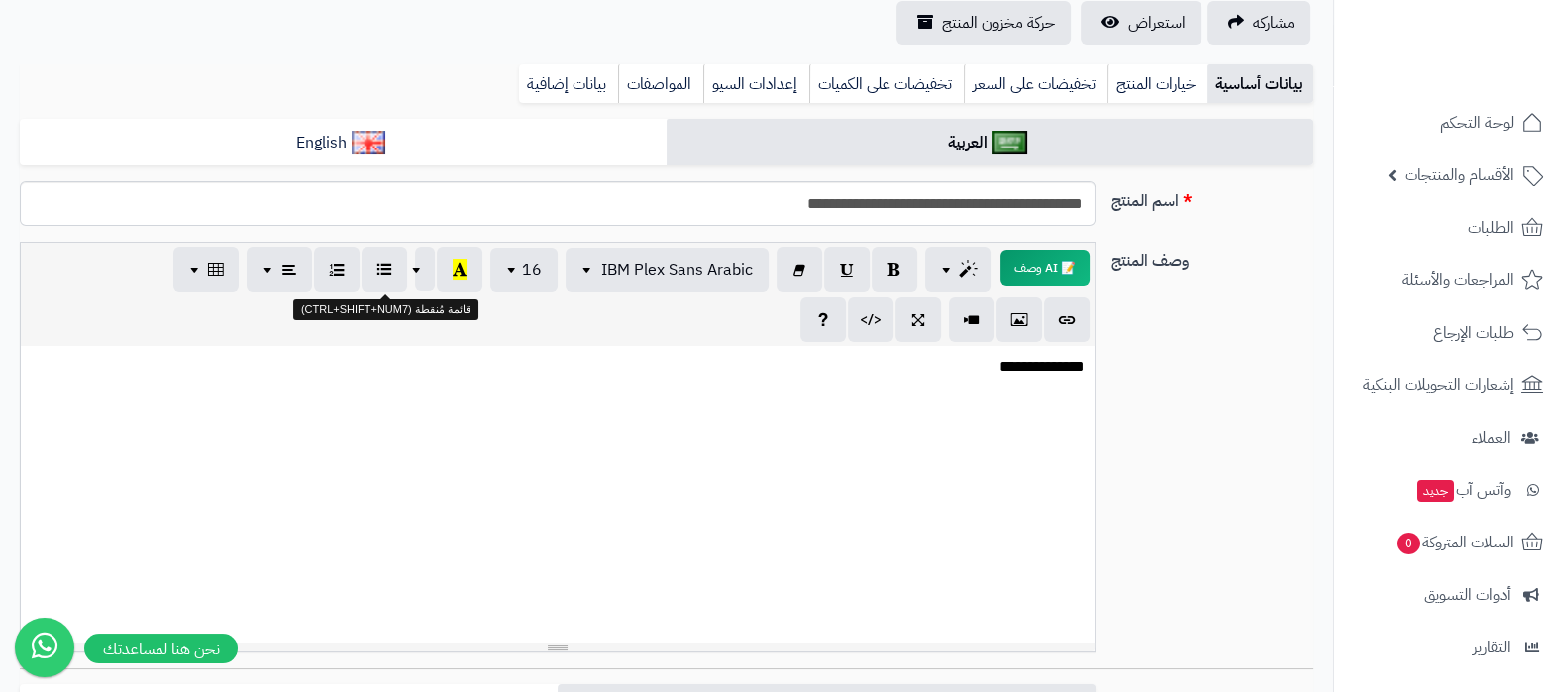
scroll to position [0, 0]
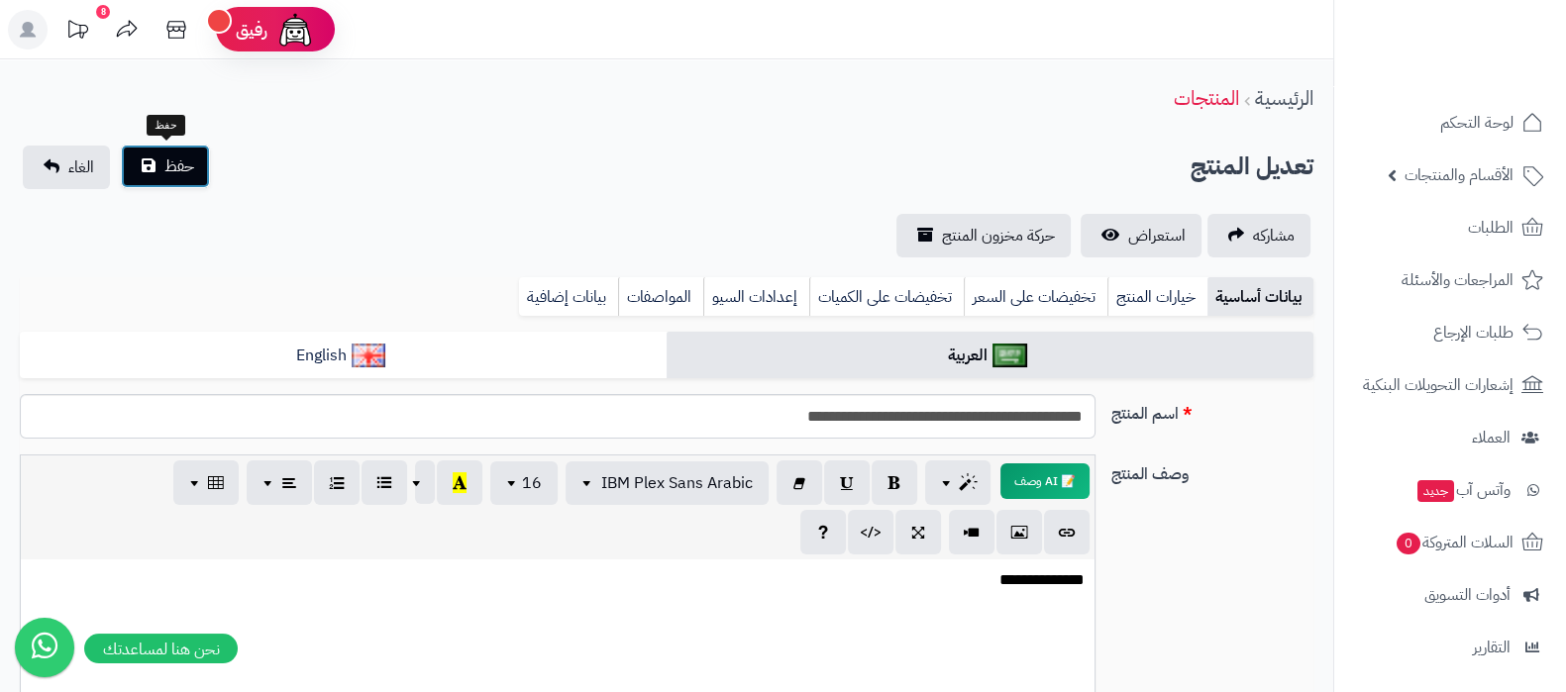
click at [164, 166] on span "حفظ" at bounding box center [179, 167] width 30 height 24
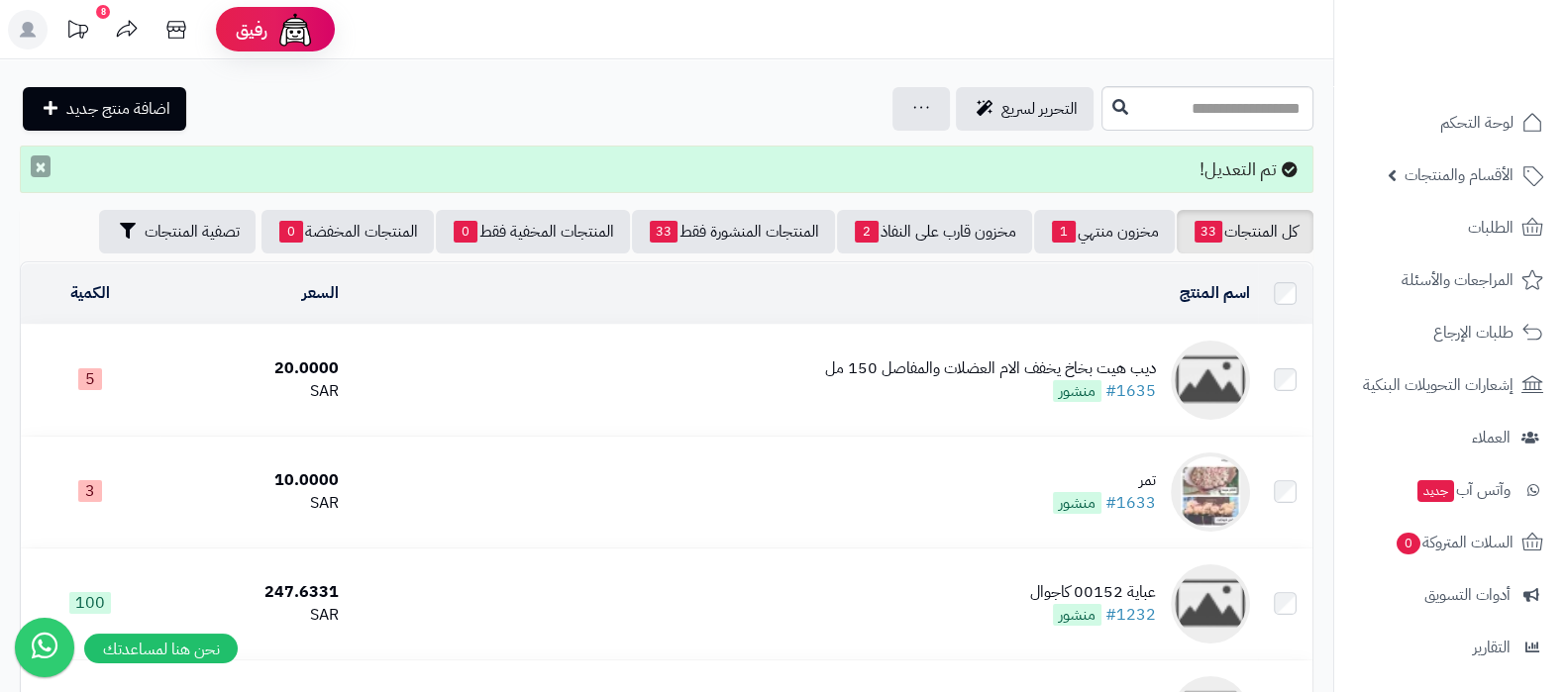
click at [36, 166] on button "×" at bounding box center [41, 167] width 20 height 22
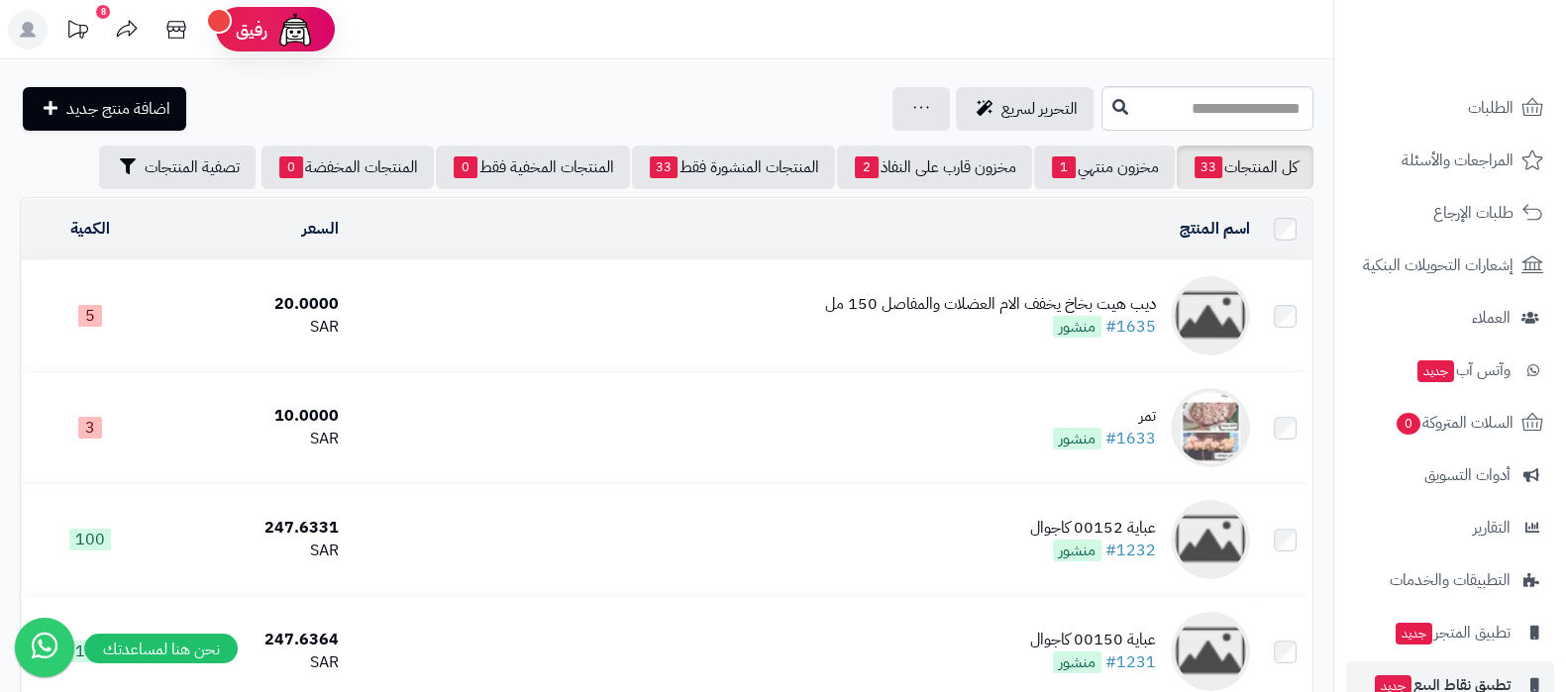
scroll to position [213, 0]
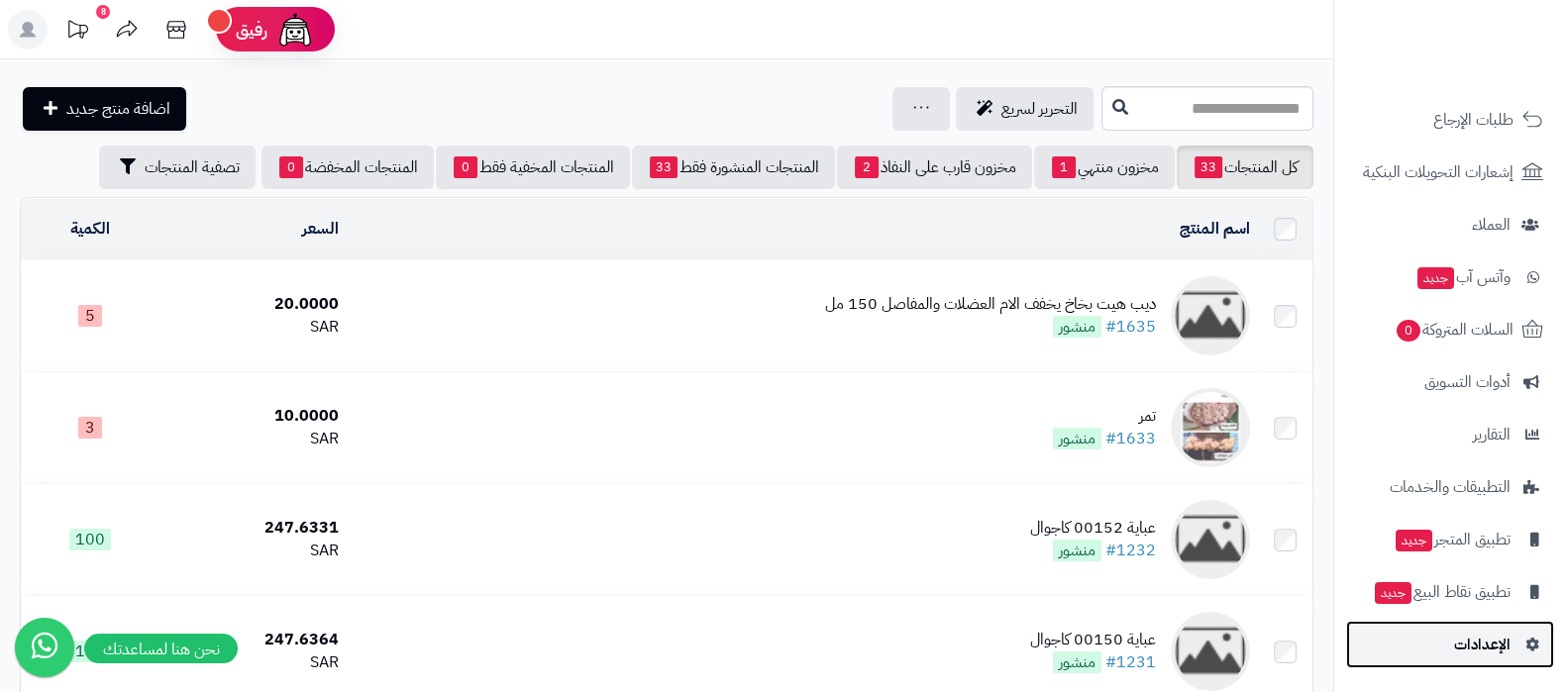
click at [1469, 644] on span "الإعدادات" at bounding box center [1482, 645] width 56 height 28
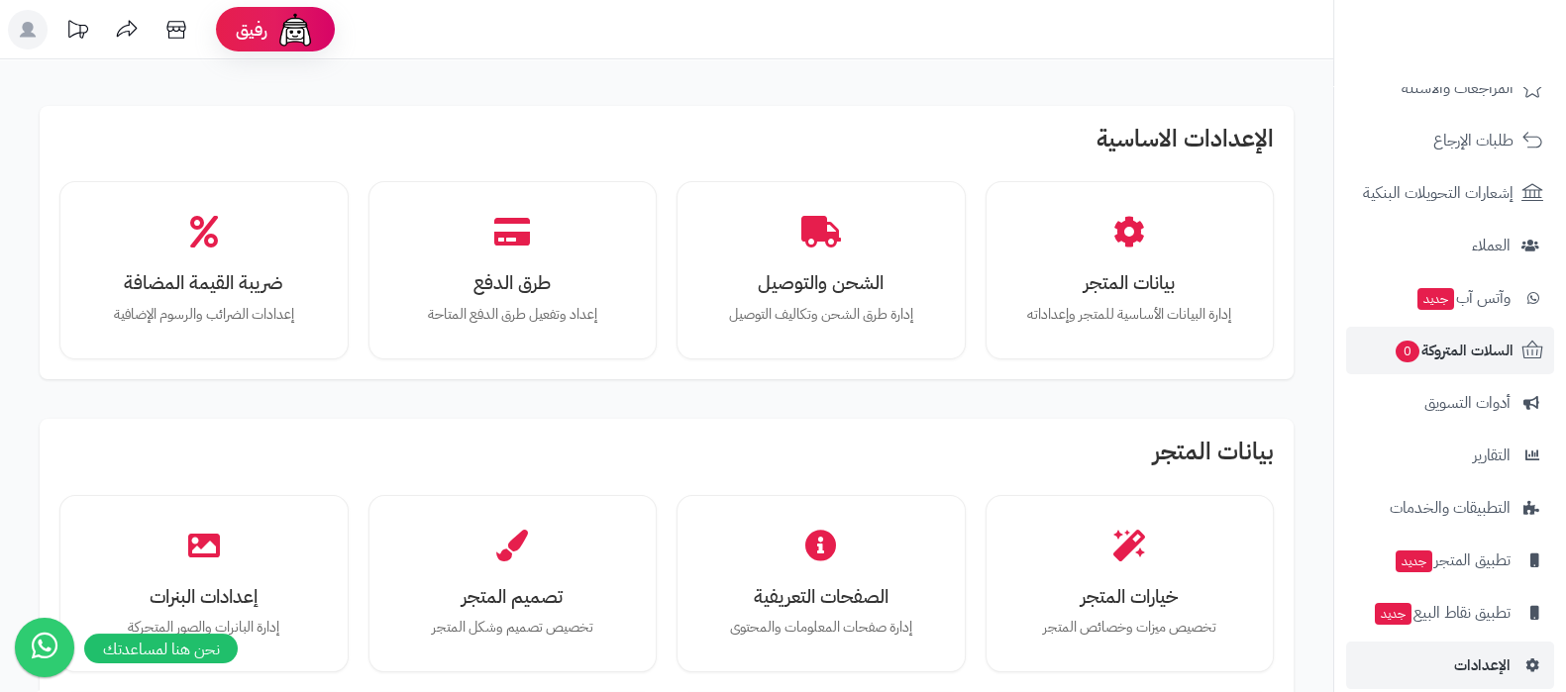
scroll to position [213, 0]
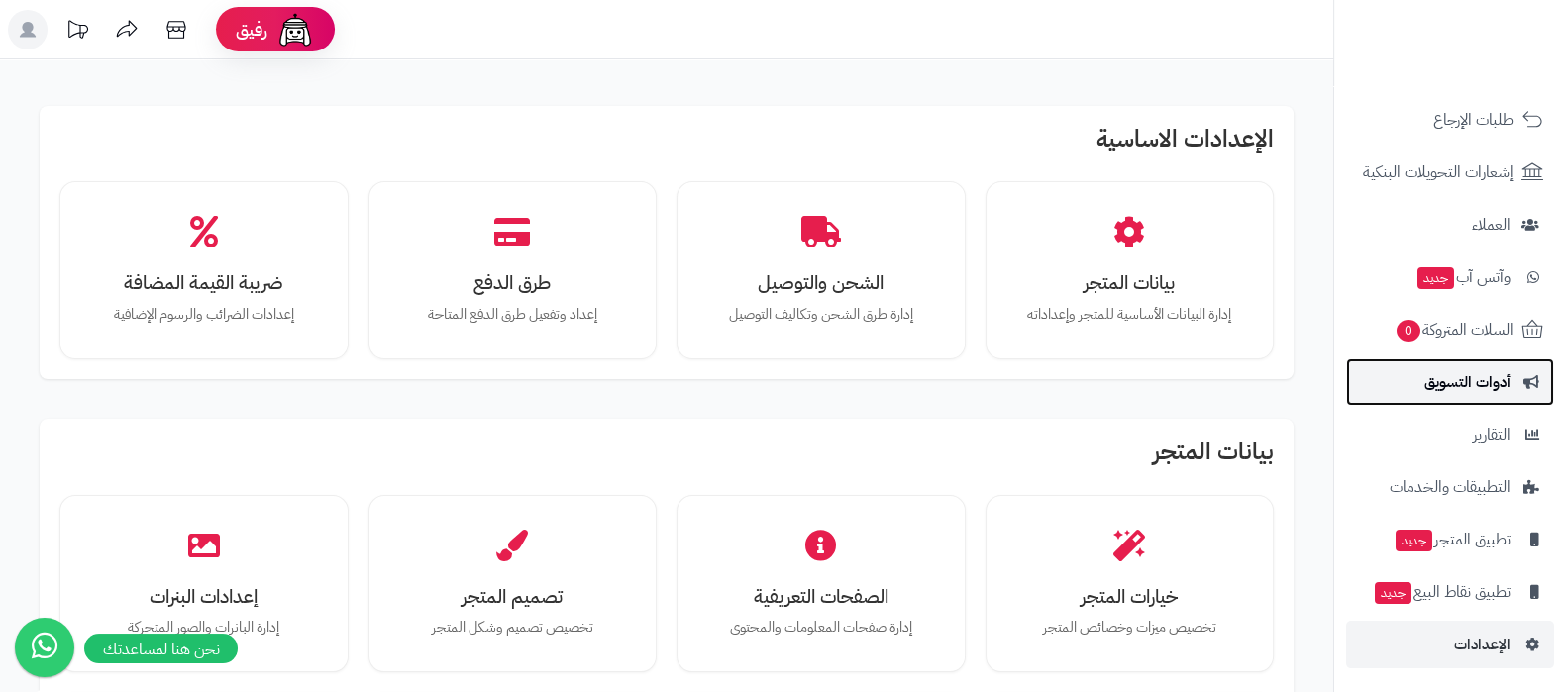
click at [1457, 391] on span "أدوات التسويق" at bounding box center [1467, 382] width 86 height 28
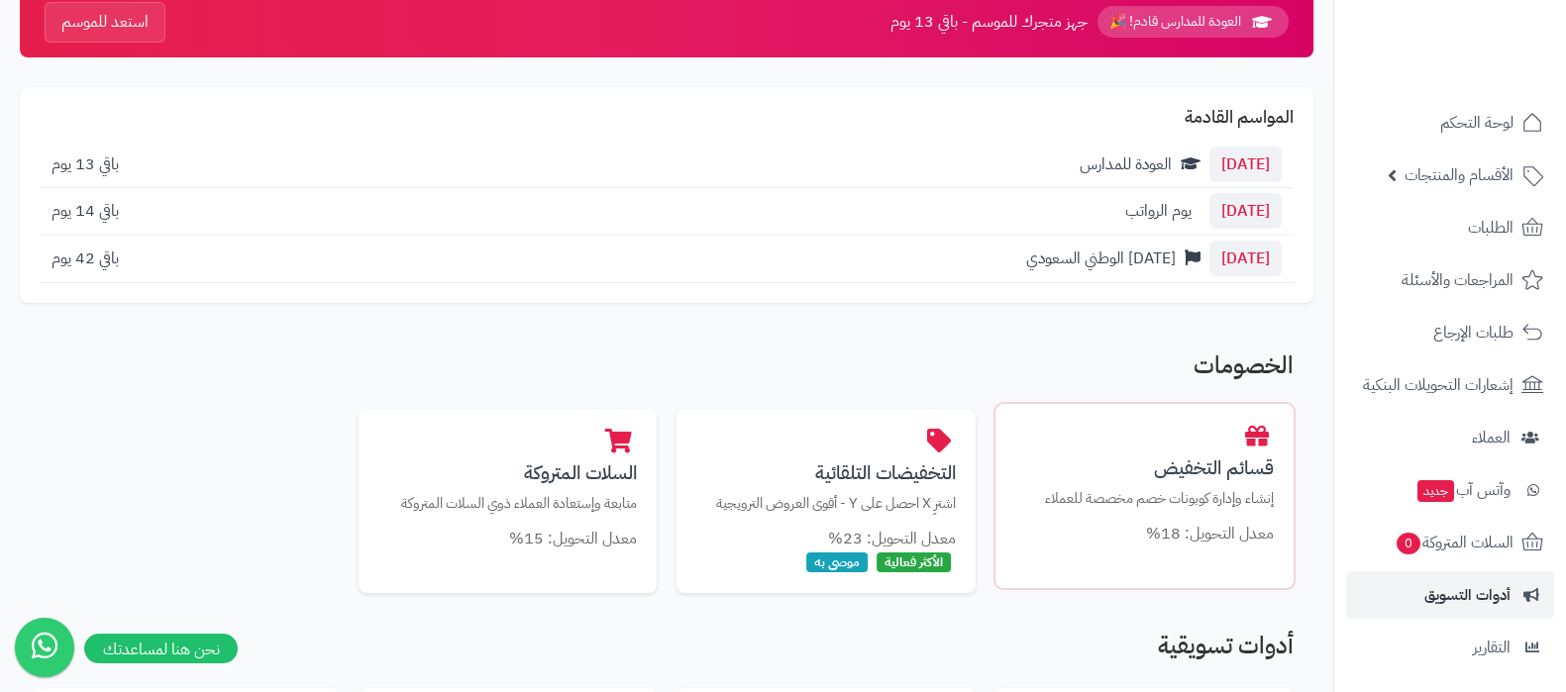
scroll to position [247, 0]
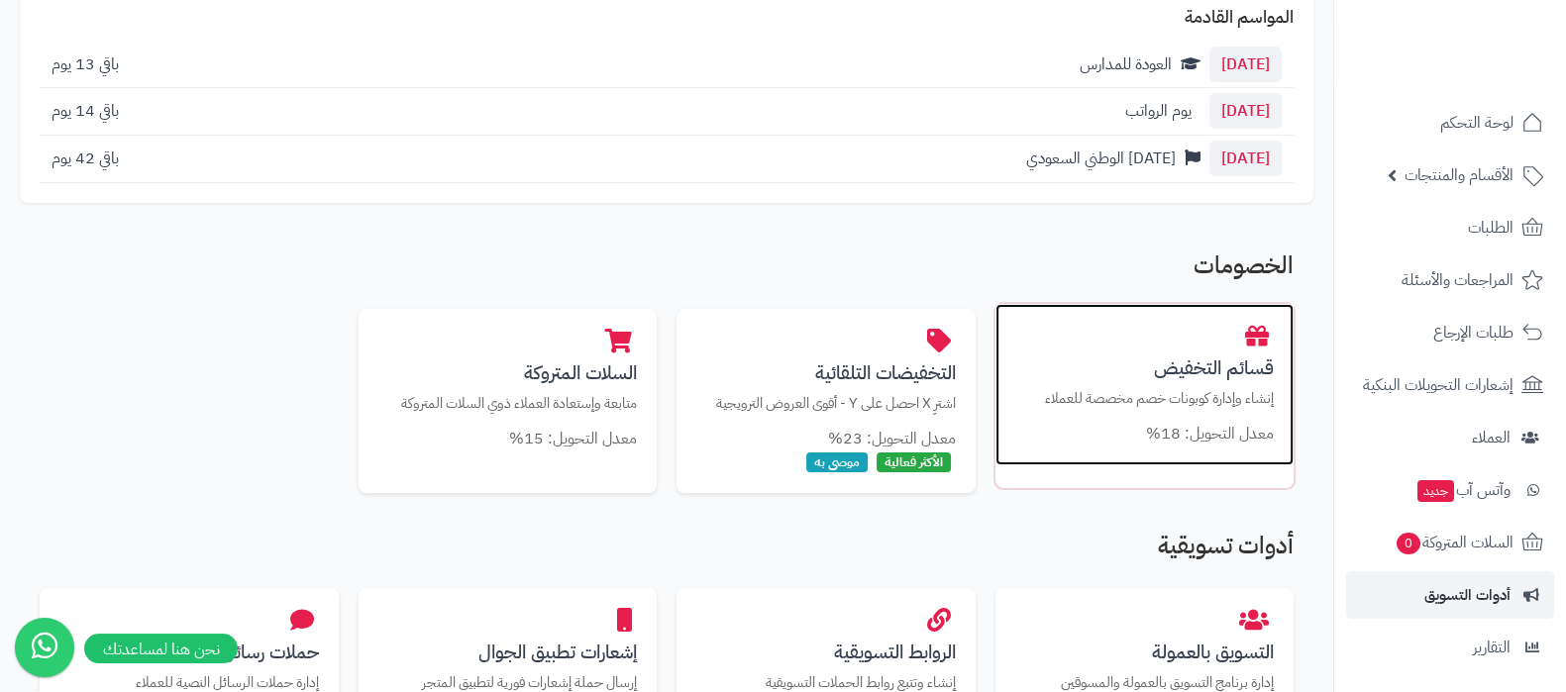
click at [1231, 365] on h3 "قسائم التخفيض" at bounding box center [1145, 368] width 260 height 21
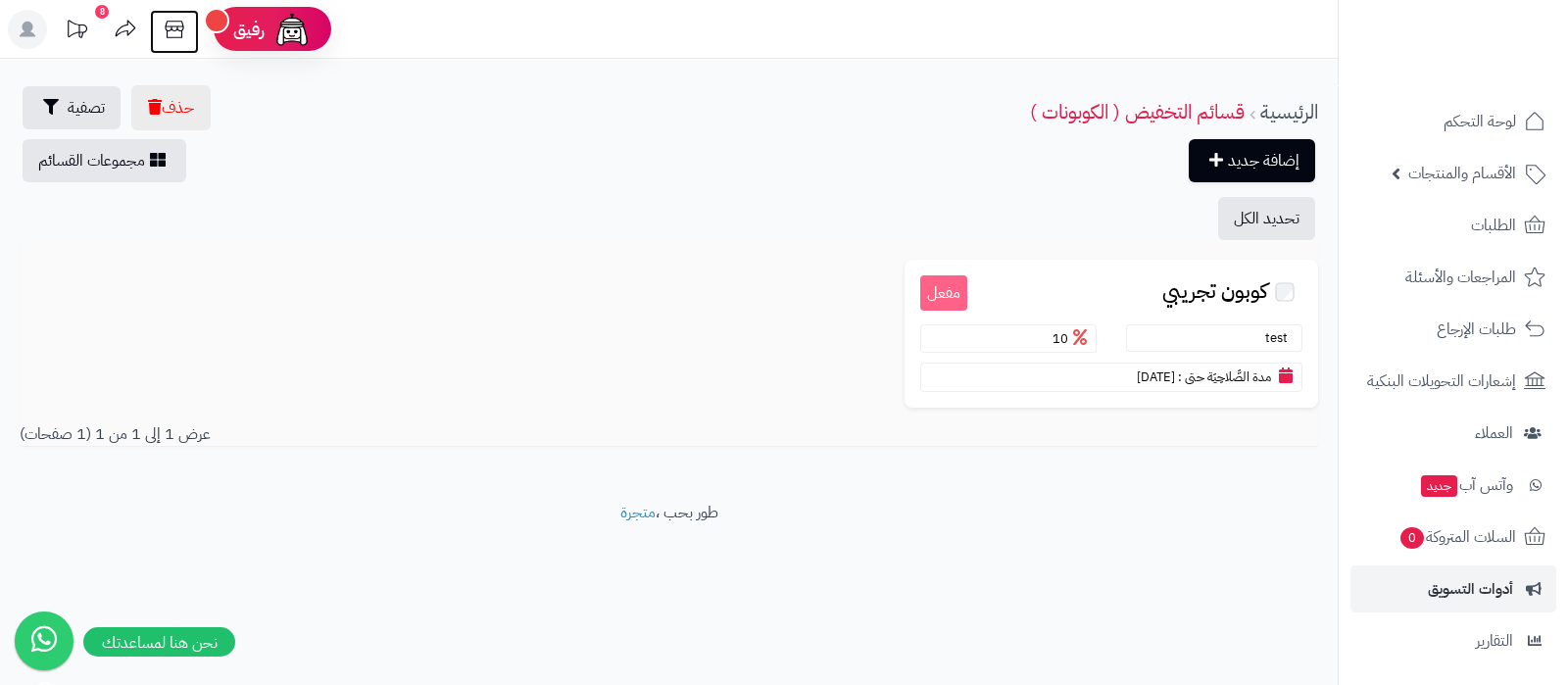
click at [178, 39] on icon at bounding box center [174, 30] width 40 height 40
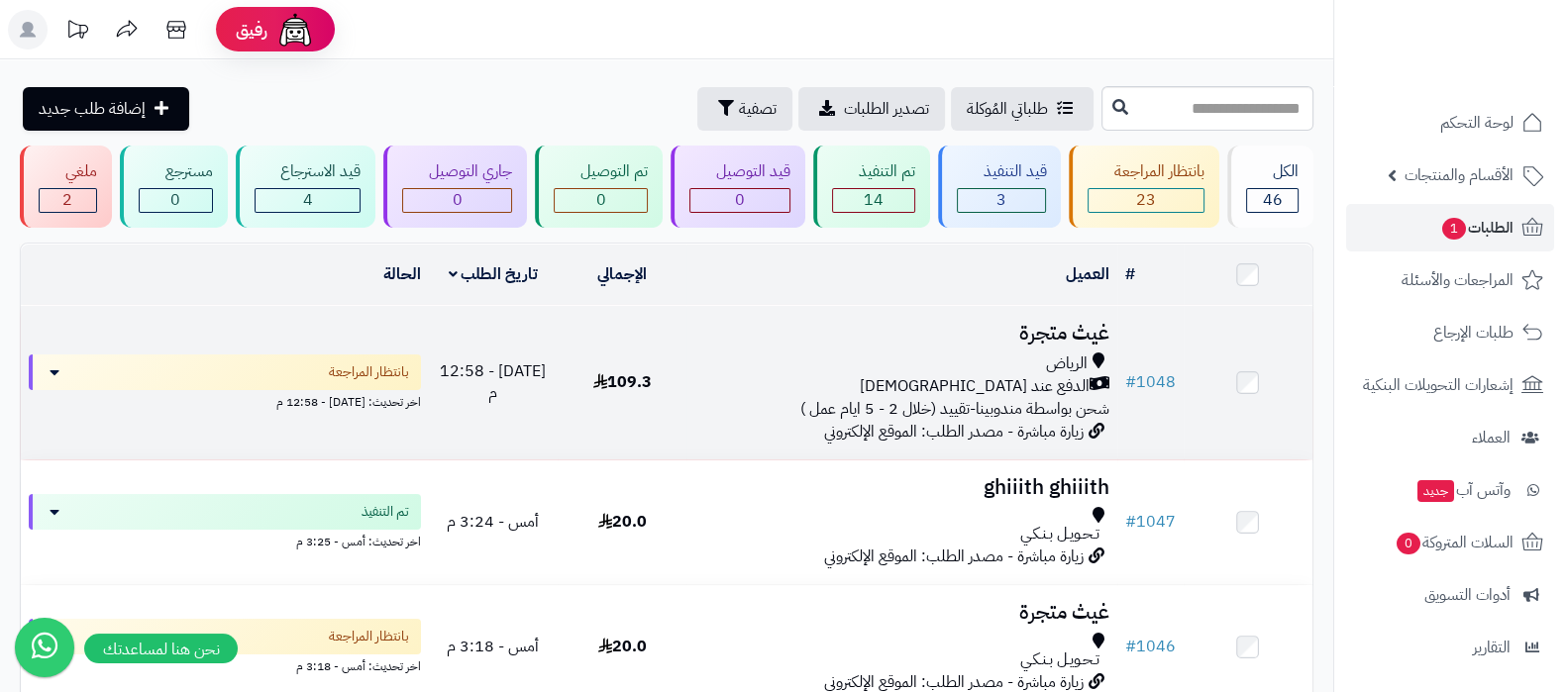
click at [1056, 333] on h3 "غيث متجرة" at bounding box center [901, 333] width 414 height 23
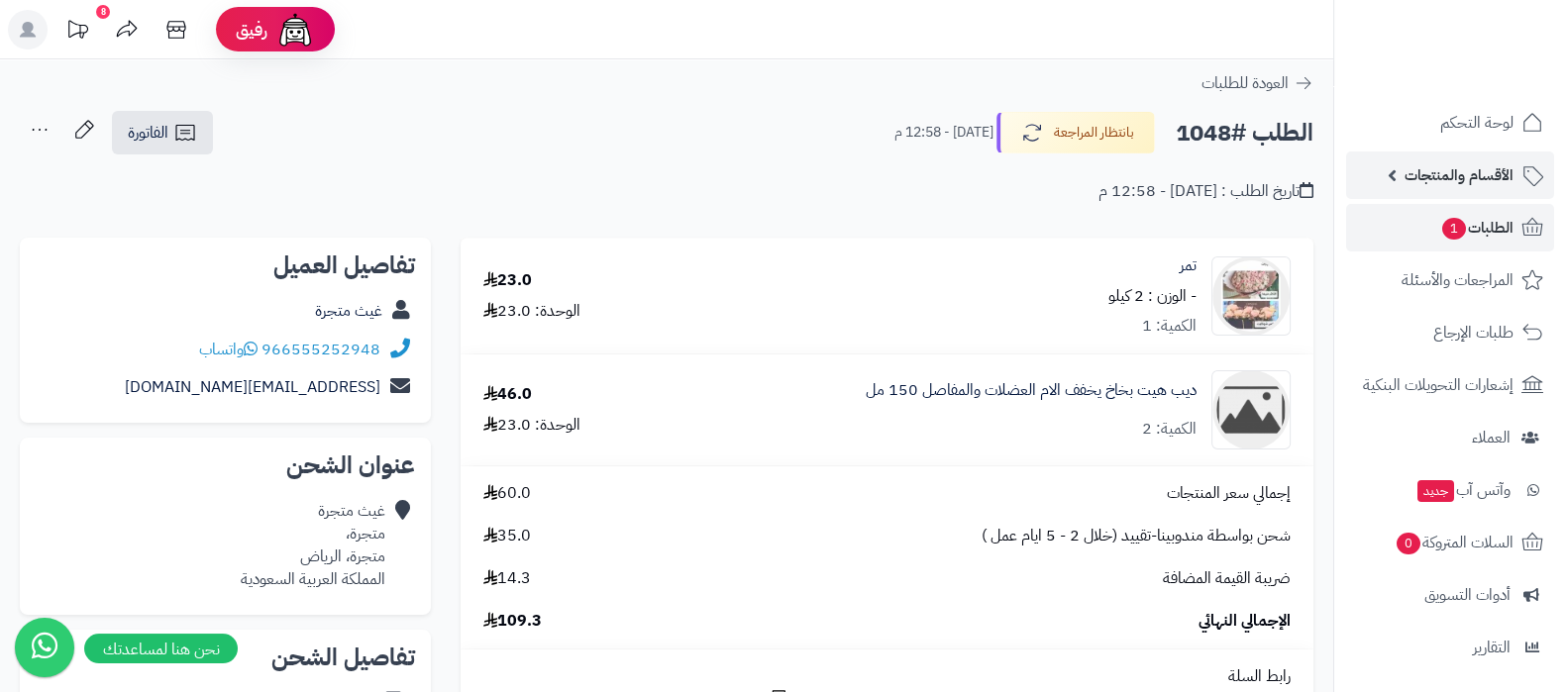
click at [1433, 168] on span "الأقسام والمنتجات" at bounding box center [1459, 175] width 109 height 28
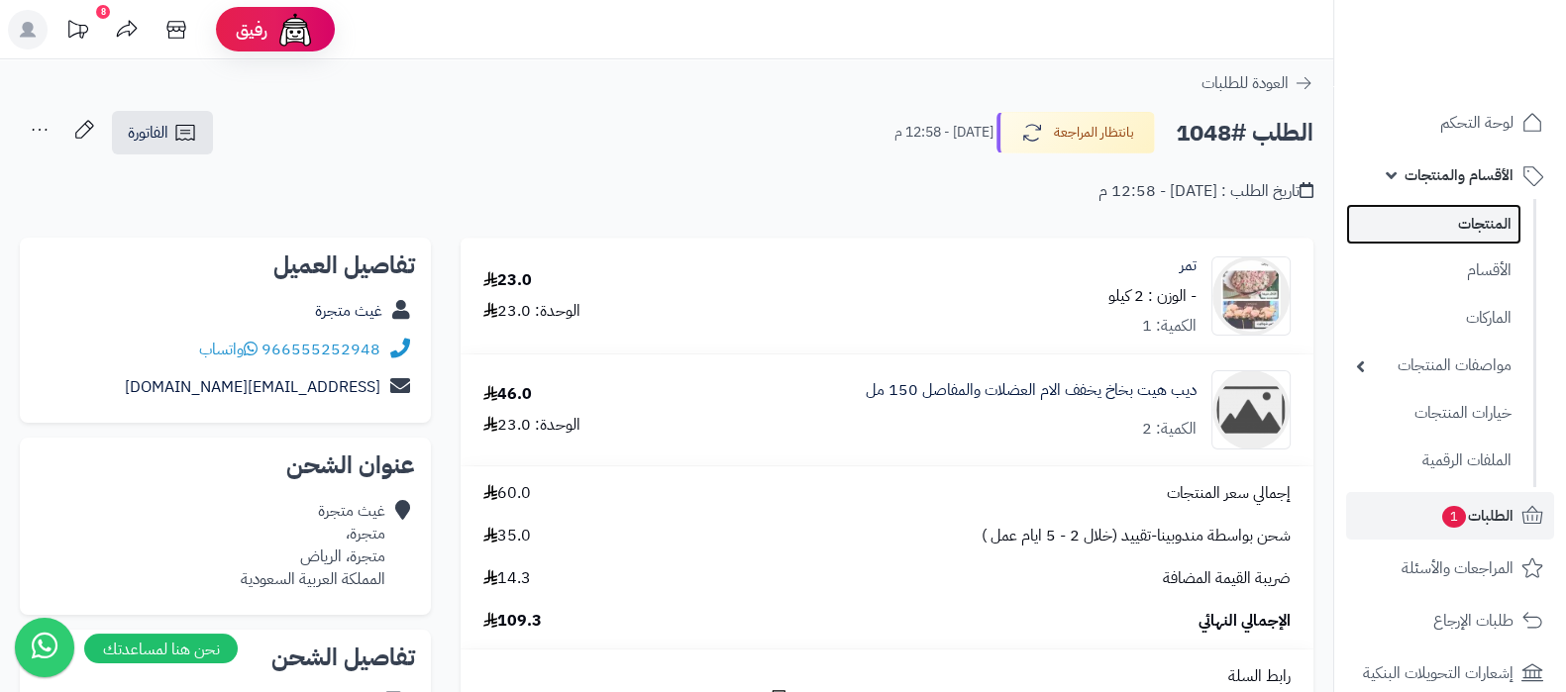
click at [1429, 221] on link "المنتجات" at bounding box center [1433, 224] width 175 height 41
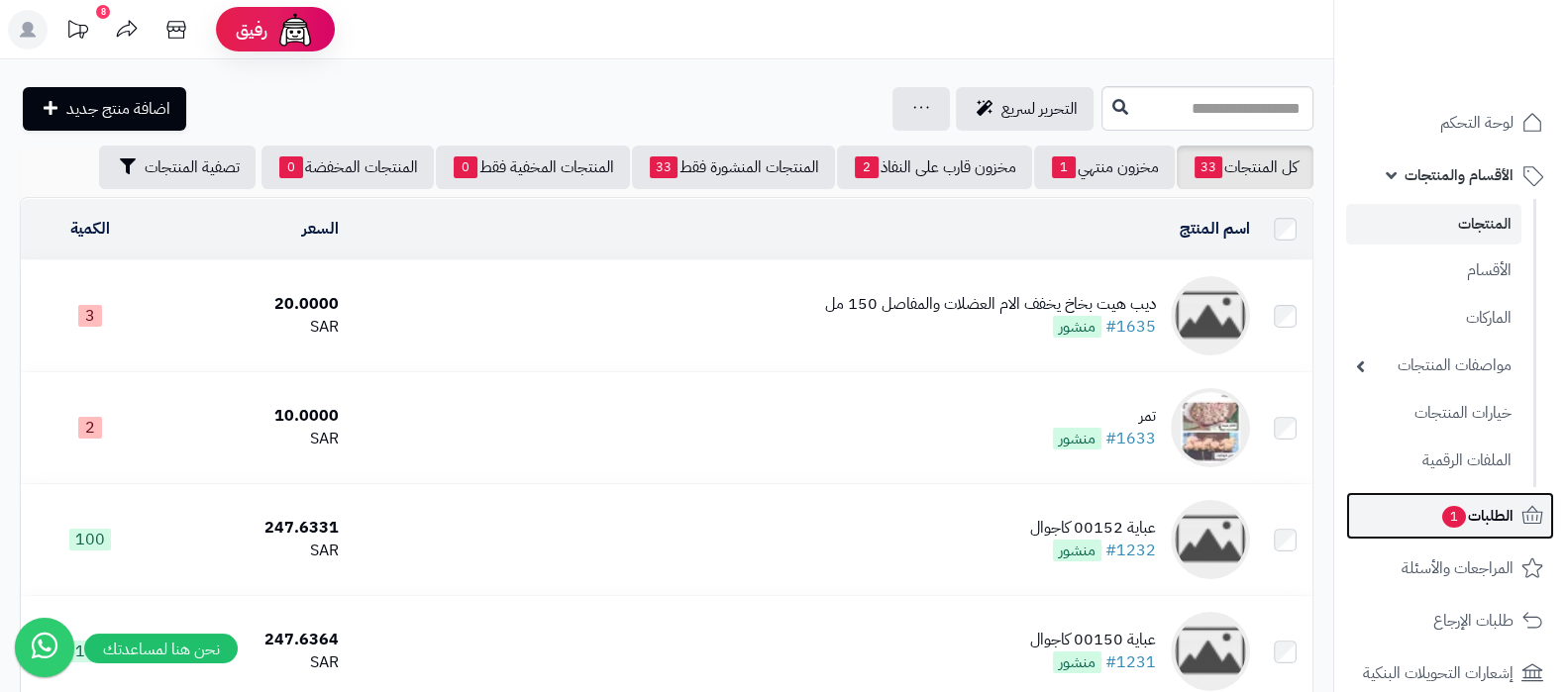
click at [1462, 529] on span "الطلبات 1" at bounding box center [1476, 516] width 73 height 28
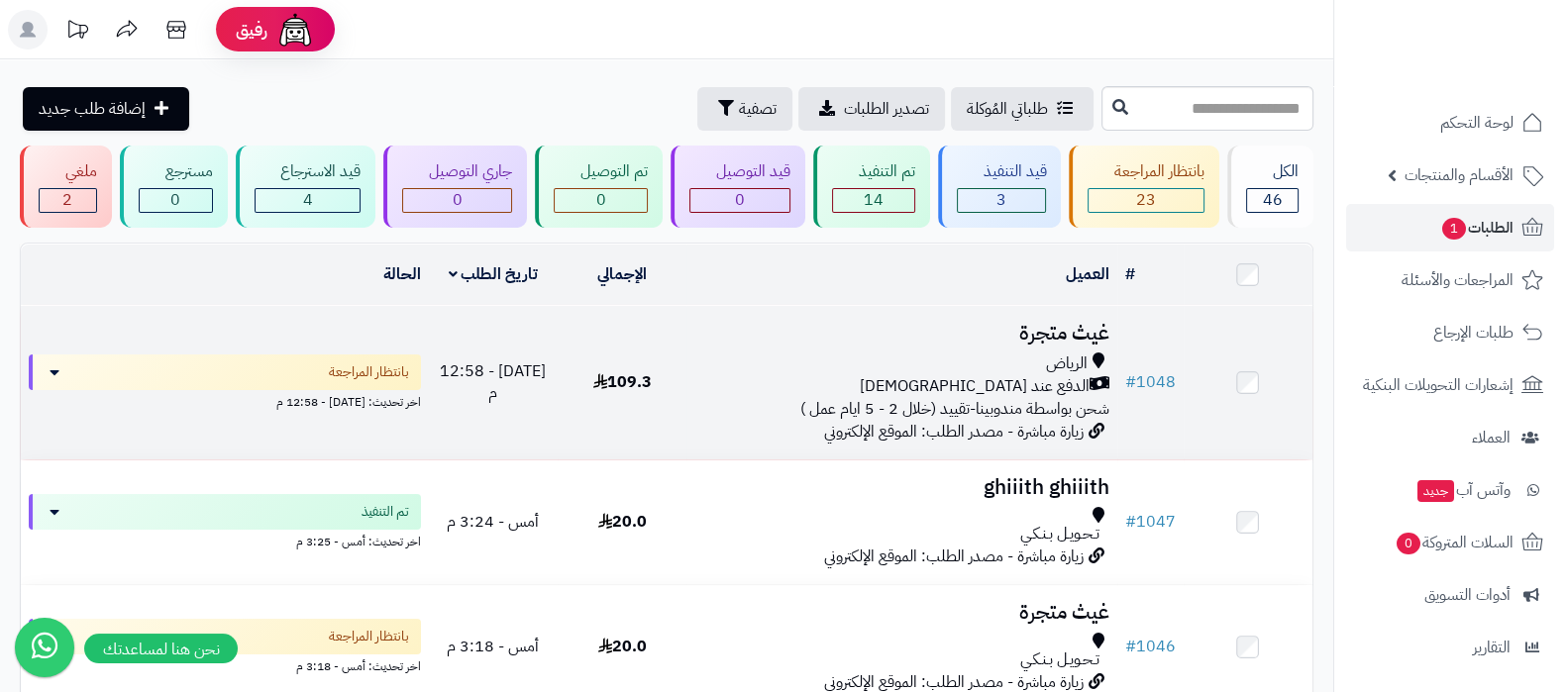
click at [974, 348] on td "غيث متجرة [PERSON_NAME] عند الاستلام شحن بواسطة مندوبينا-تقييد (خلال 2 - 5 ايام…" at bounding box center [901, 383] width 430 height 154
click at [1028, 326] on h3 "غيث متجرة" at bounding box center [901, 333] width 414 height 23
